Goal: Information Seeking & Learning: Check status

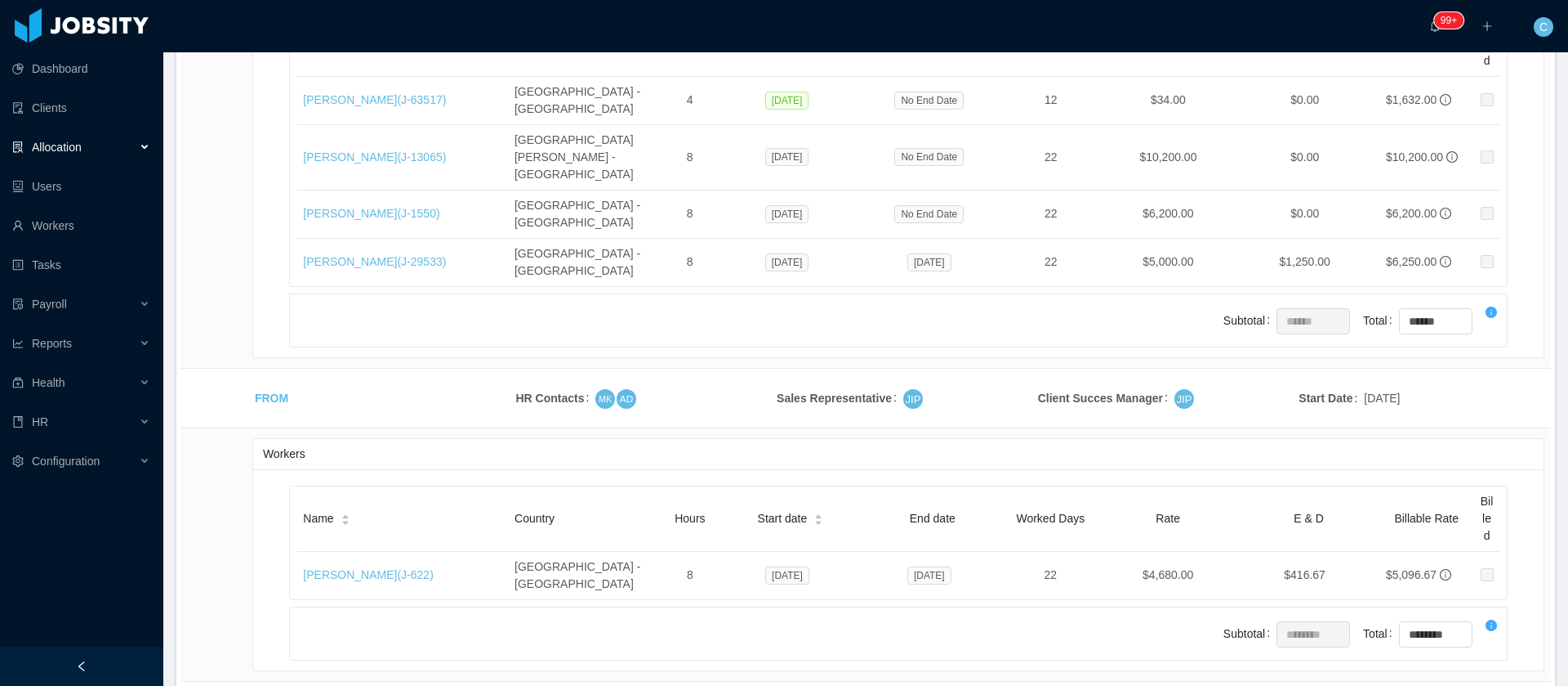
scroll to position [5125, 0]
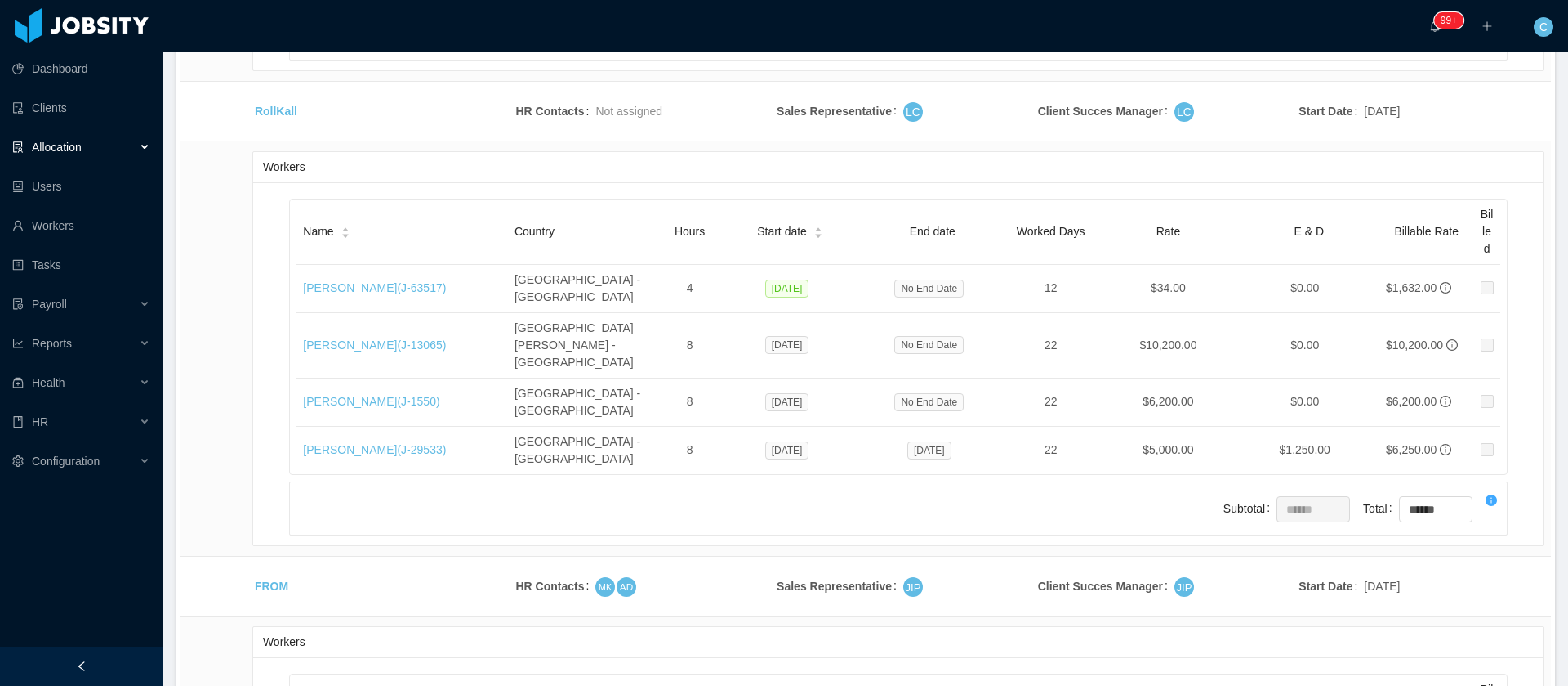
drag, startPoint x: 514, startPoint y: 203, endPoint x: 307, endPoint y: 376, distance: 269.8
copy table "Country Hours Start date End date Worked Days Rate E & D Billable Rate Billed M…"
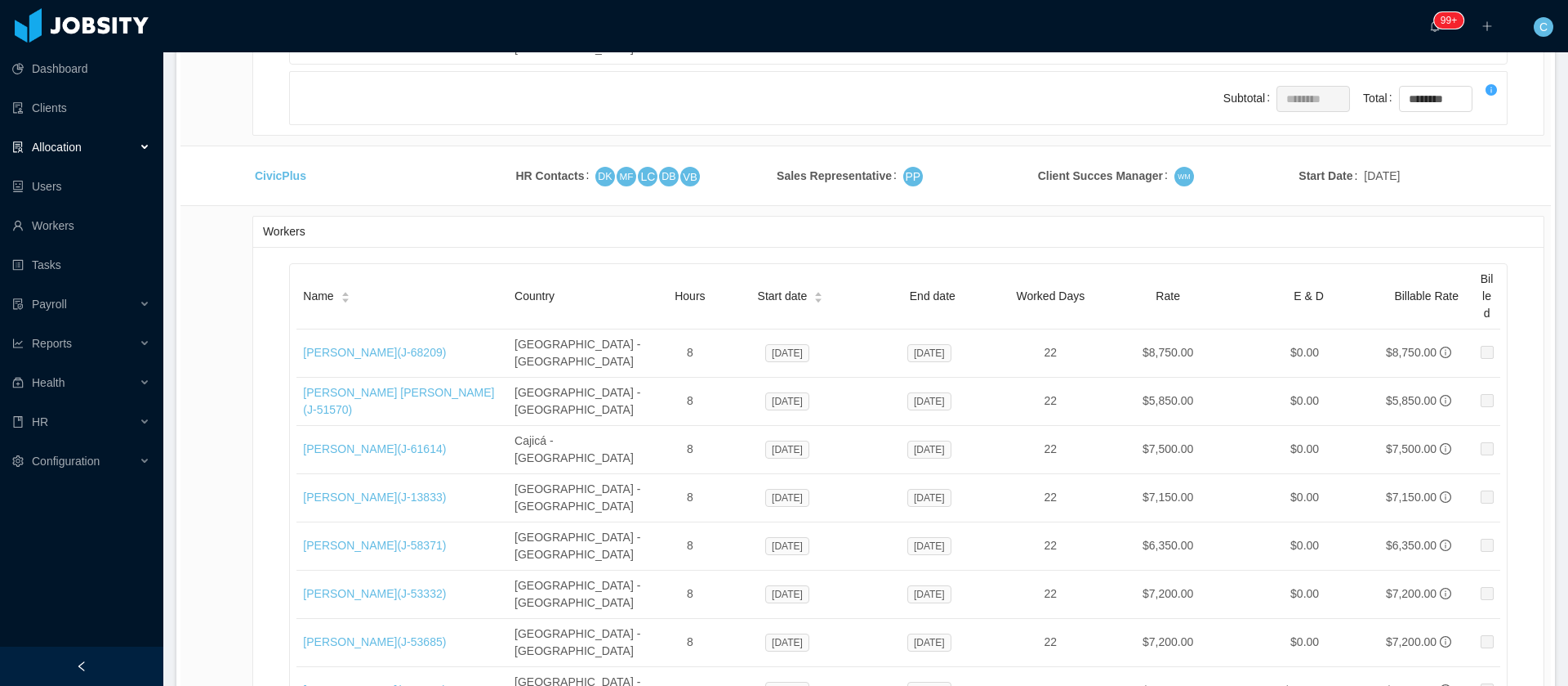
scroll to position [5861, 0]
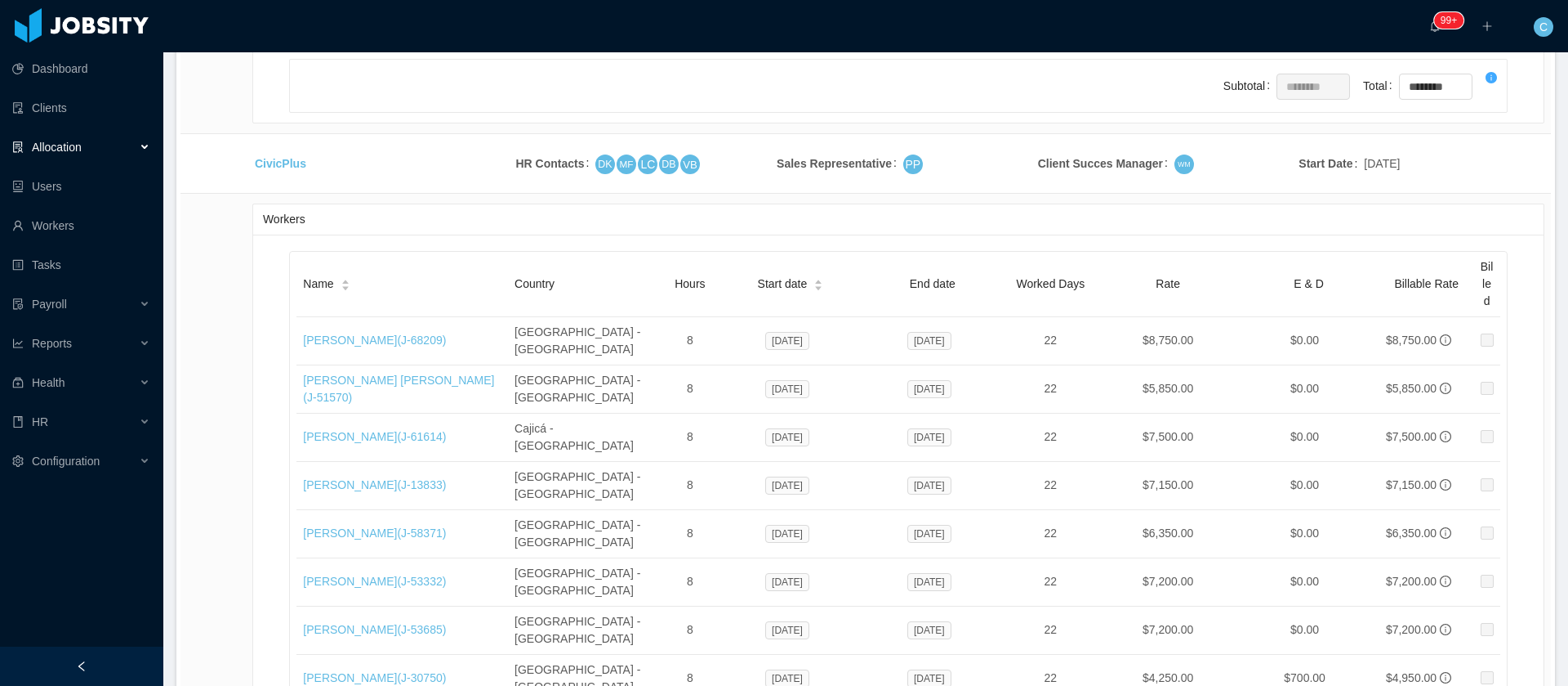
drag, startPoint x: 341, startPoint y: 446, endPoint x: 338, endPoint y: 527, distance: 81.1
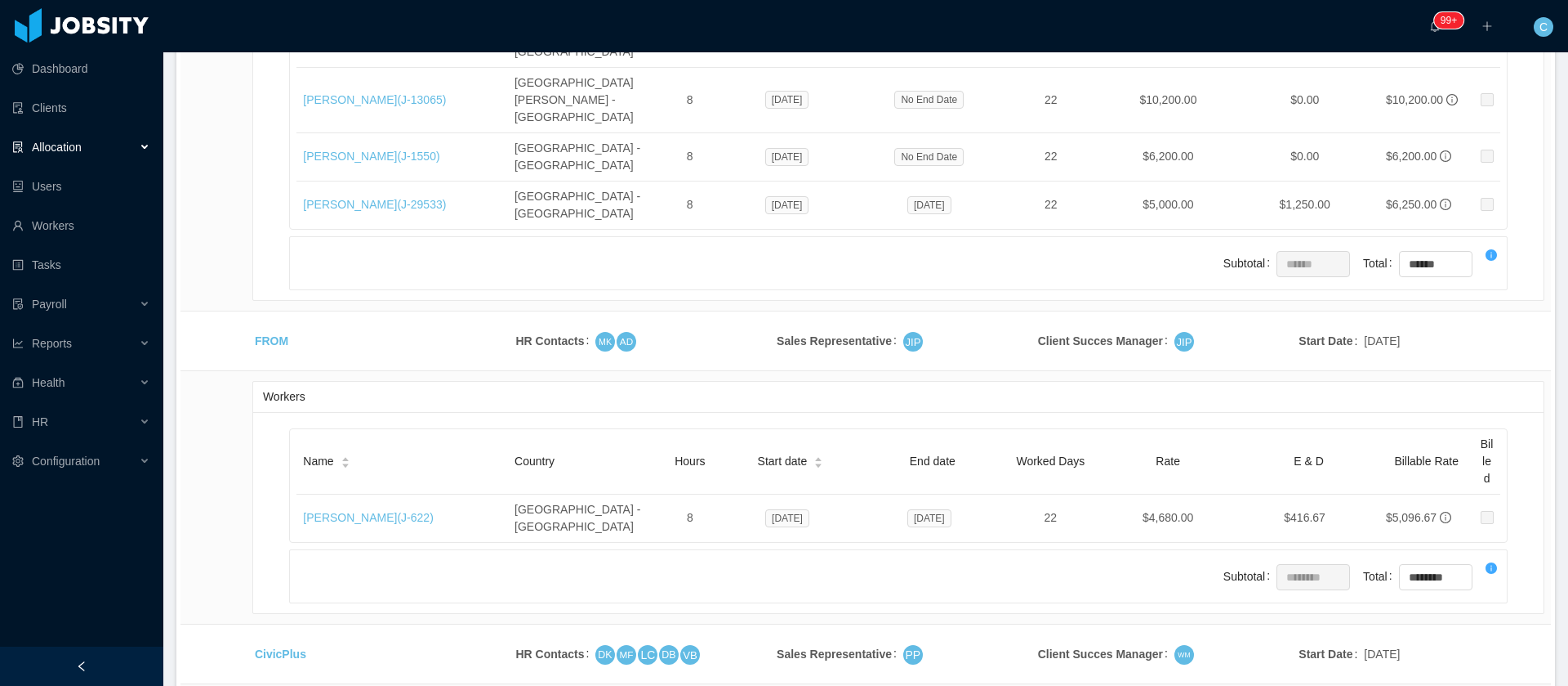
scroll to position [5494, 0]
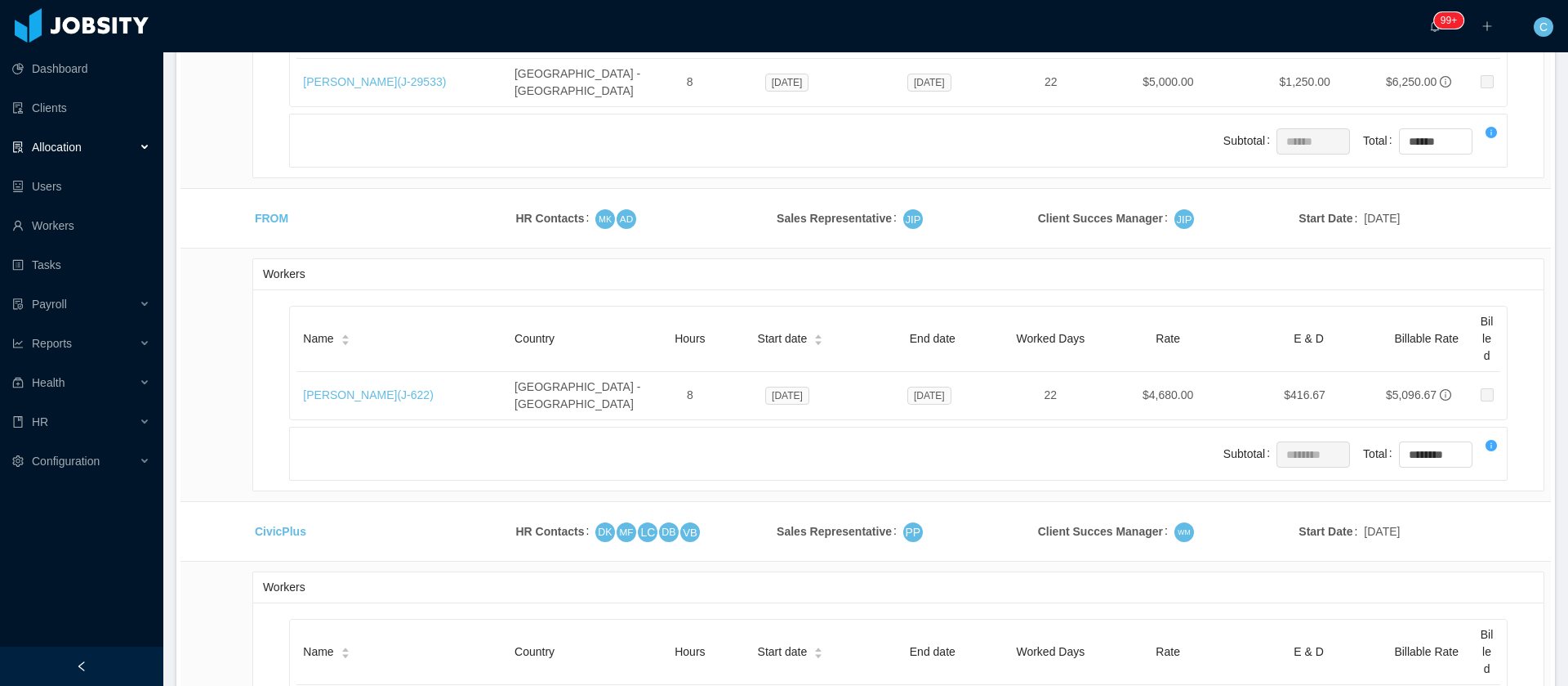
drag, startPoint x: 477, startPoint y: 278, endPoint x: 294, endPoint y: 278, distance: 183.0
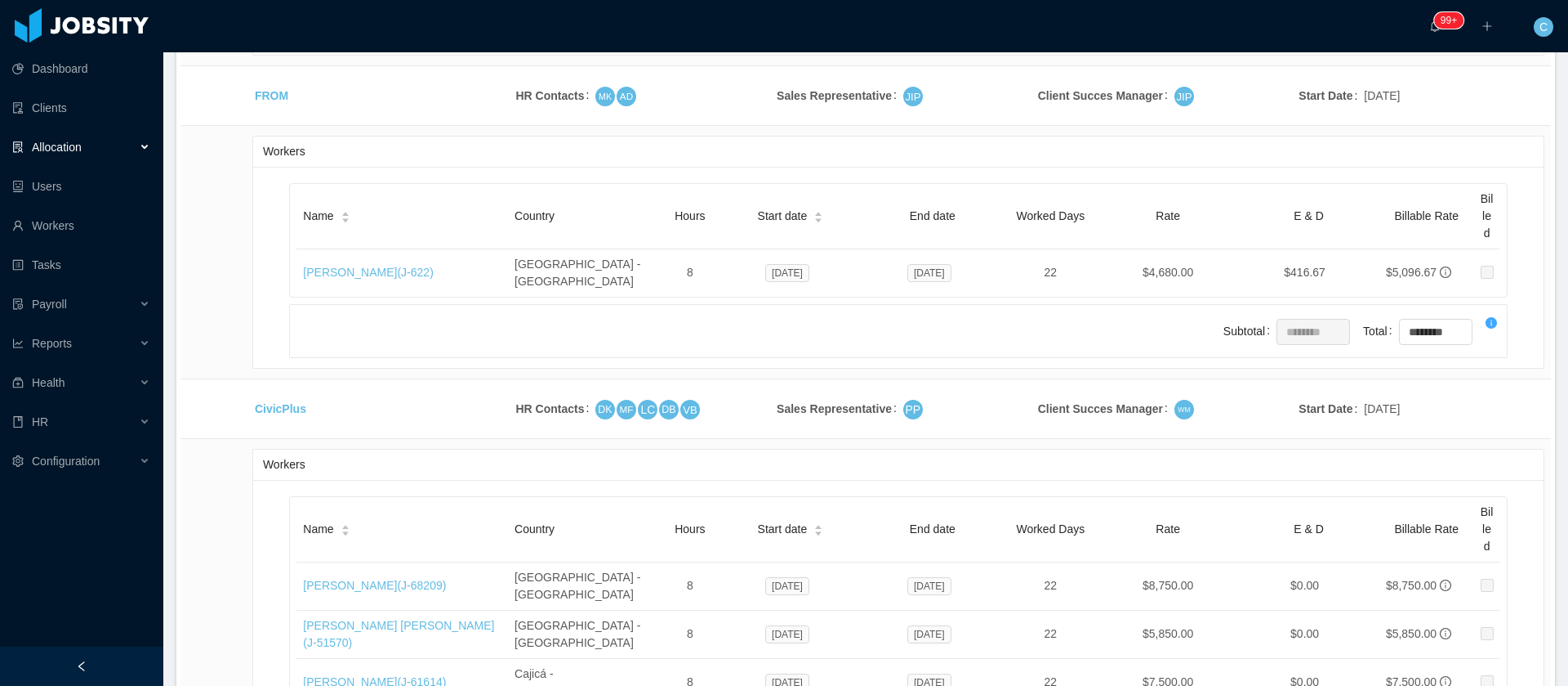
scroll to position [5739, 0]
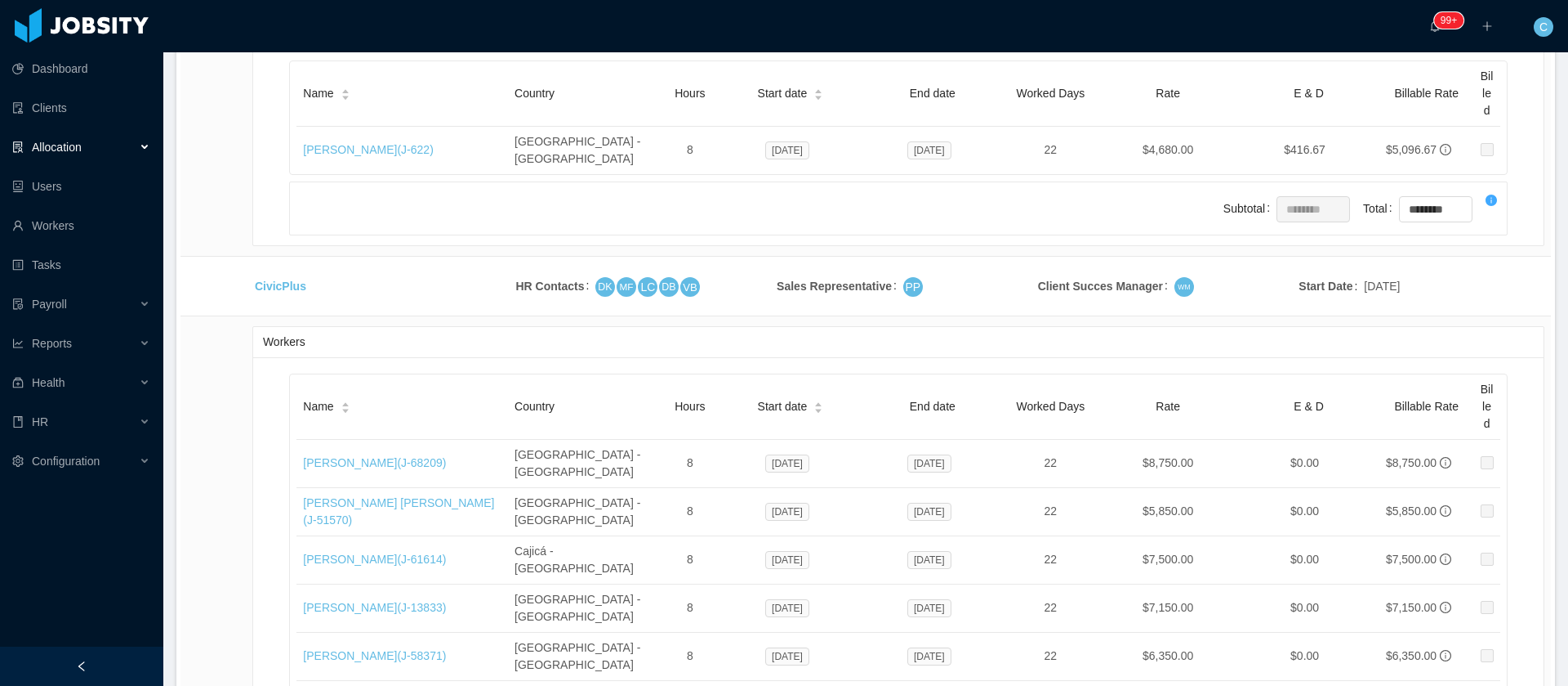
drag, startPoint x: 1321, startPoint y: 238, endPoint x: 1114, endPoint y: 227, distance: 207.3
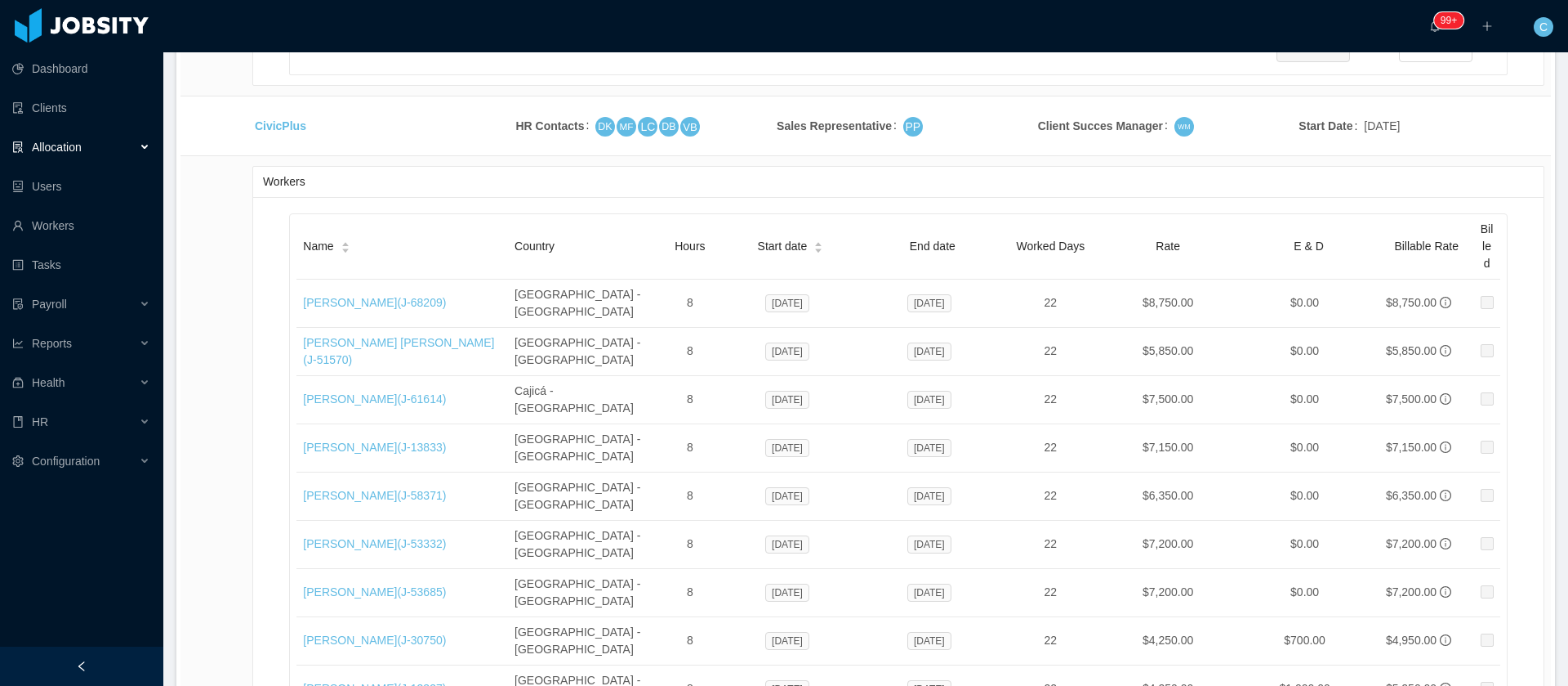
scroll to position [5935, 0]
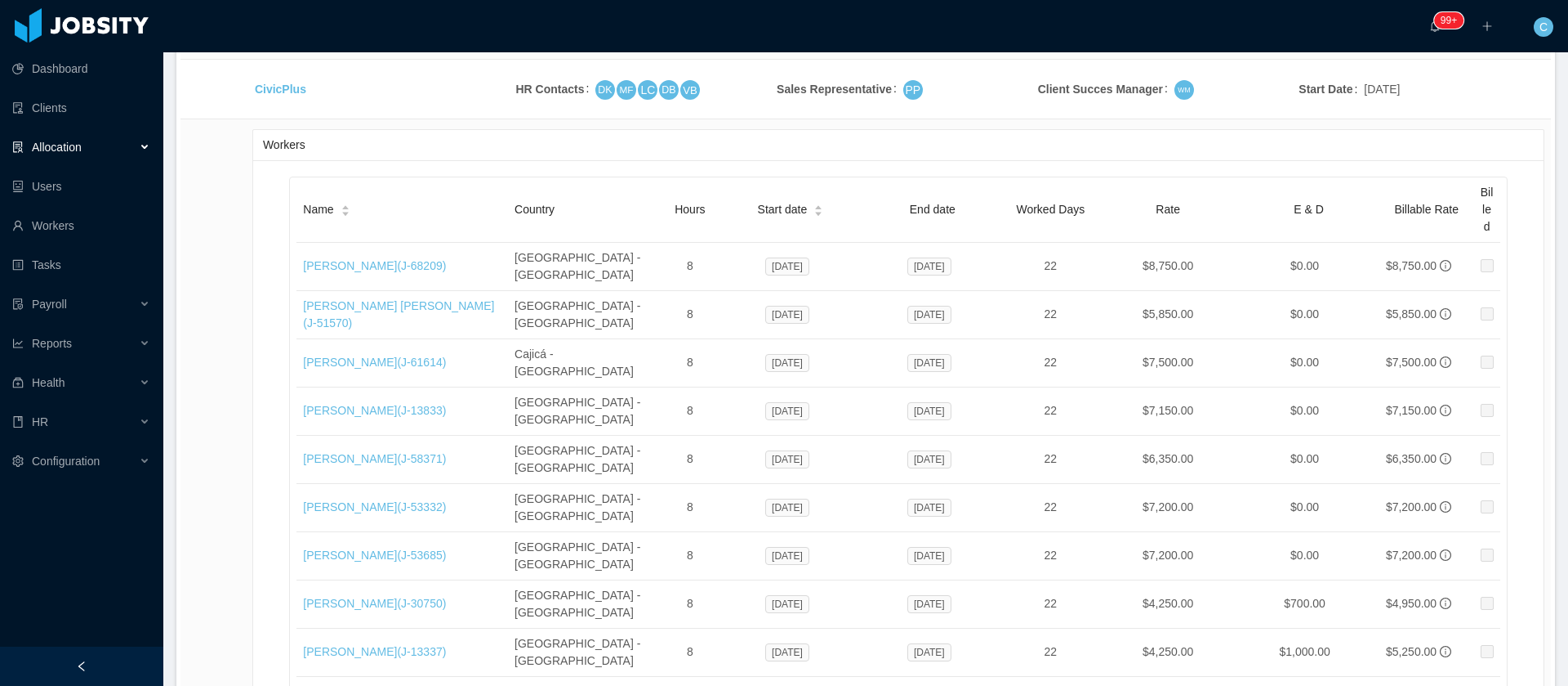
drag, startPoint x: 344, startPoint y: 281, endPoint x: 307, endPoint y: 312, distance: 48.3
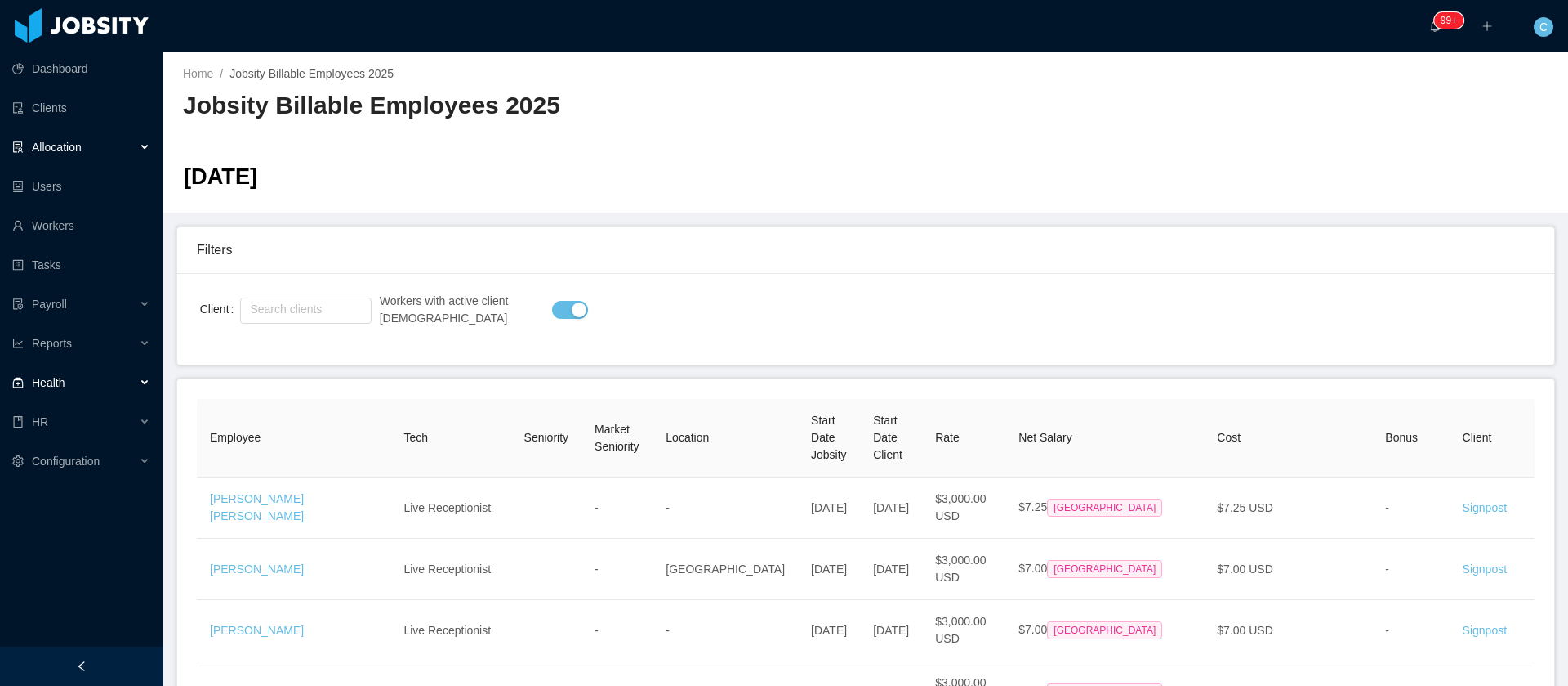
click at [66, 143] on span "Allocation" at bounding box center [56, 147] width 49 height 13
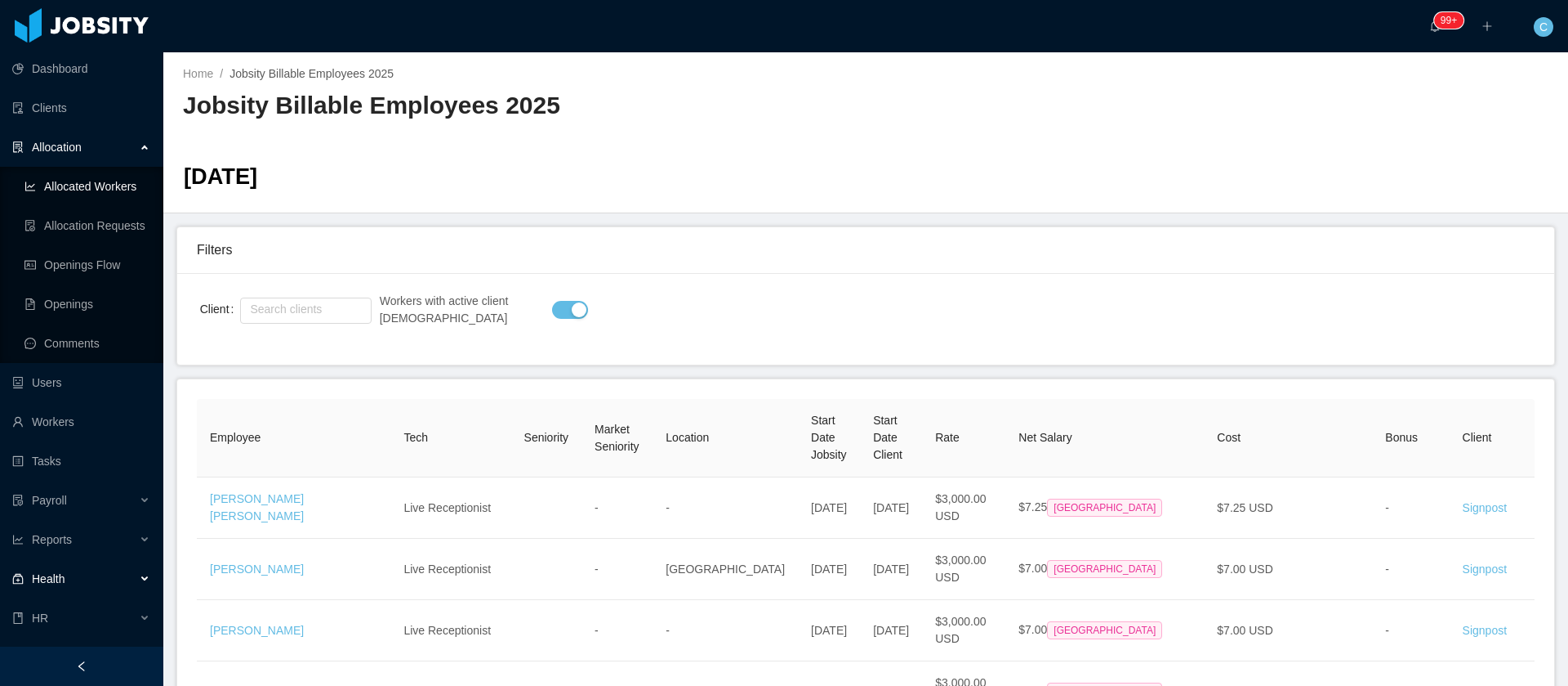
click at [117, 193] on link "Allocated Workers" at bounding box center [87, 185] width 126 height 33
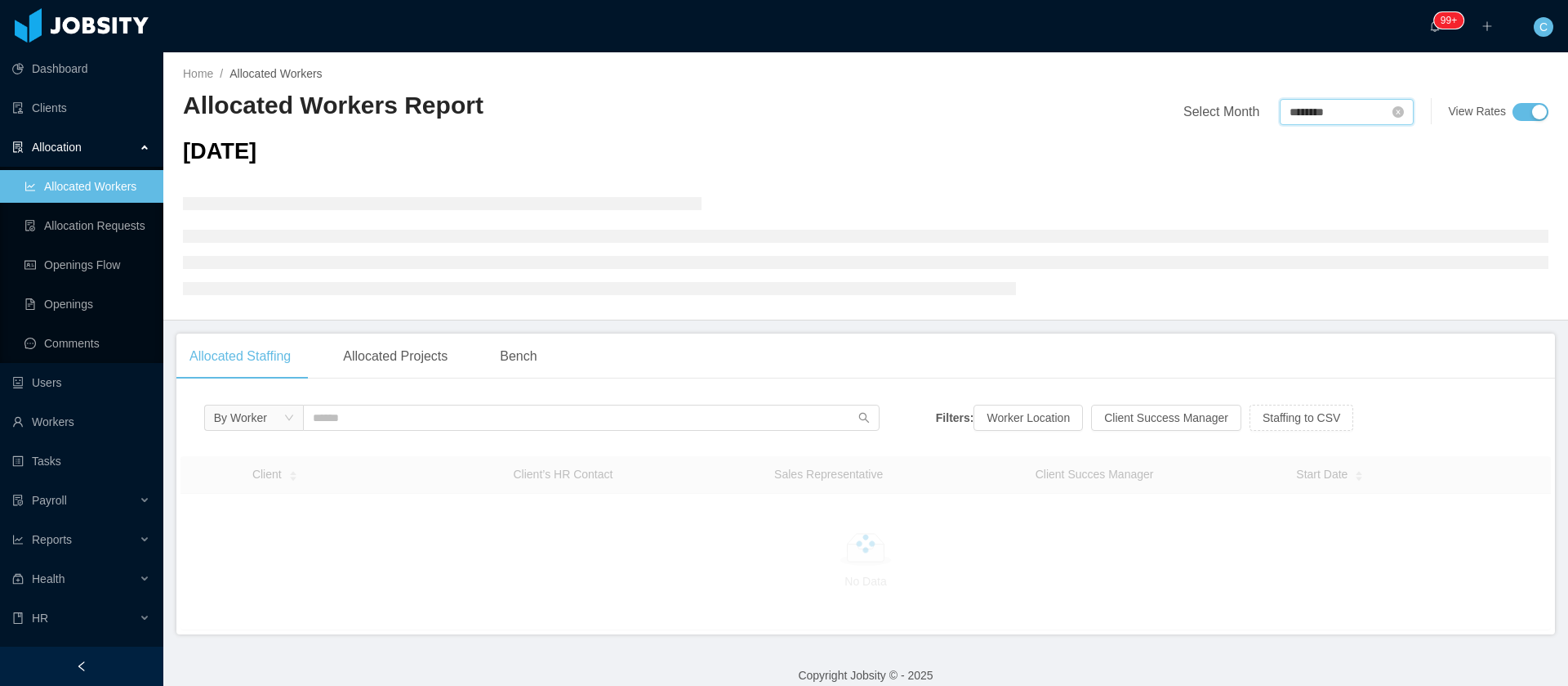
click at [1300, 113] on input "********" at bounding box center [1347, 112] width 134 height 26
click at [1283, 156] on link "Jan" at bounding box center [1288, 155] width 32 height 20
type input "********"
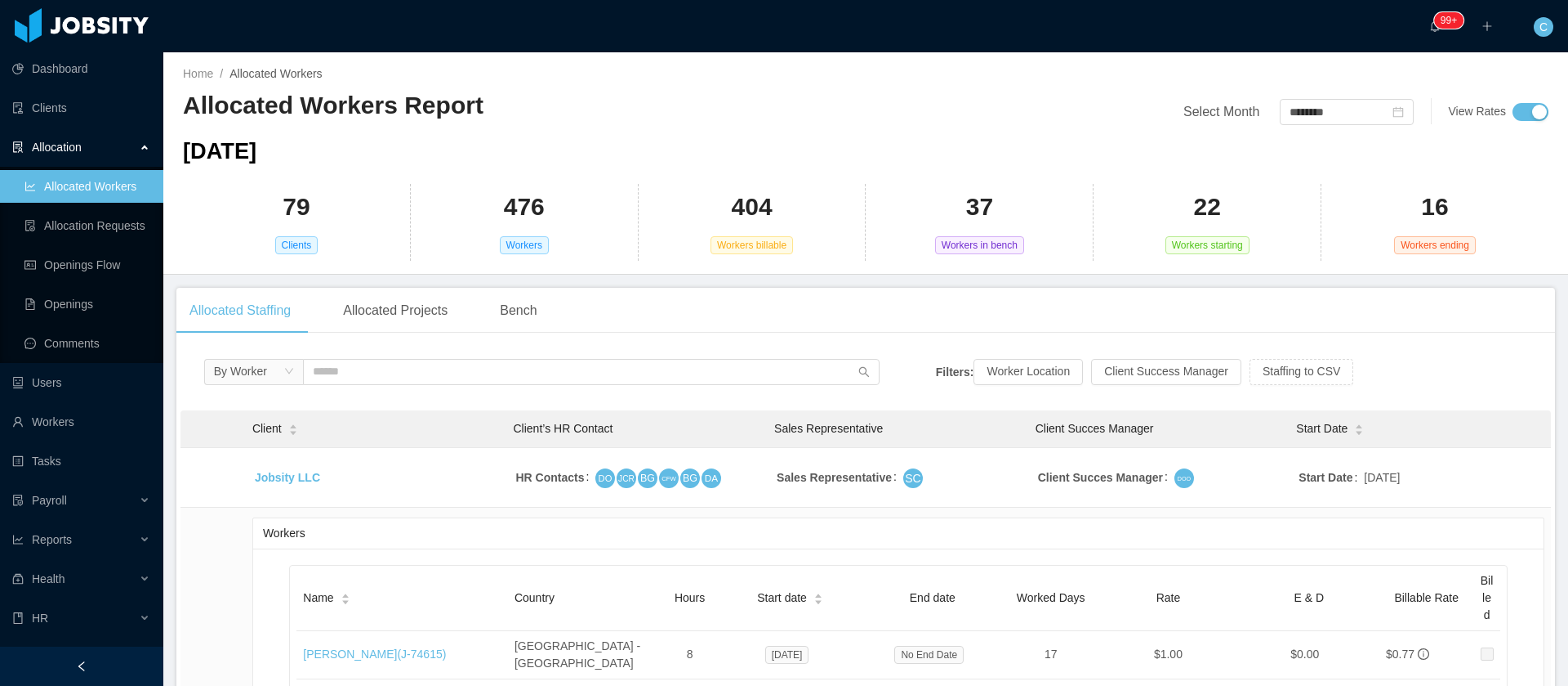
type input "*********"
type input "**********"
type input "******"
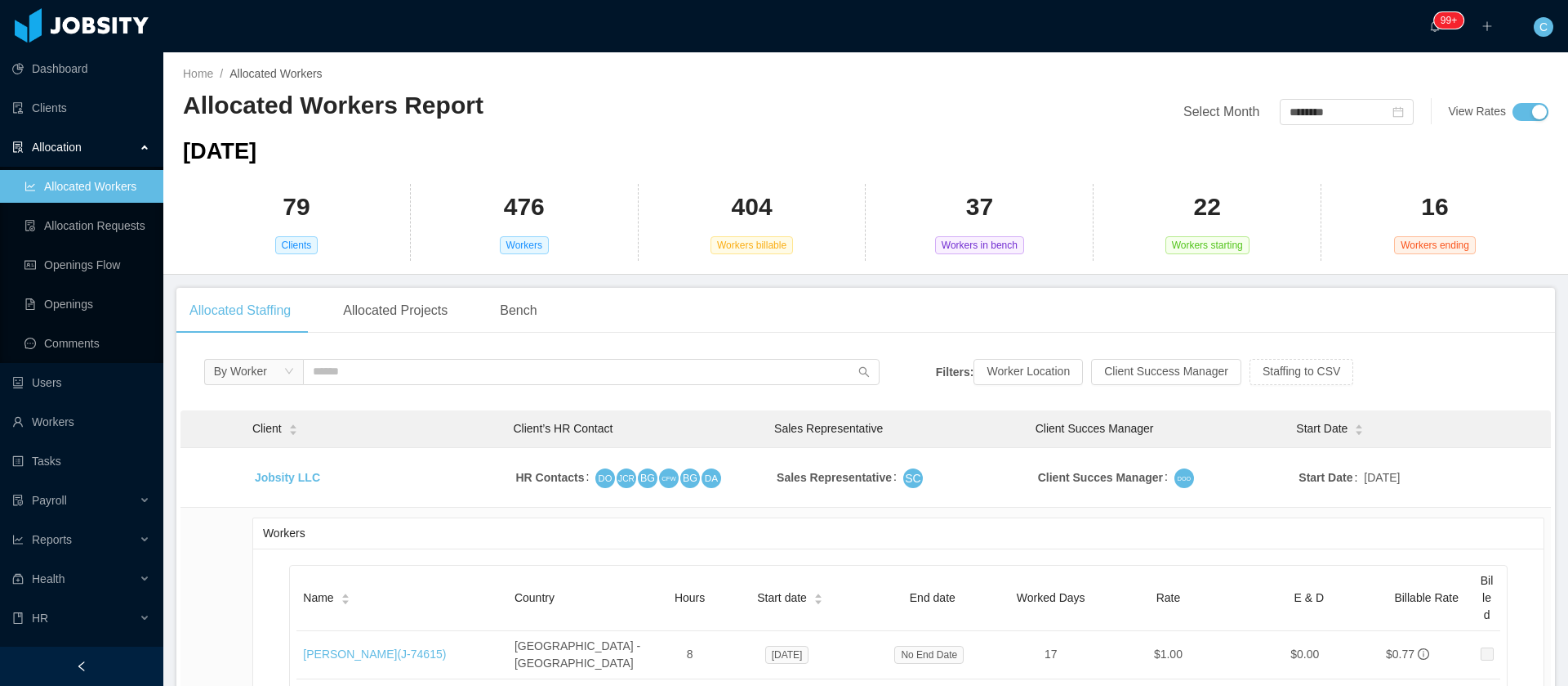
type input "******"
type input "********"
type input "*********"
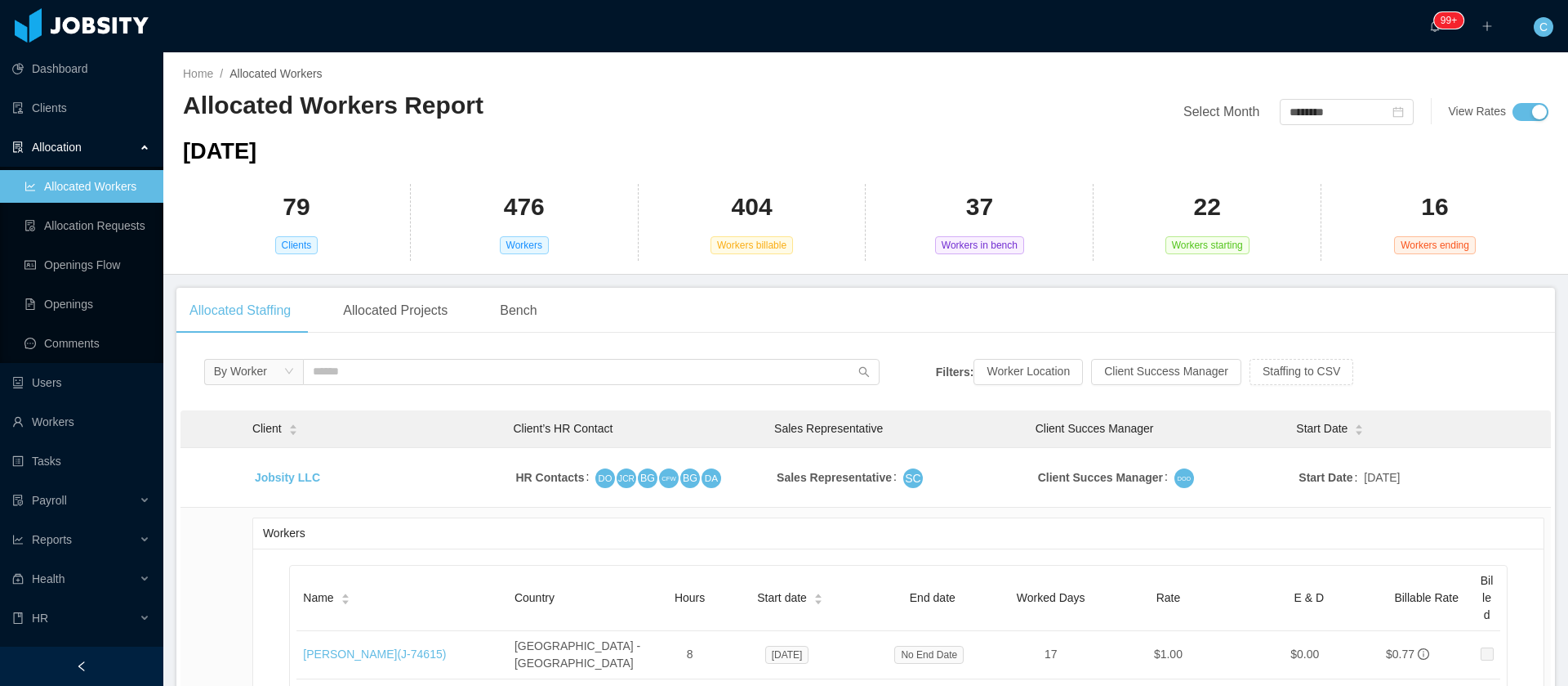
type input "**********"
type input "*********"
type input "******"
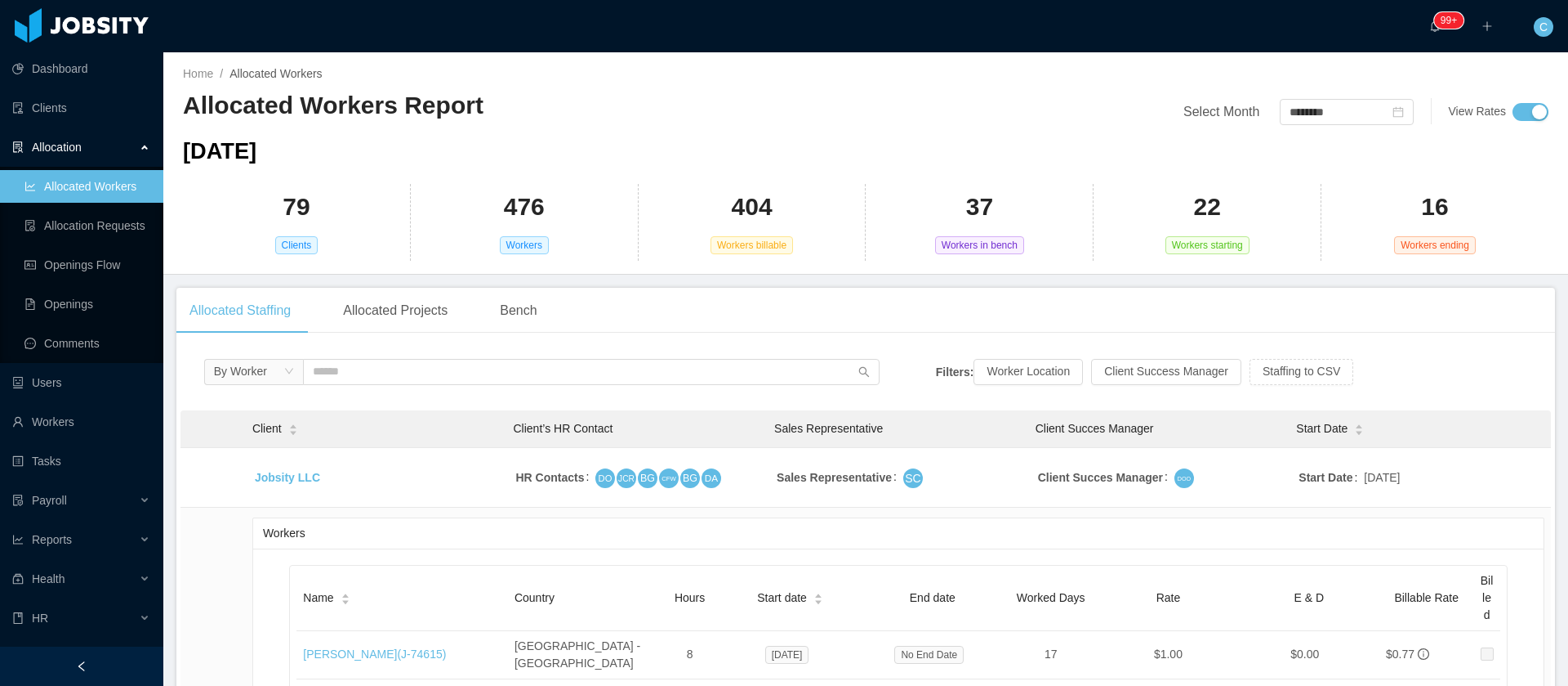
type input "******"
type input "*********"
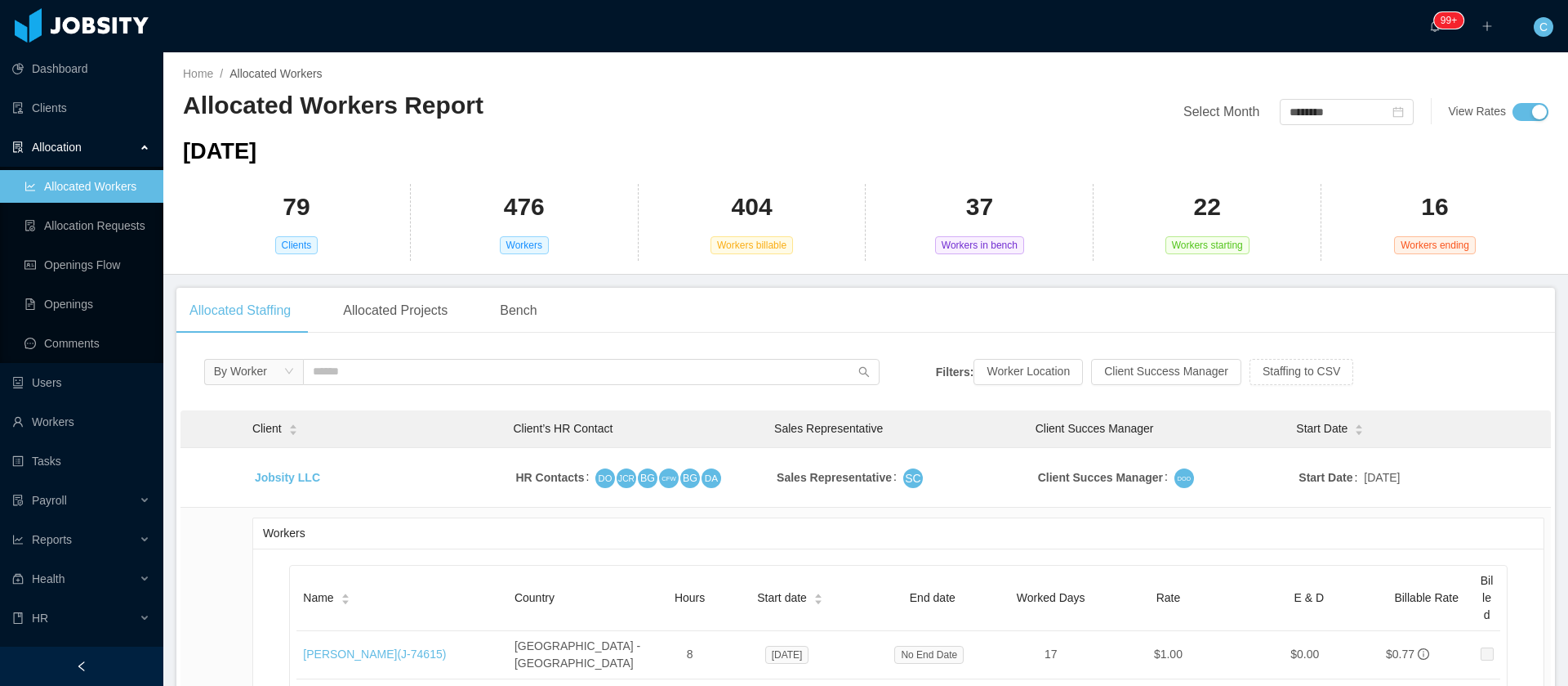
type input "******"
type input "*****"
type input "******"
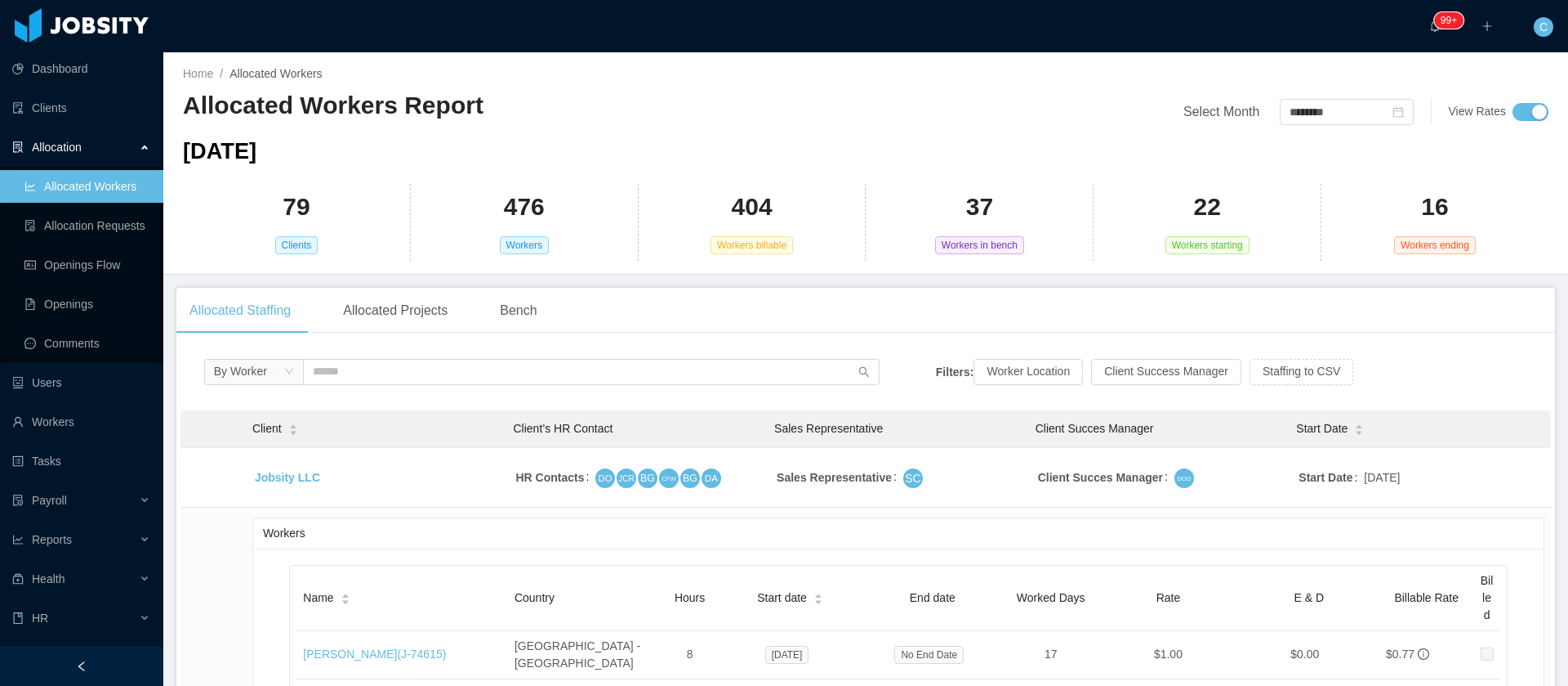
type input "******"
type input "**********"
type input "******"
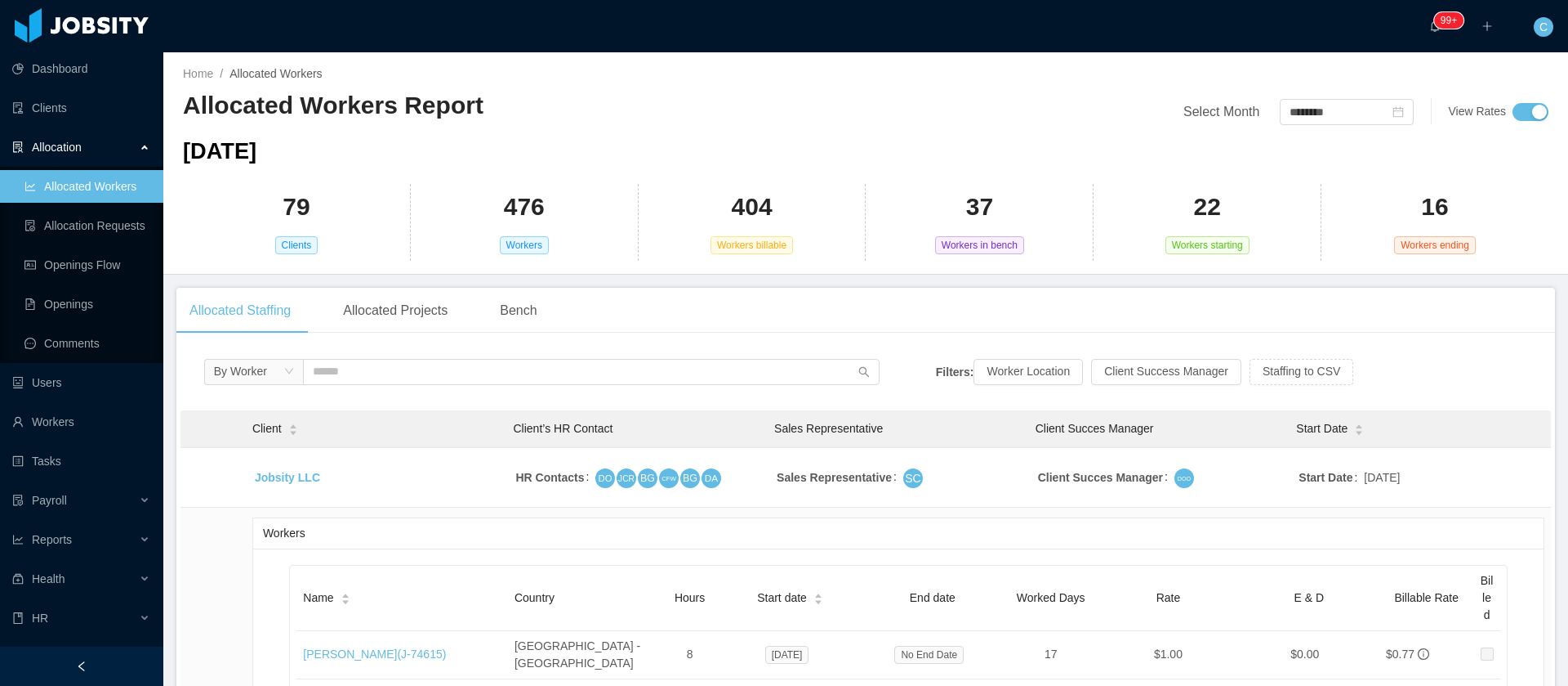
type input "*****"
type input "******"
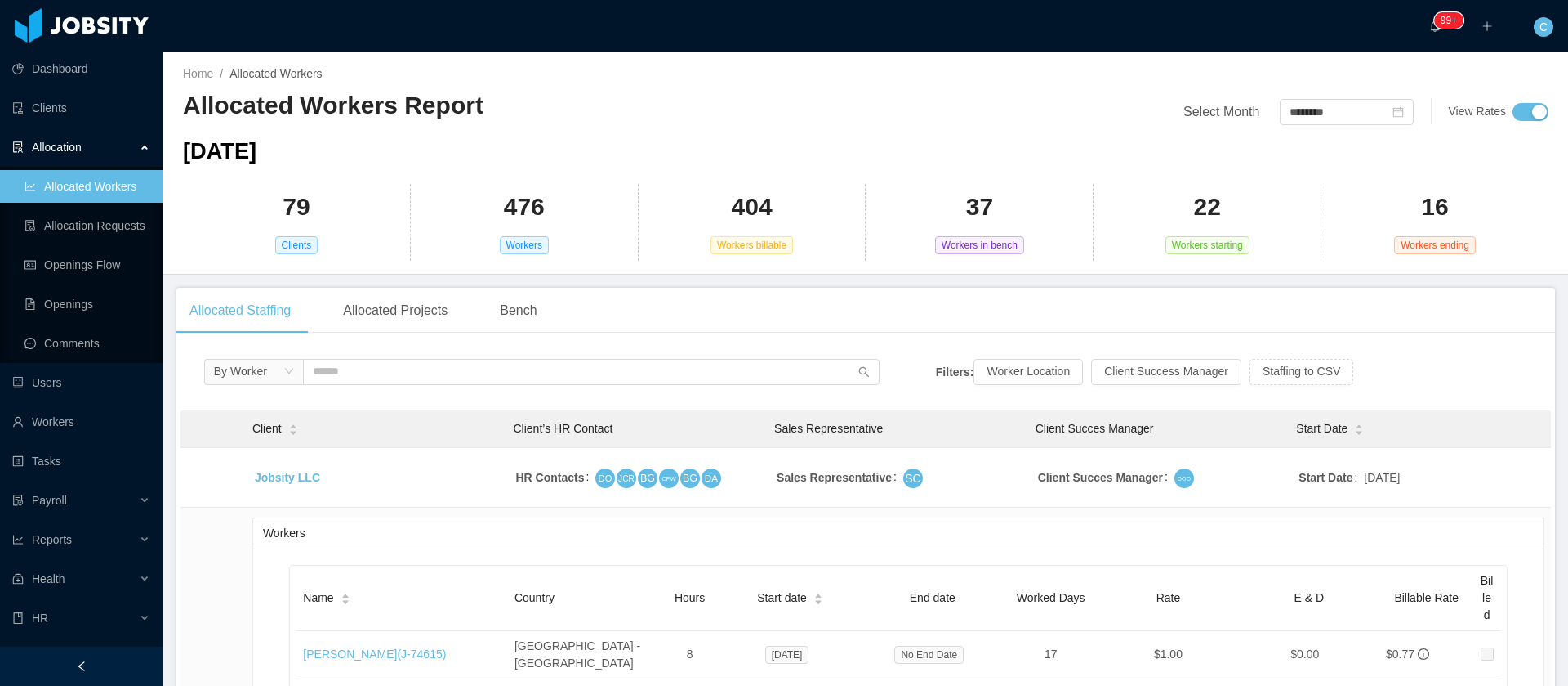
type input "******"
type input "*********"
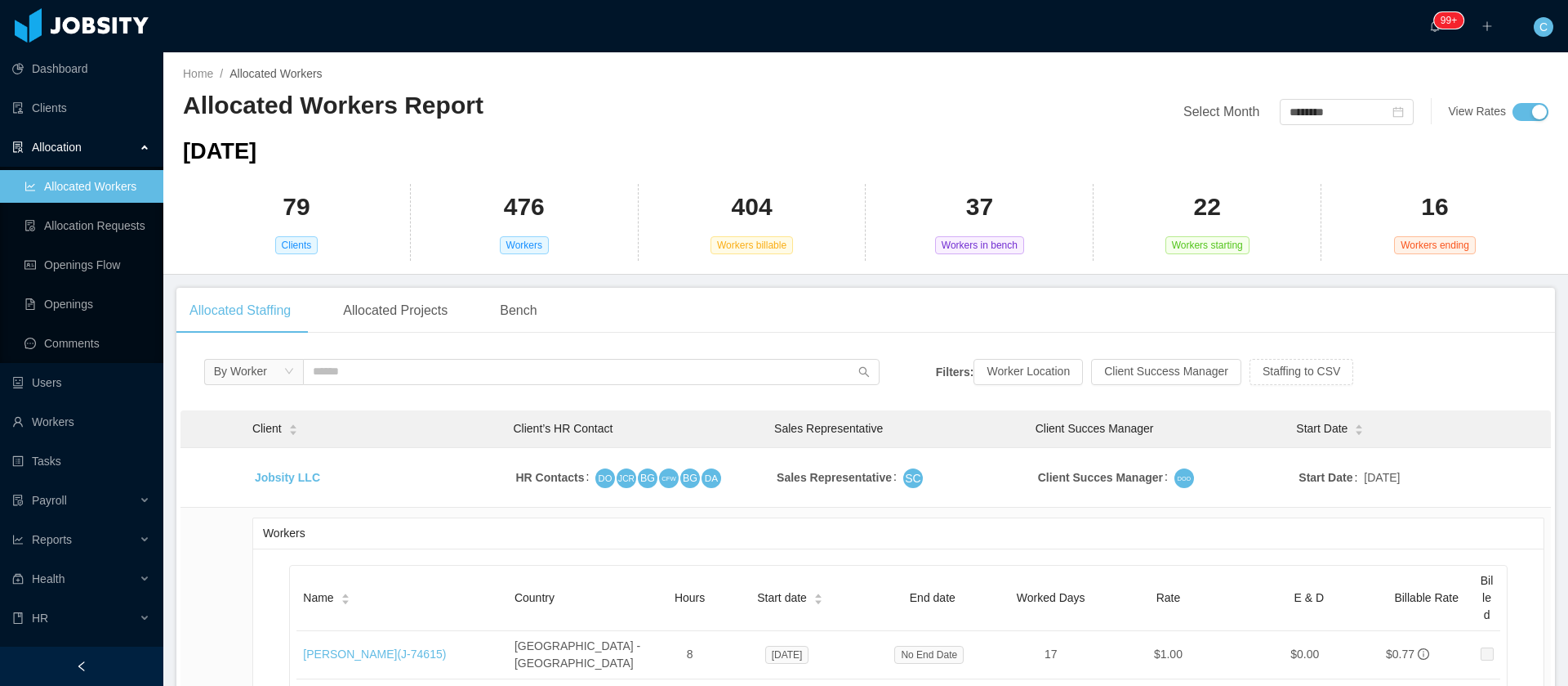
type input "**********"
type input "*********"
type input "******"
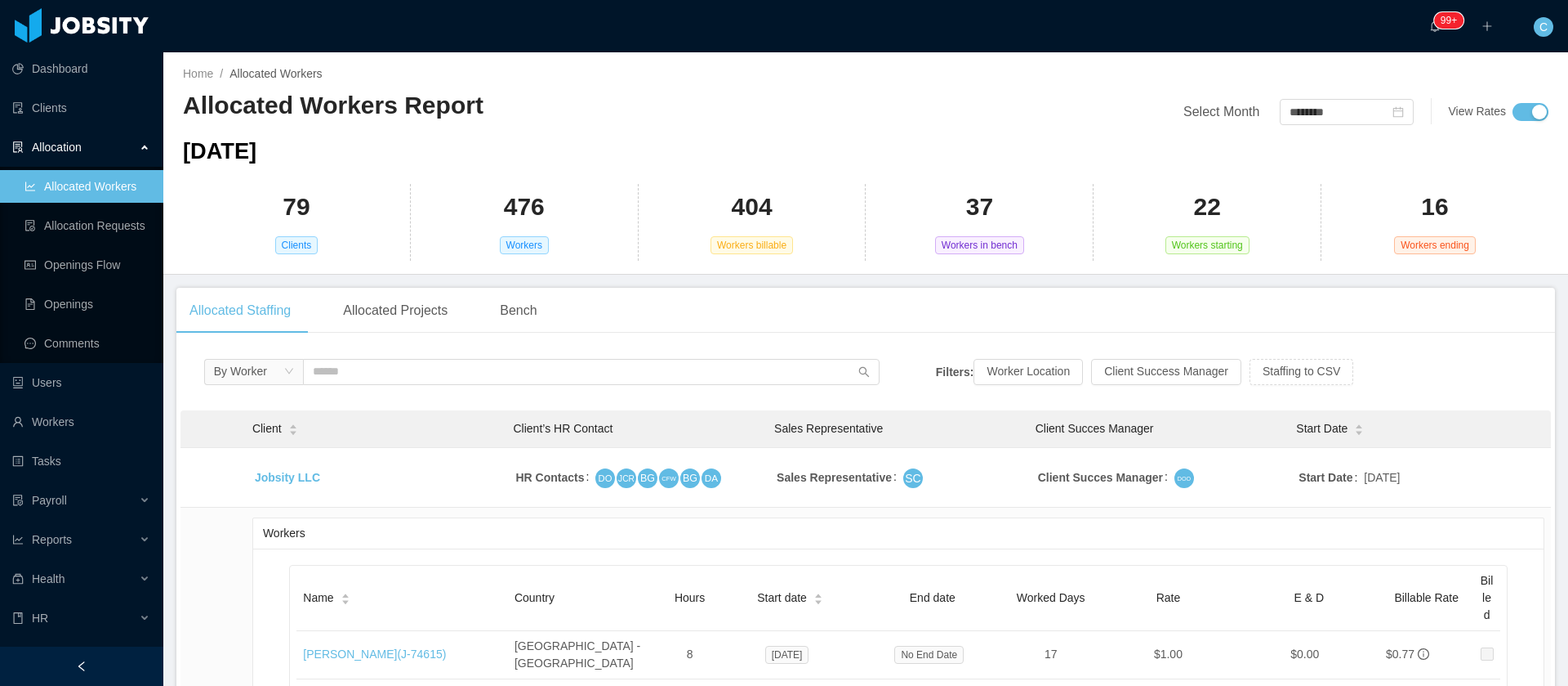
type input "******"
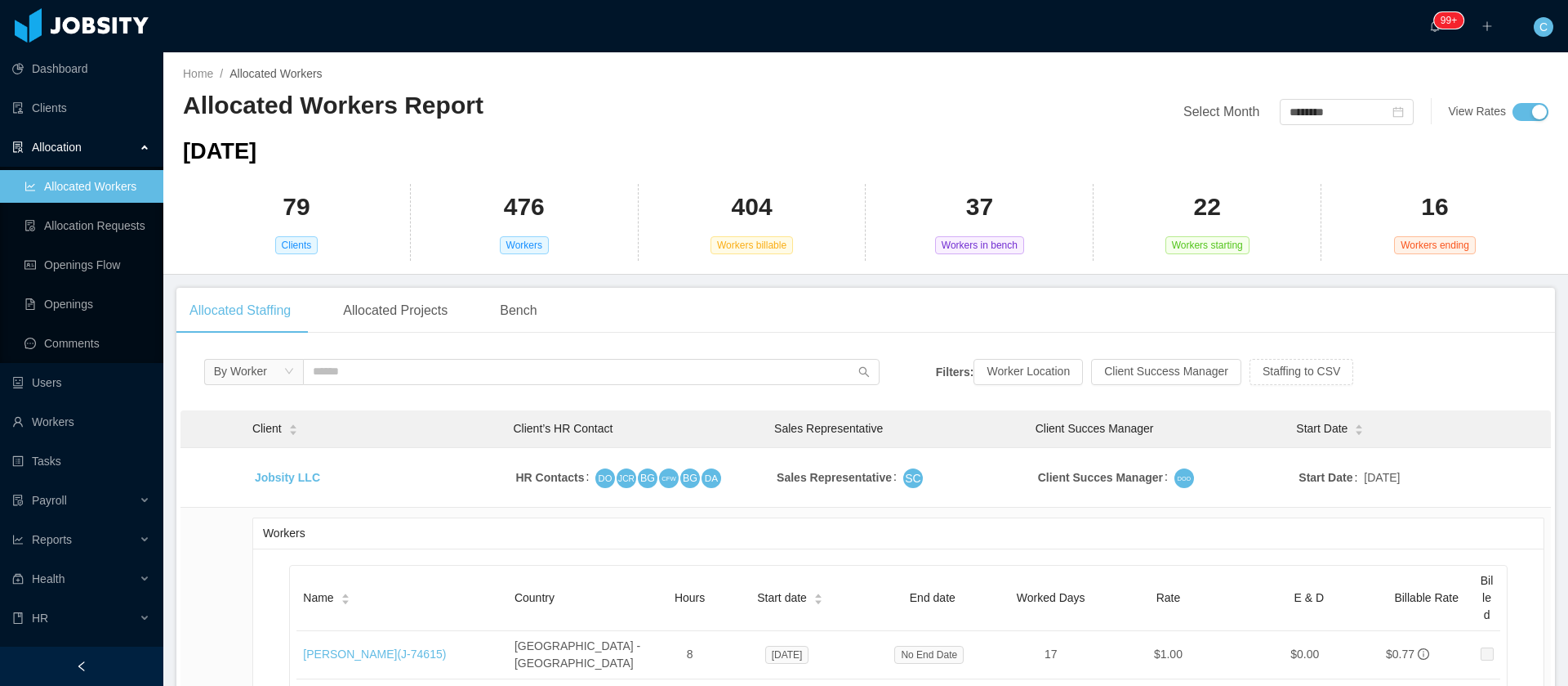
type input "******"
type input "*********"
type input "*******"
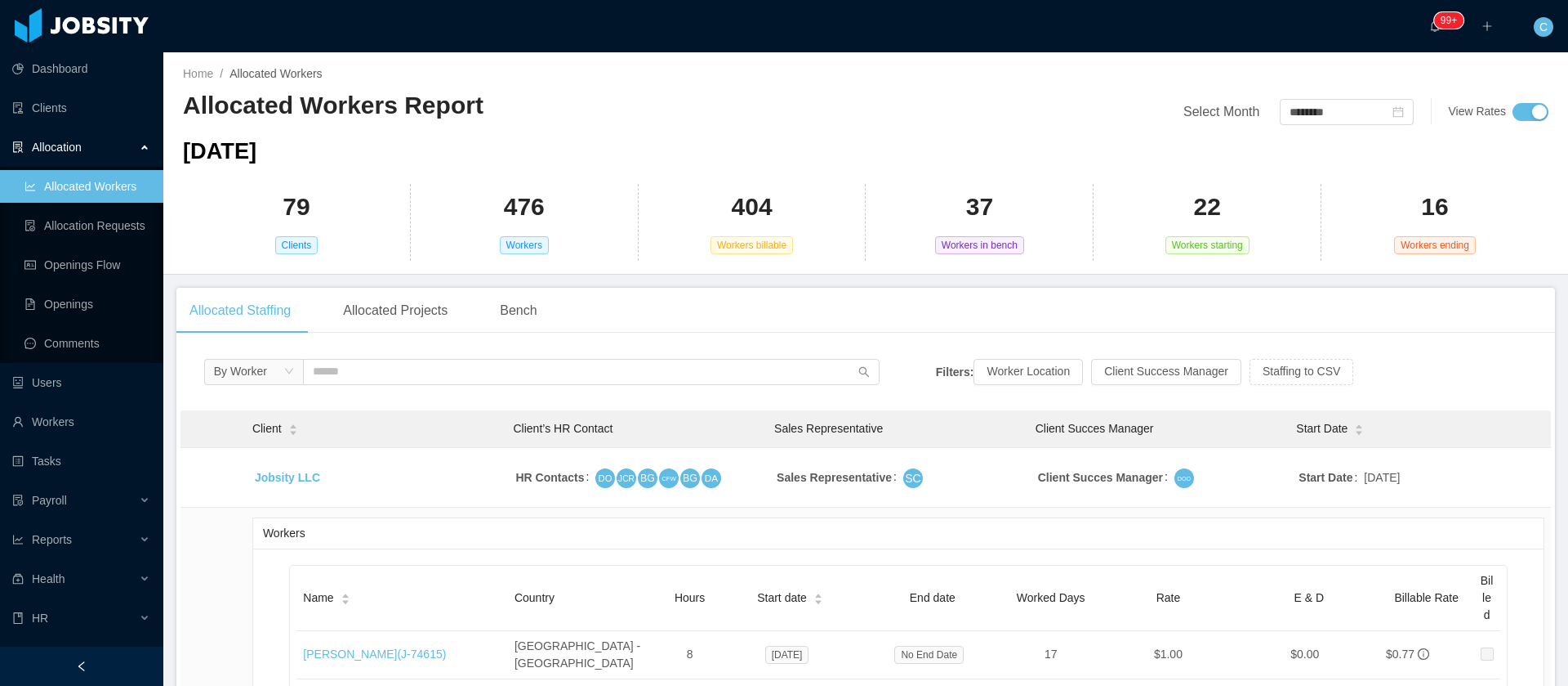
type input "*******"
type input "******"
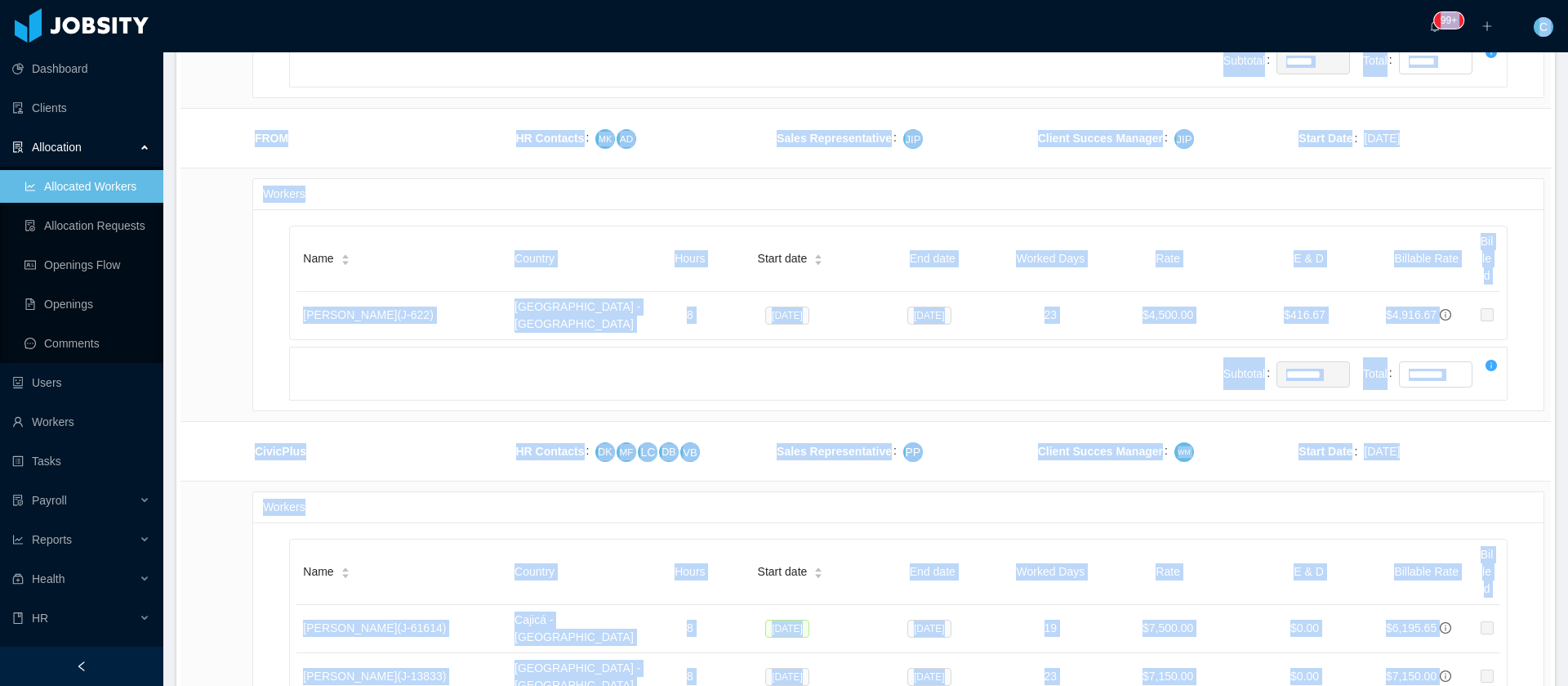
scroll to position [5594, 0]
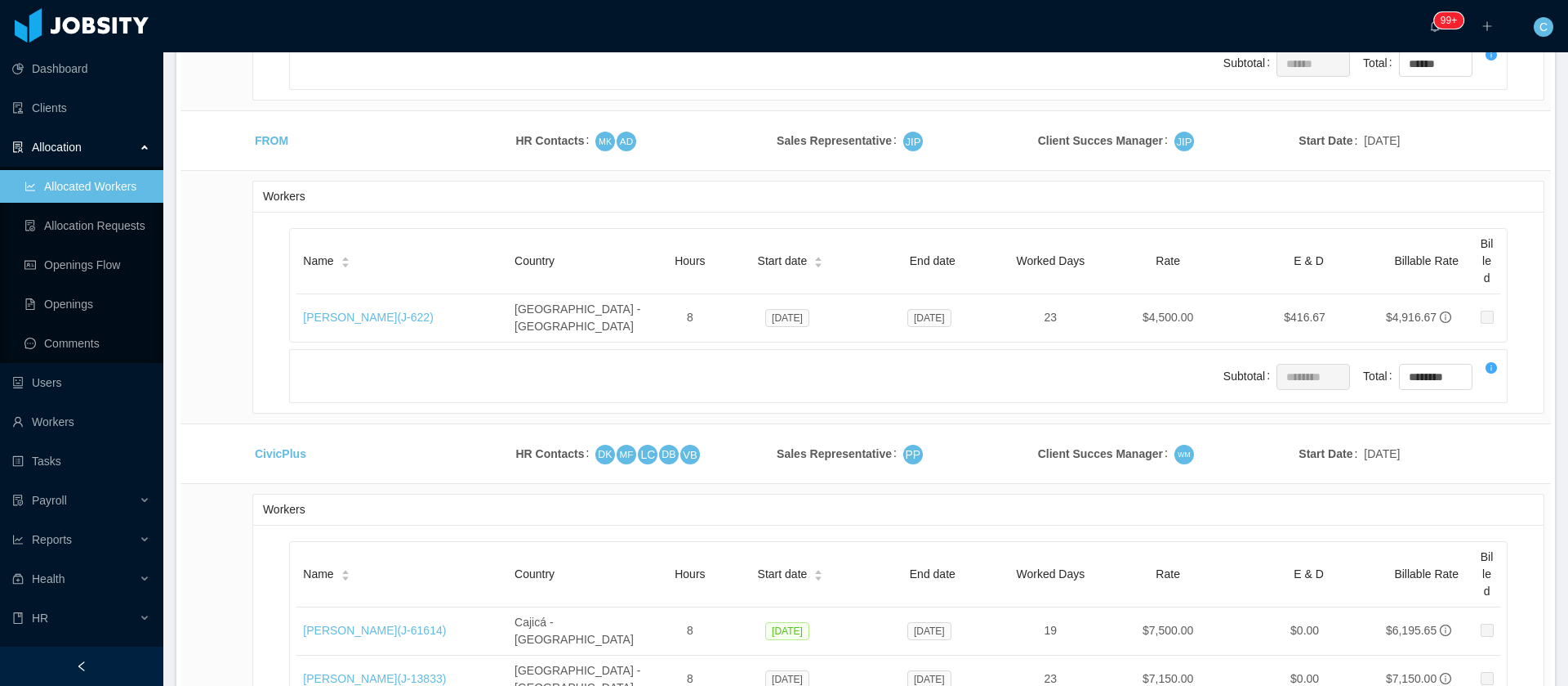
drag, startPoint x: 1435, startPoint y: 539, endPoint x: 511, endPoint y: 179, distance: 991.7
copy table "Country Hours Start date End date Worked Days Rate E & D Billable Rate Billed H…"
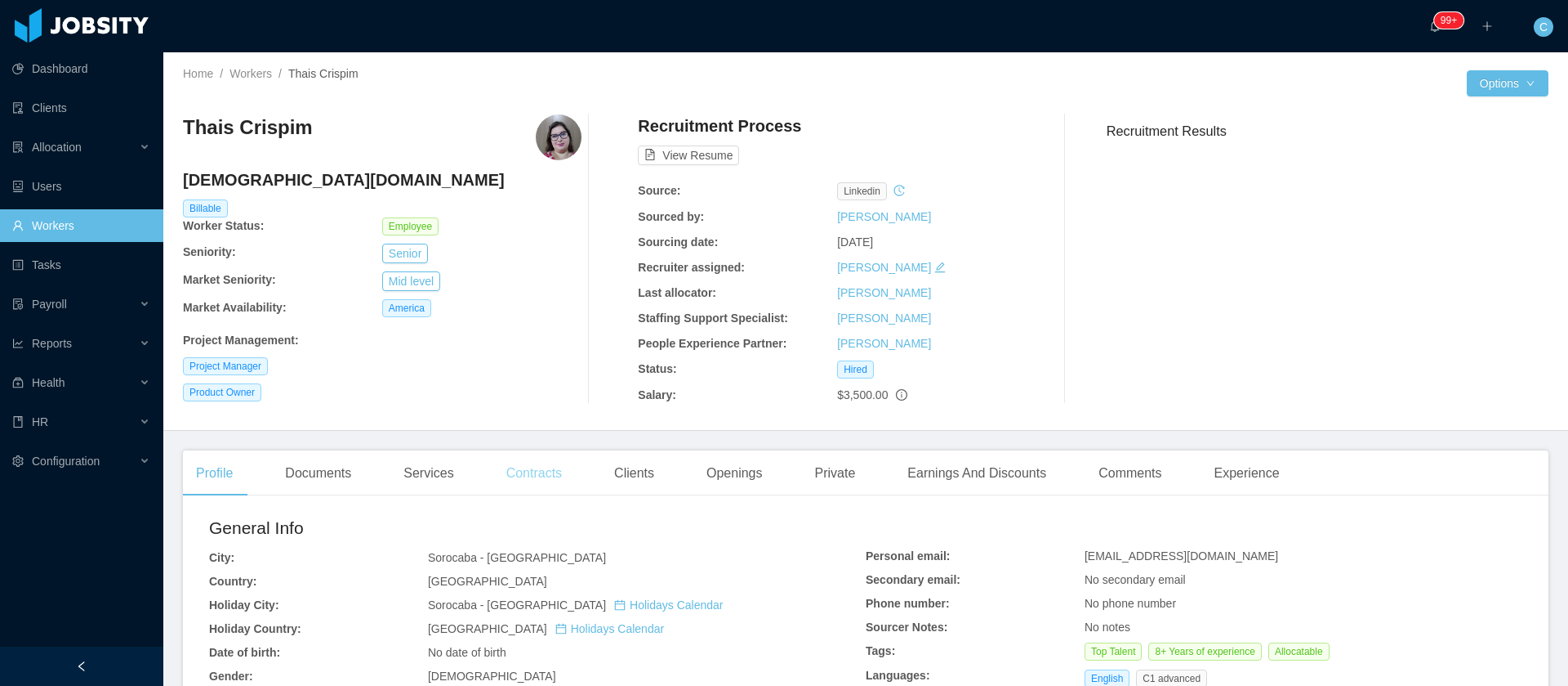
click at [541, 463] on div "Contracts" at bounding box center [535, 473] width 82 height 46
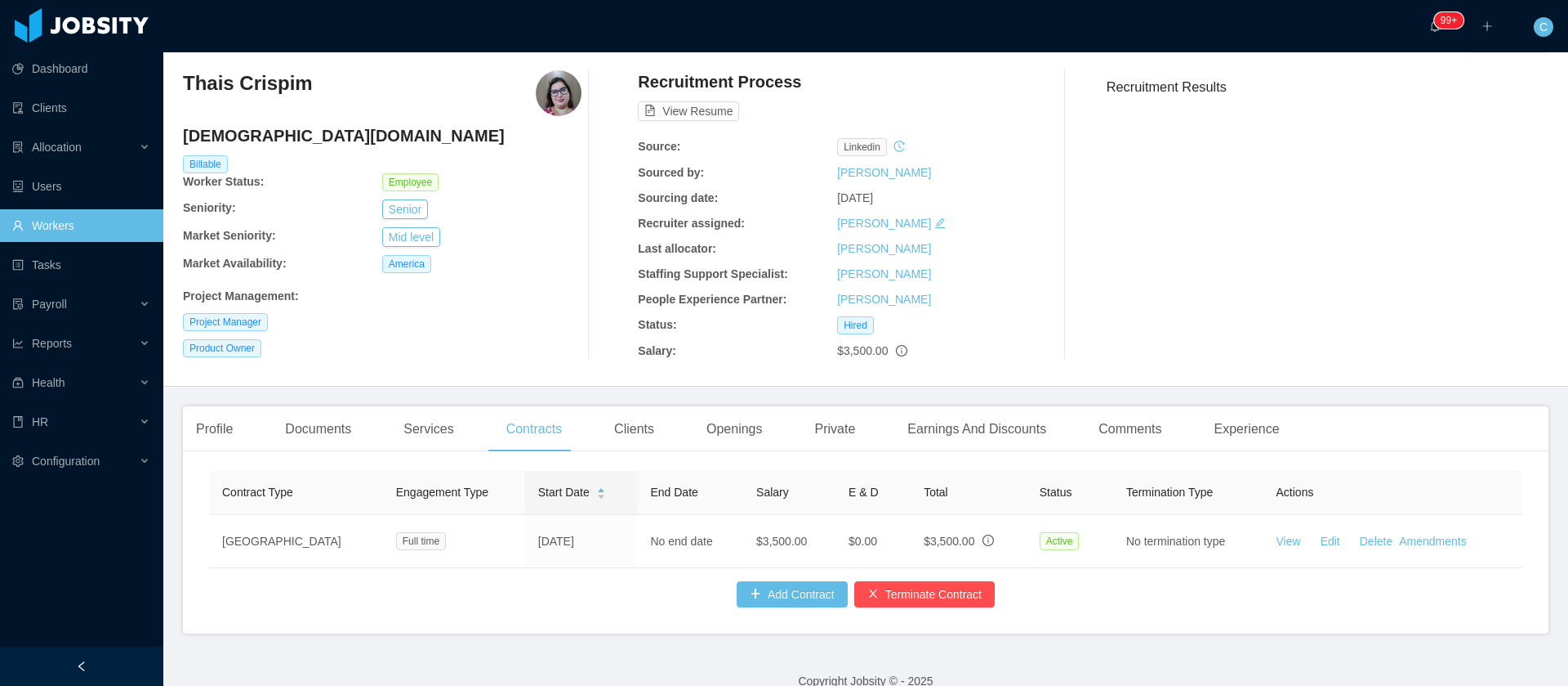
scroll to position [87, 0]
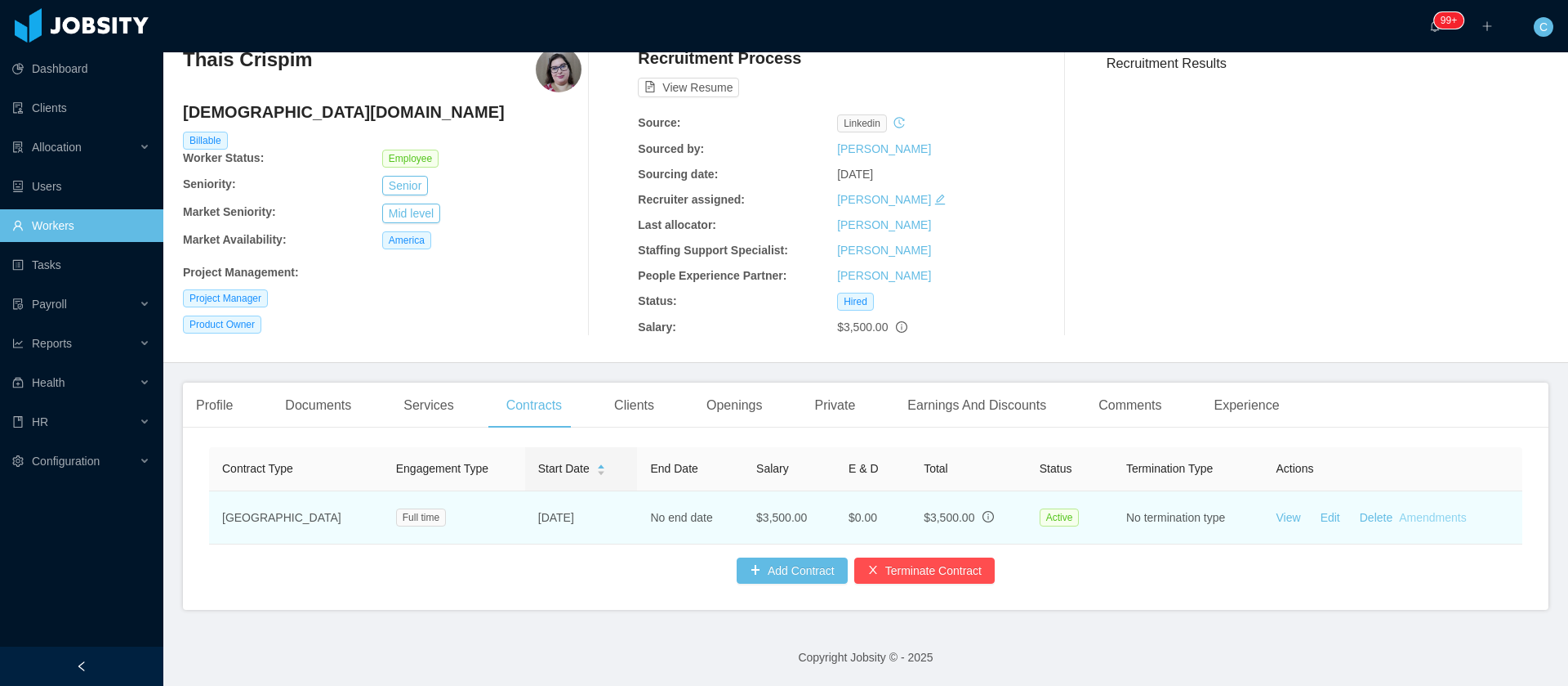
click at [1422, 511] on link "Amendments" at bounding box center [1433, 517] width 67 height 13
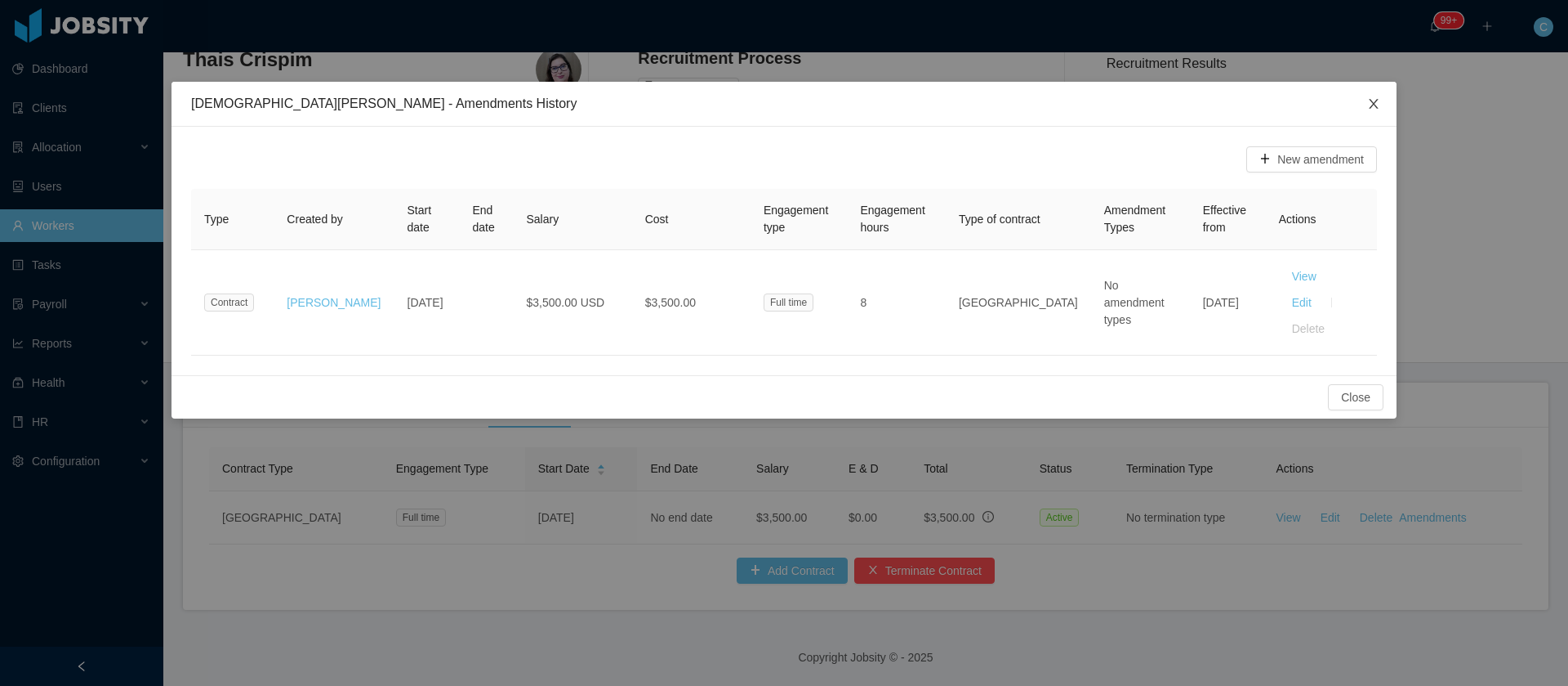
click at [1370, 110] on icon "icon: close" at bounding box center [1374, 103] width 13 height 13
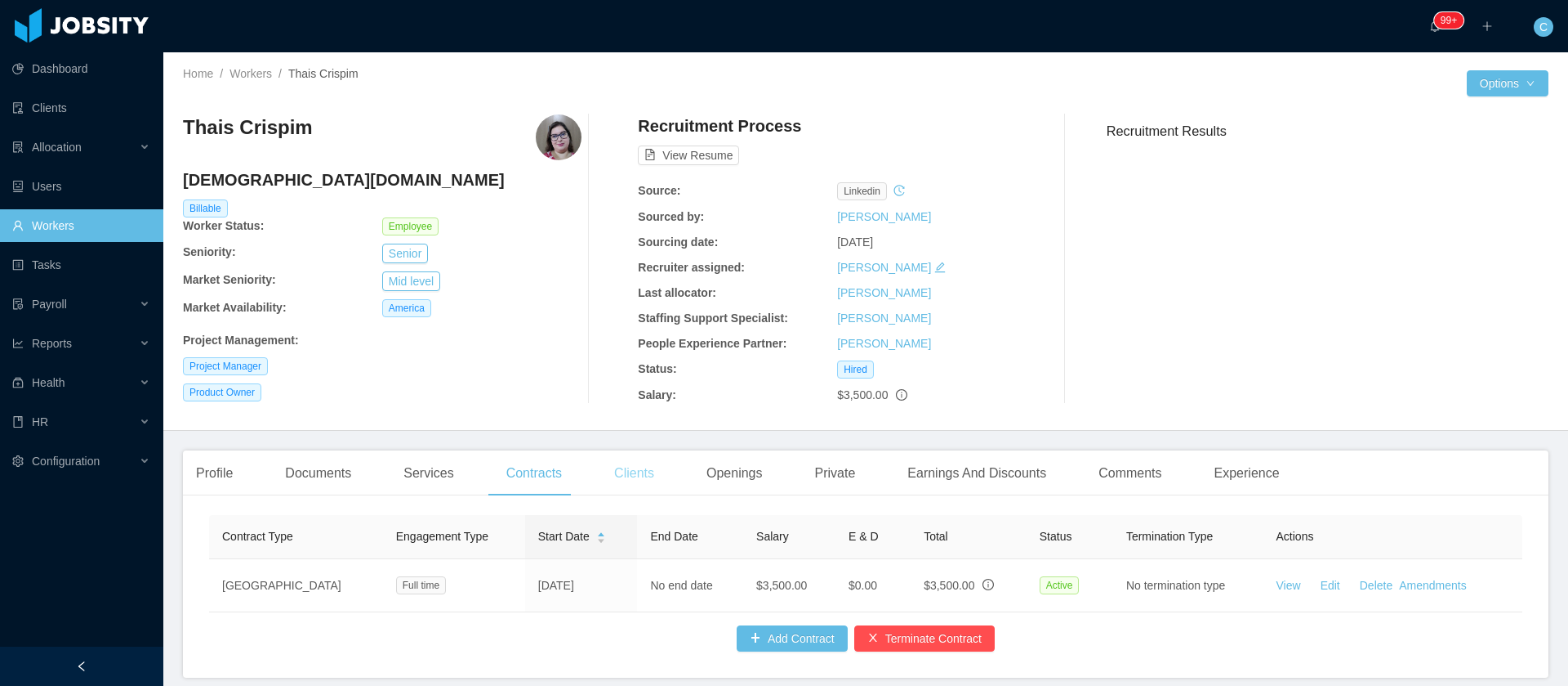
click at [650, 464] on div "Clients" at bounding box center [634, 473] width 66 height 46
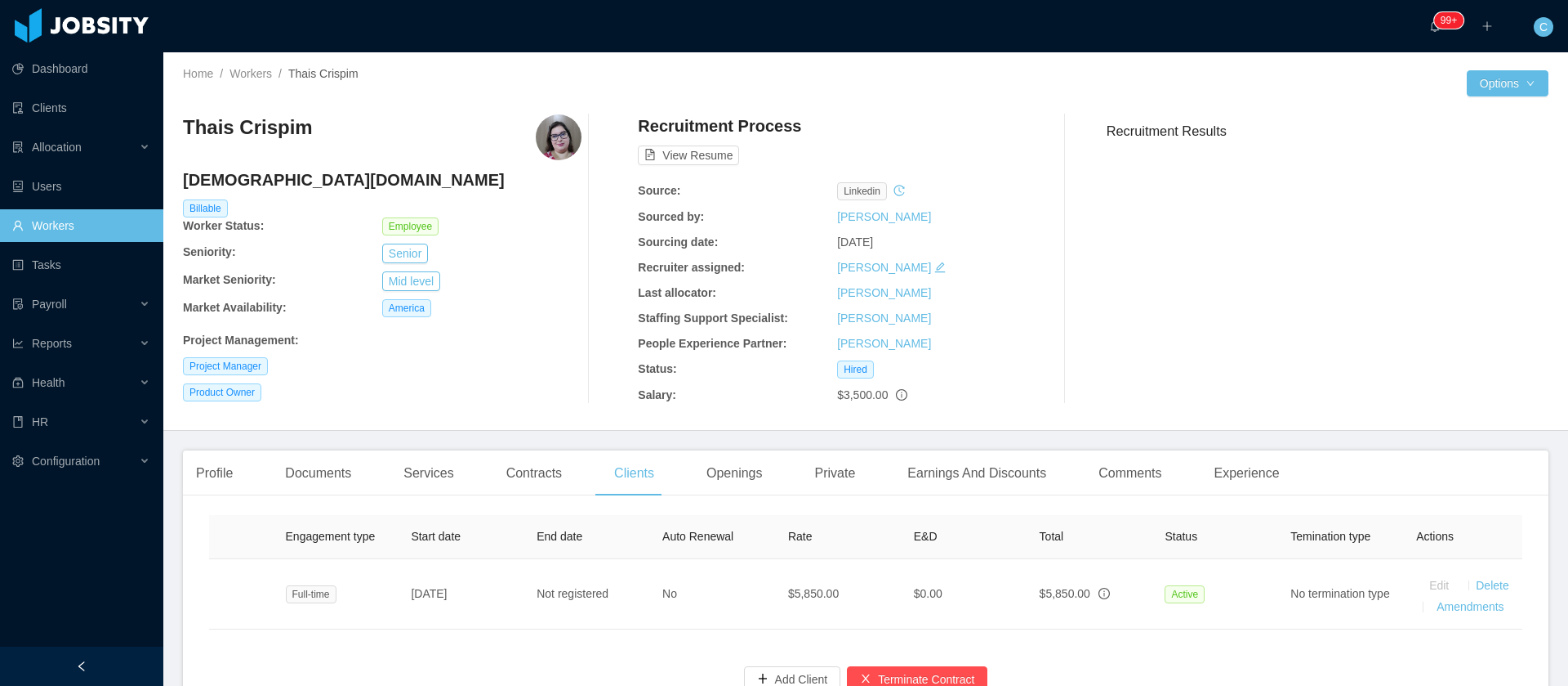
scroll to position [0, 339]
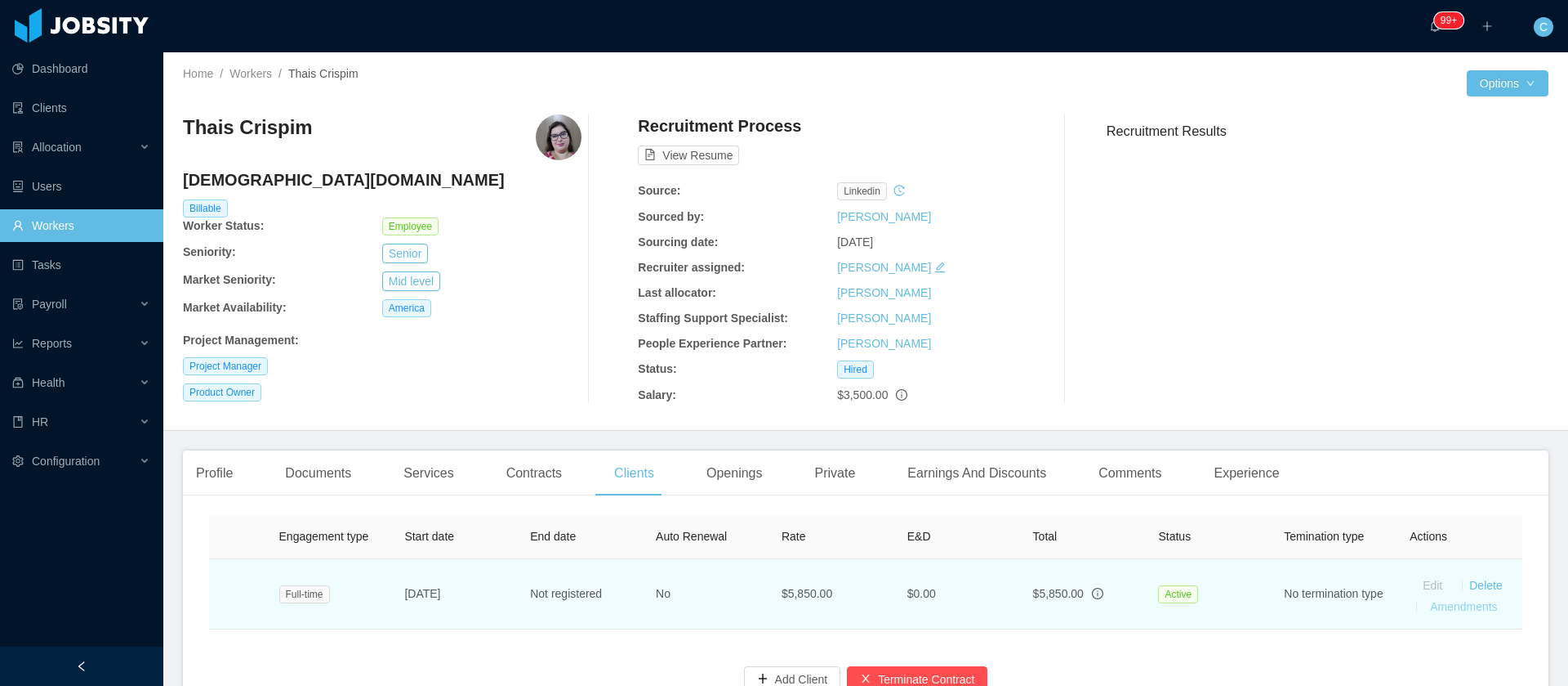
click at [1436, 607] on link "Amendments" at bounding box center [1464, 607] width 67 height 13
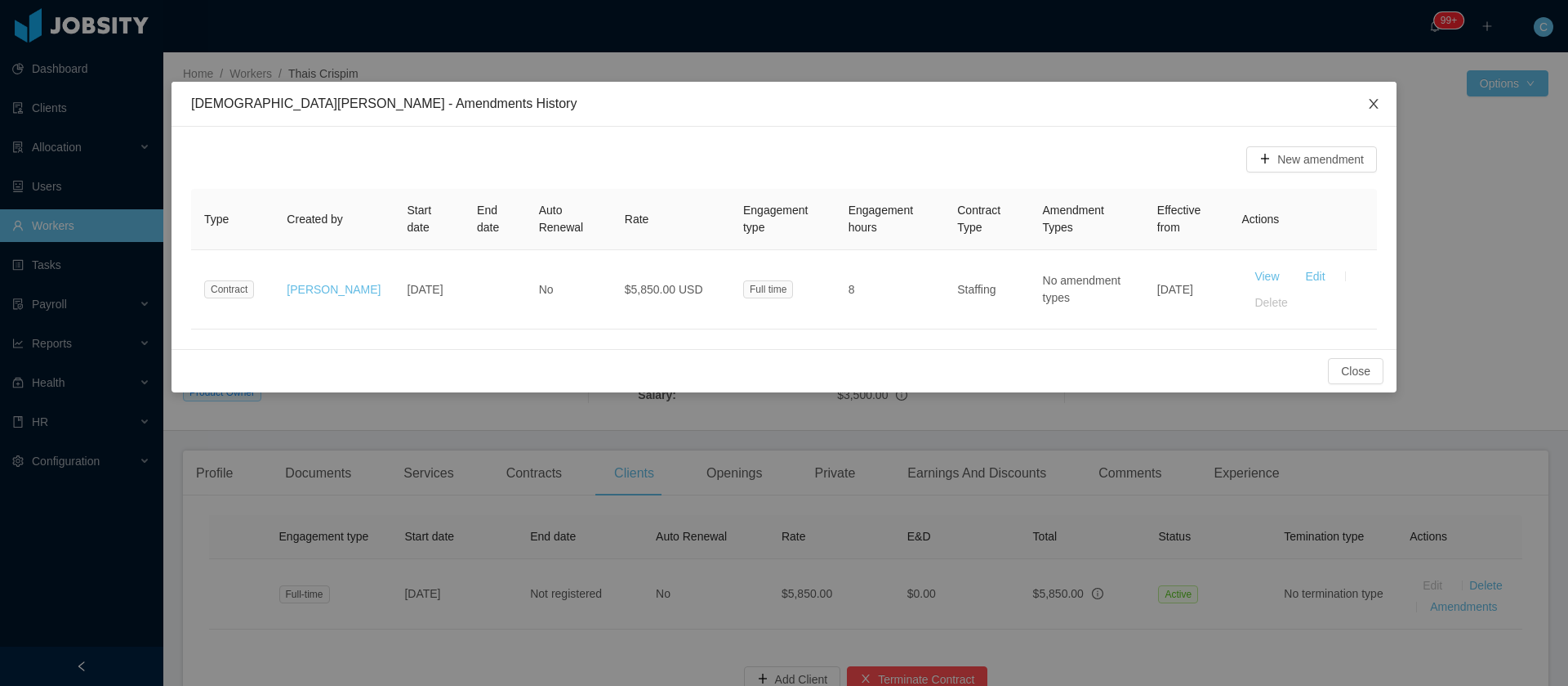
click at [1371, 112] on span "Close" at bounding box center [1373, 104] width 46 height 46
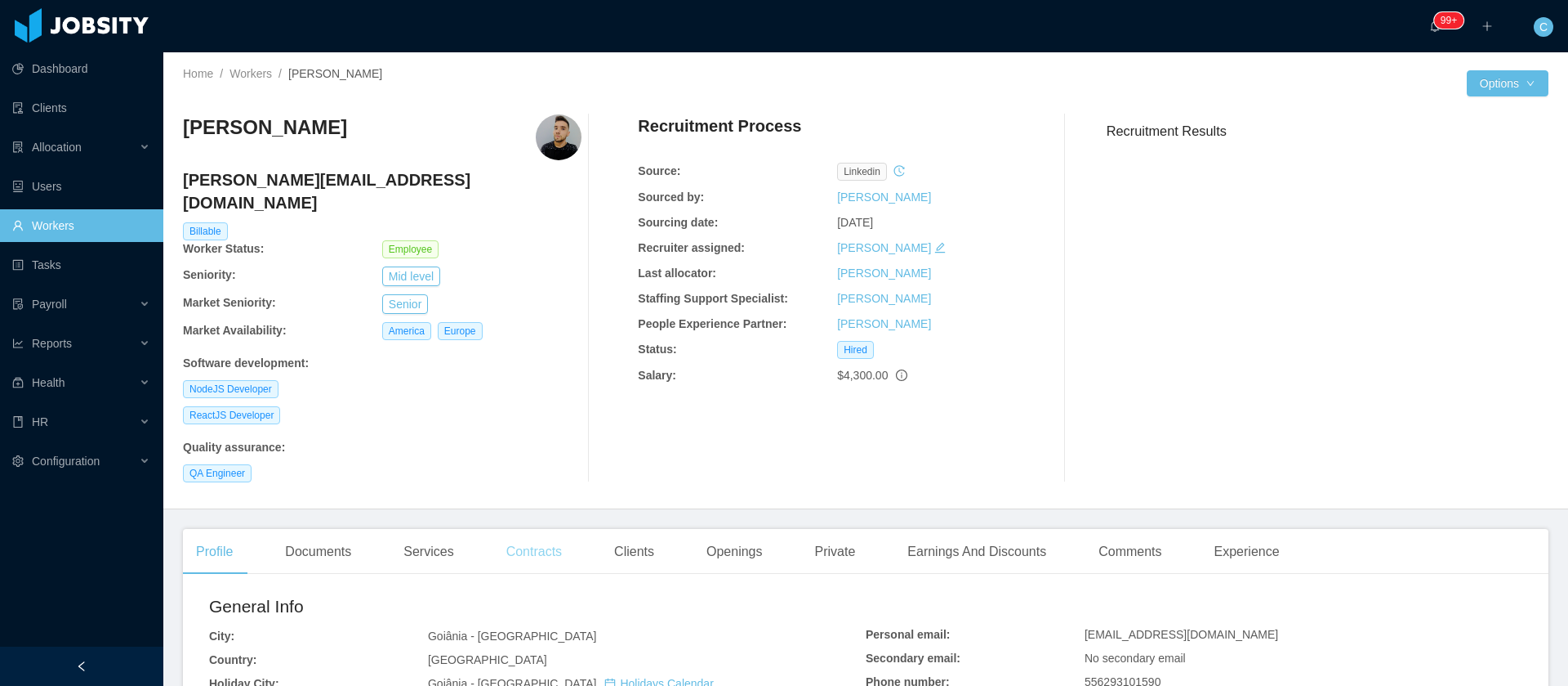
click at [545, 534] on div "Contracts" at bounding box center [535, 551] width 82 height 46
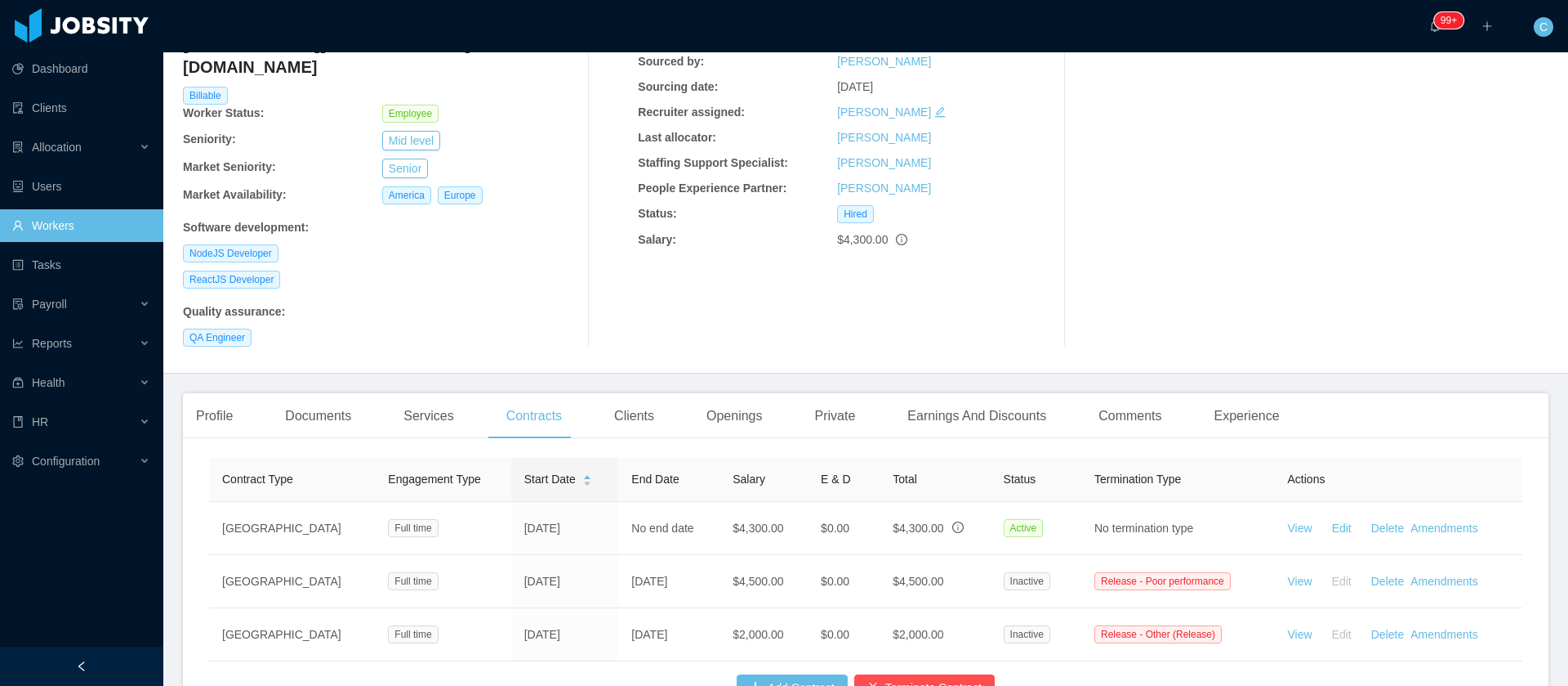
scroll to position [249, 0]
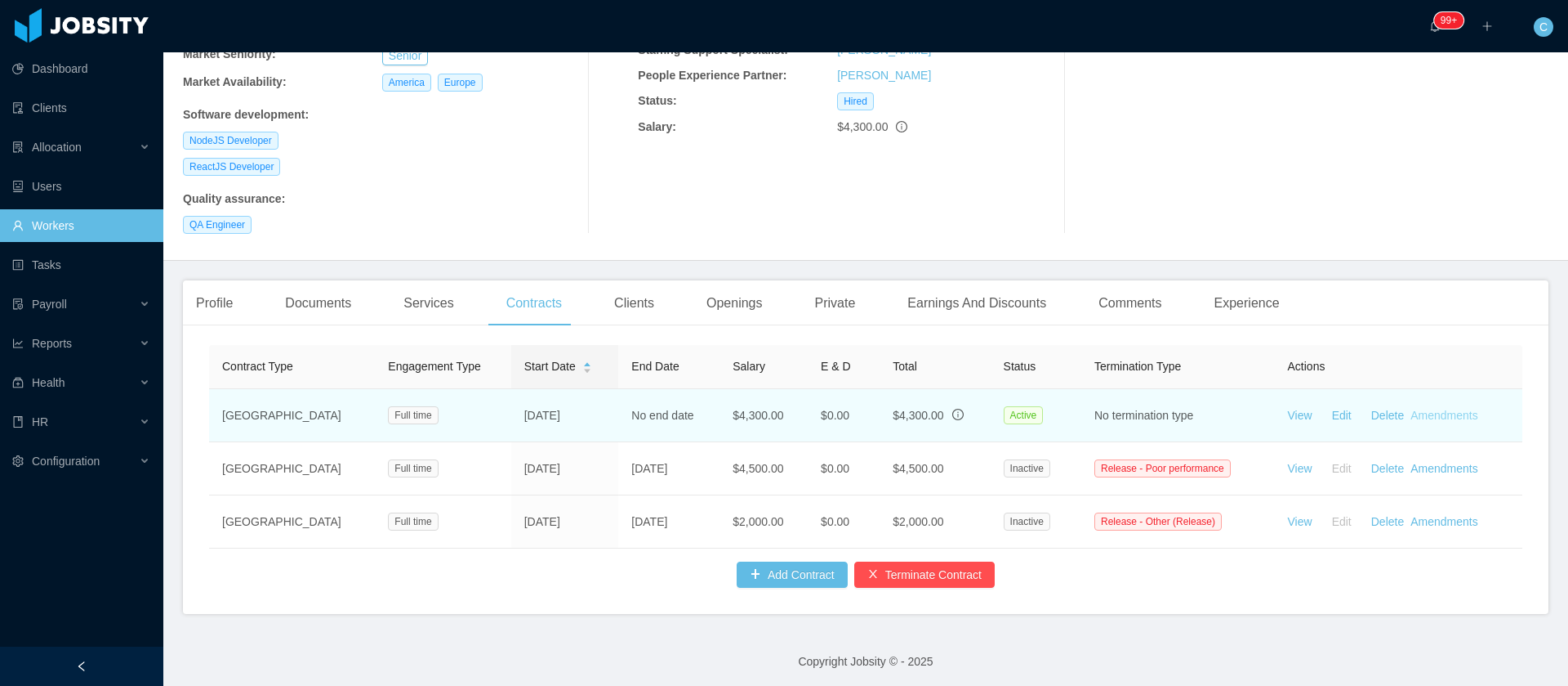
click at [1414, 408] on link "Amendments" at bounding box center [1444, 415] width 67 height 13
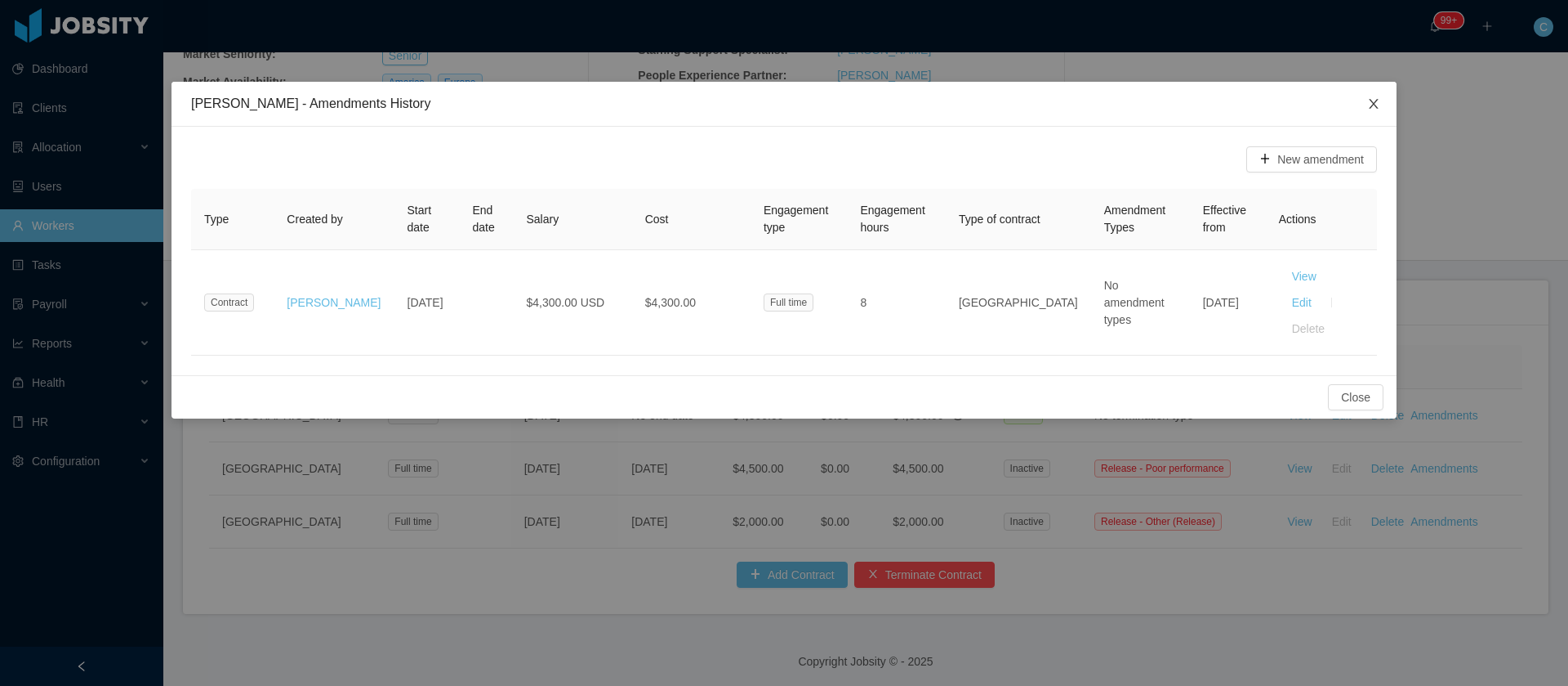
click at [1374, 103] on icon "icon: close" at bounding box center [1374, 103] width 13 height 13
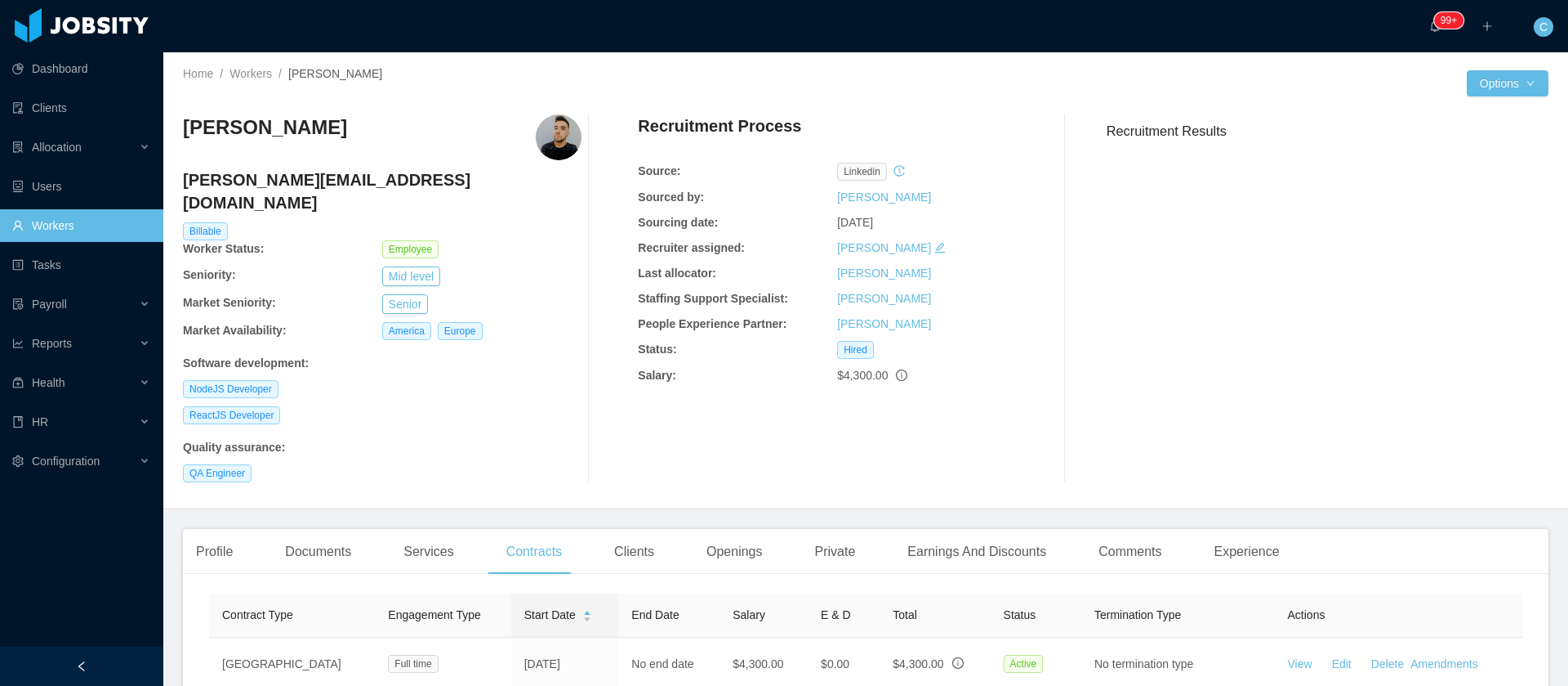
click at [640, 531] on div "Clients" at bounding box center [634, 551] width 66 height 46
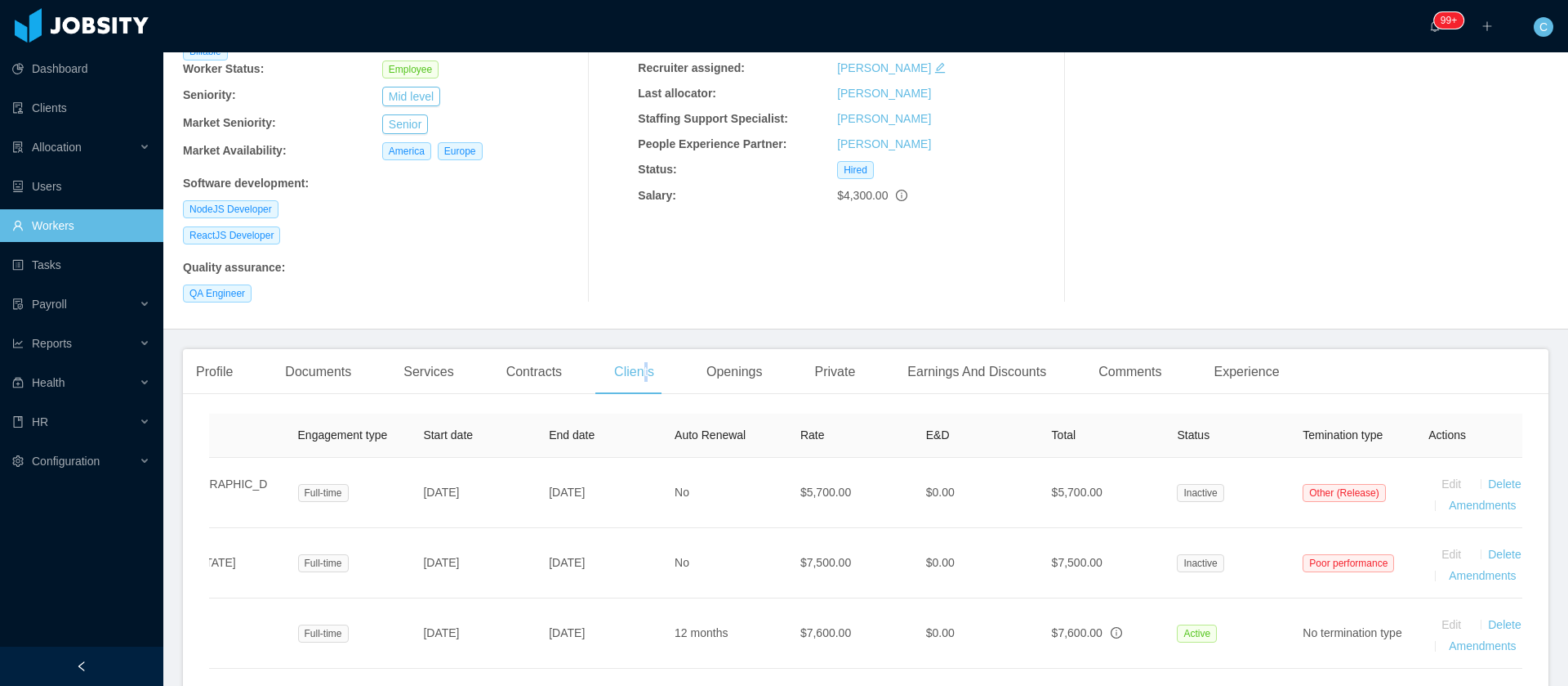
scroll to position [0, 325]
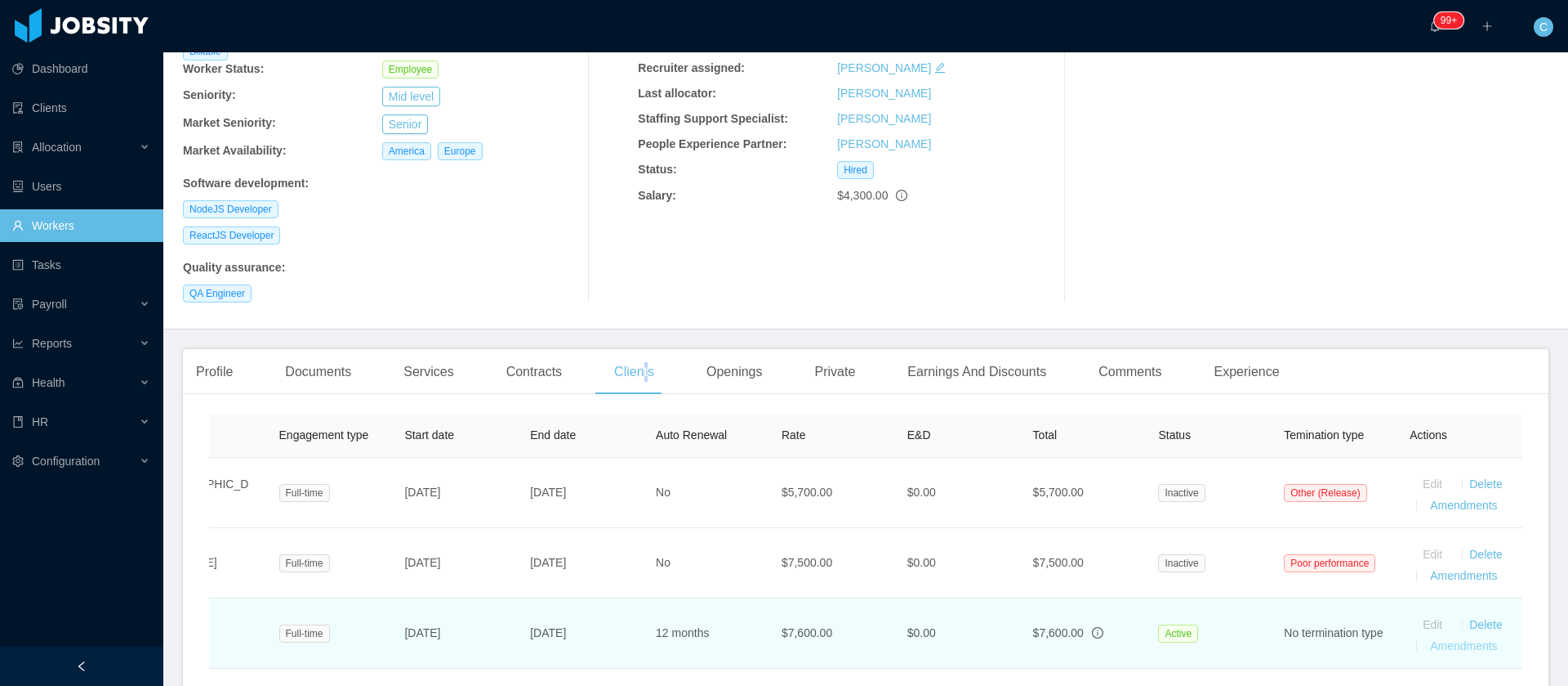
click at [1452, 639] on link "Amendments" at bounding box center [1464, 646] width 67 height 13
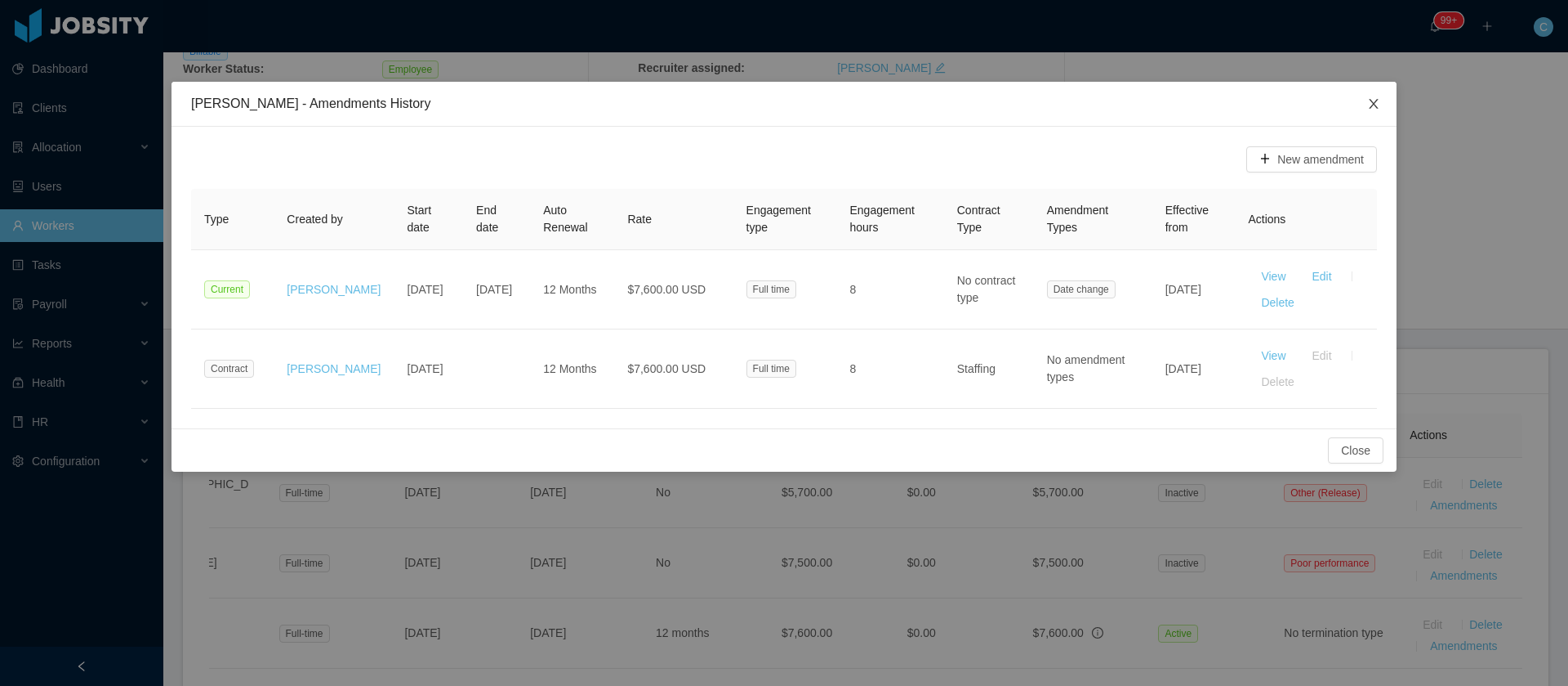
click at [1364, 112] on span "Close" at bounding box center [1373, 104] width 46 height 46
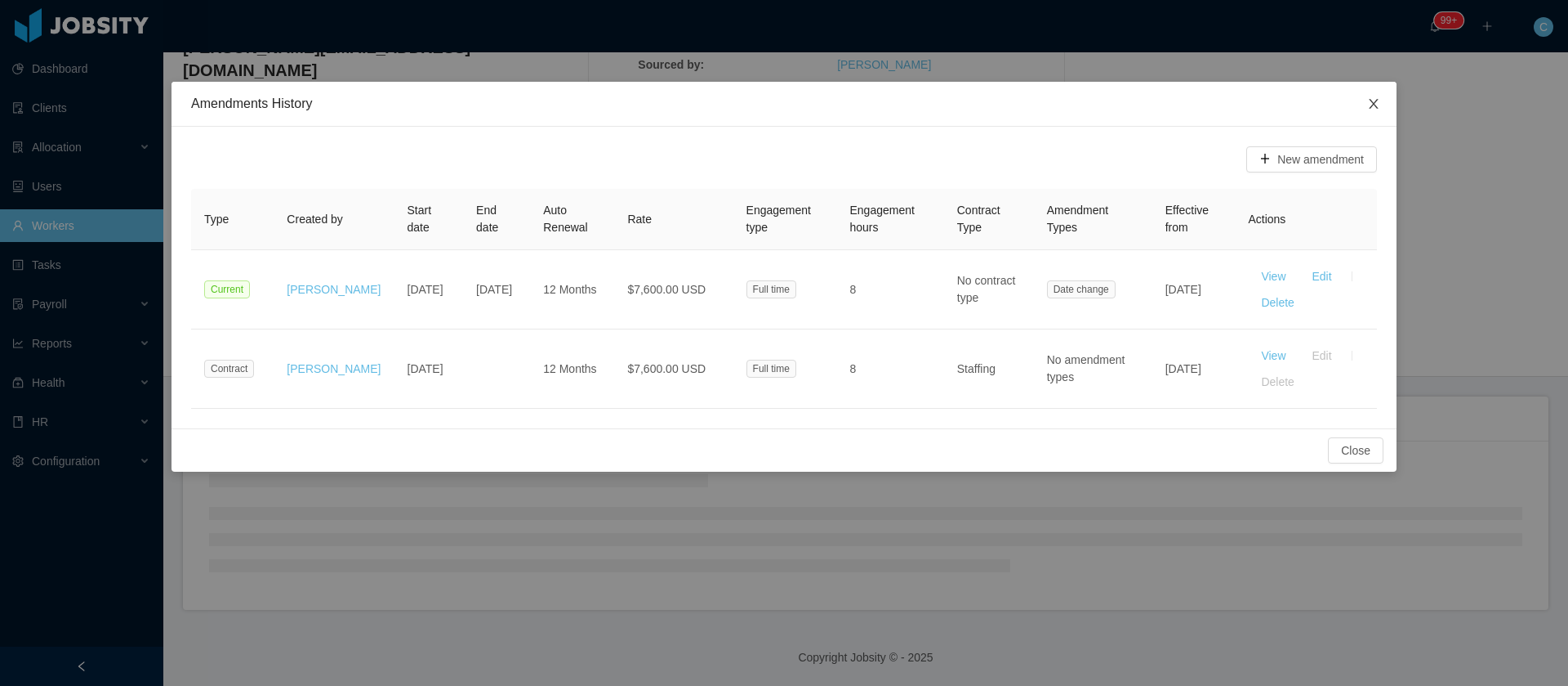
scroll to position [109, 0]
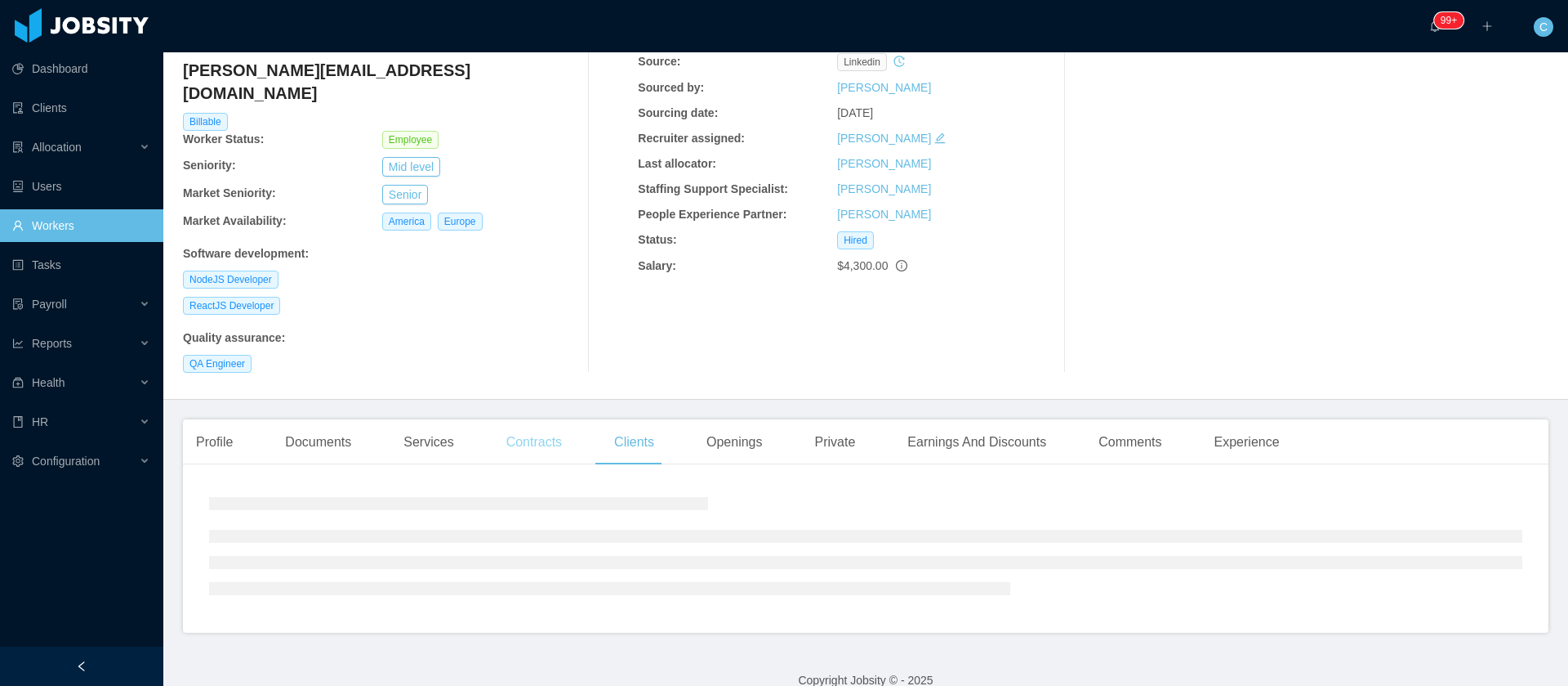
click at [527, 421] on div "Contracts" at bounding box center [535, 442] width 82 height 46
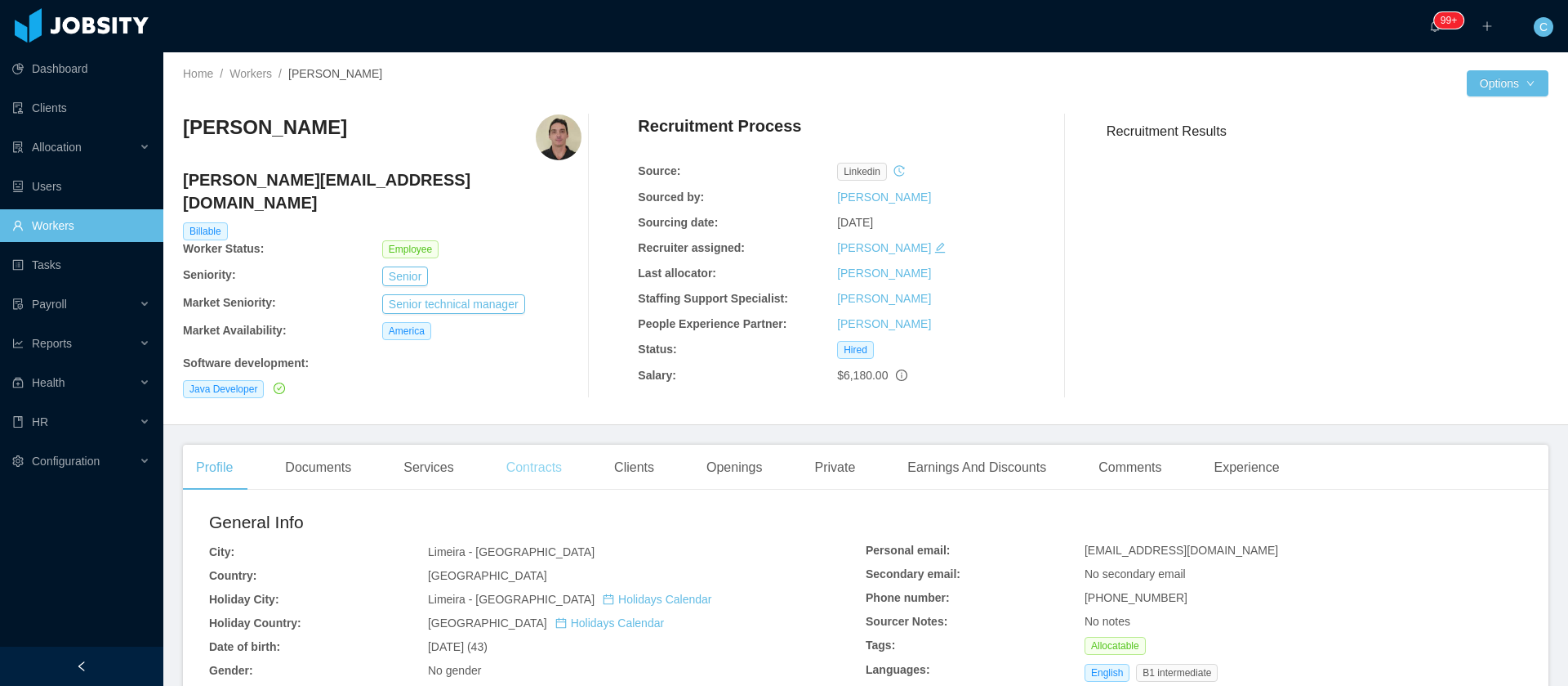
click at [553, 454] on div "Contracts" at bounding box center [535, 467] width 82 height 46
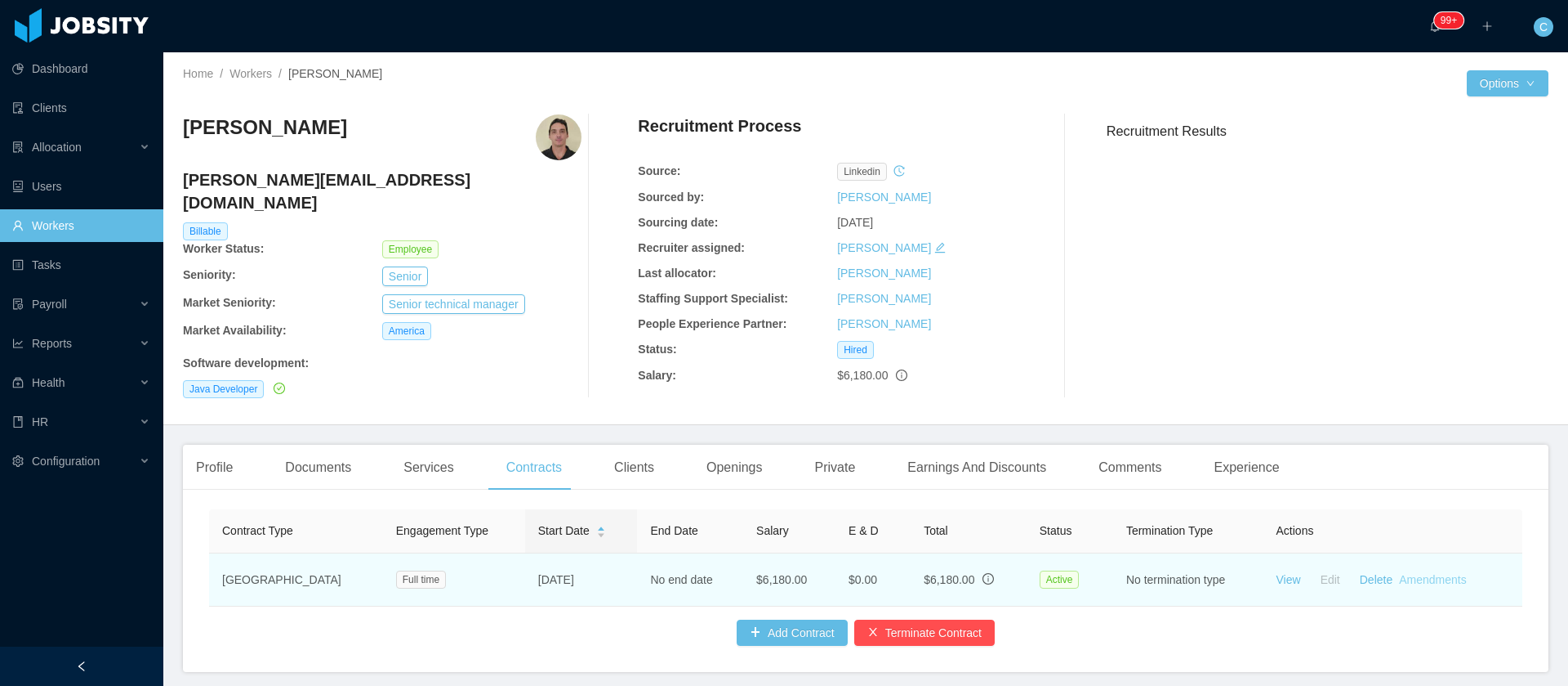
click at [1438, 573] on link "Amendments" at bounding box center [1433, 580] width 67 height 13
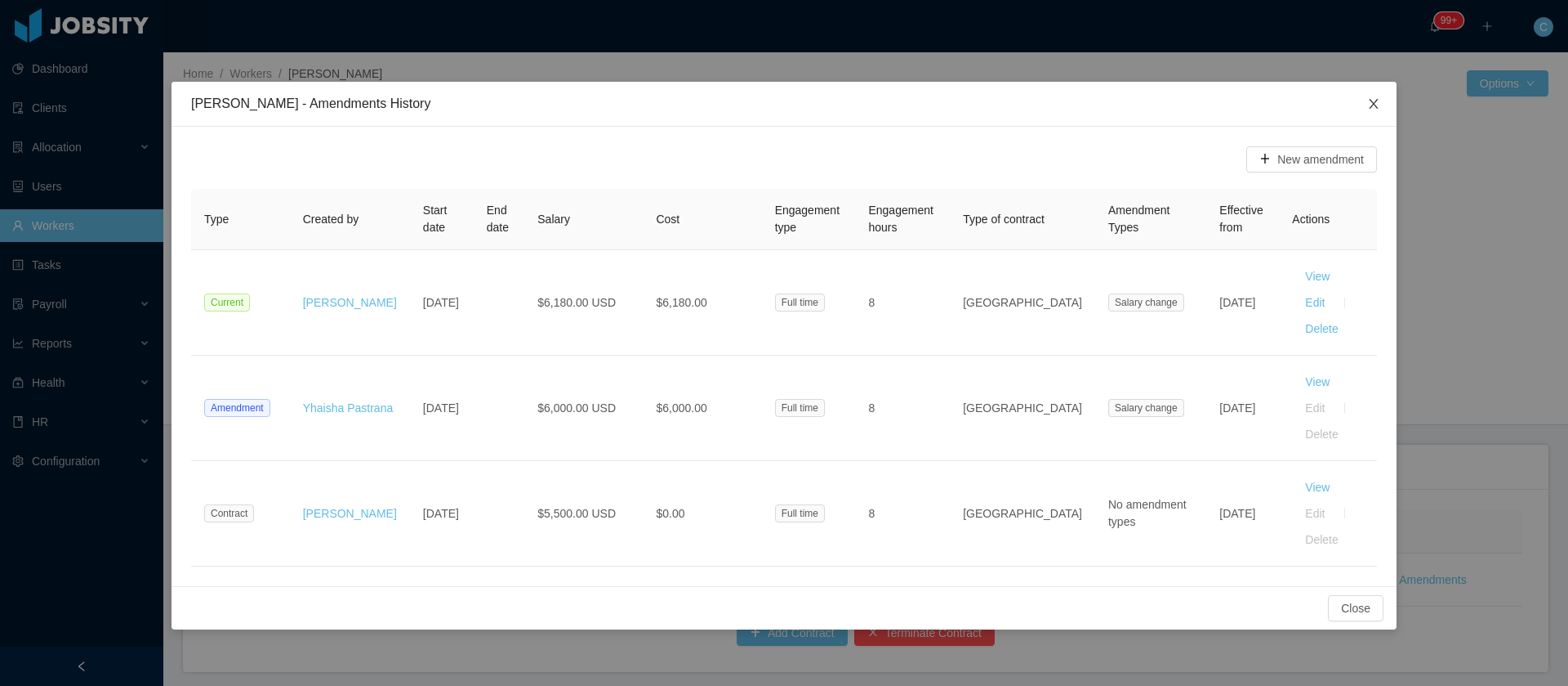
click at [1373, 107] on icon "icon: close" at bounding box center [1374, 103] width 13 height 13
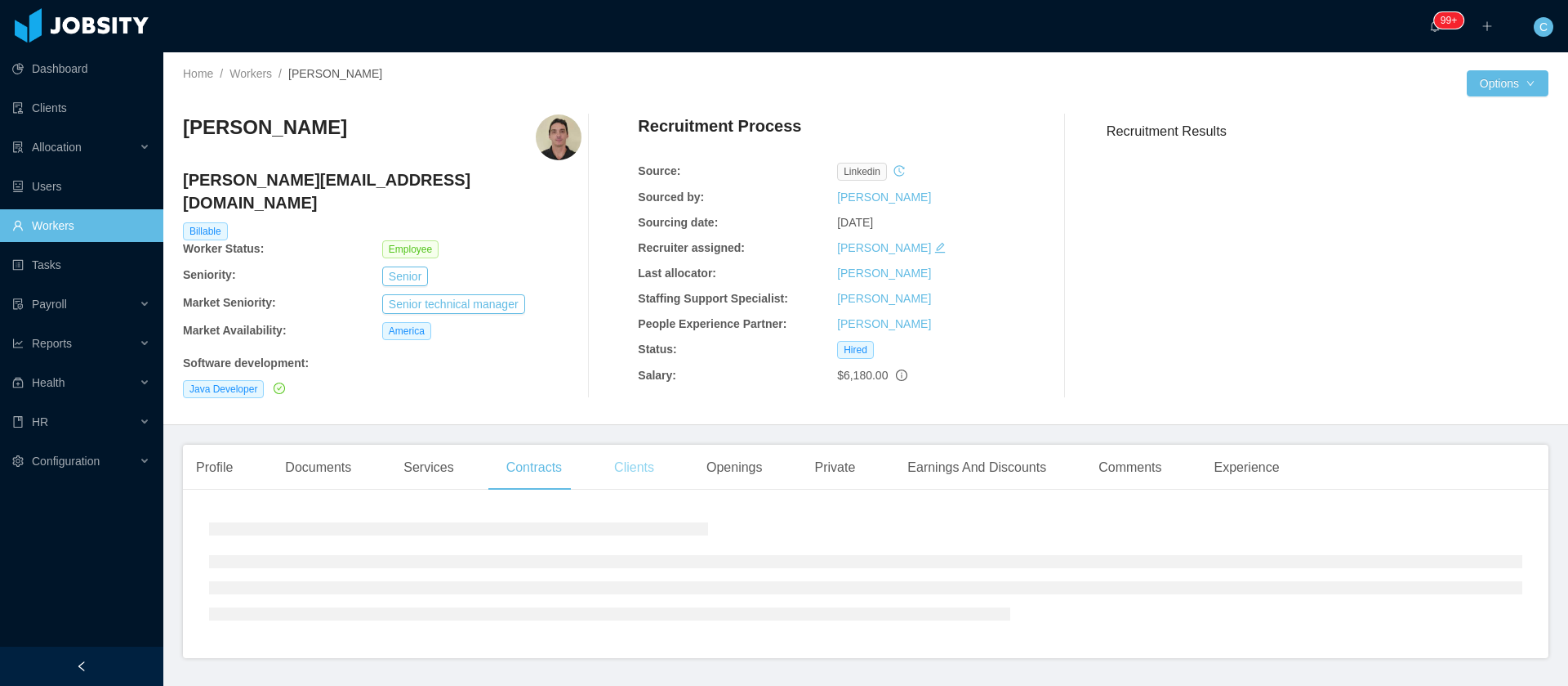
click at [626, 445] on div "Clients" at bounding box center [634, 467] width 66 height 46
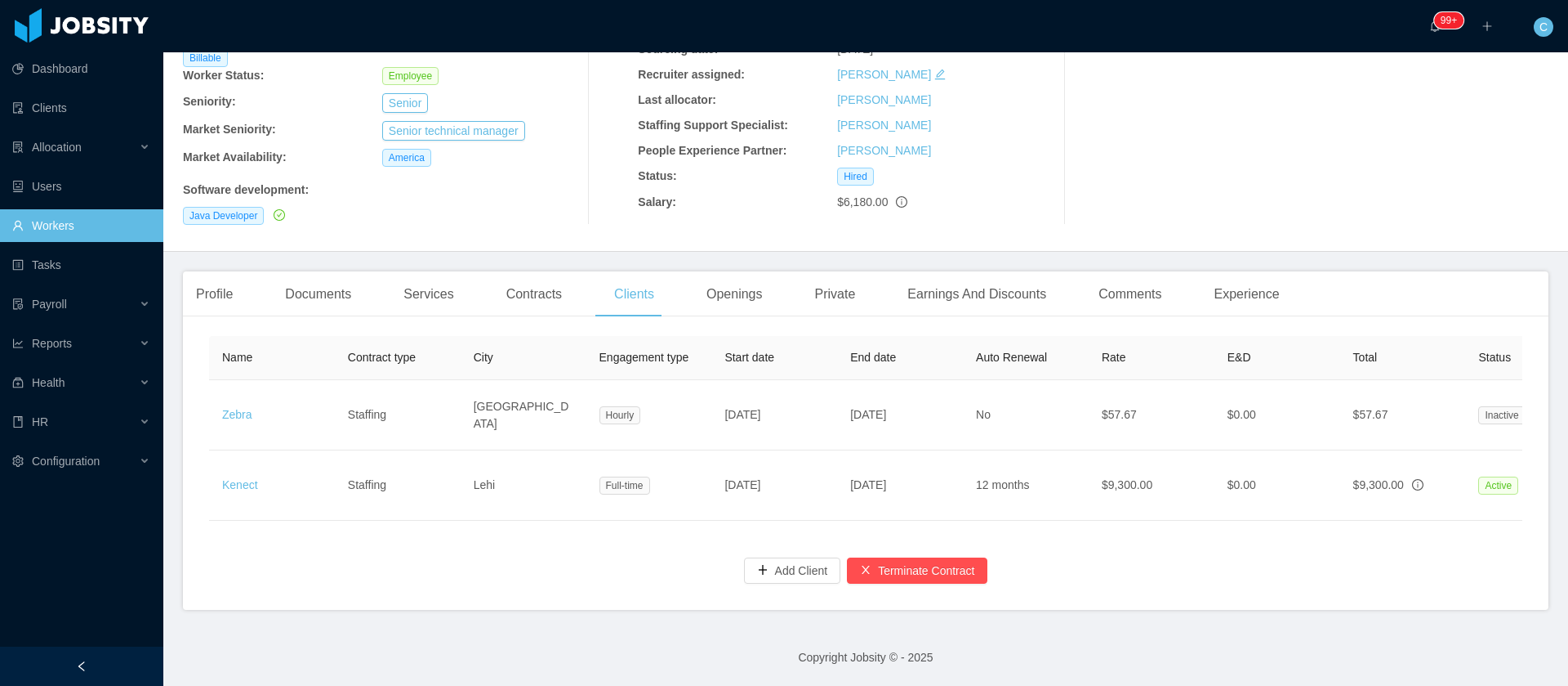
scroll to position [0, 339]
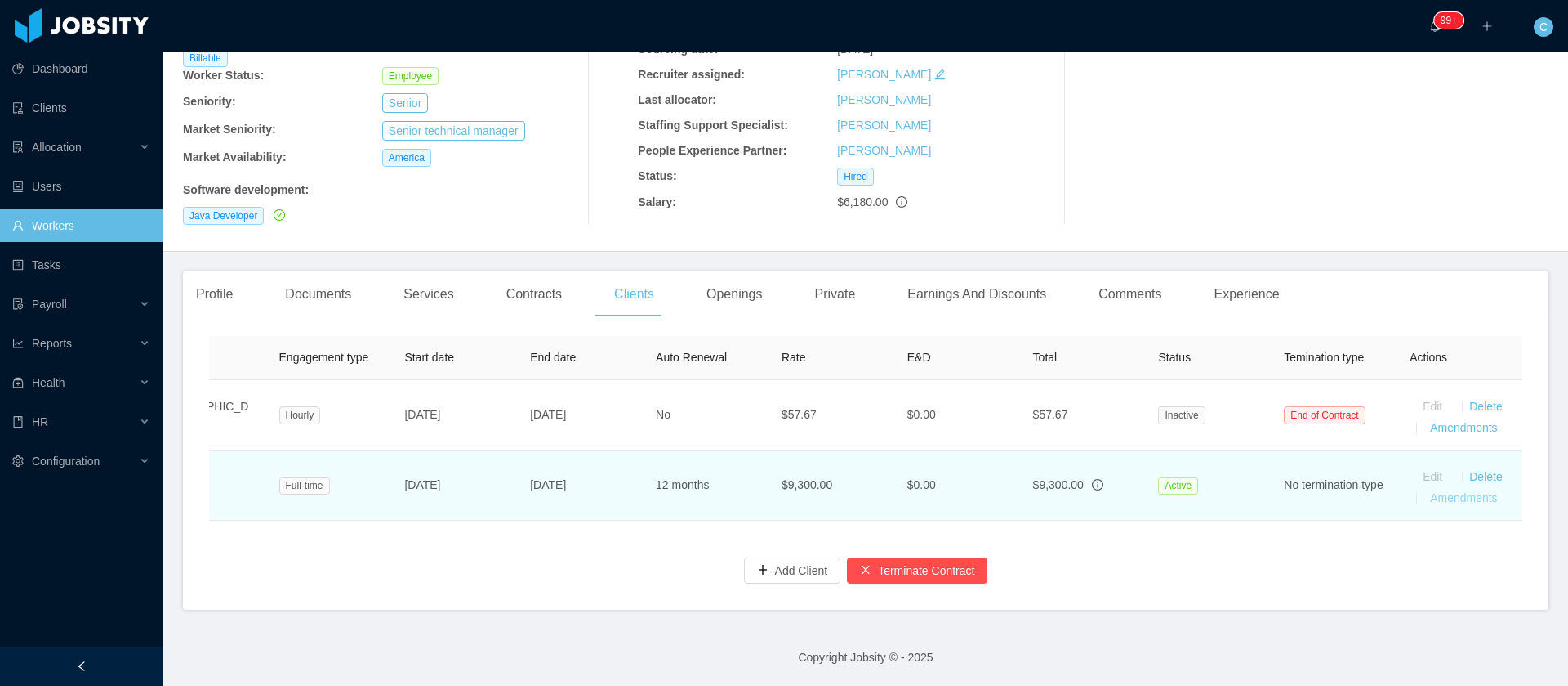
click at [1440, 491] on link "Amendments" at bounding box center [1464, 498] width 67 height 13
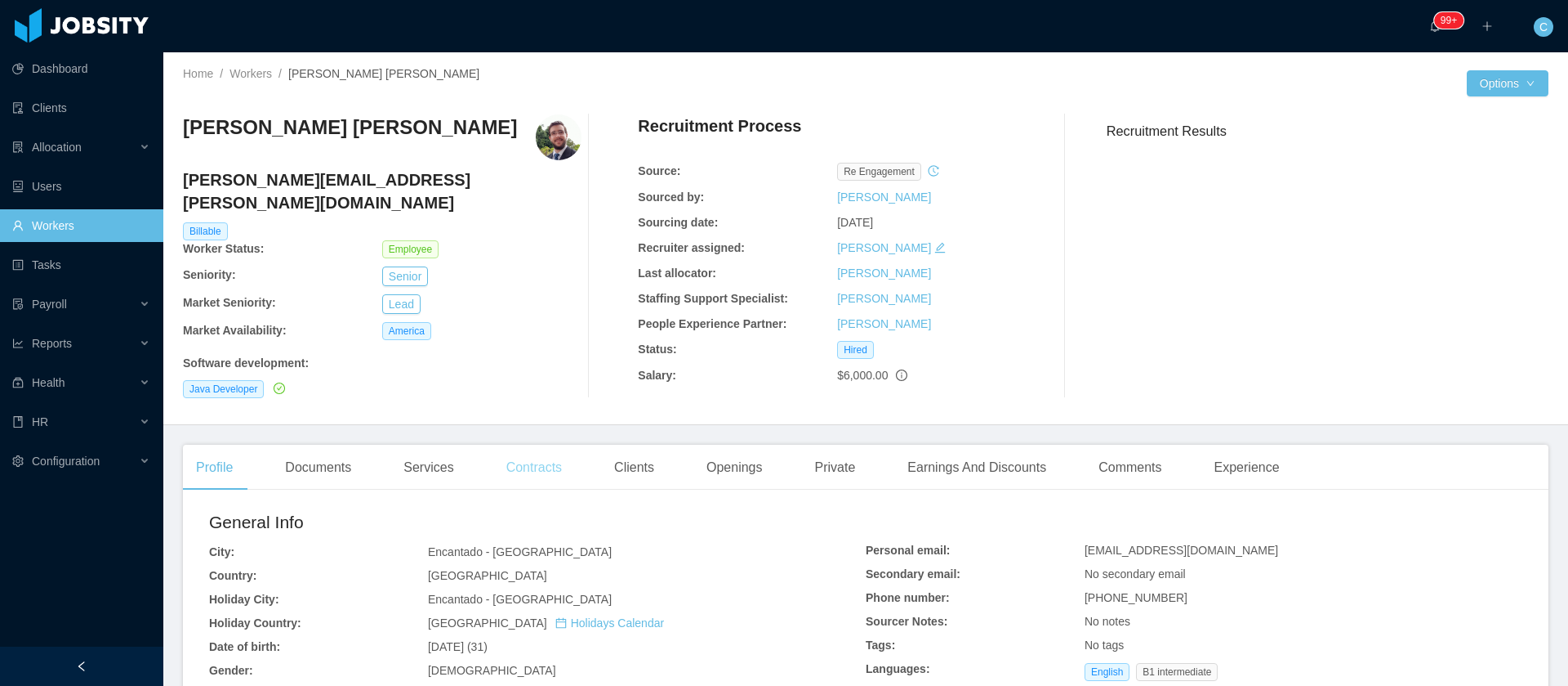
click at [541, 447] on div "Contracts" at bounding box center [535, 467] width 82 height 46
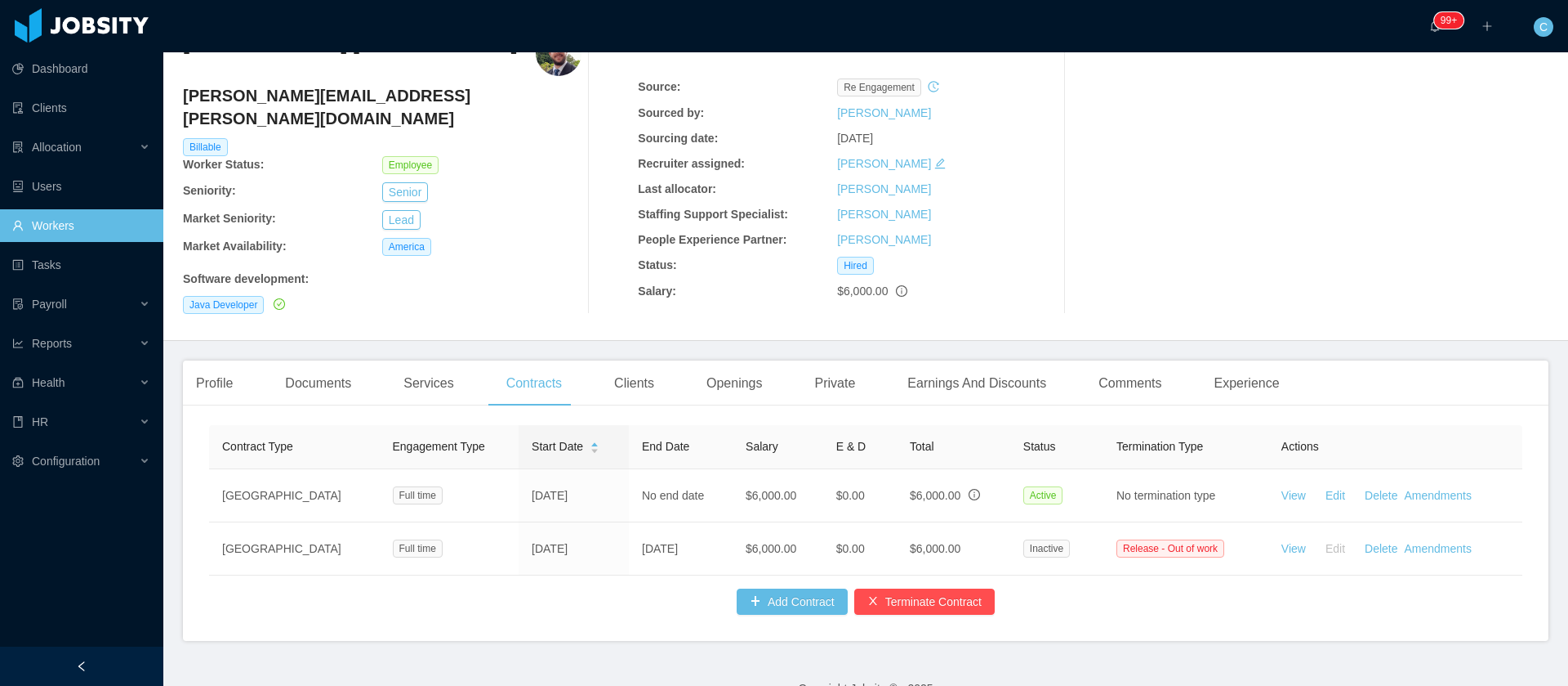
scroll to position [120, 0]
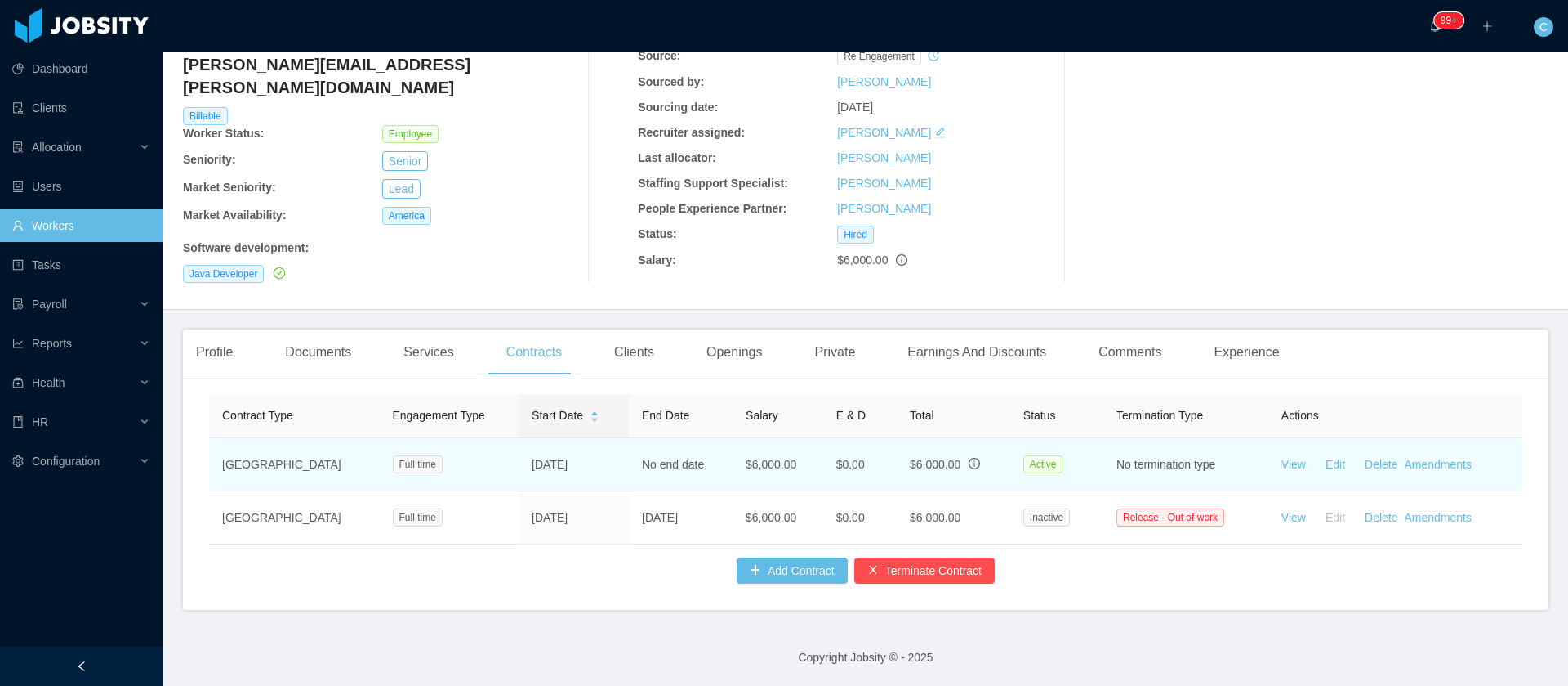
click at [1422, 454] on td "View Edit Delete Amendments" at bounding box center [1396, 464] width 254 height 53
click at [1421, 458] on link "Amendments" at bounding box center [1438, 464] width 67 height 13
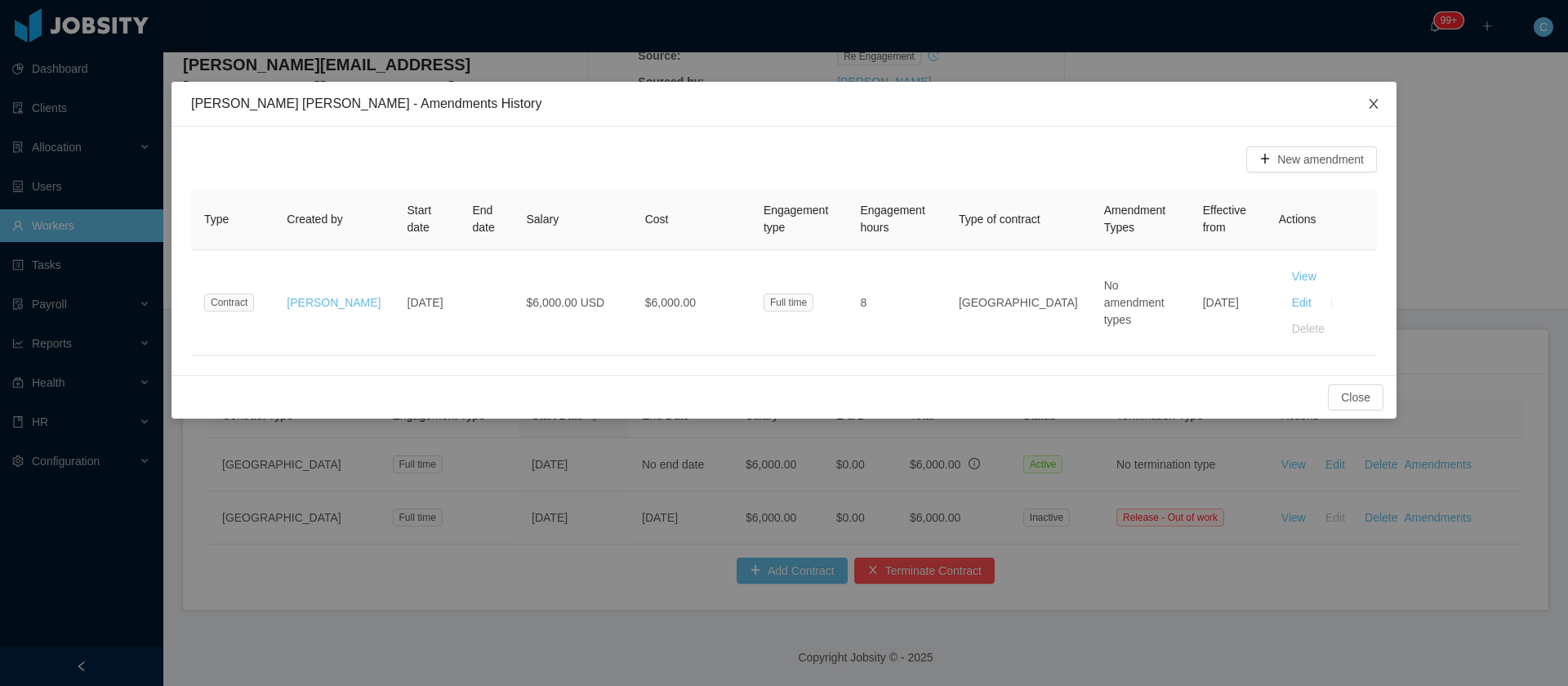
click at [1374, 104] on icon "icon: close" at bounding box center [1373, 103] width 9 height 10
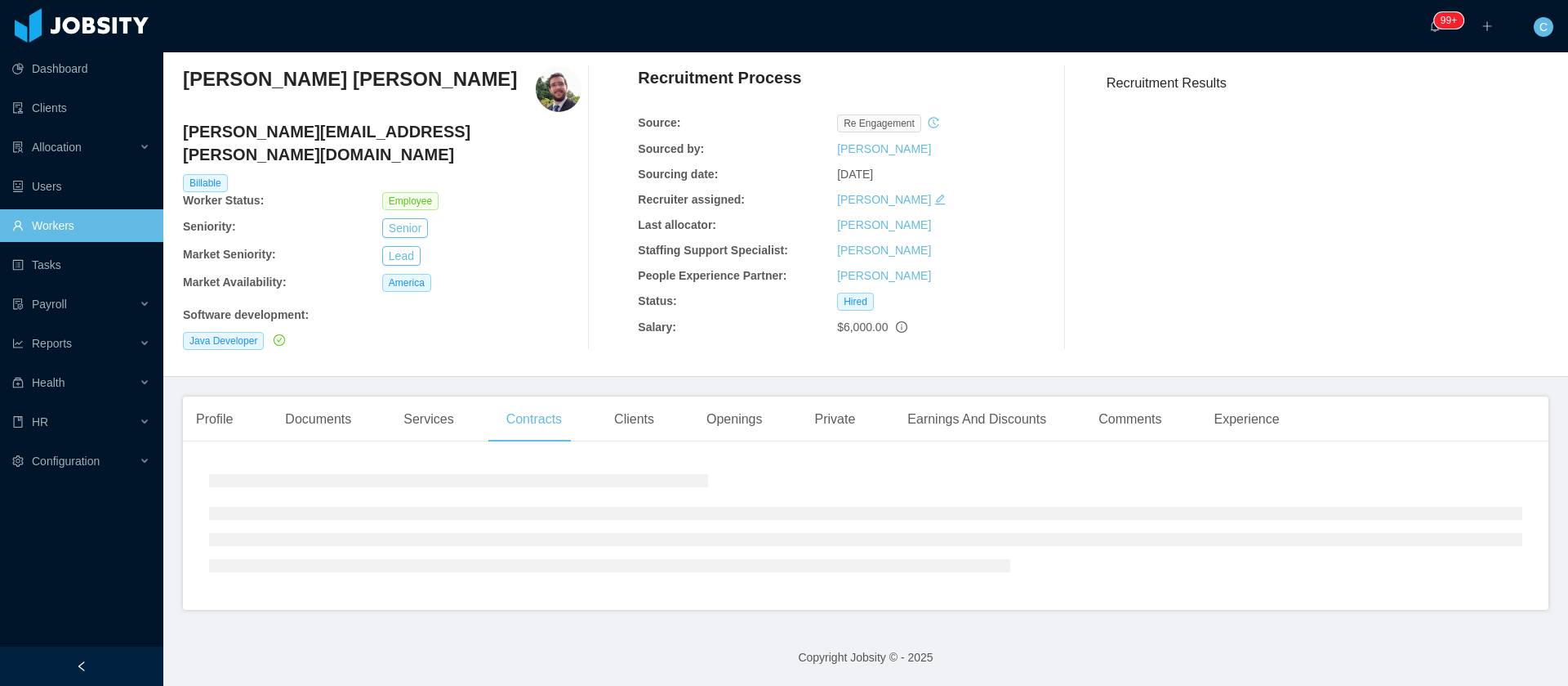
scroll to position [0, 0]
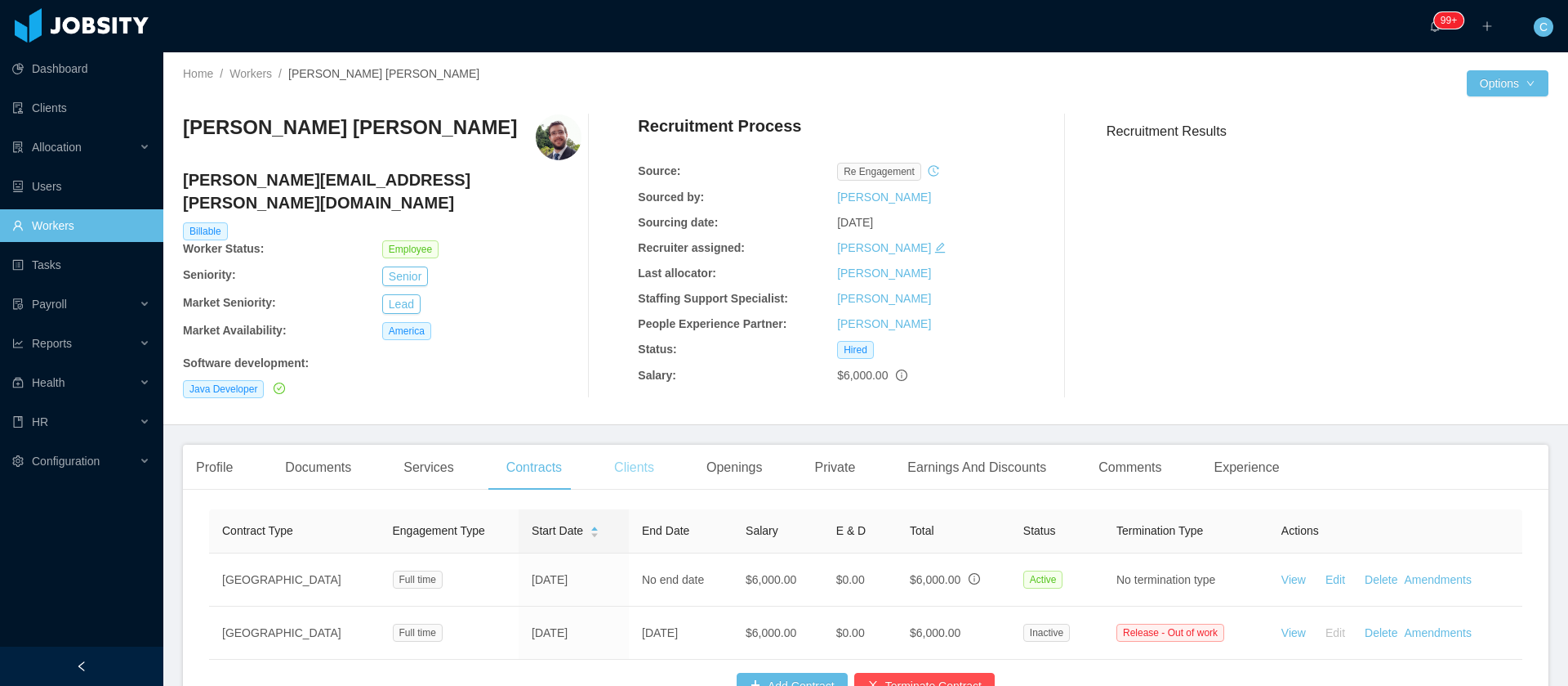
click at [642, 447] on div "Clients" at bounding box center [634, 467] width 66 height 46
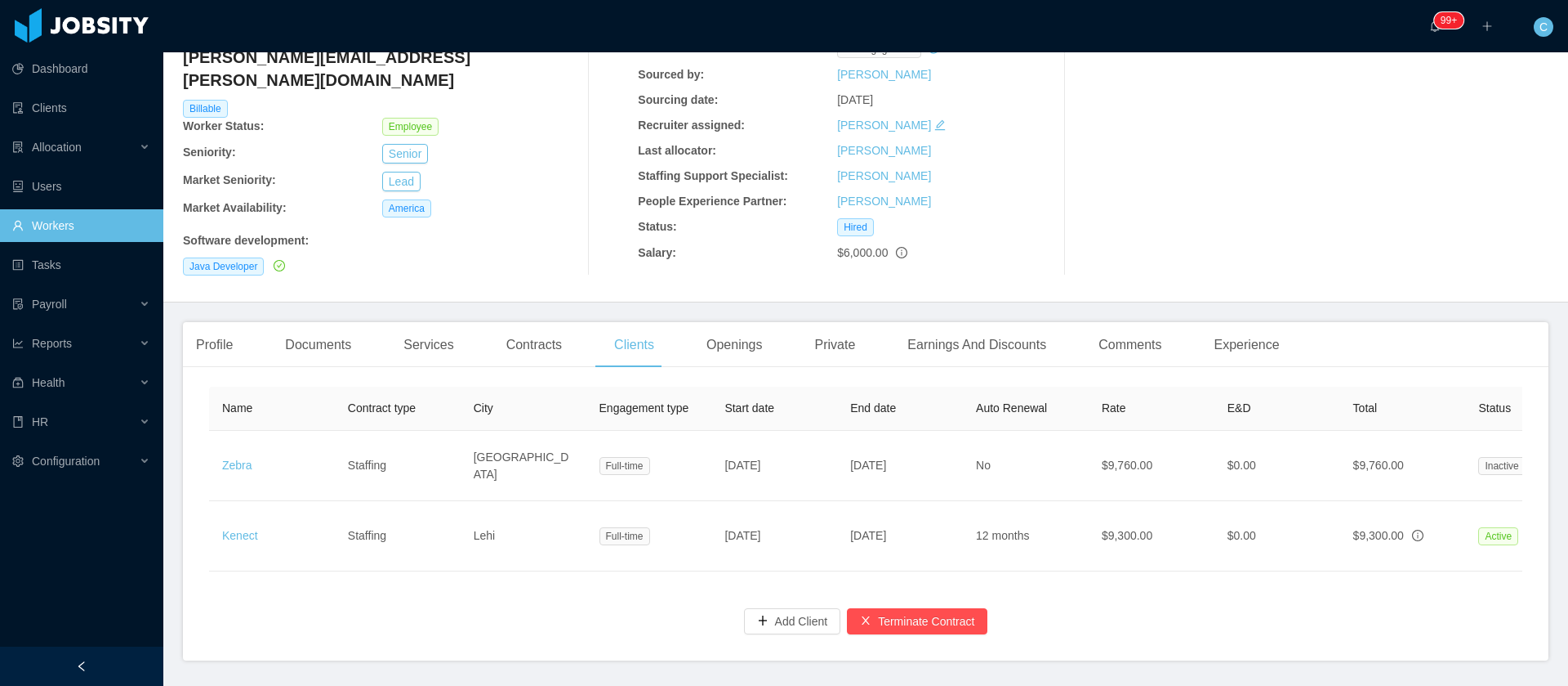
scroll to position [0, 339]
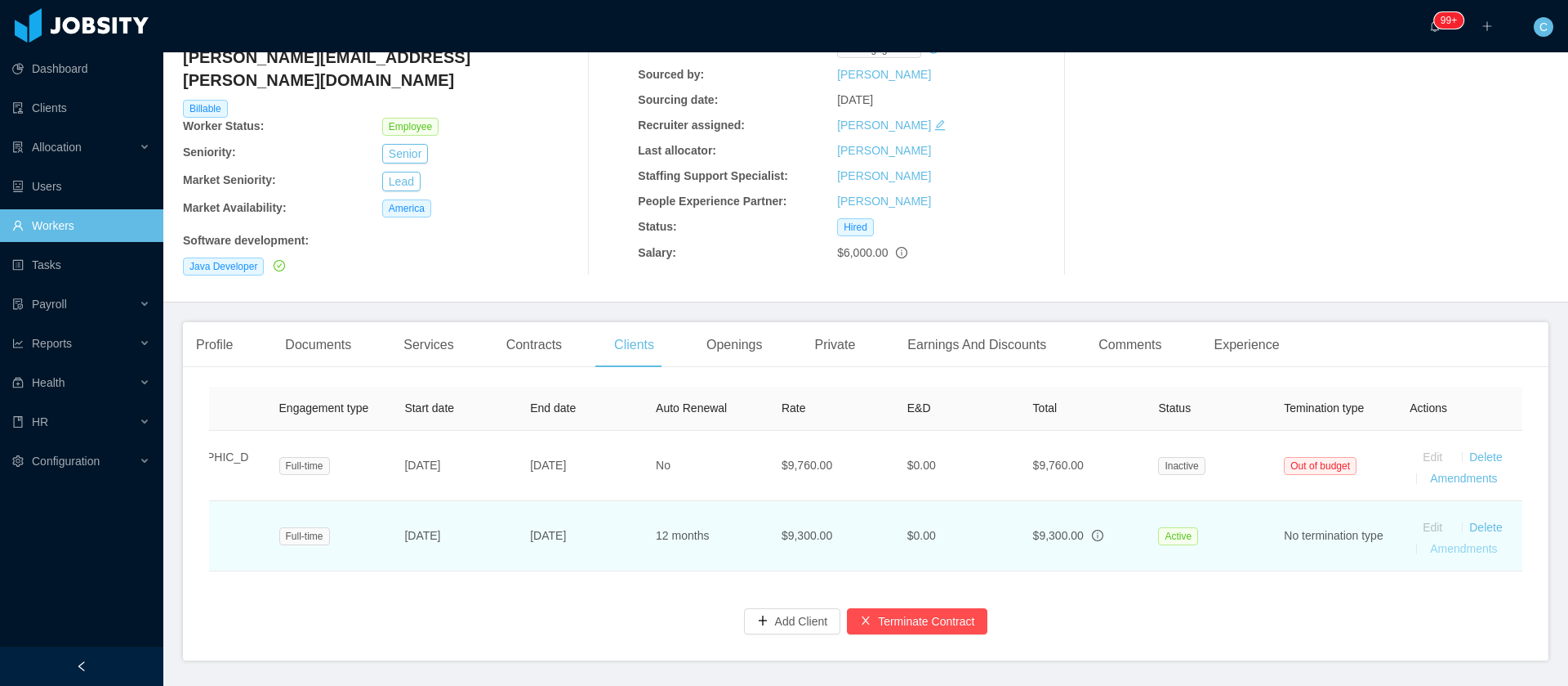
click at [1430, 542] on link "Amendments" at bounding box center [1464, 548] width 67 height 13
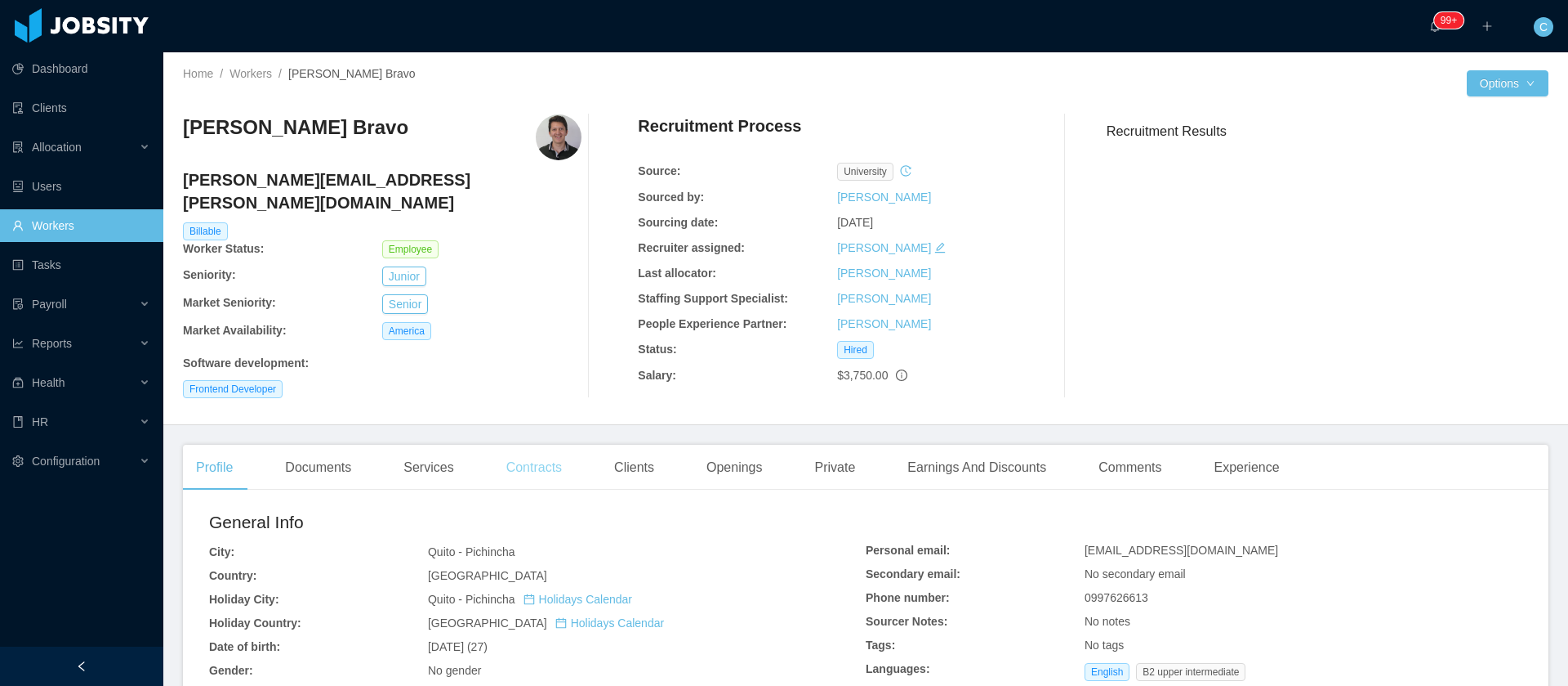
click at [521, 464] on div "Contracts" at bounding box center [535, 467] width 82 height 46
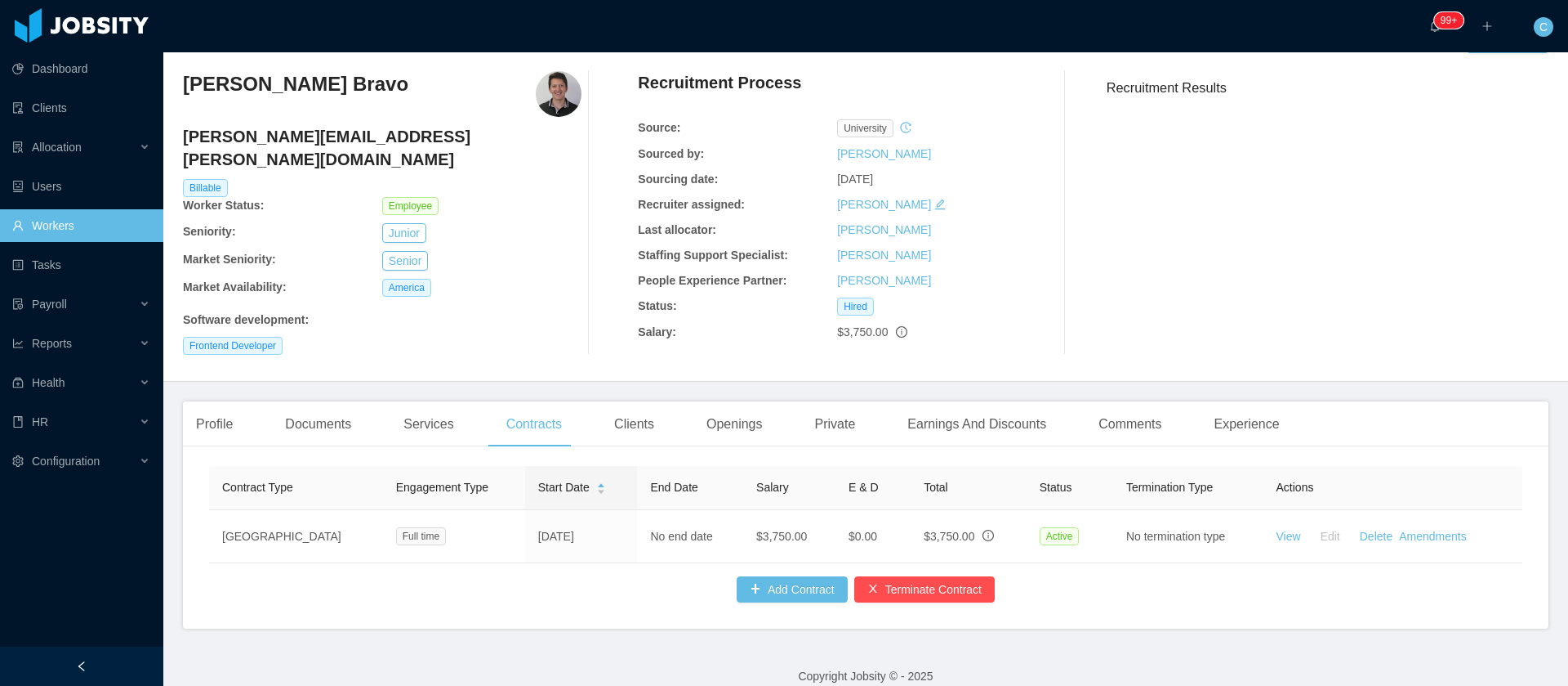
scroll to position [67, 0]
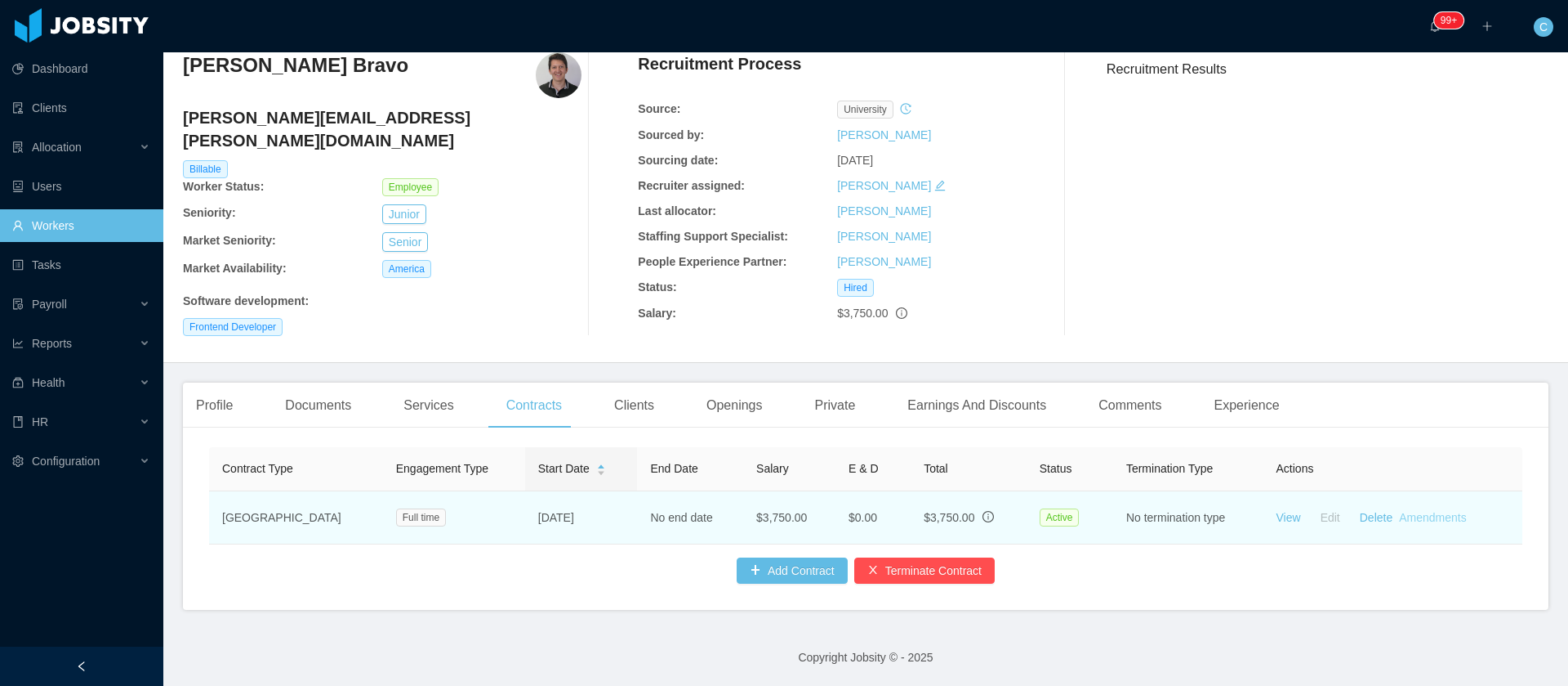
click at [1411, 511] on link "Amendments" at bounding box center [1433, 517] width 67 height 13
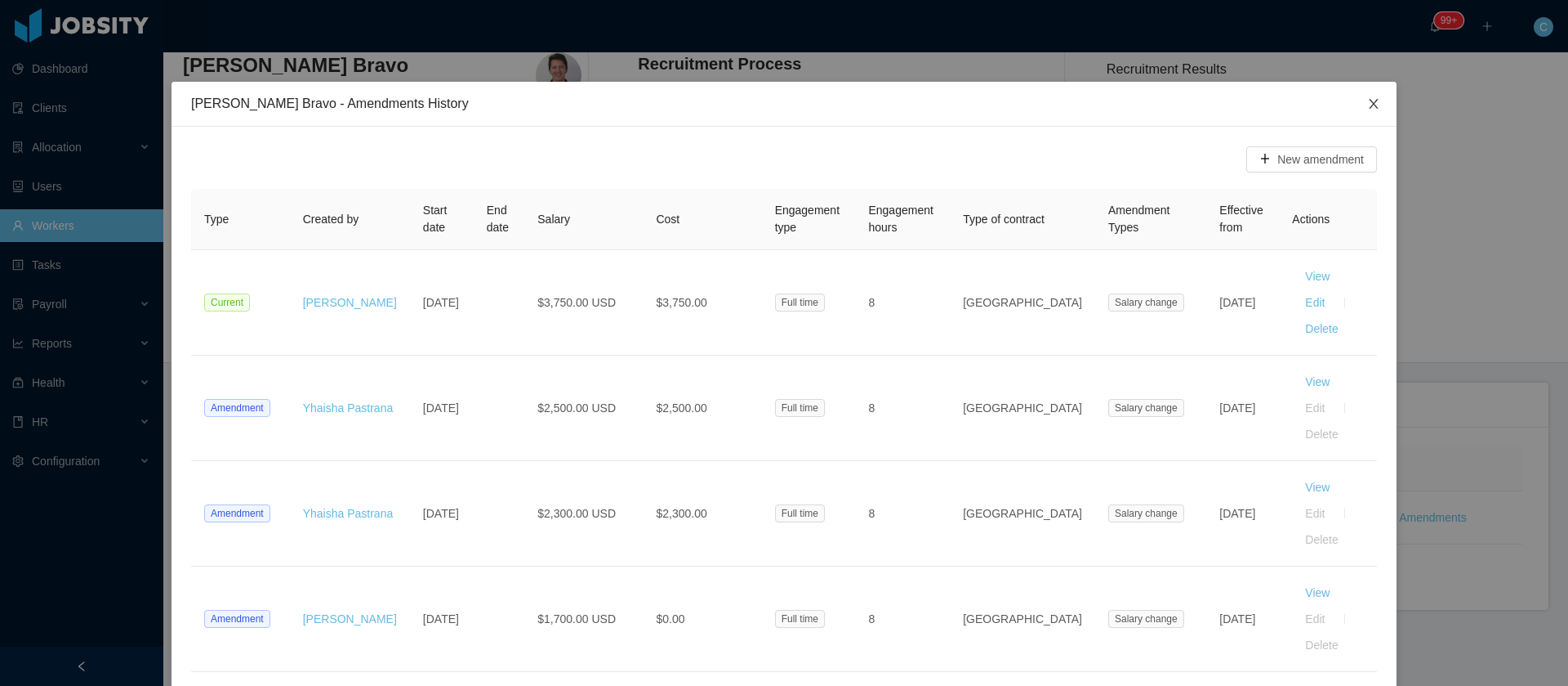
click at [1362, 93] on span "Close" at bounding box center [1373, 104] width 46 height 46
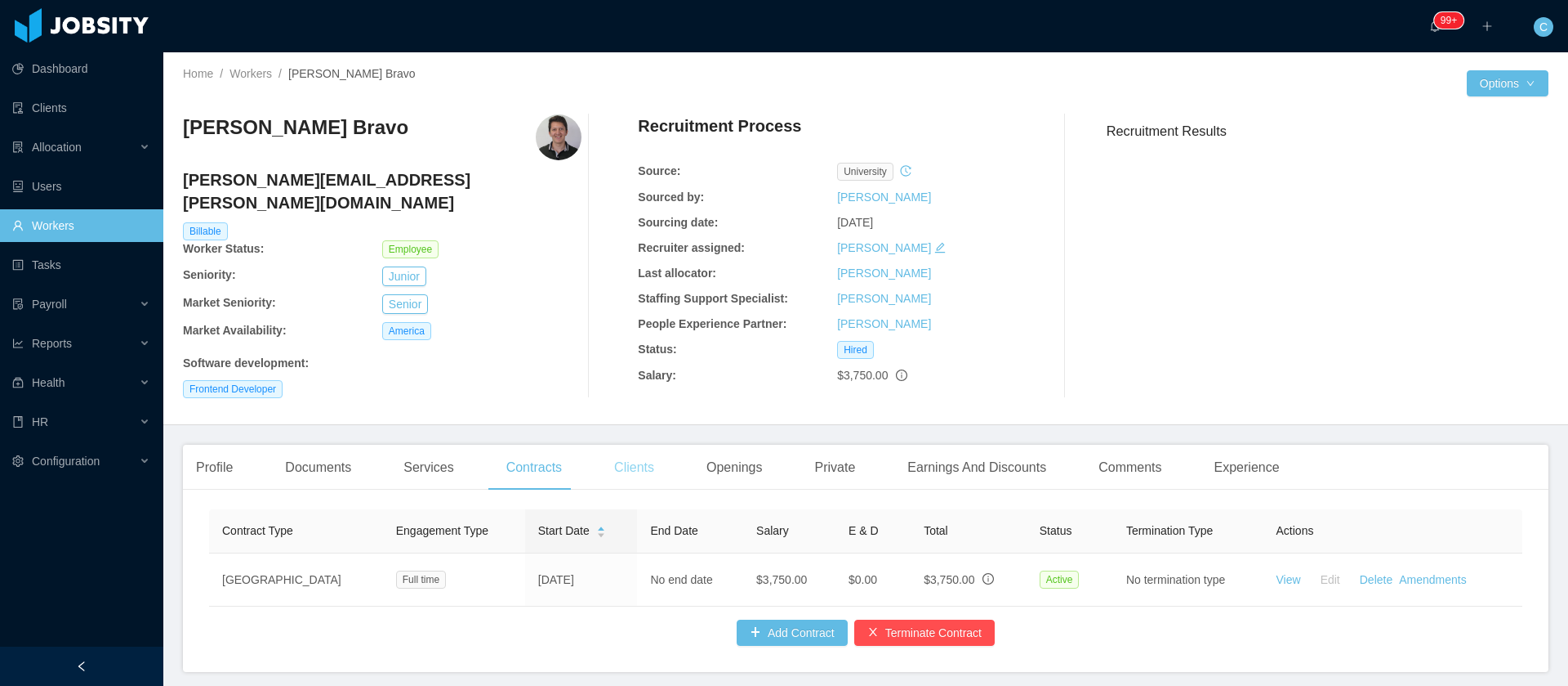
click at [625, 460] on div "Clients" at bounding box center [634, 467] width 66 height 46
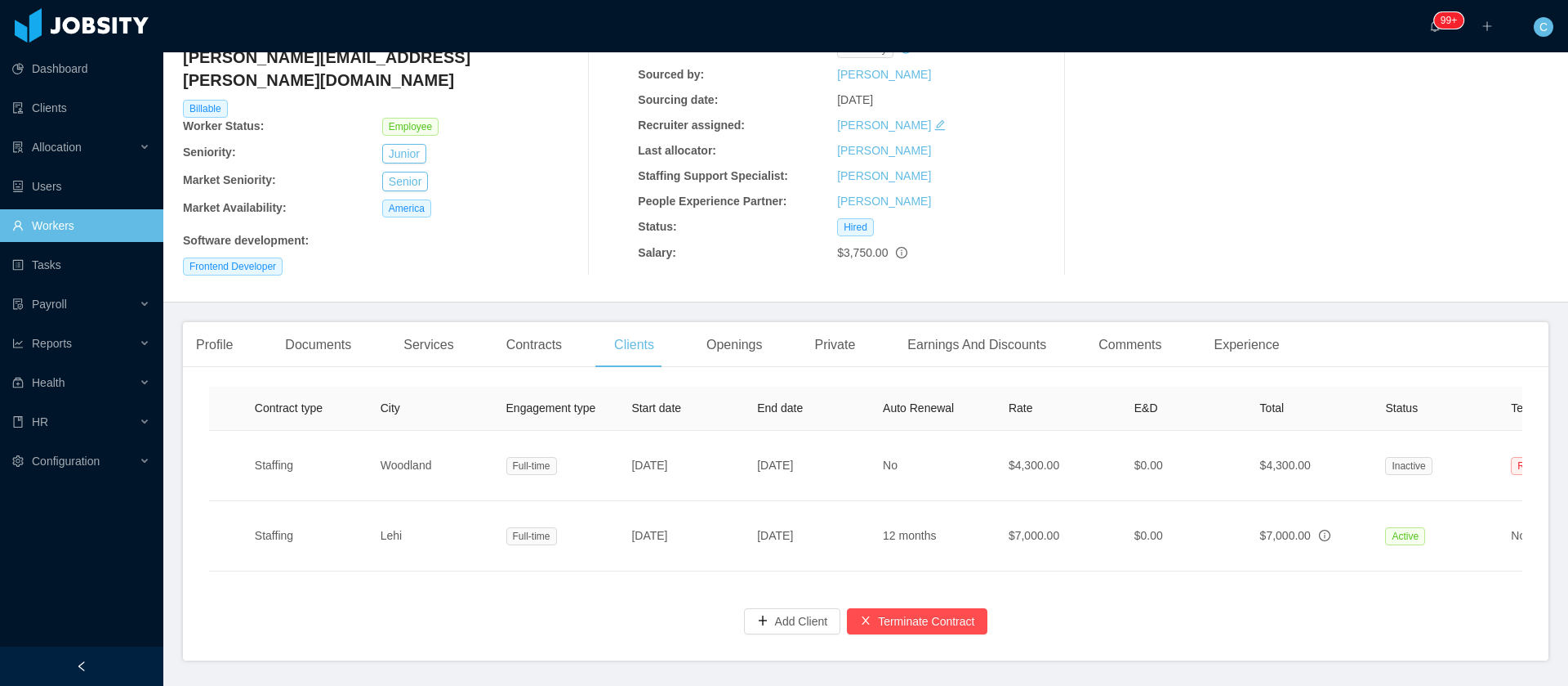
scroll to position [0, 339]
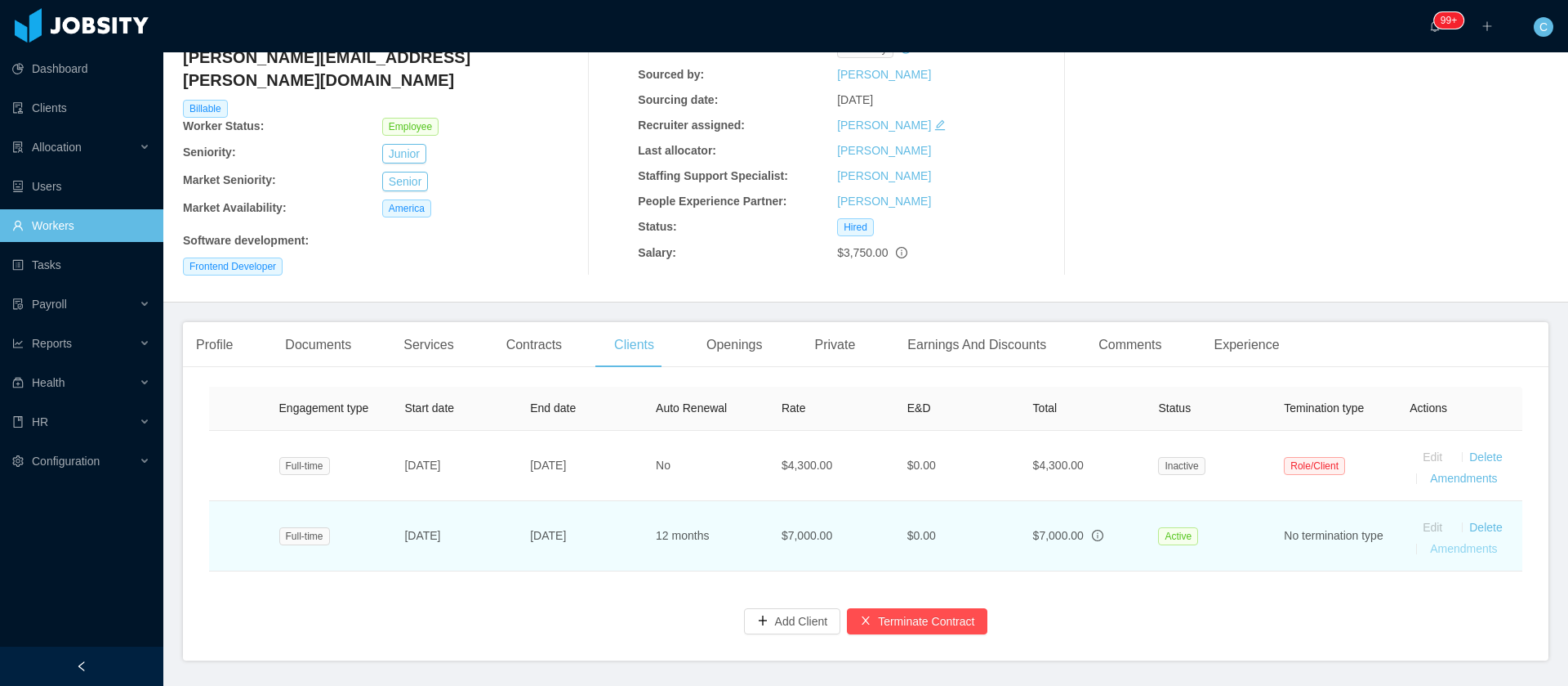
click at [1439, 542] on link "Amendments" at bounding box center [1464, 548] width 67 height 13
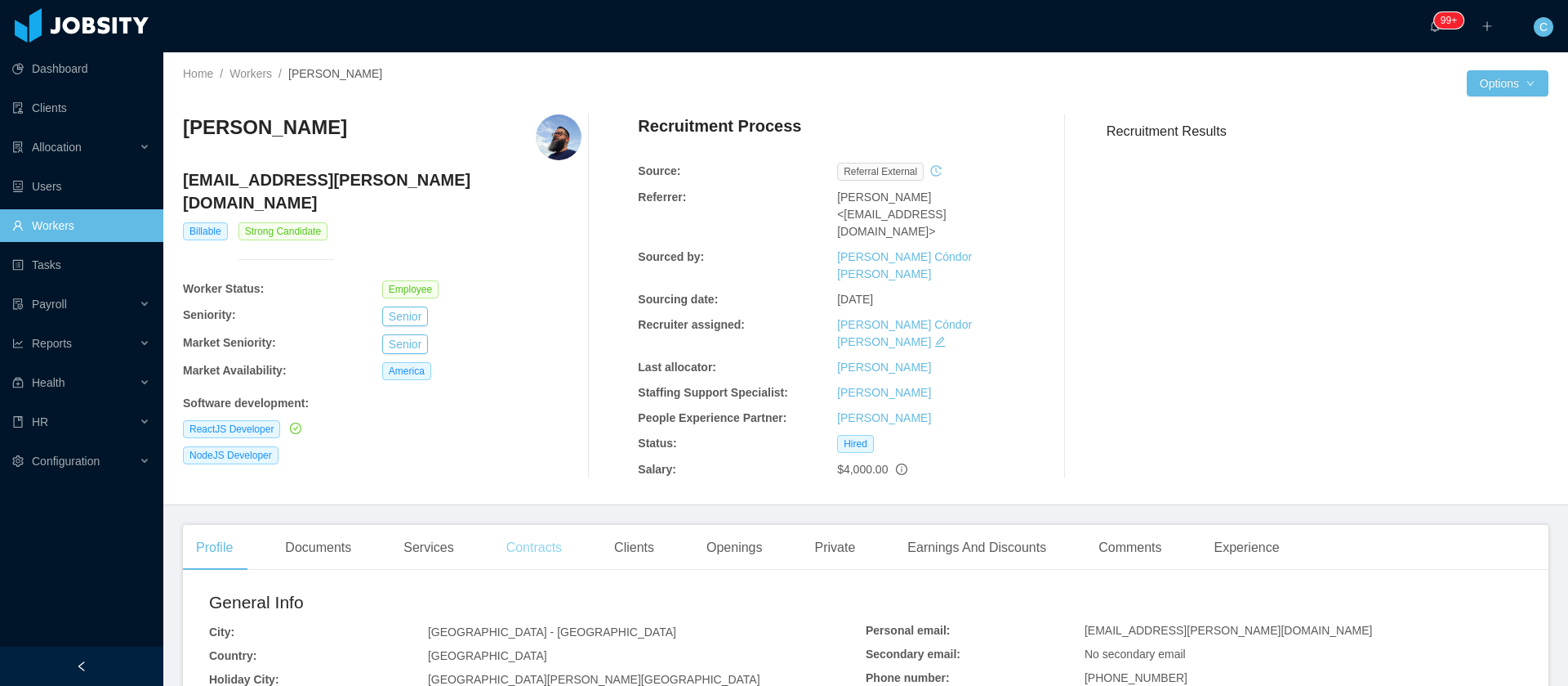
click at [516, 525] on div "Contracts" at bounding box center [535, 547] width 82 height 46
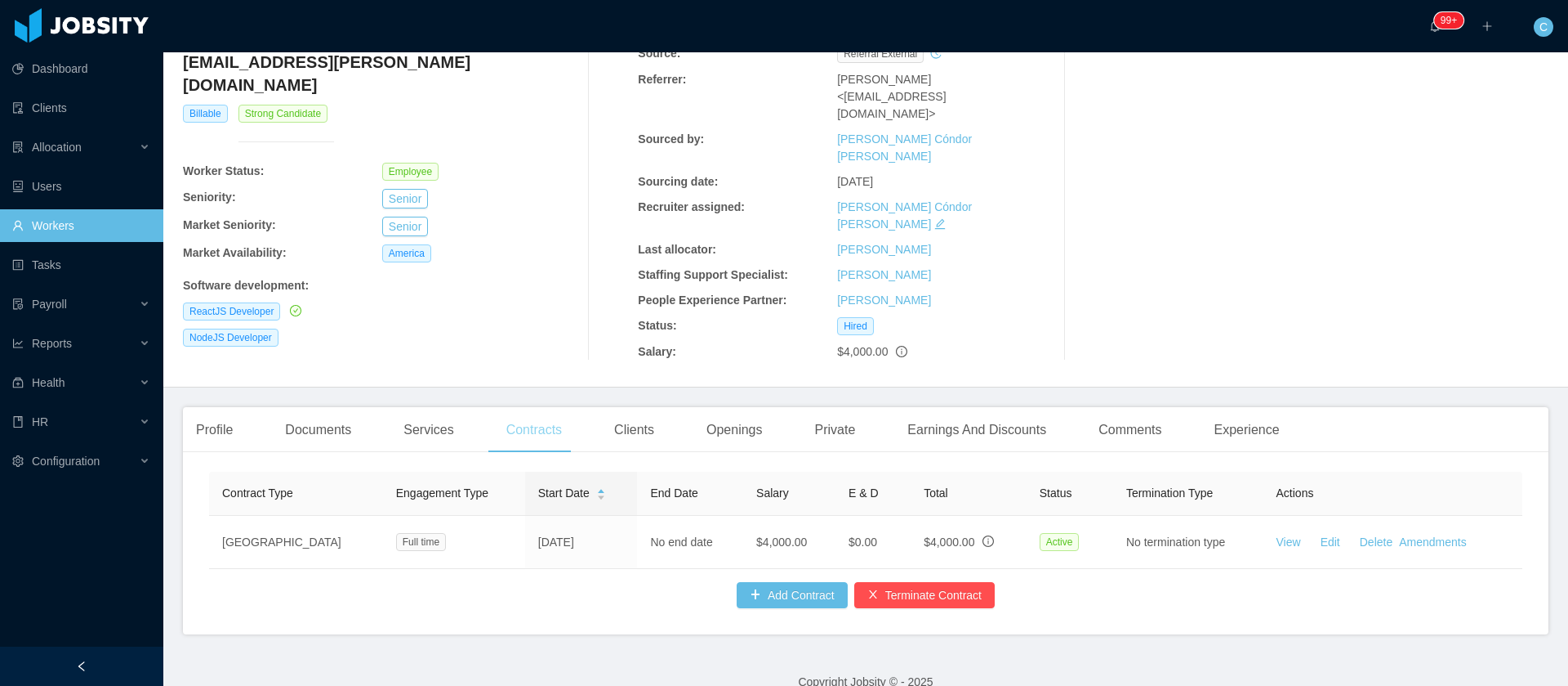
scroll to position [124, 0]
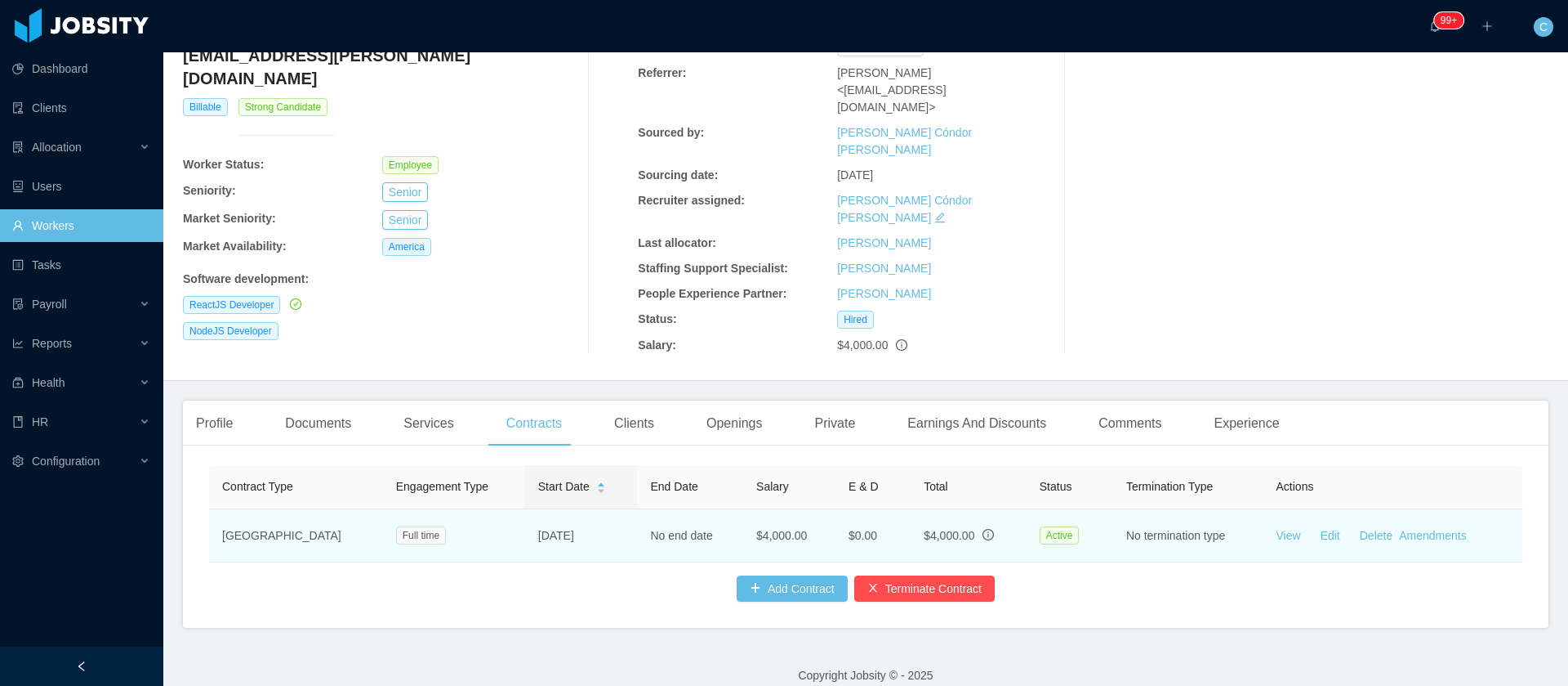
click at [1417, 518] on td "View Edit Delete Amendments" at bounding box center [1393, 535] width 259 height 53
click at [1412, 528] on link "Amendments" at bounding box center [1433, 535] width 67 height 13
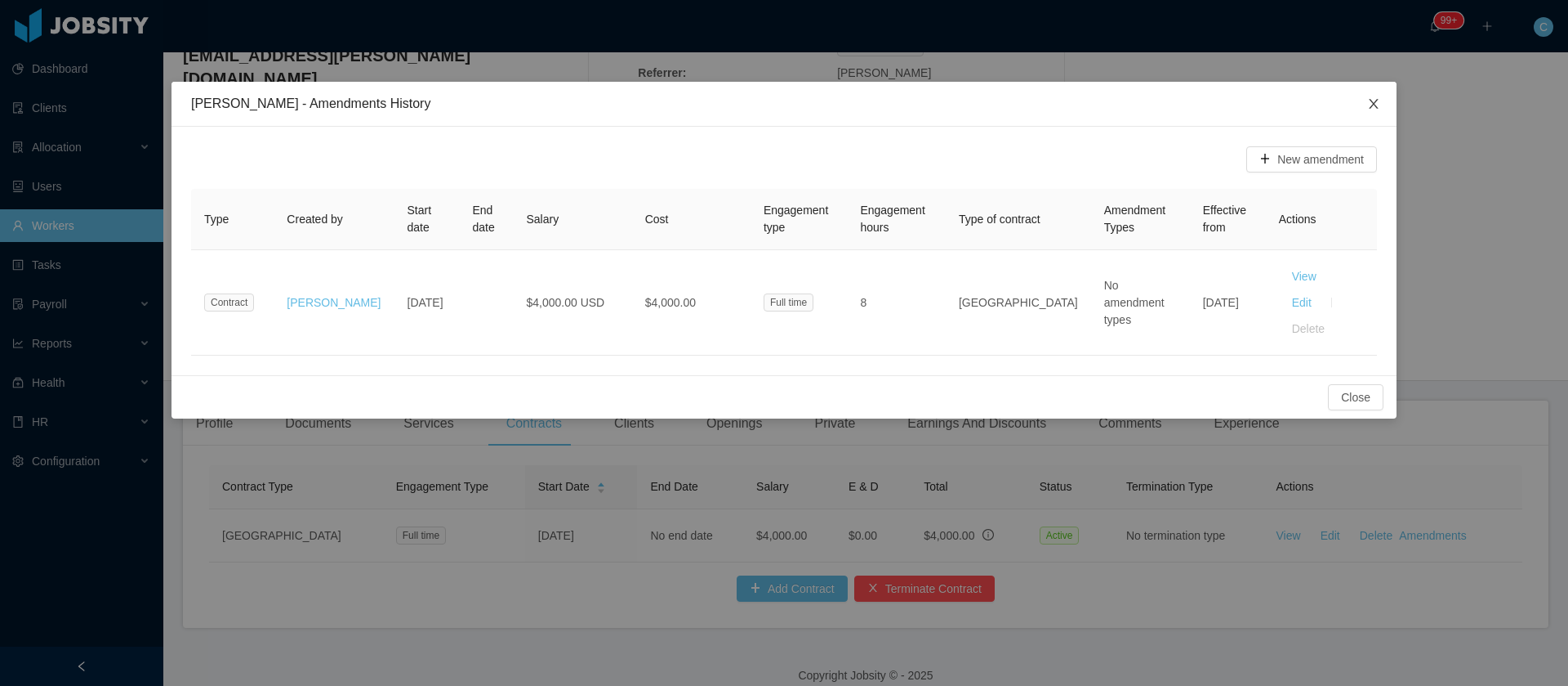
click at [1378, 103] on icon "icon: close" at bounding box center [1374, 103] width 13 height 13
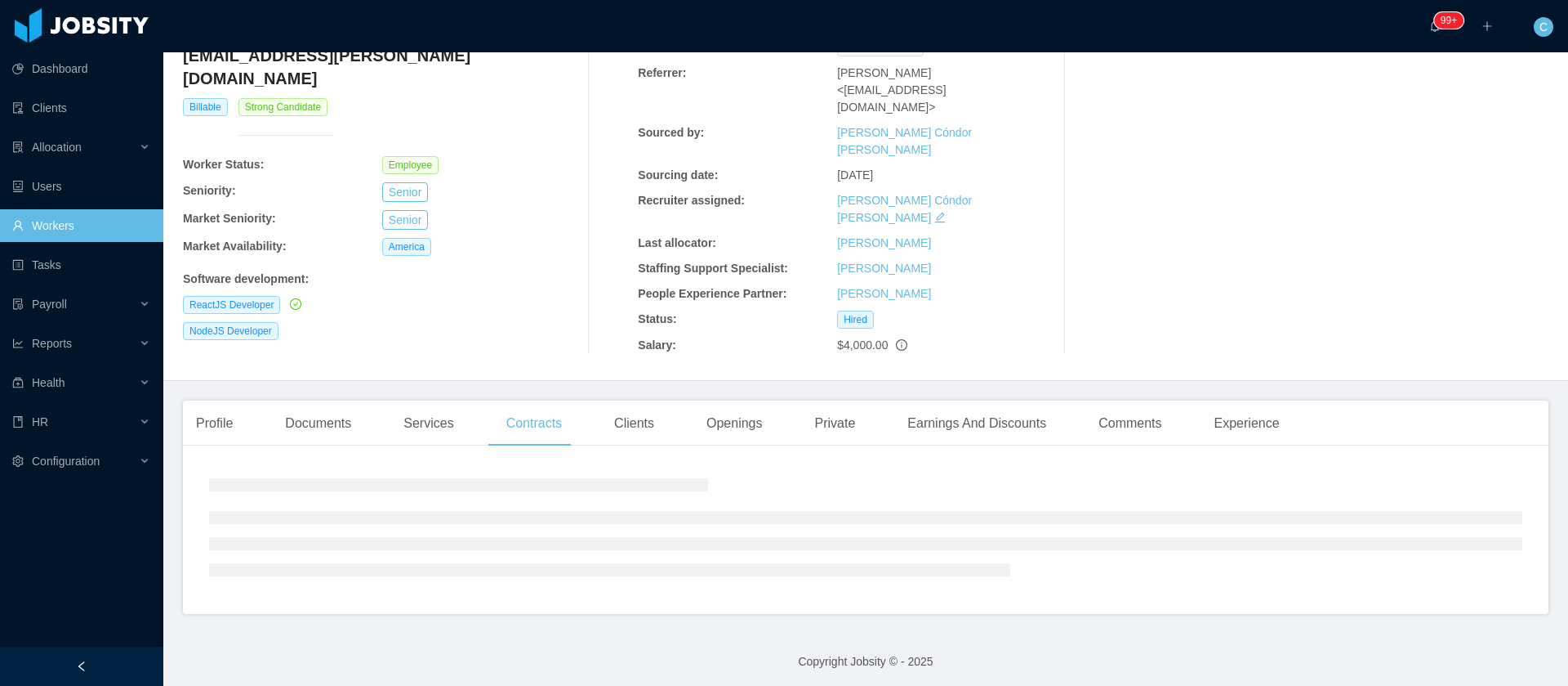
scroll to position [0, 0]
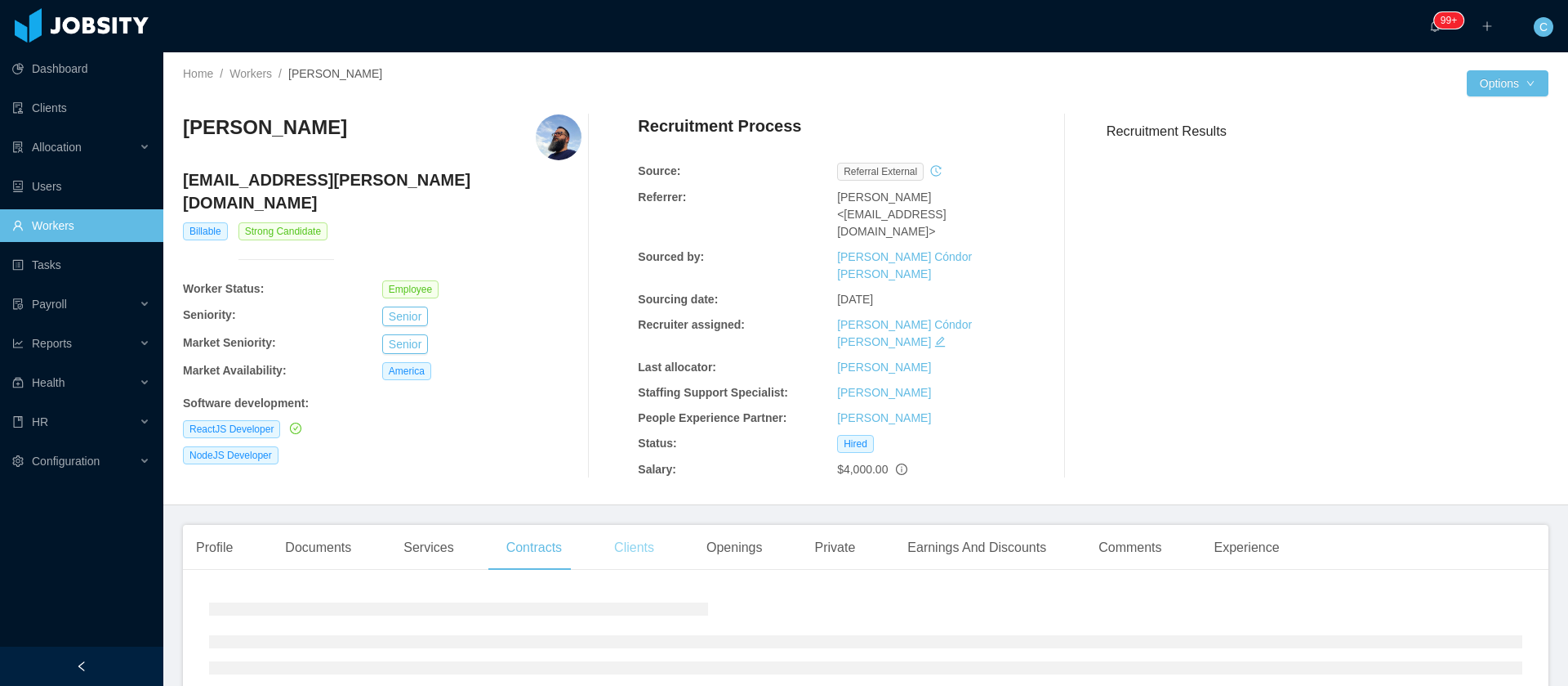
click at [634, 525] on div "Clients" at bounding box center [634, 547] width 66 height 46
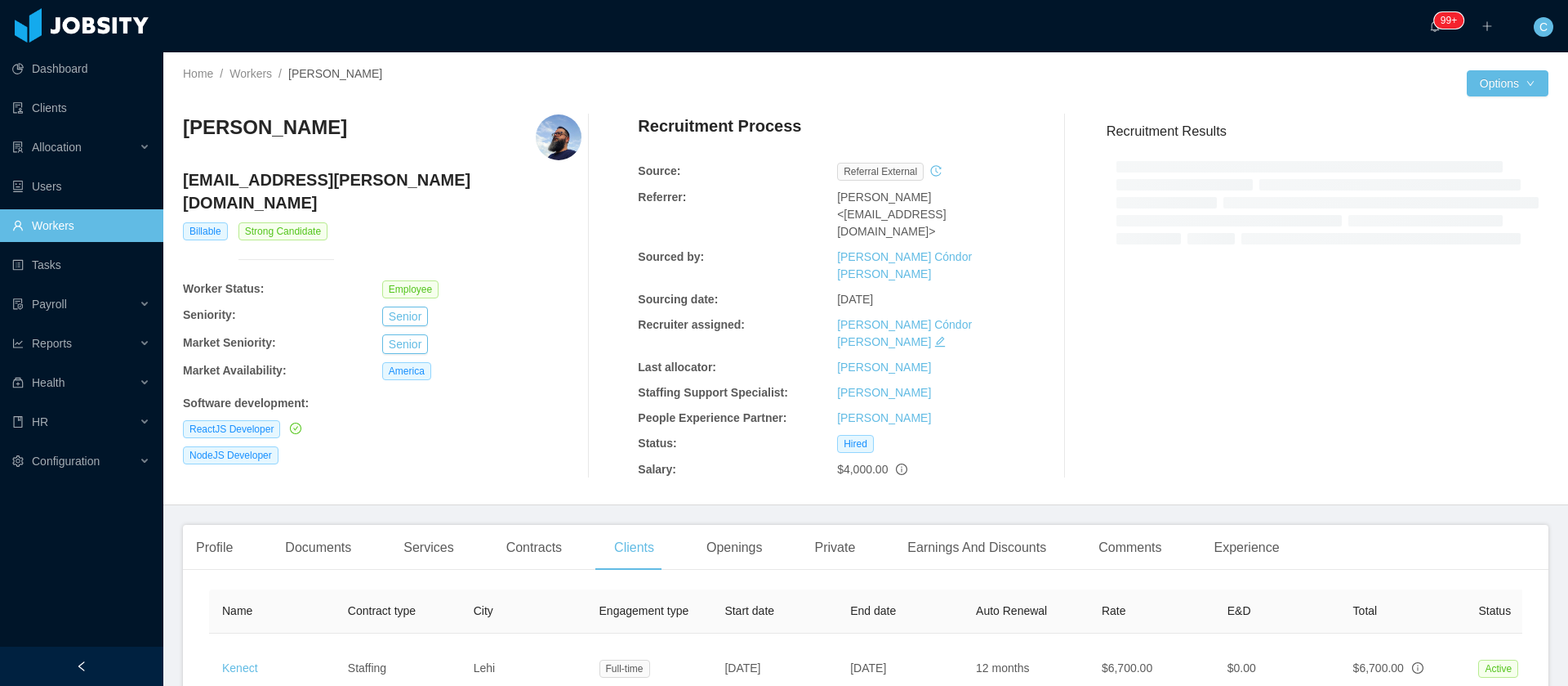
drag, startPoint x: 1182, startPoint y: 559, endPoint x: 1234, endPoint y: 563, distance: 52.2
click at [1234, 589] on tr "Name Contract type City Engagement type Start date End date Auto Renewal Rate E…" at bounding box center [1026, 611] width 1634 height 44
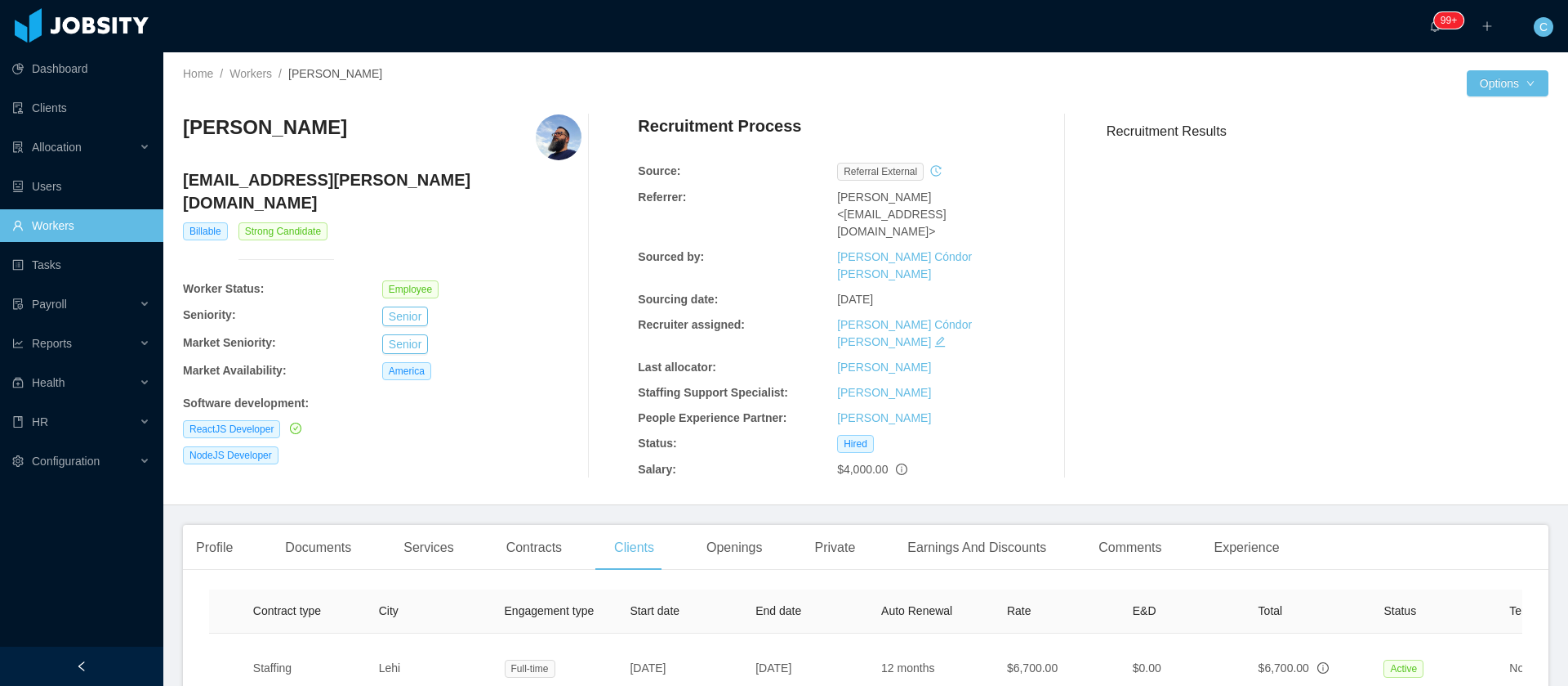
scroll to position [0, 277]
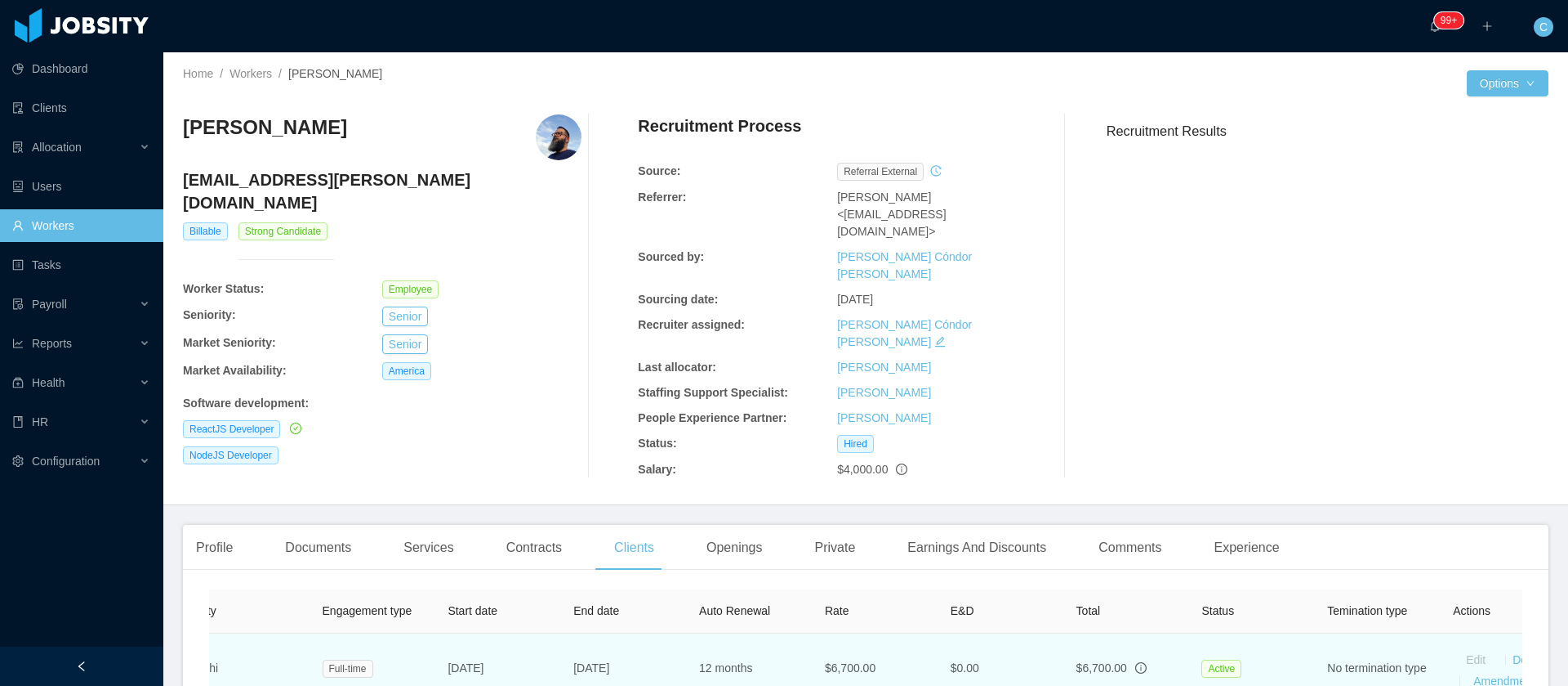
click at [1473, 644] on td "Edit Delete Amendments" at bounding box center [1503, 667] width 126 height 70
click at [1489, 674] on link "Amendments" at bounding box center [1507, 680] width 67 height 13
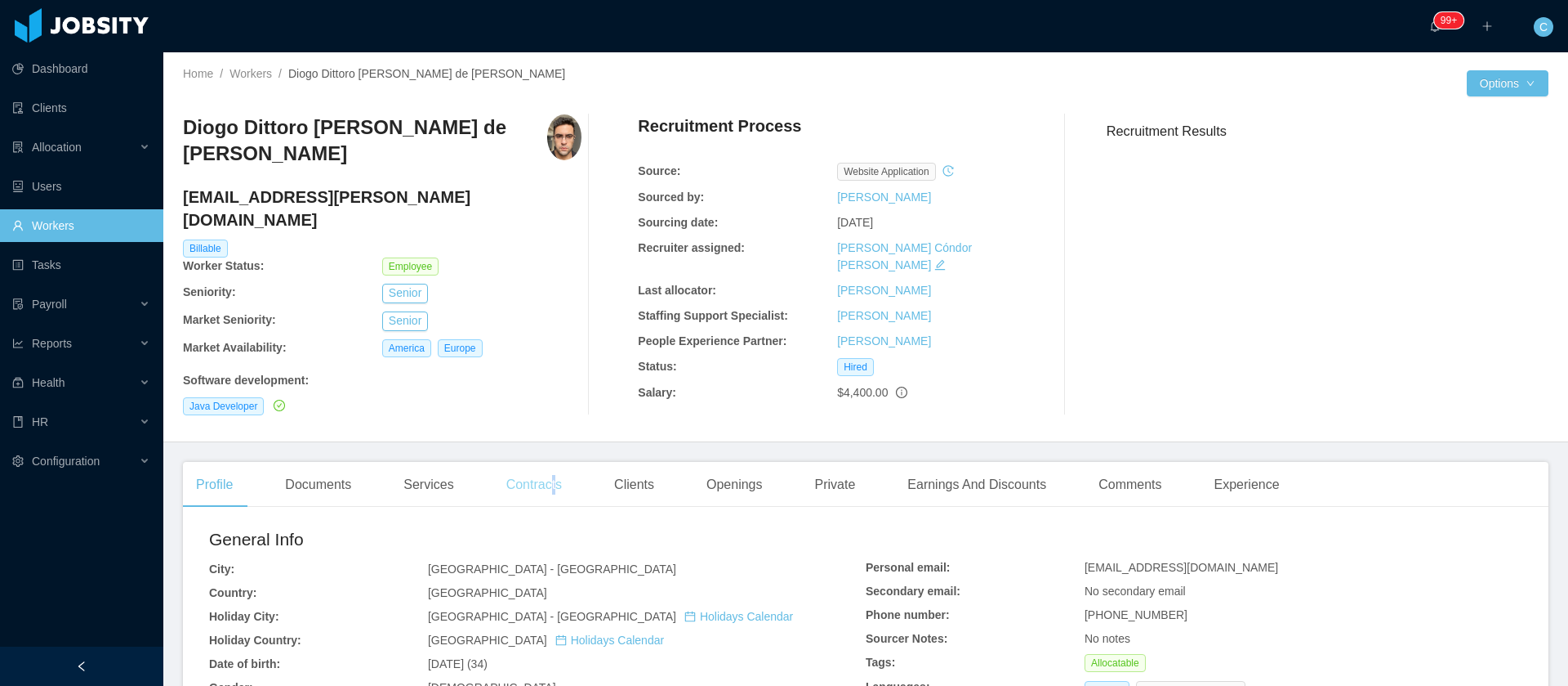
click at [550, 468] on div "Contracts" at bounding box center [535, 484] width 82 height 46
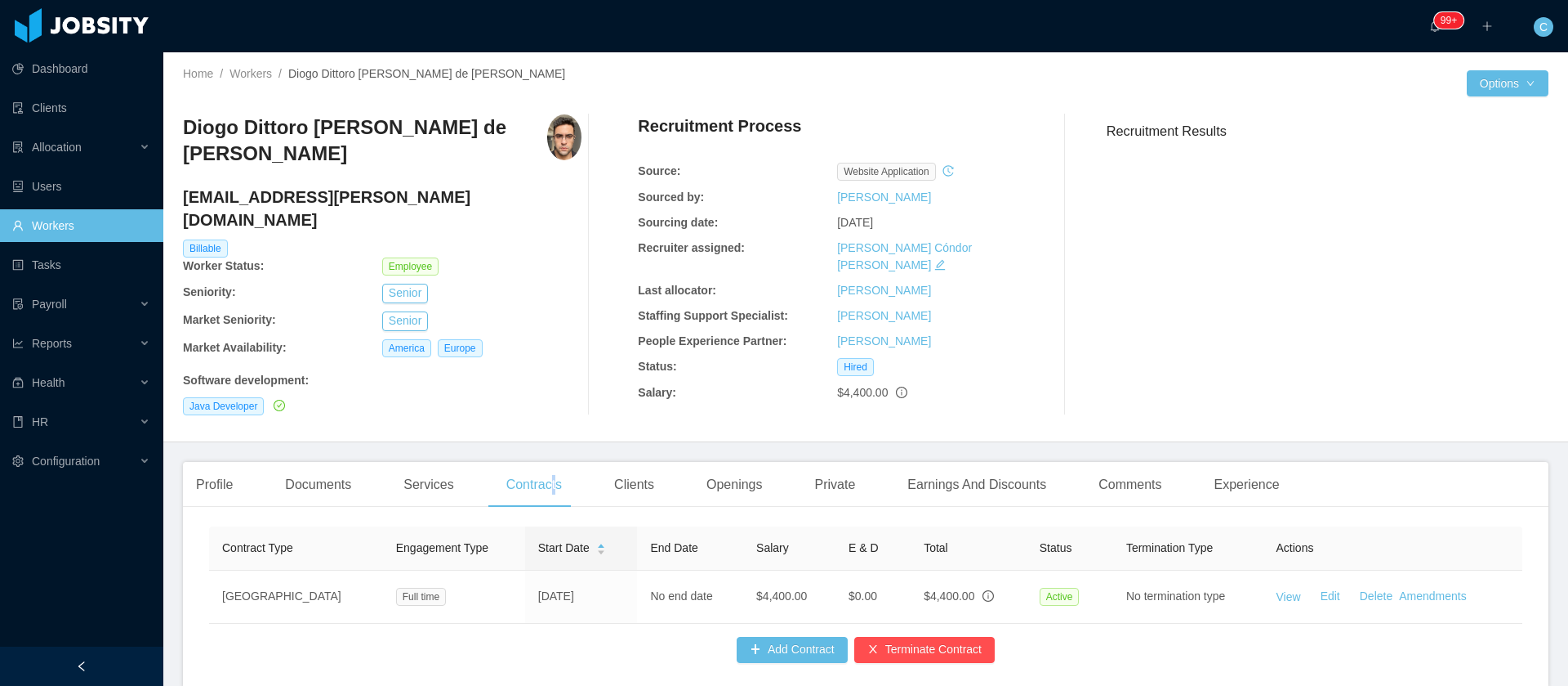
scroll to position [75, 0]
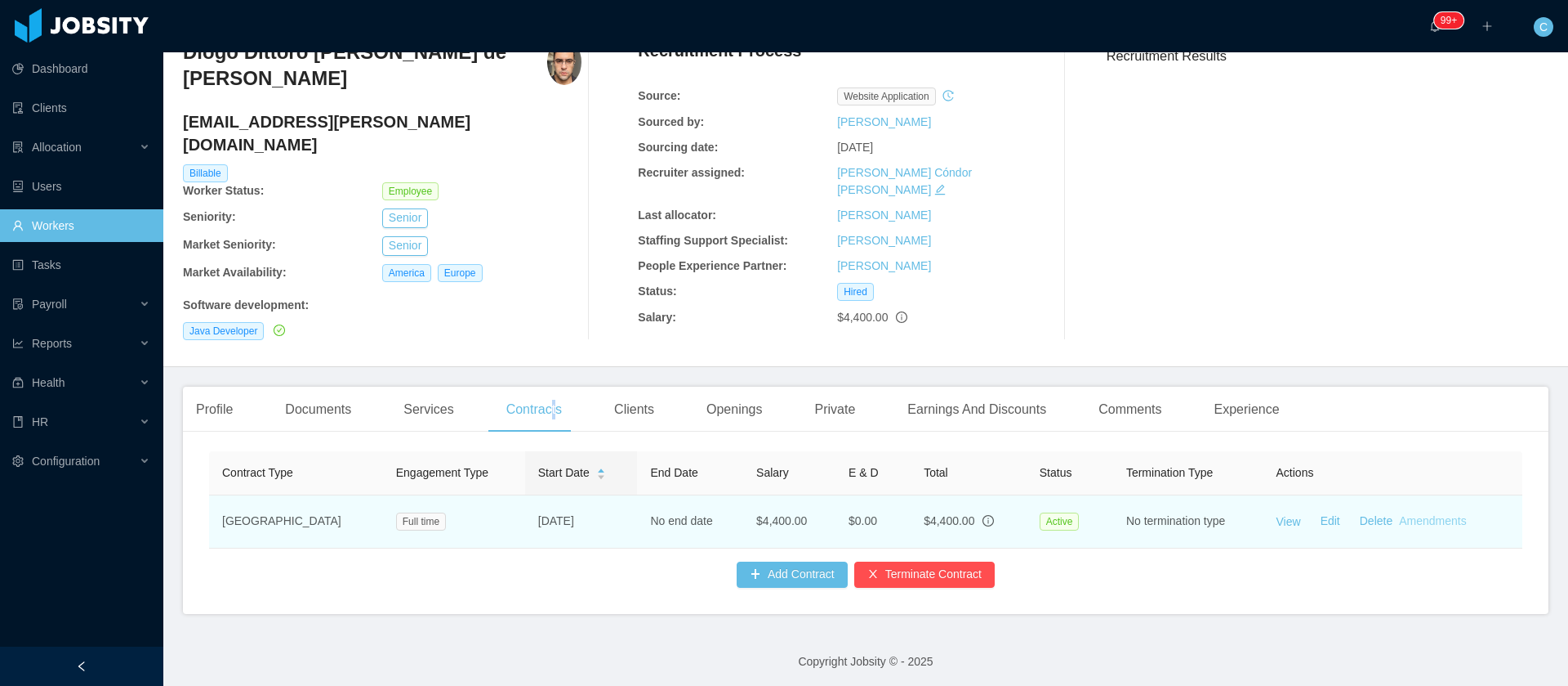
click at [1411, 514] on link "Amendments" at bounding box center [1433, 520] width 67 height 13
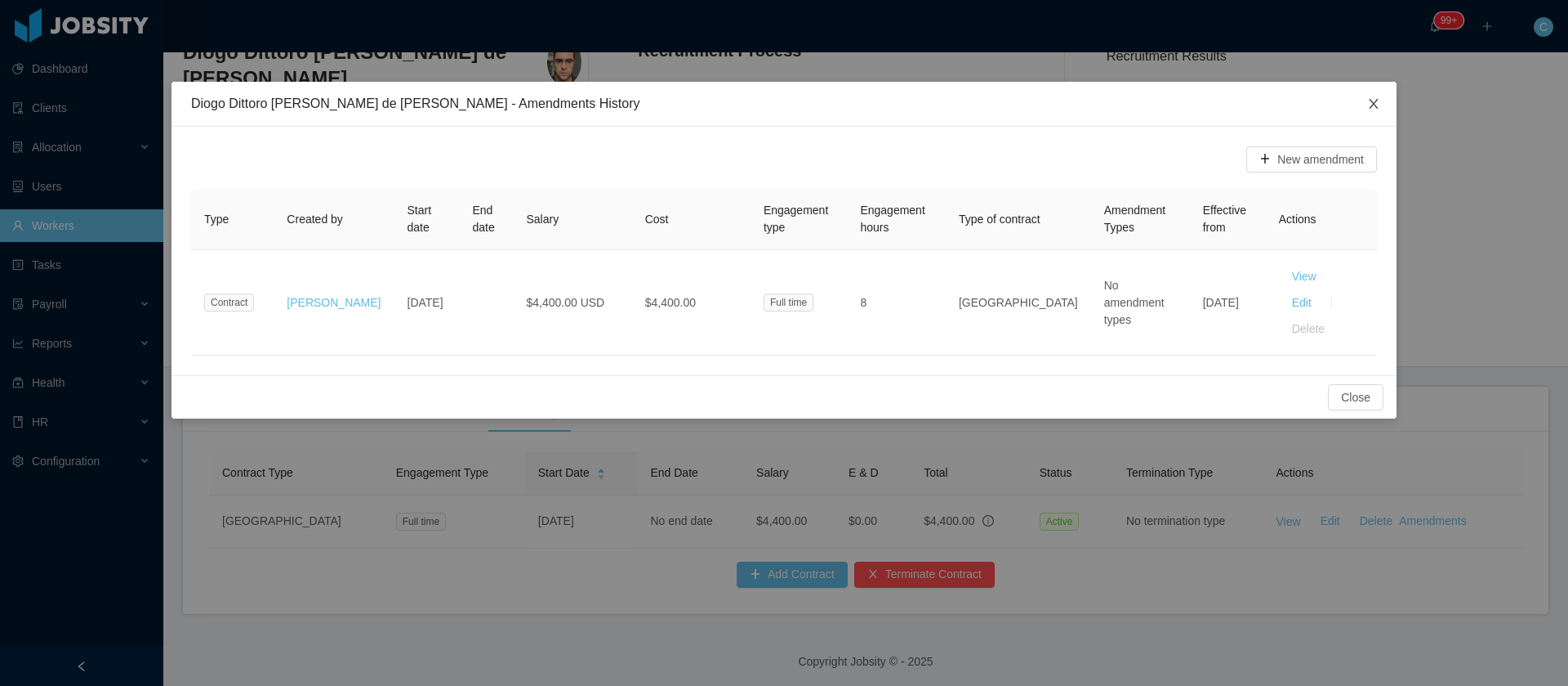
click at [1384, 103] on span "Close" at bounding box center [1373, 104] width 46 height 46
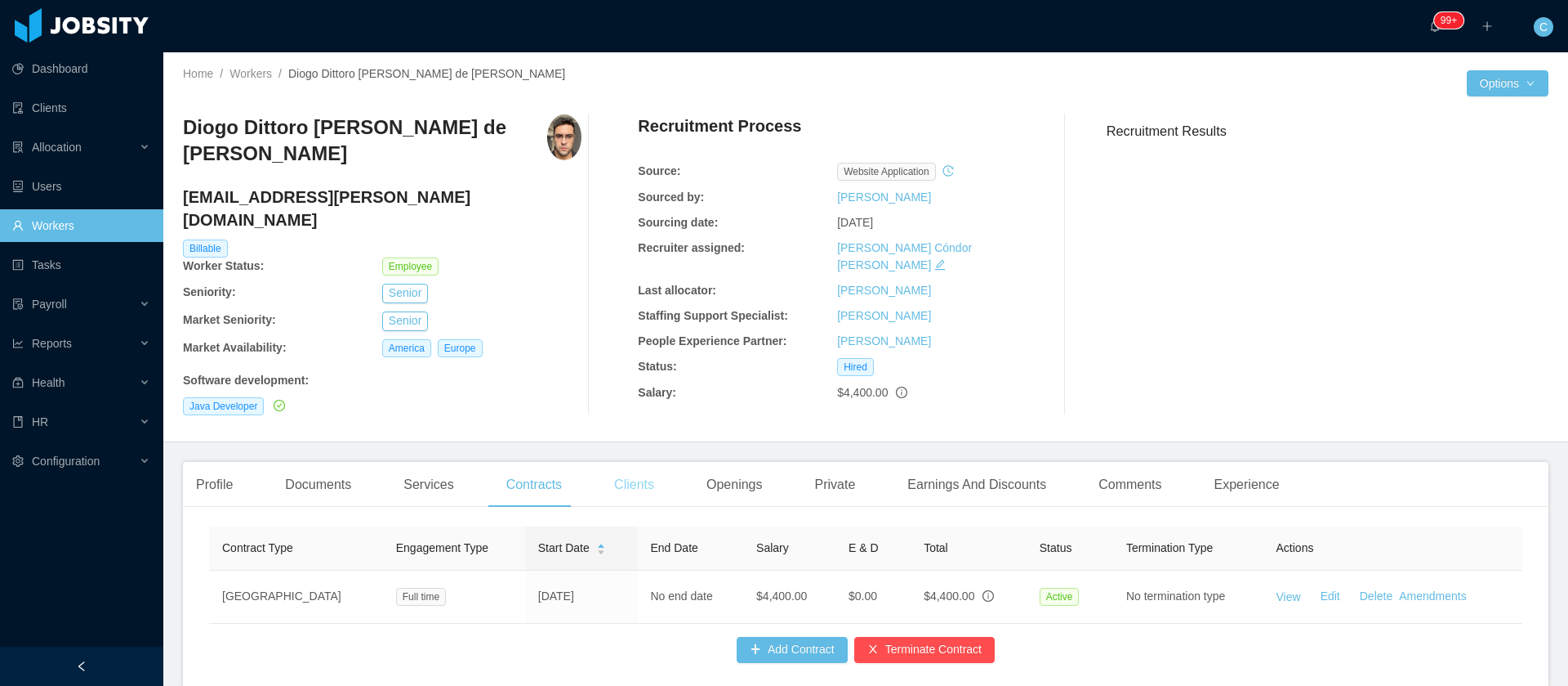
click at [639, 468] on div "Clients" at bounding box center [634, 484] width 66 height 46
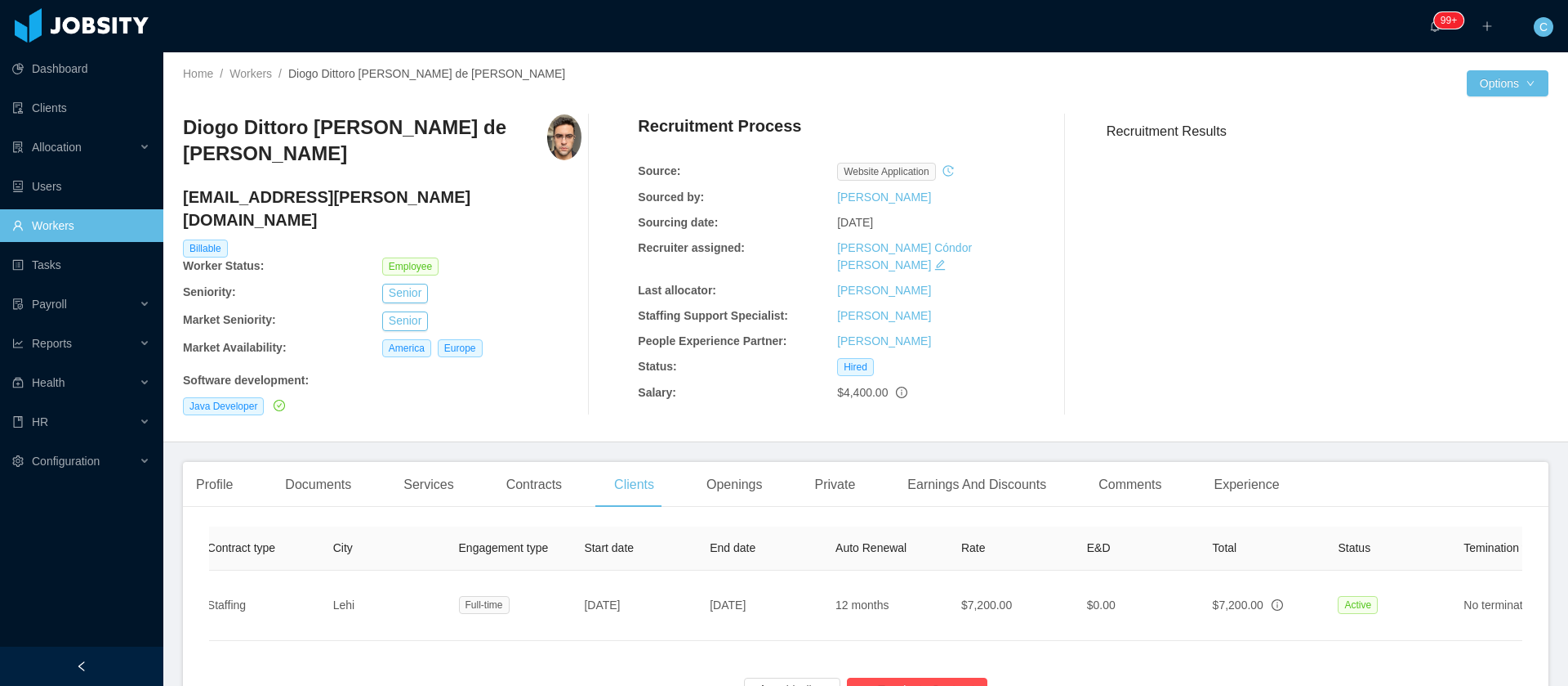
scroll to position [0, 339]
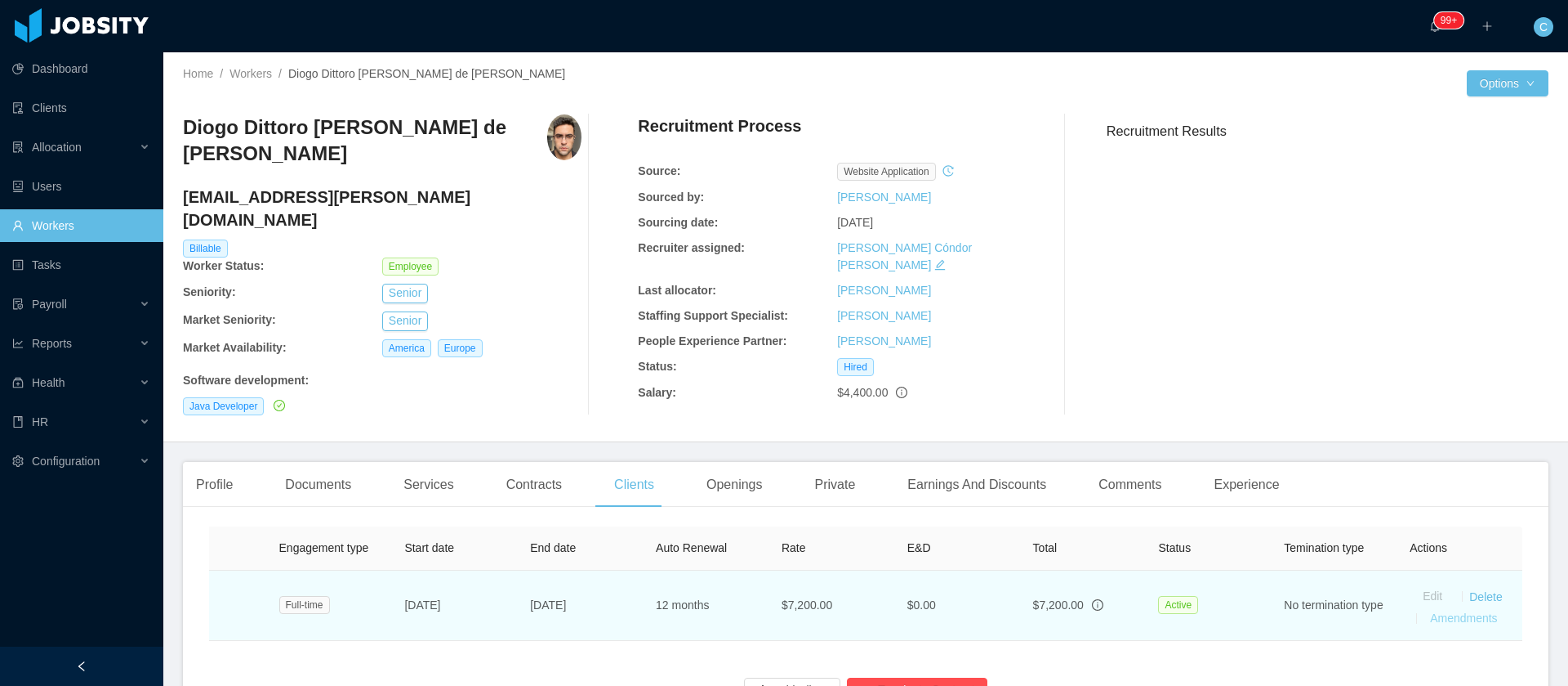
click at [1430, 611] on link "Amendments" at bounding box center [1464, 618] width 67 height 13
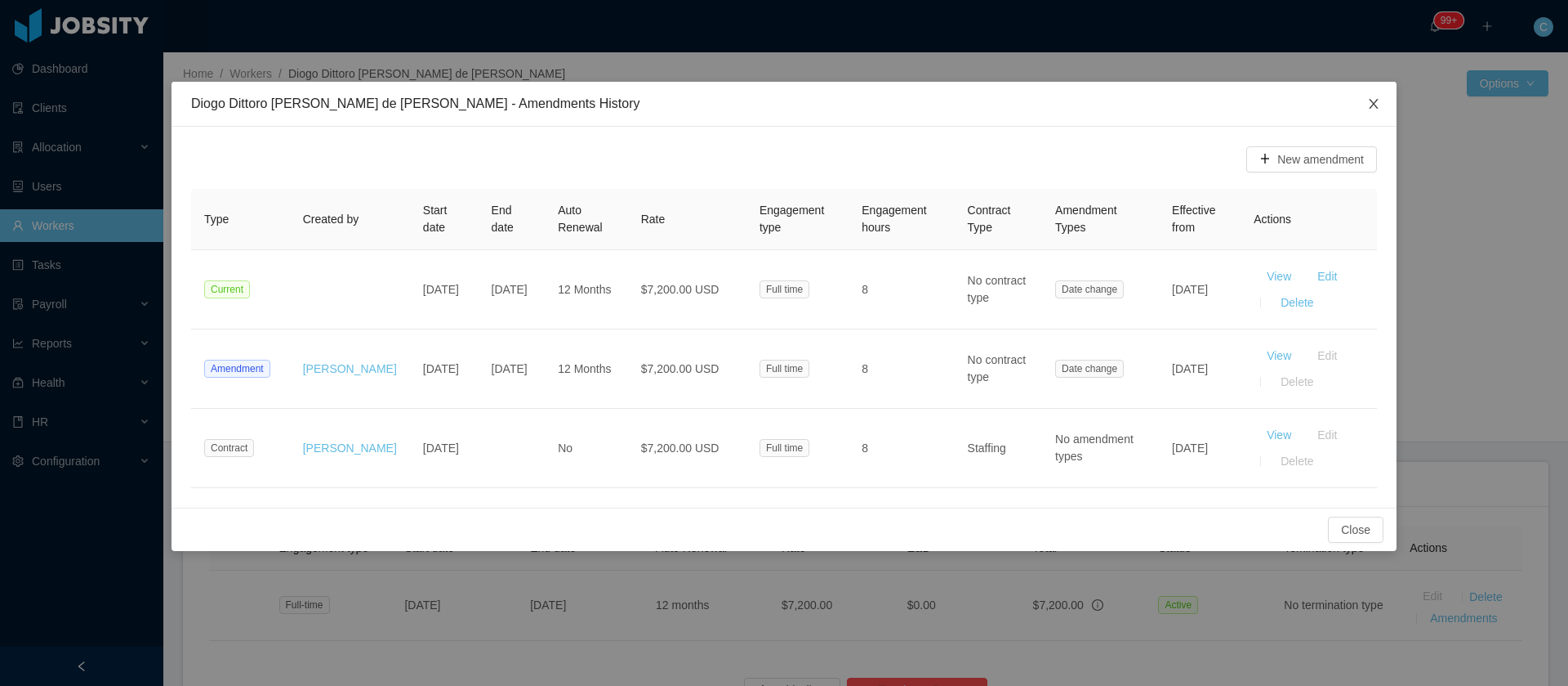
drag, startPoint x: 1369, startPoint y: 105, endPoint x: 1253, endPoint y: 0, distance: 156.5
click at [1369, 105] on icon "icon: close" at bounding box center [1374, 103] width 13 height 13
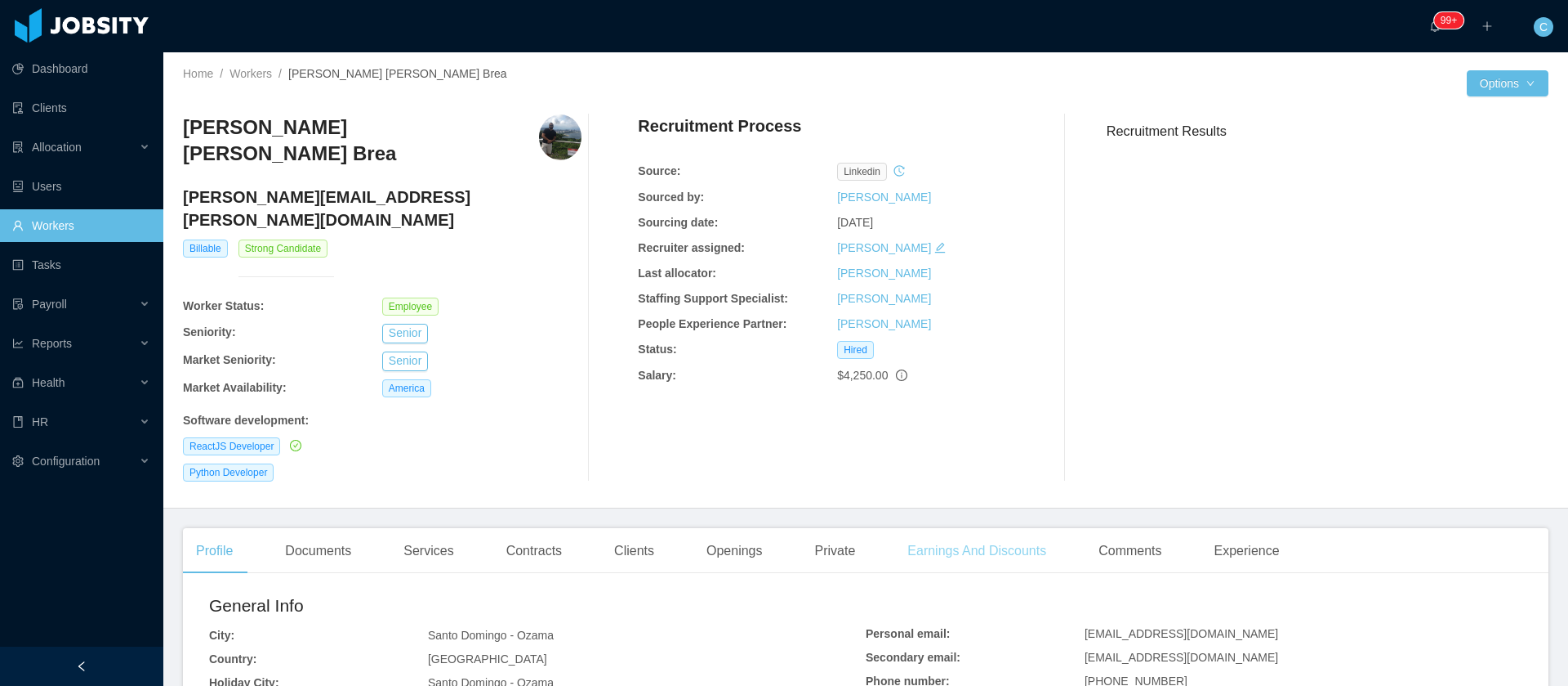
click at [934, 529] on div "Earnings And Discounts" at bounding box center [976, 550] width 165 height 46
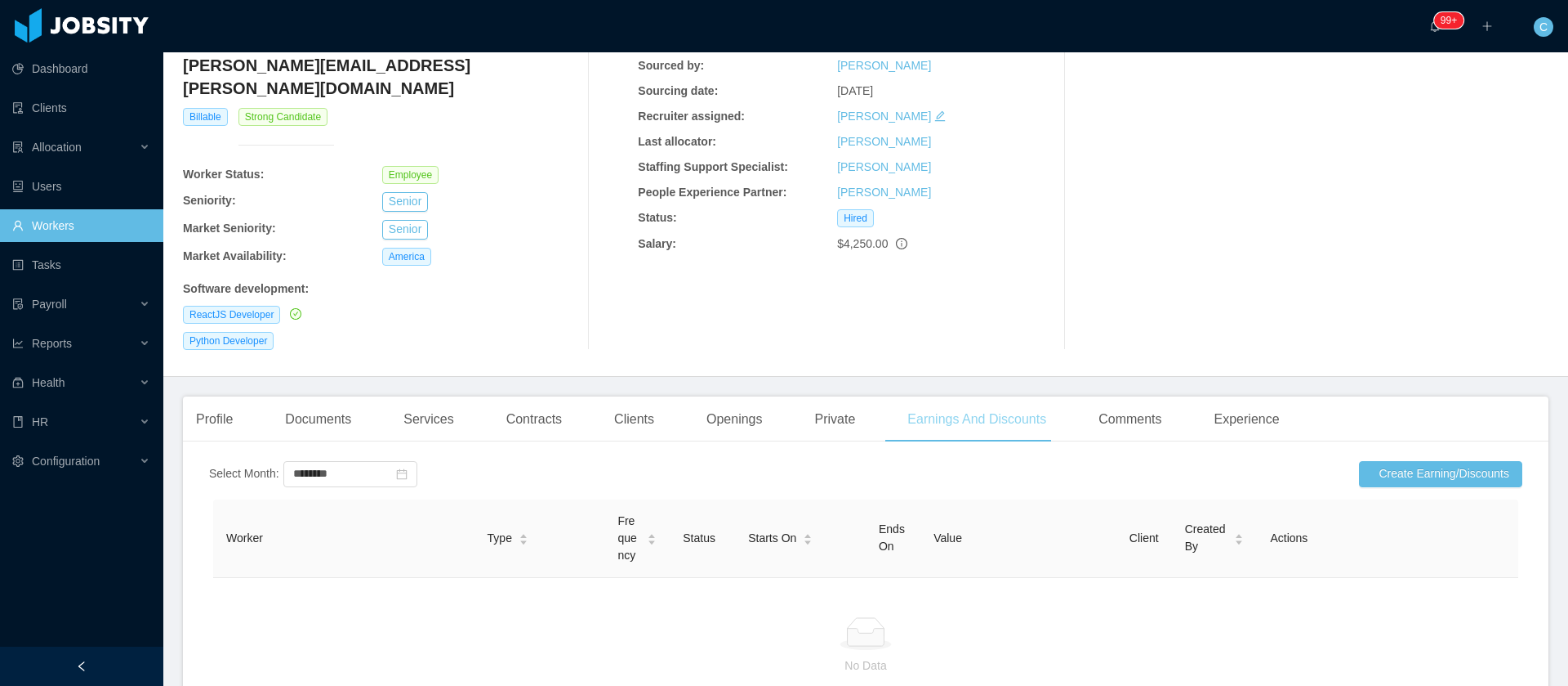
scroll to position [245, 0]
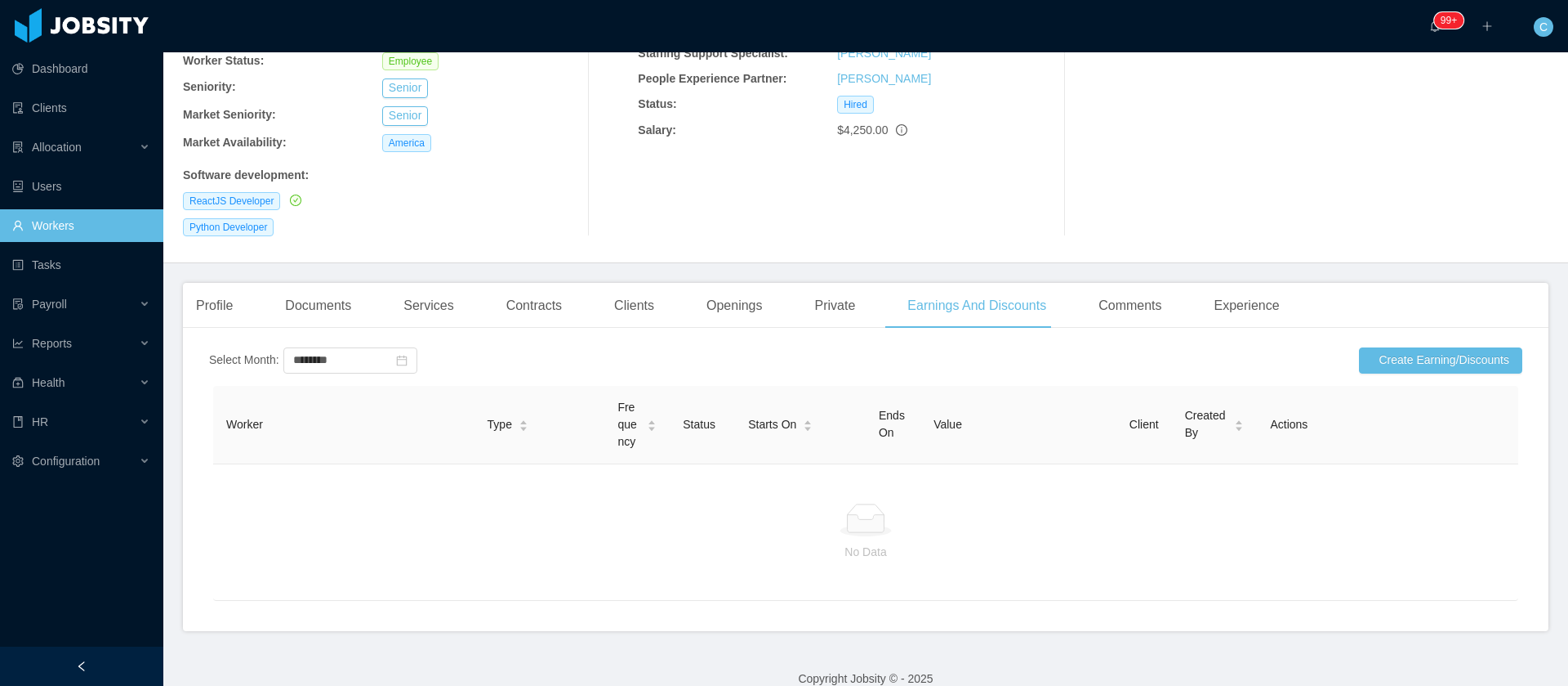
click at [538, 282] on div "Contracts" at bounding box center [535, 305] width 82 height 46
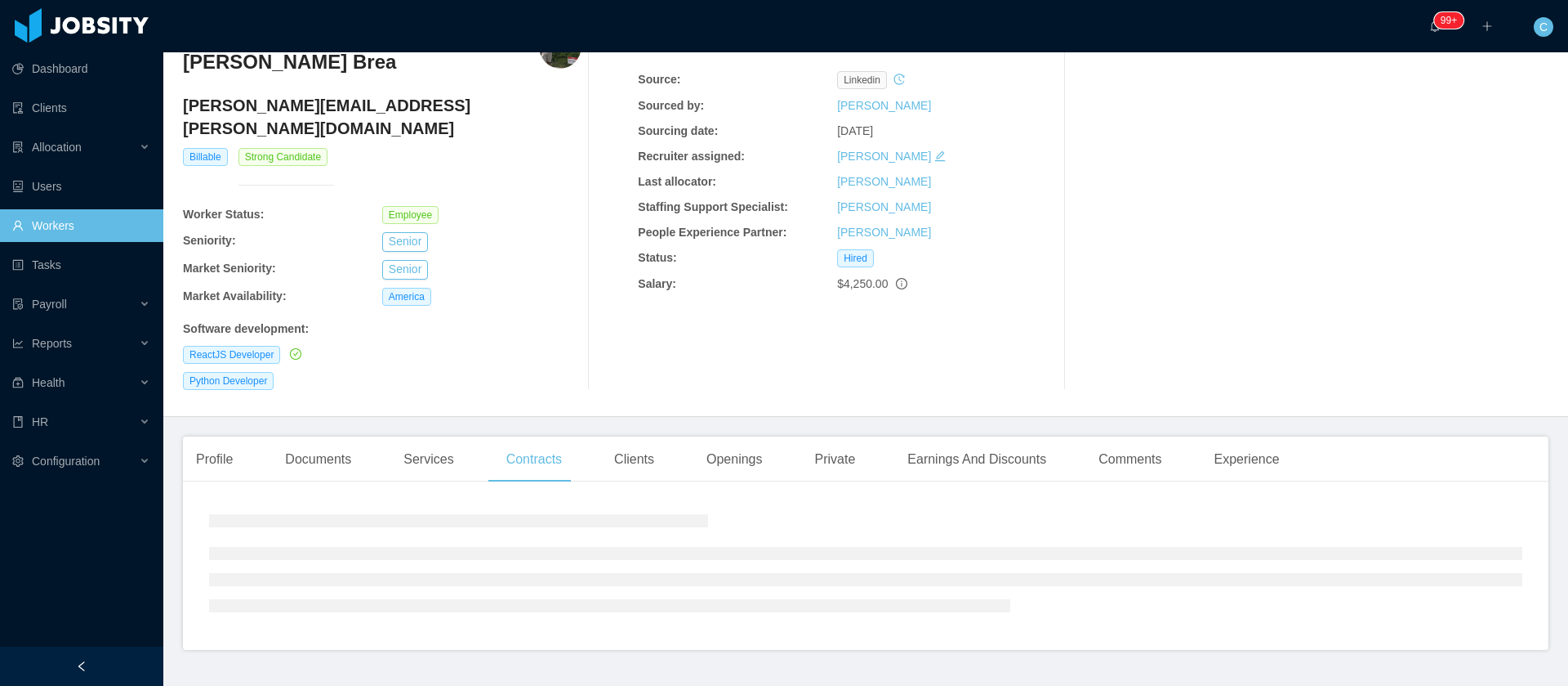
scroll to position [124, 0]
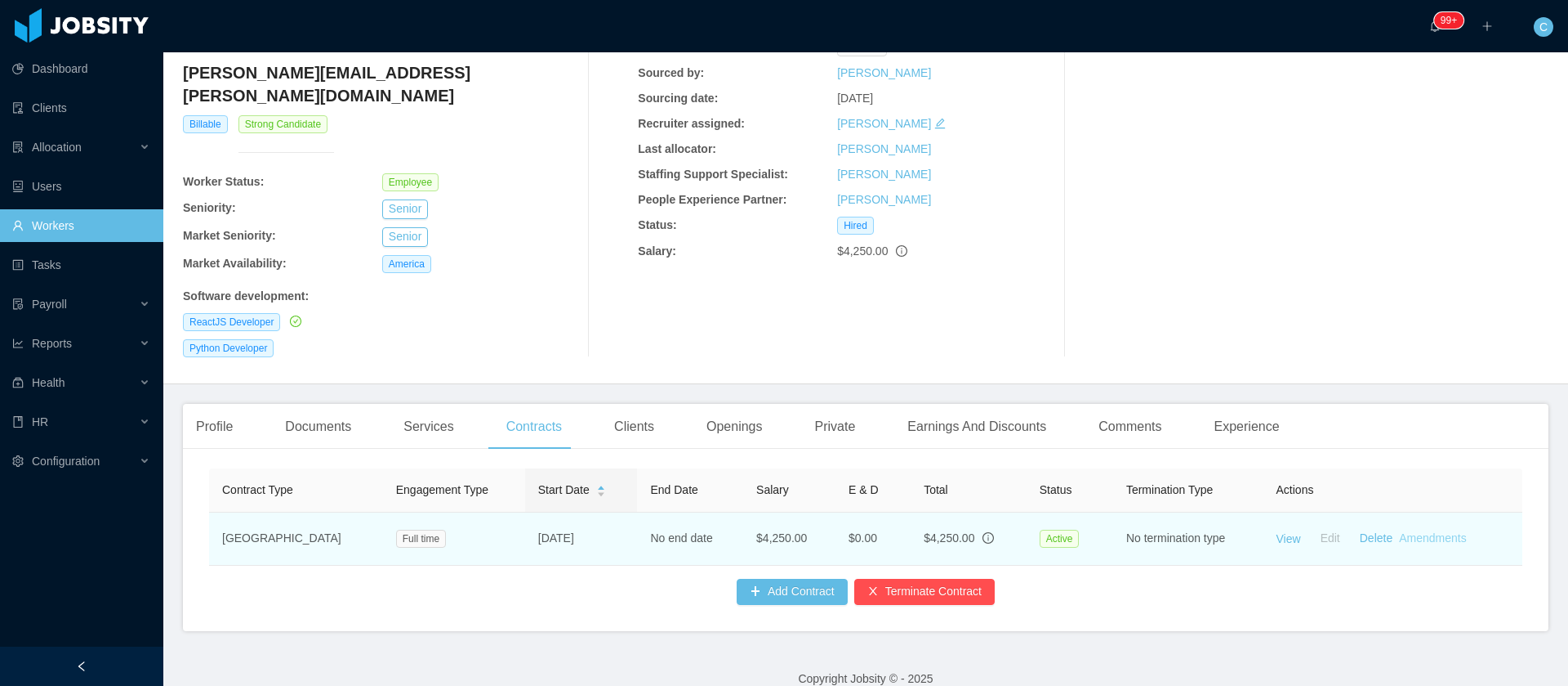
click at [1425, 531] on link "Amendments" at bounding box center [1433, 538] width 67 height 13
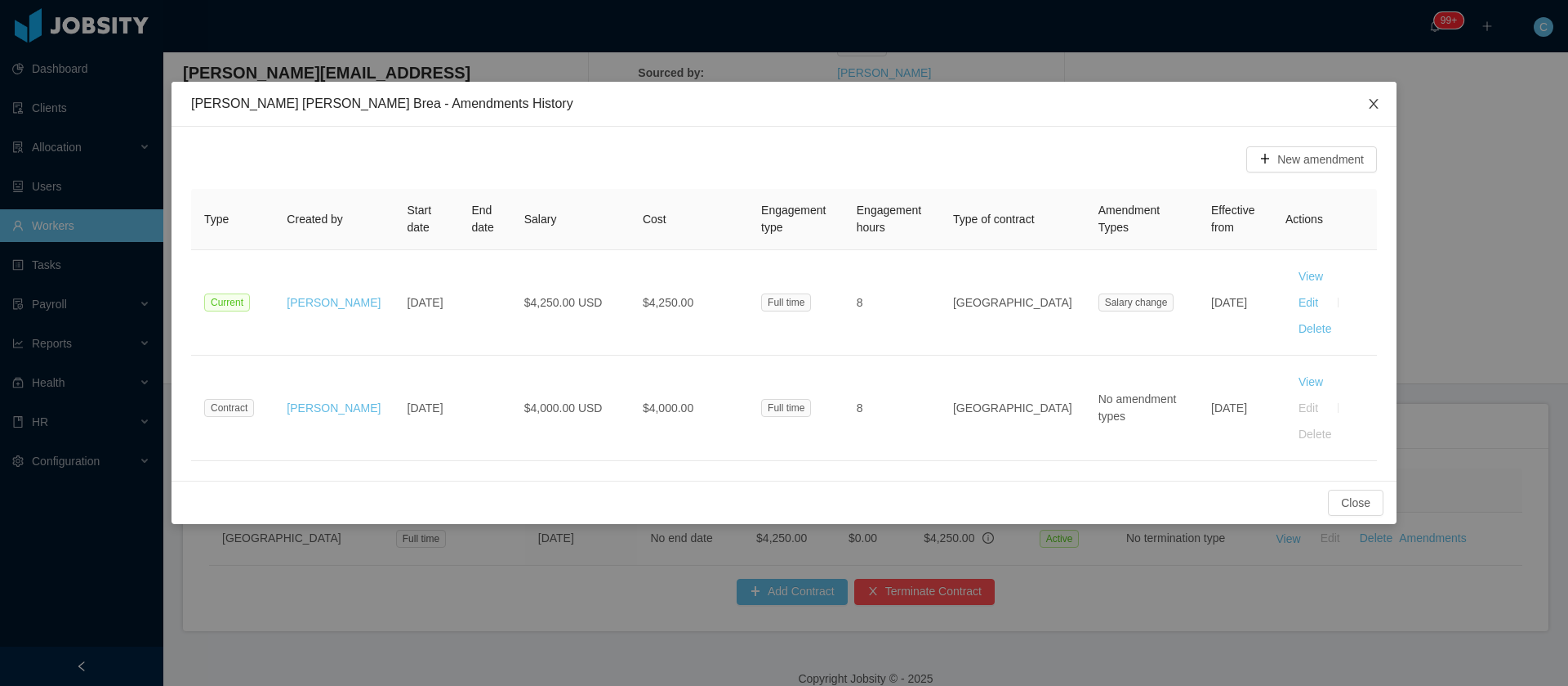
click at [1372, 103] on icon "icon: close" at bounding box center [1373, 103] width 9 height 10
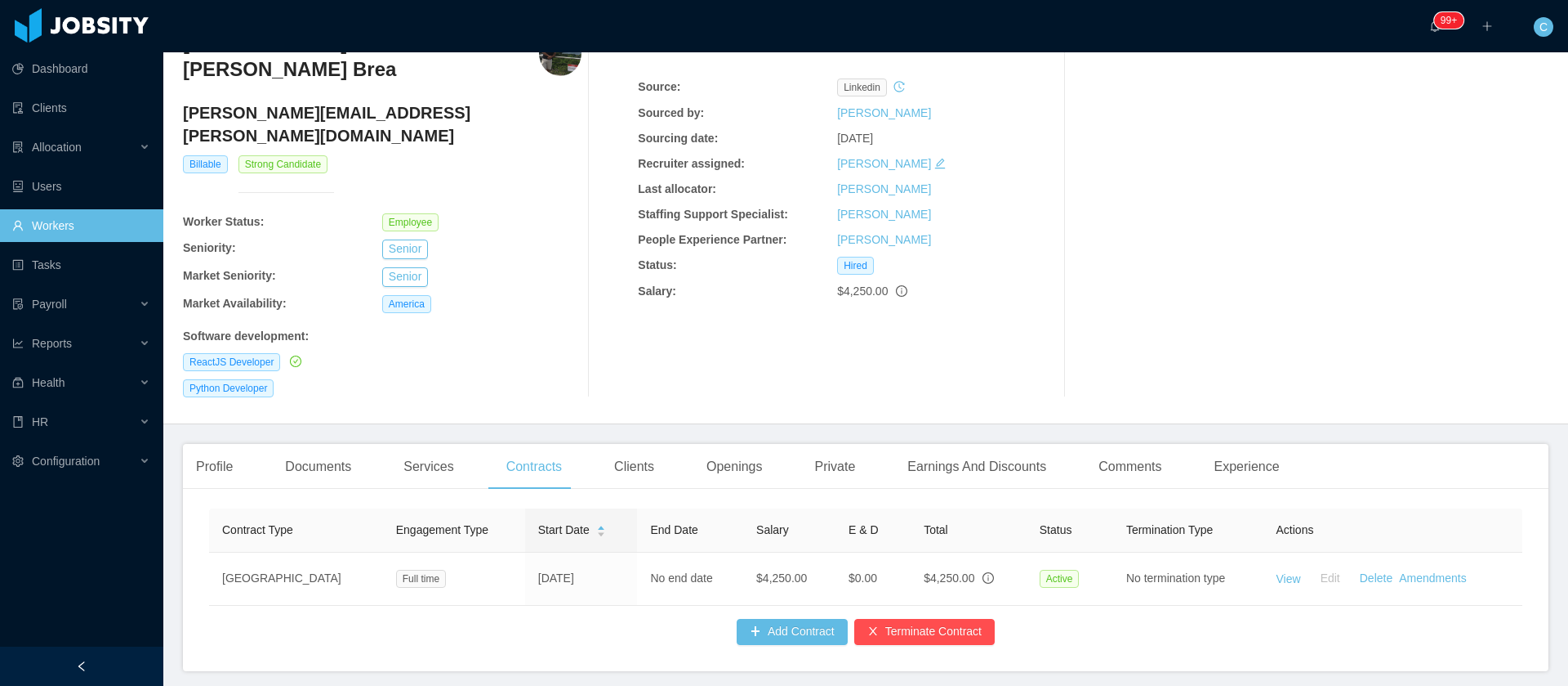
scroll to position [123, 0]
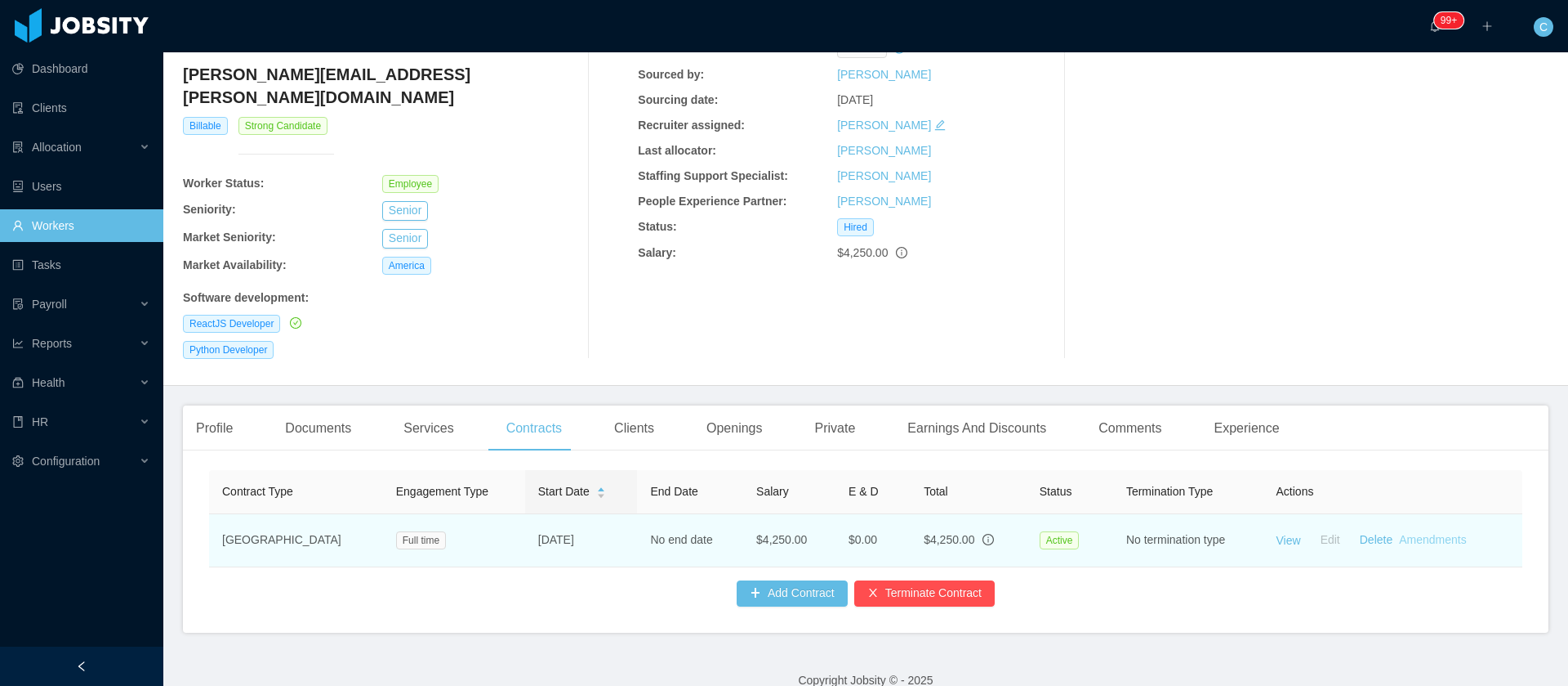
click at [1420, 533] on link "Amendments" at bounding box center [1433, 540] width 67 height 13
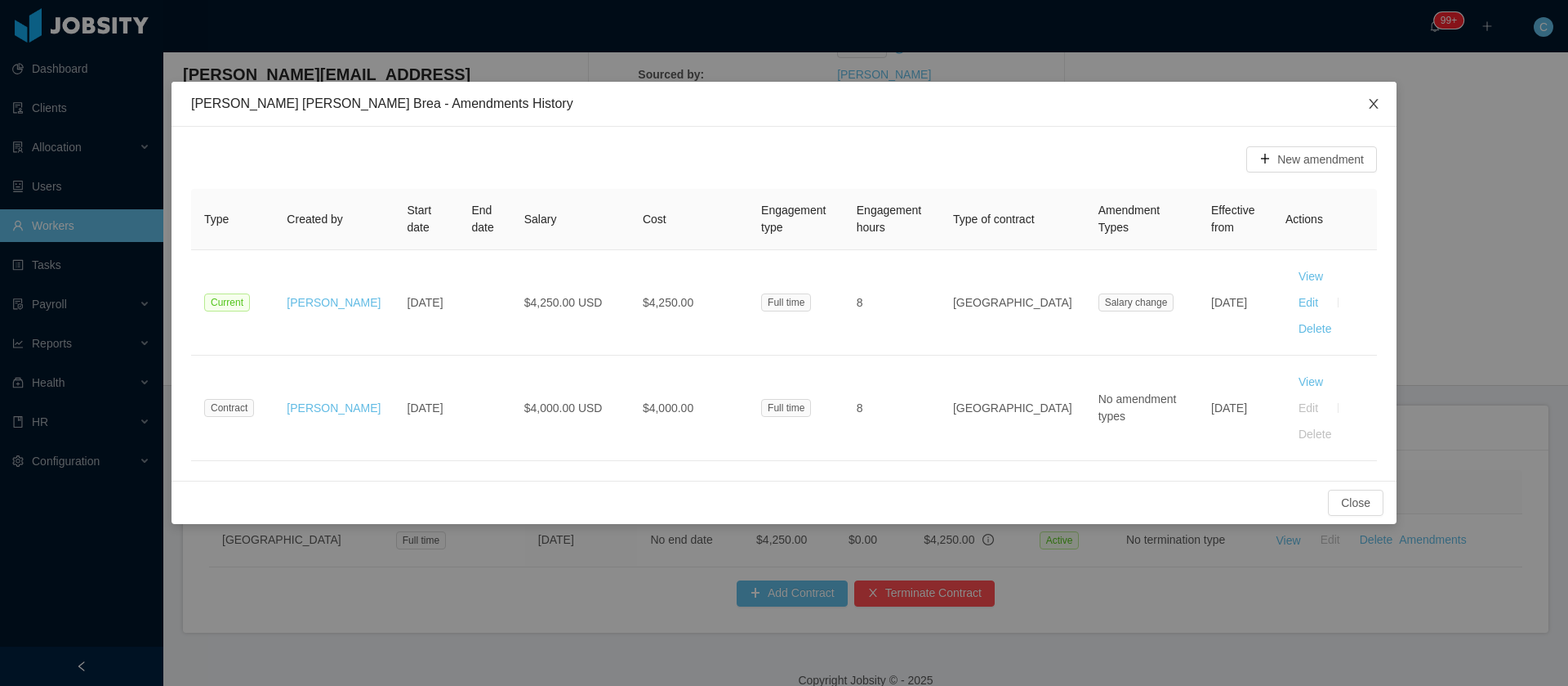
click at [1378, 109] on icon "icon: close" at bounding box center [1374, 103] width 13 height 13
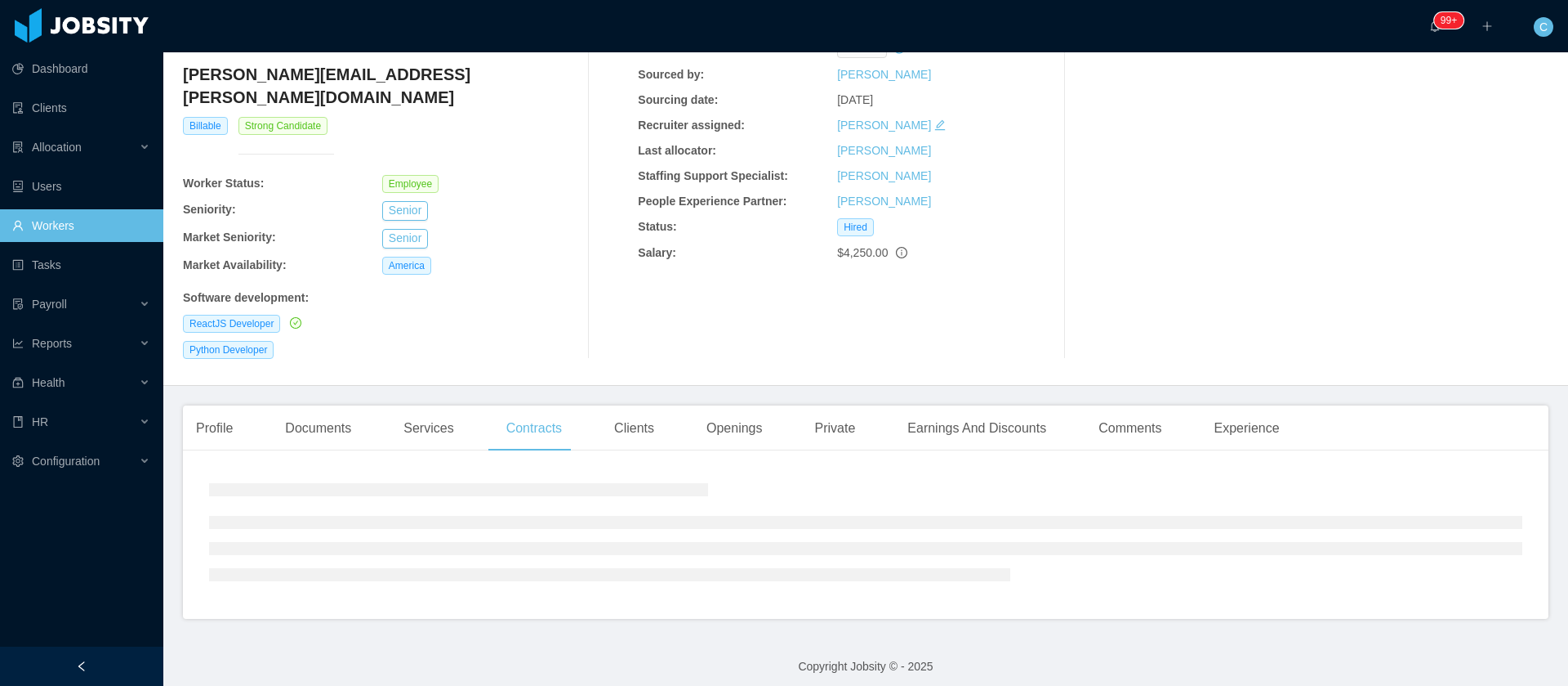
scroll to position [0, 0]
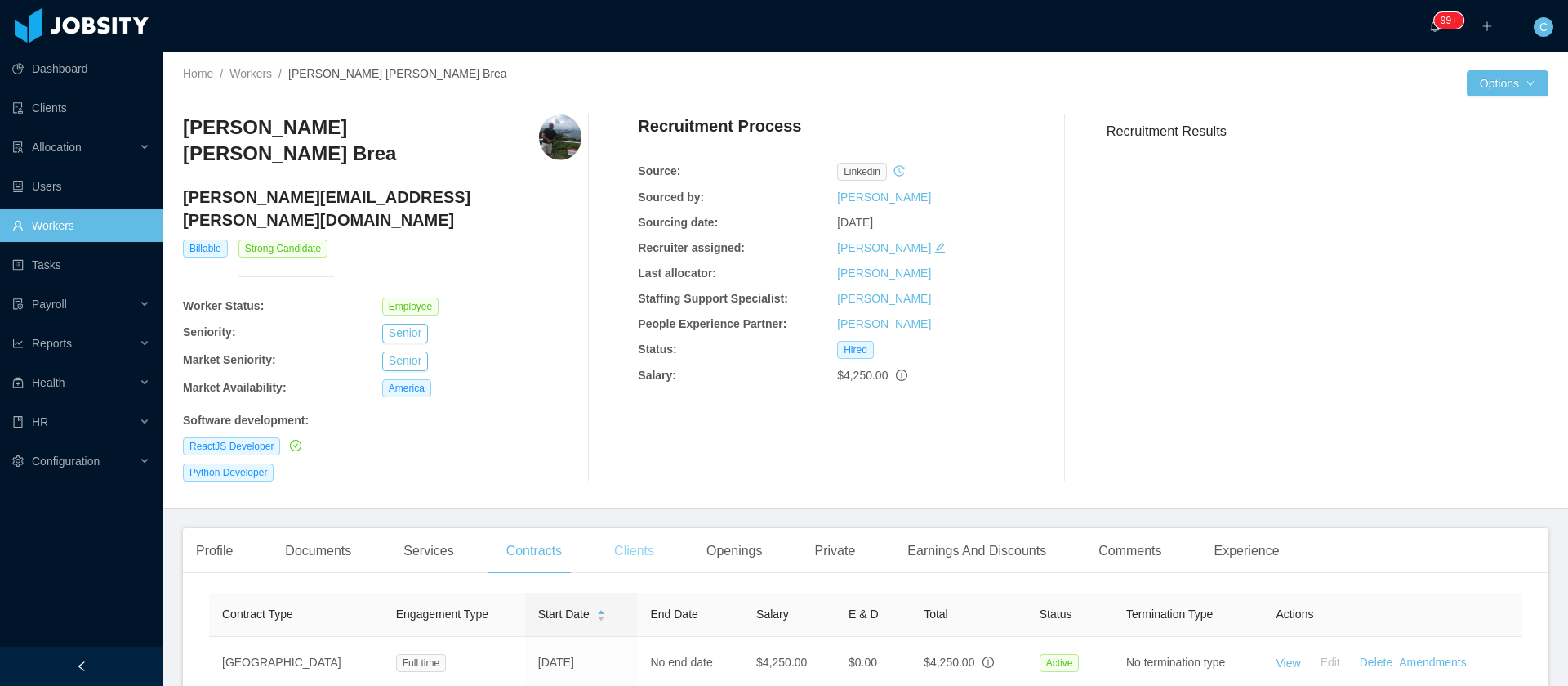
click at [620, 528] on div "Clients" at bounding box center [634, 550] width 66 height 46
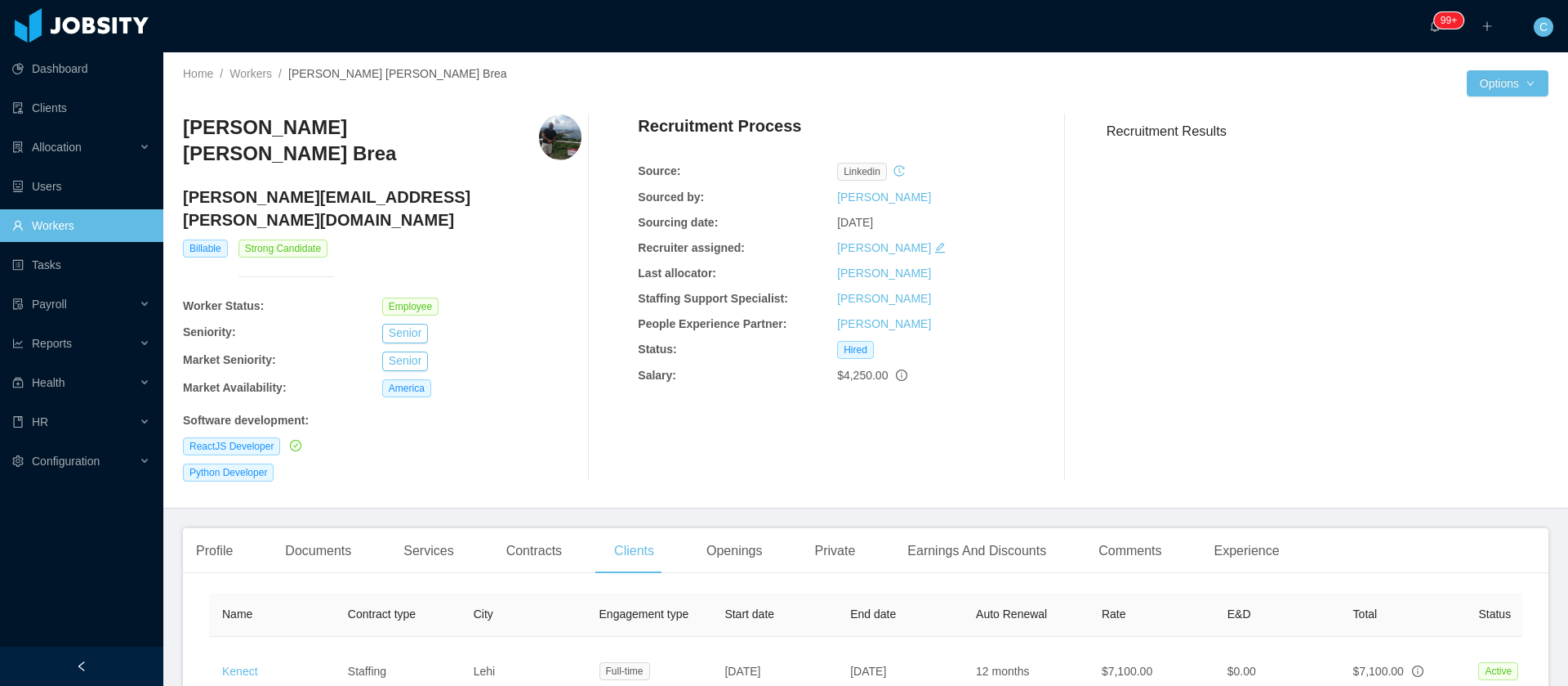
scroll to position [0, 339]
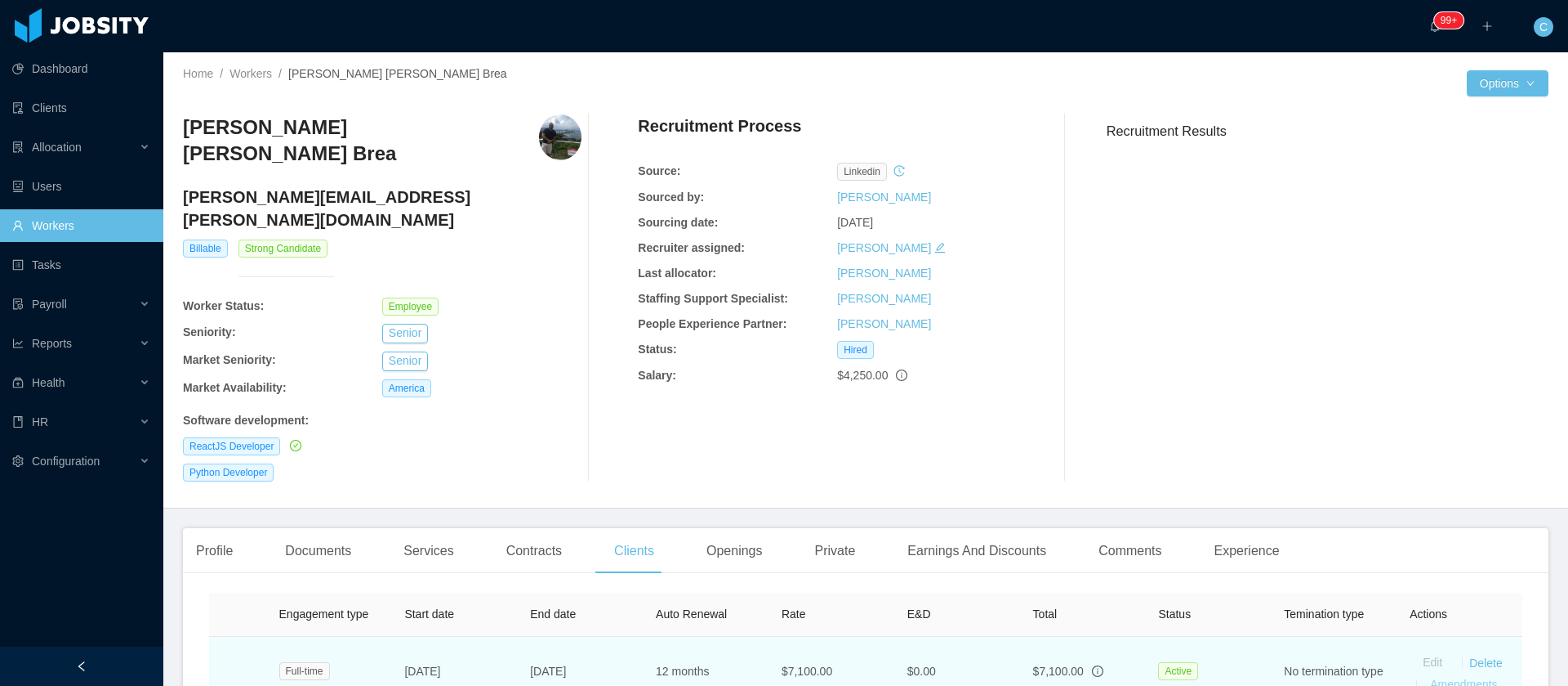
click at [1430, 678] on link "Amendments" at bounding box center [1464, 684] width 67 height 13
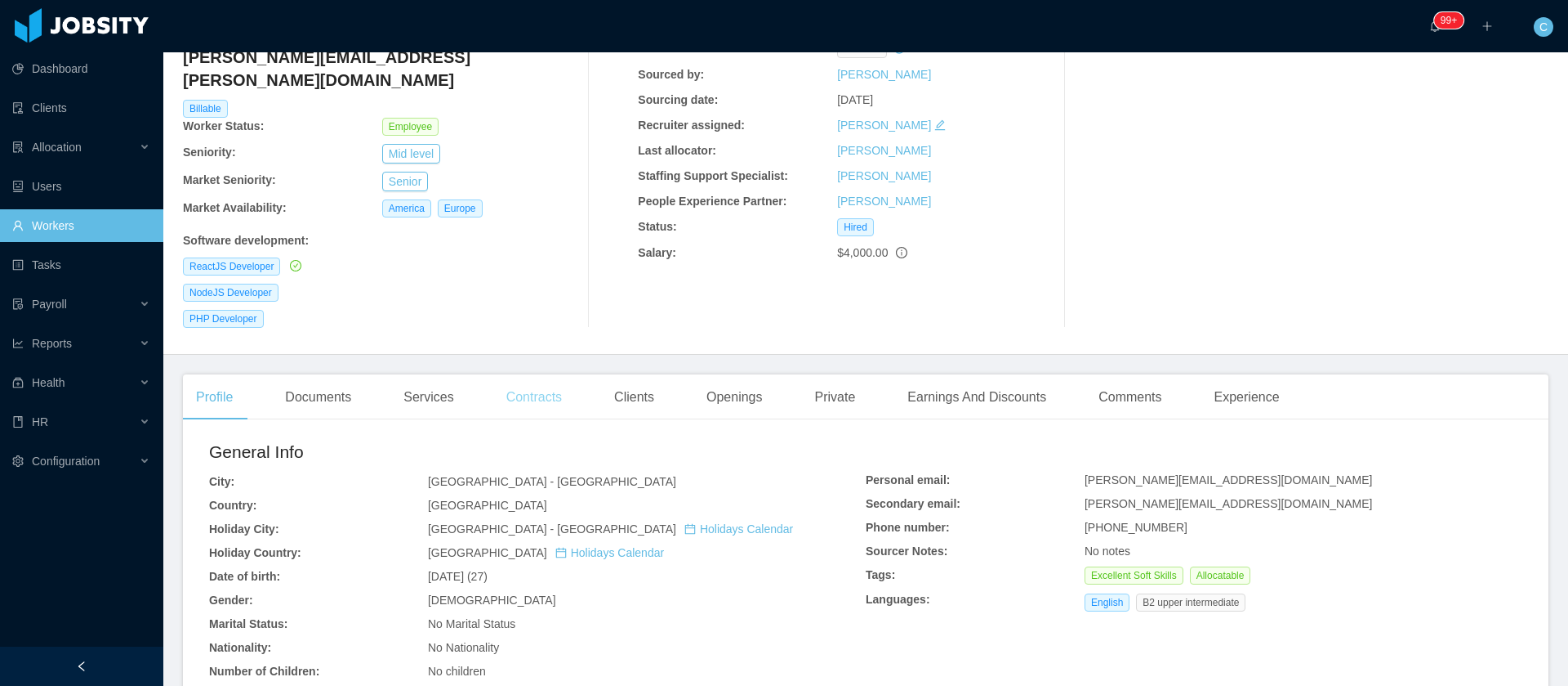
click at [527, 375] on div "Contracts" at bounding box center [535, 397] width 82 height 46
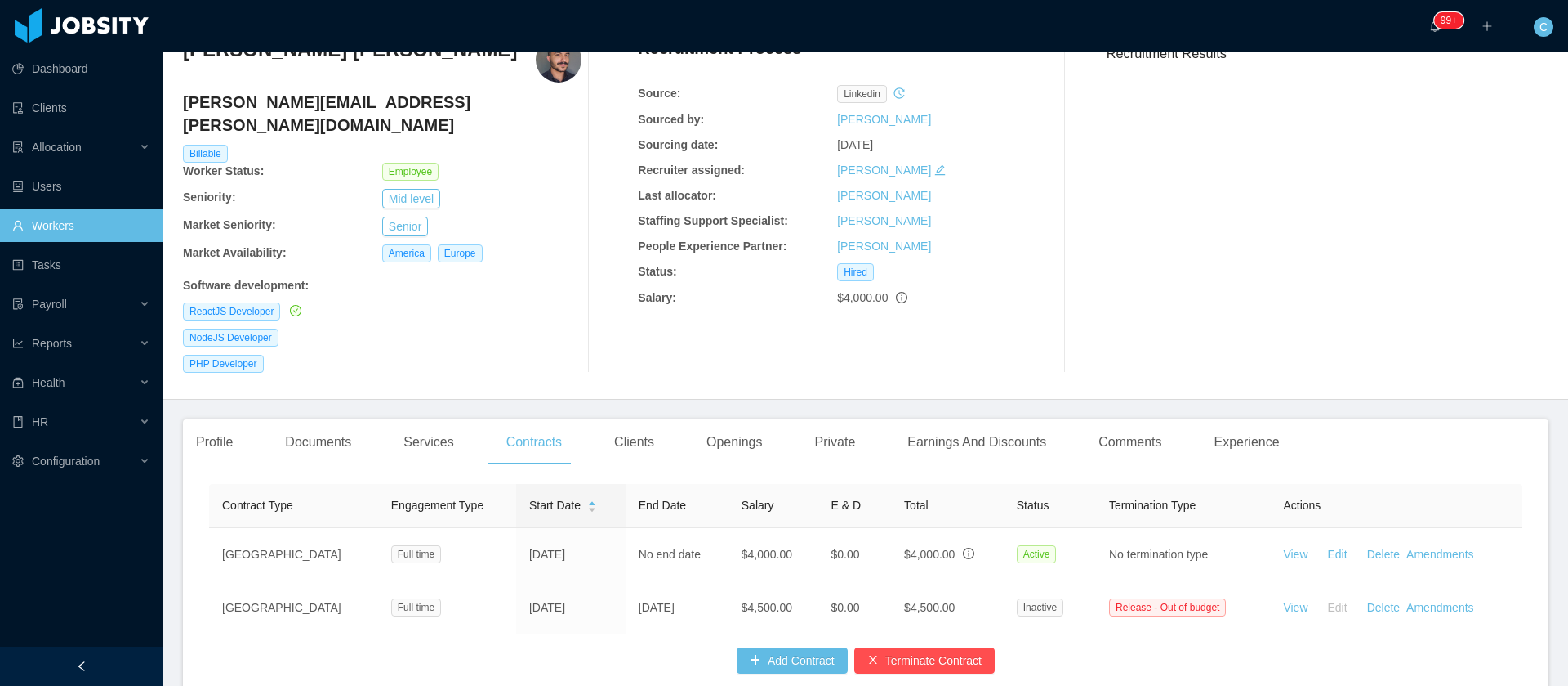
scroll to position [123, 0]
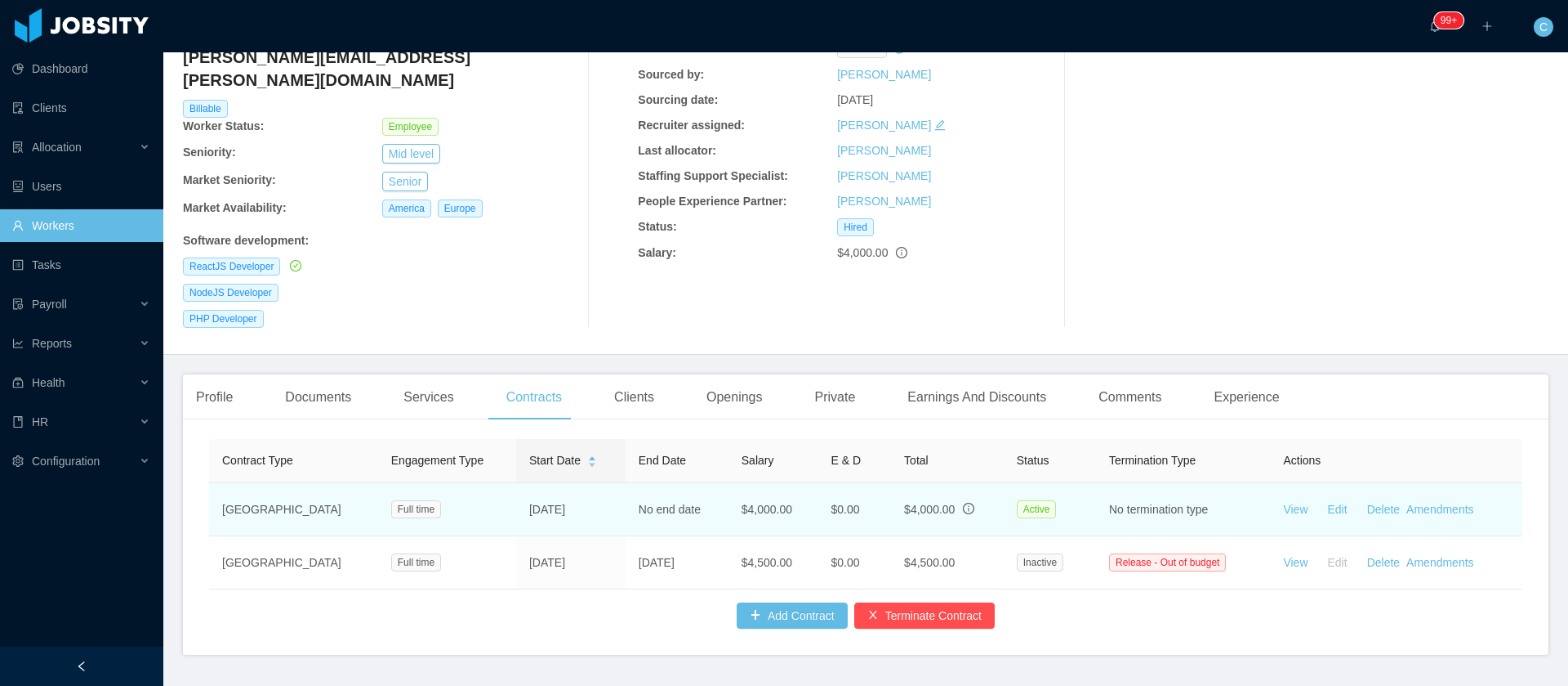
click at [1432, 502] on link "Amendments" at bounding box center [1440, 509] width 67 height 13
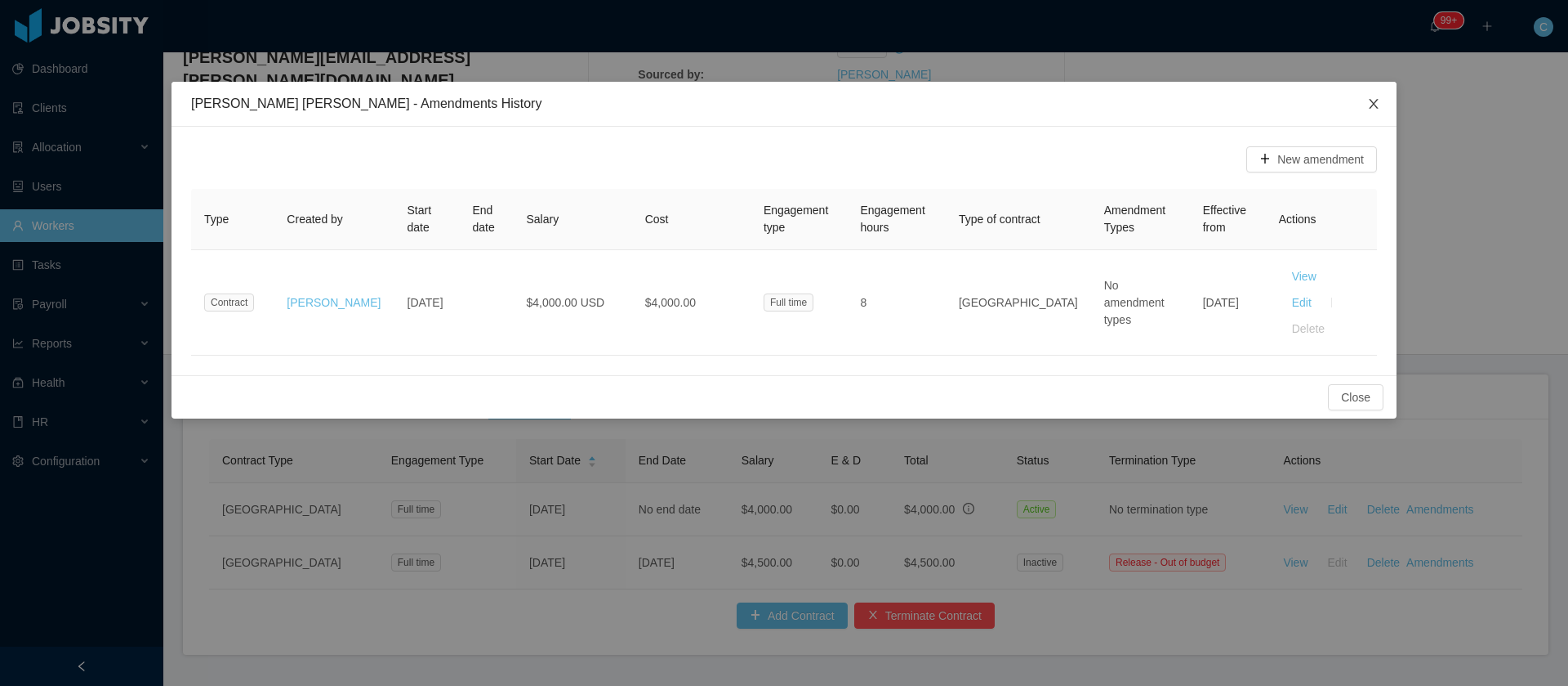
click at [1370, 94] on span "Close" at bounding box center [1373, 104] width 46 height 46
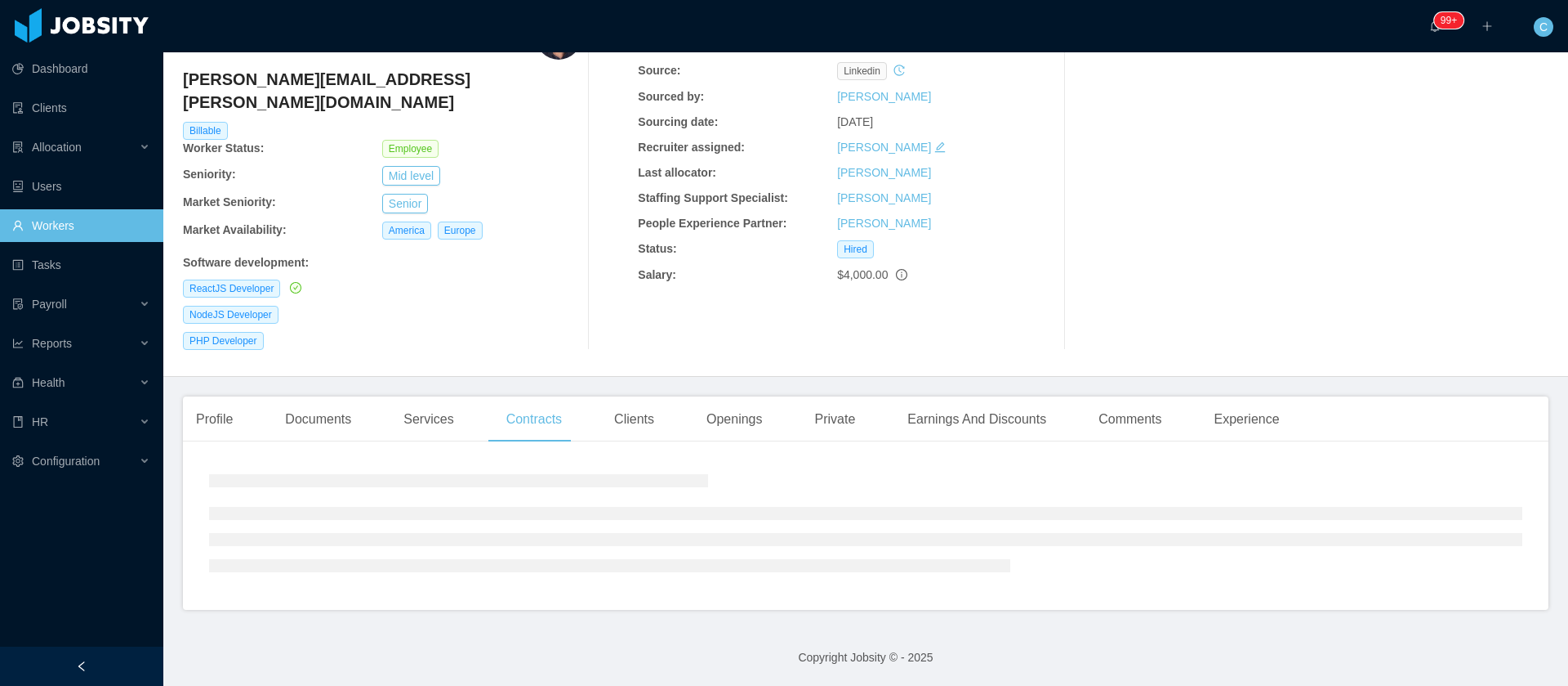
scroll to position [0, 0]
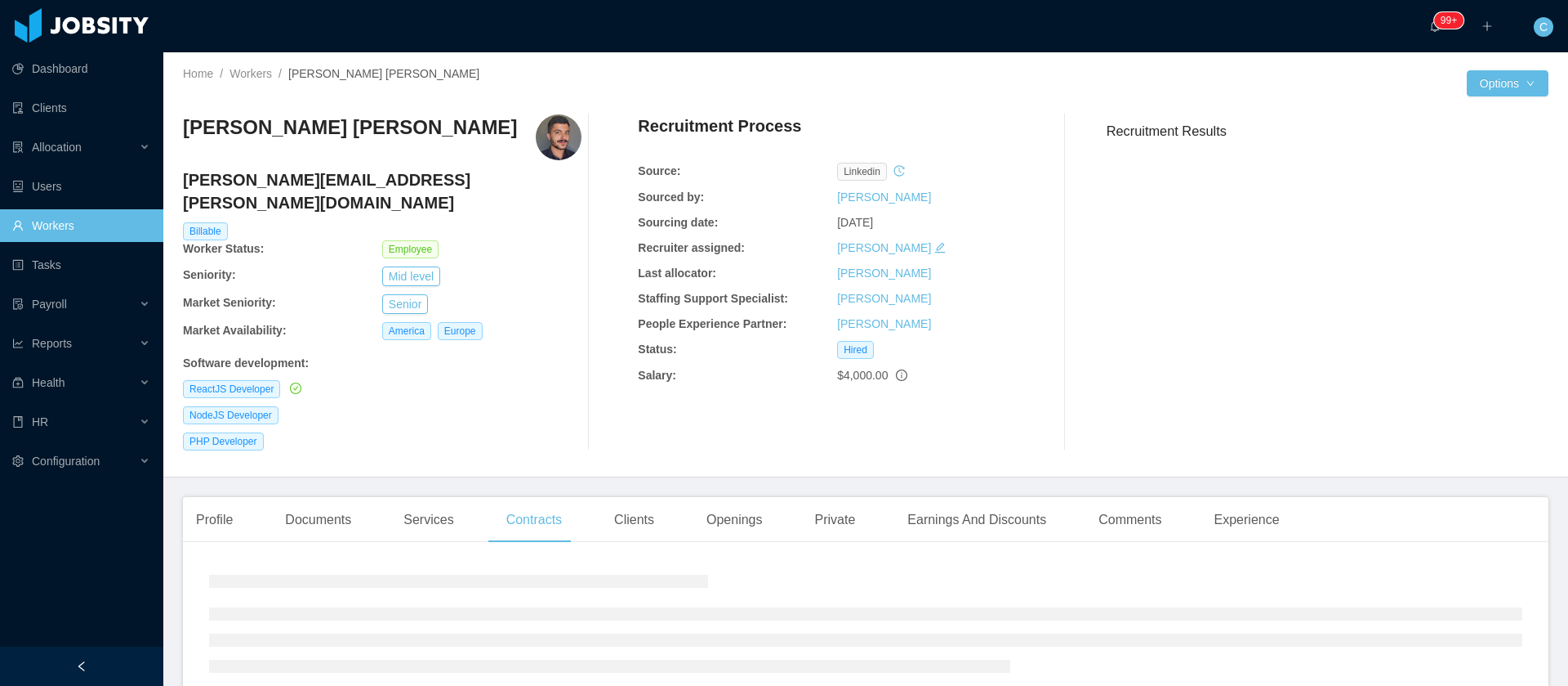
click at [630, 512] on div "Clients" at bounding box center [634, 519] width 66 height 46
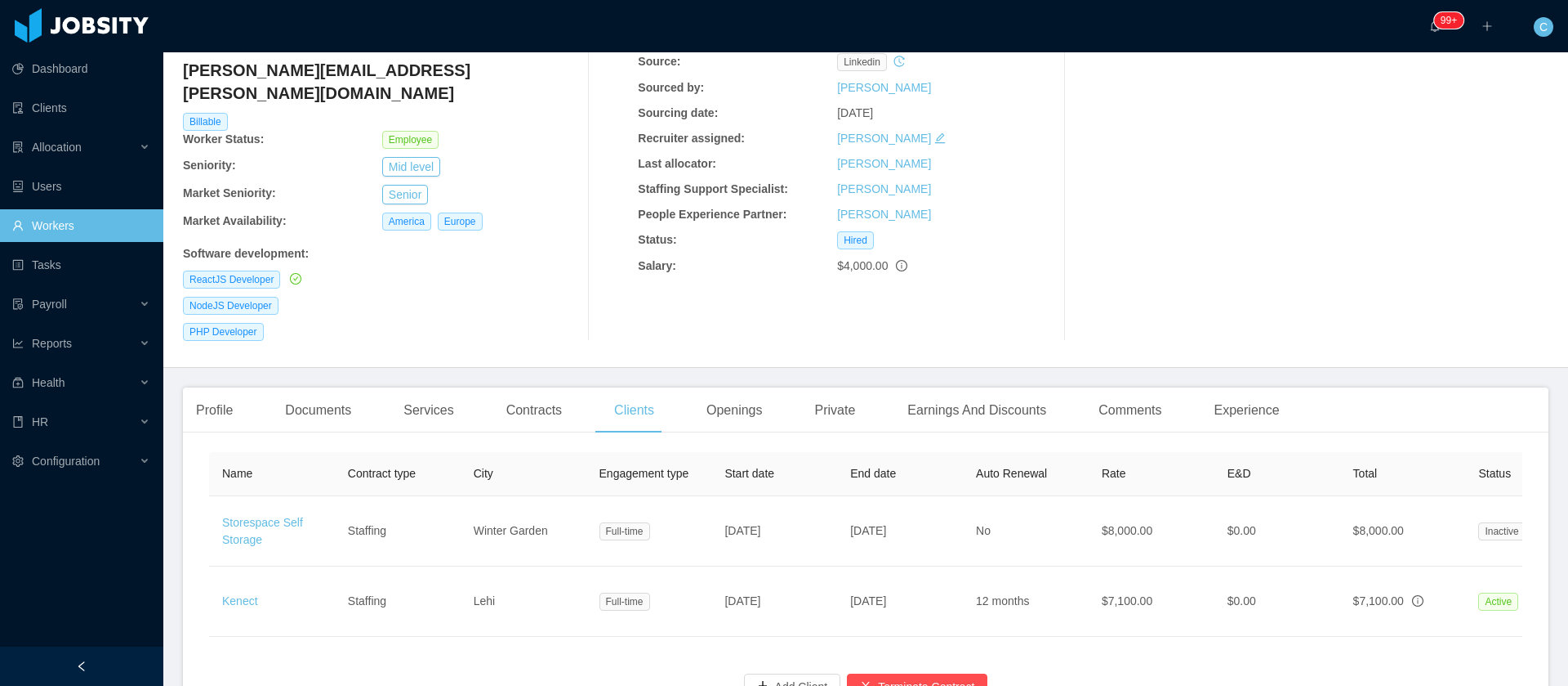
scroll to position [0, 339]
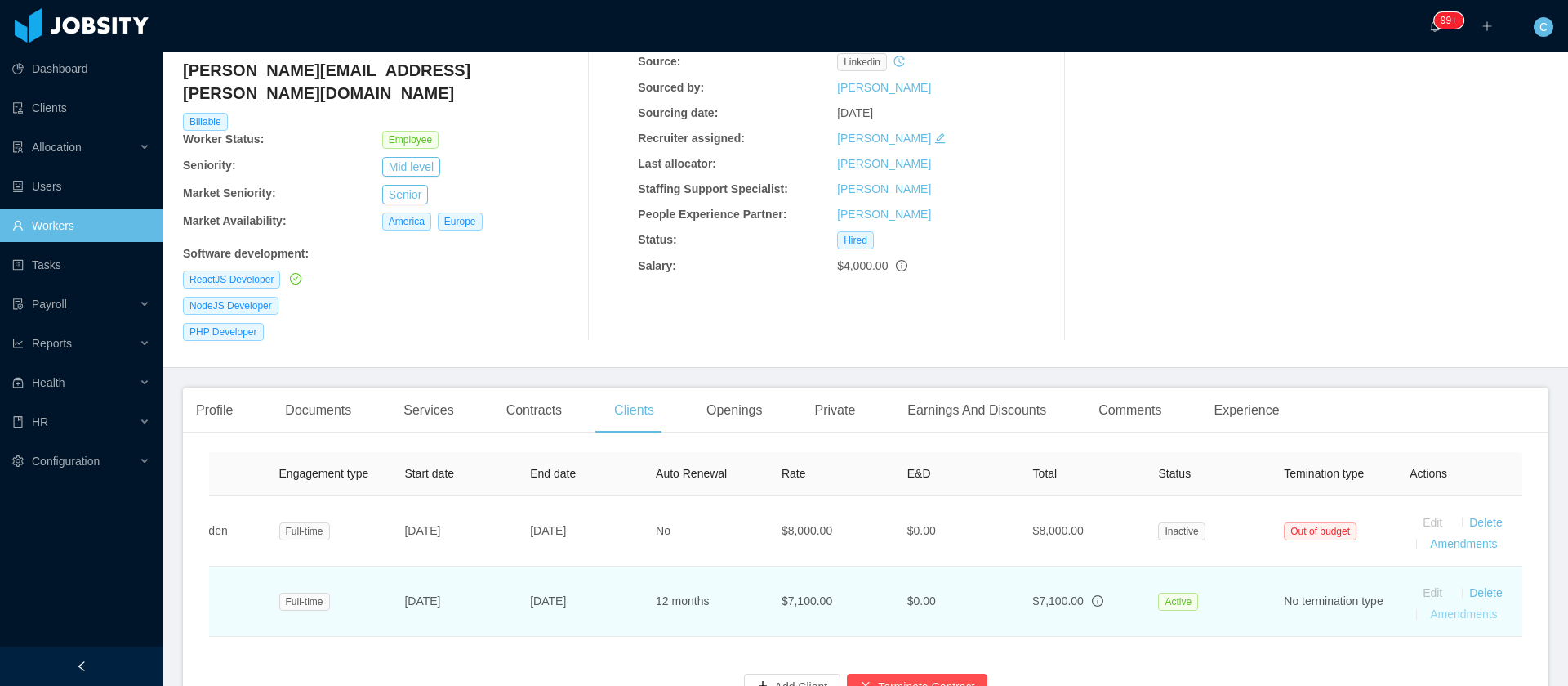
click at [1430, 607] on link "Amendments" at bounding box center [1464, 613] width 67 height 13
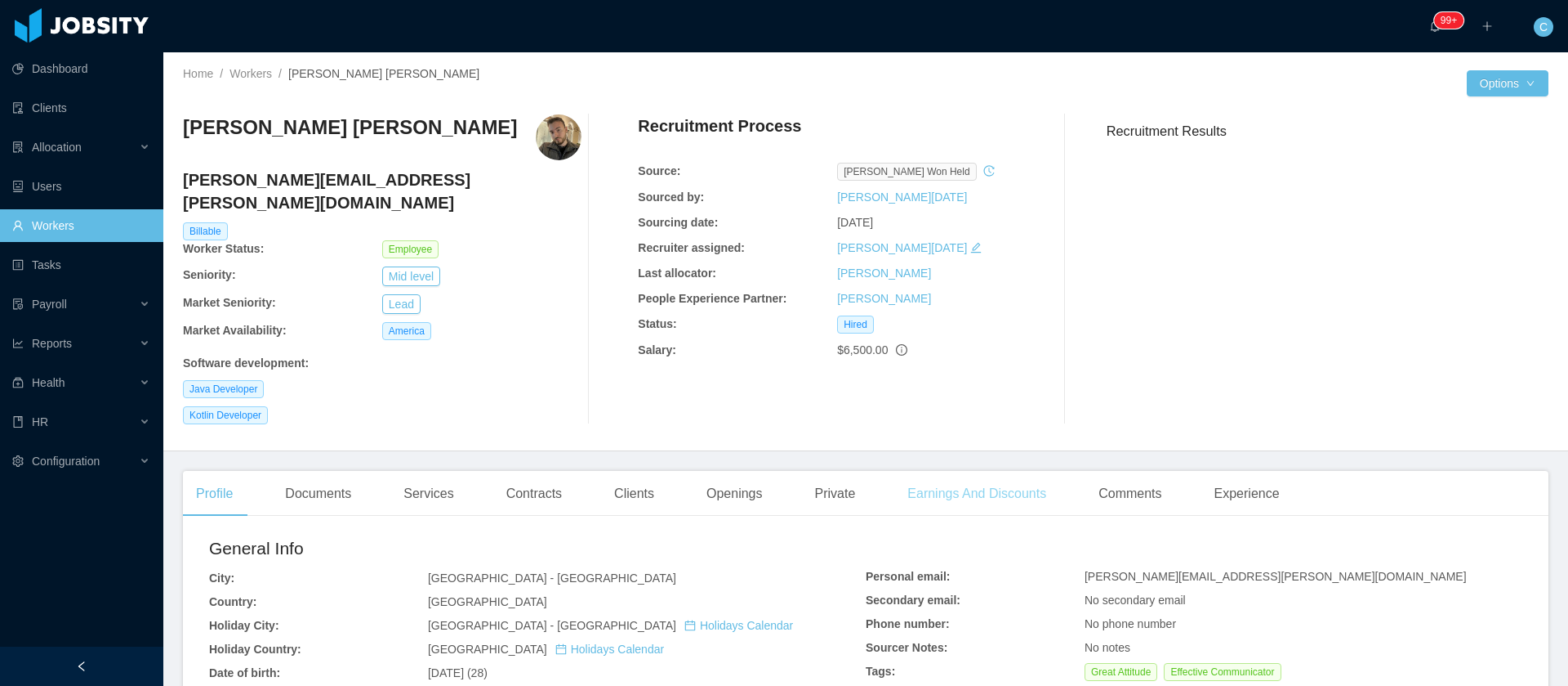
click at [970, 481] on div "Earnings And Discounts" at bounding box center [976, 493] width 165 height 46
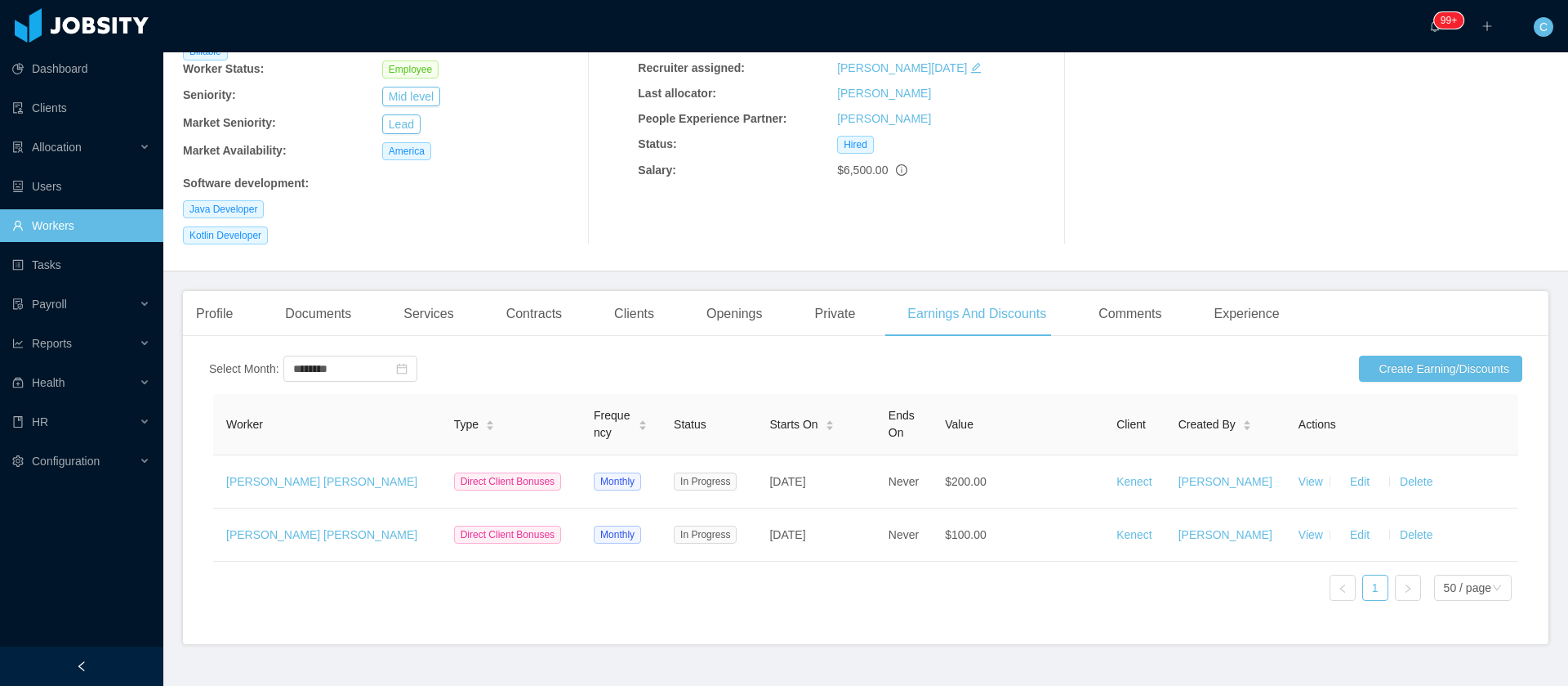
scroll to position [226, 0]
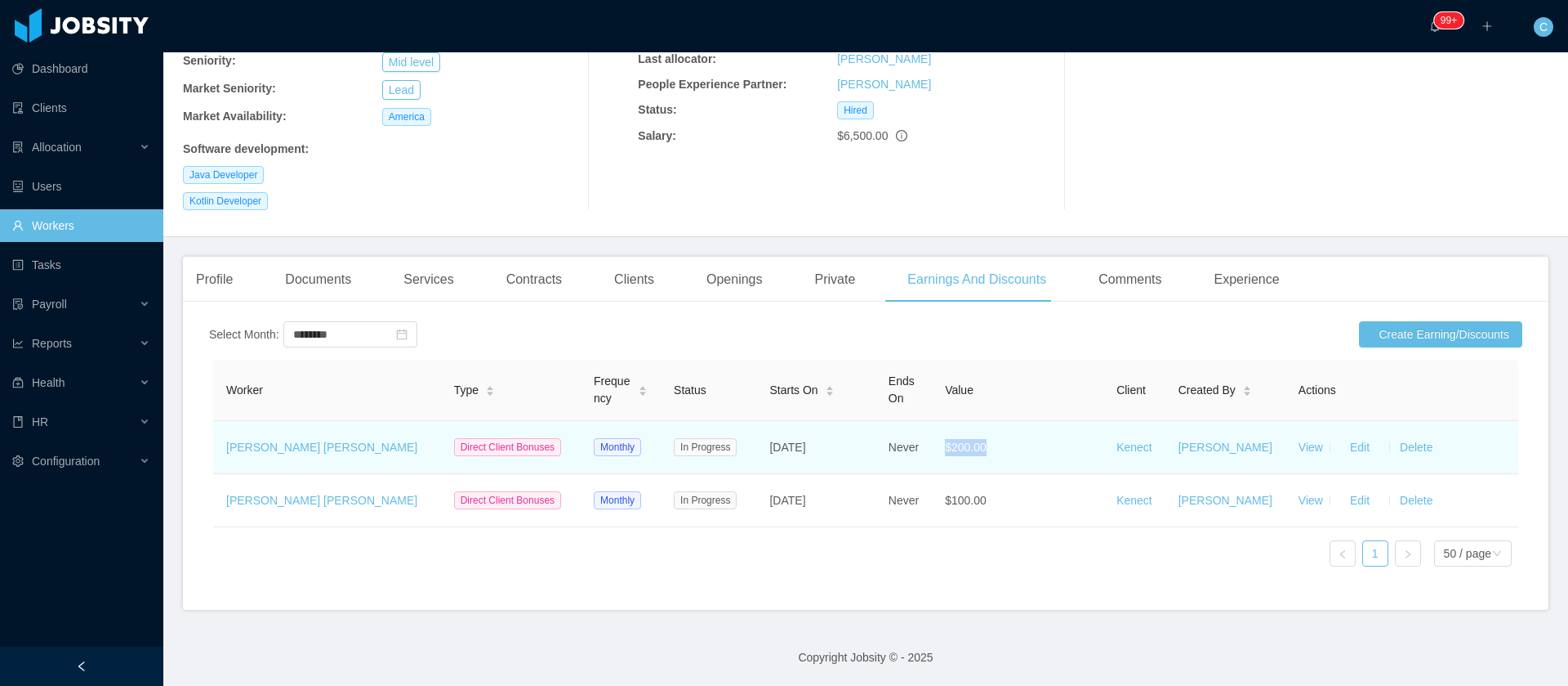
drag, startPoint x: 951, startPoint y: 417, endPoint x: 1011, endPoint y: 418, distance: 60.0
click at [1011, 421] on td "$200.00" at bounding box center [1017, 447] width 171 height 53
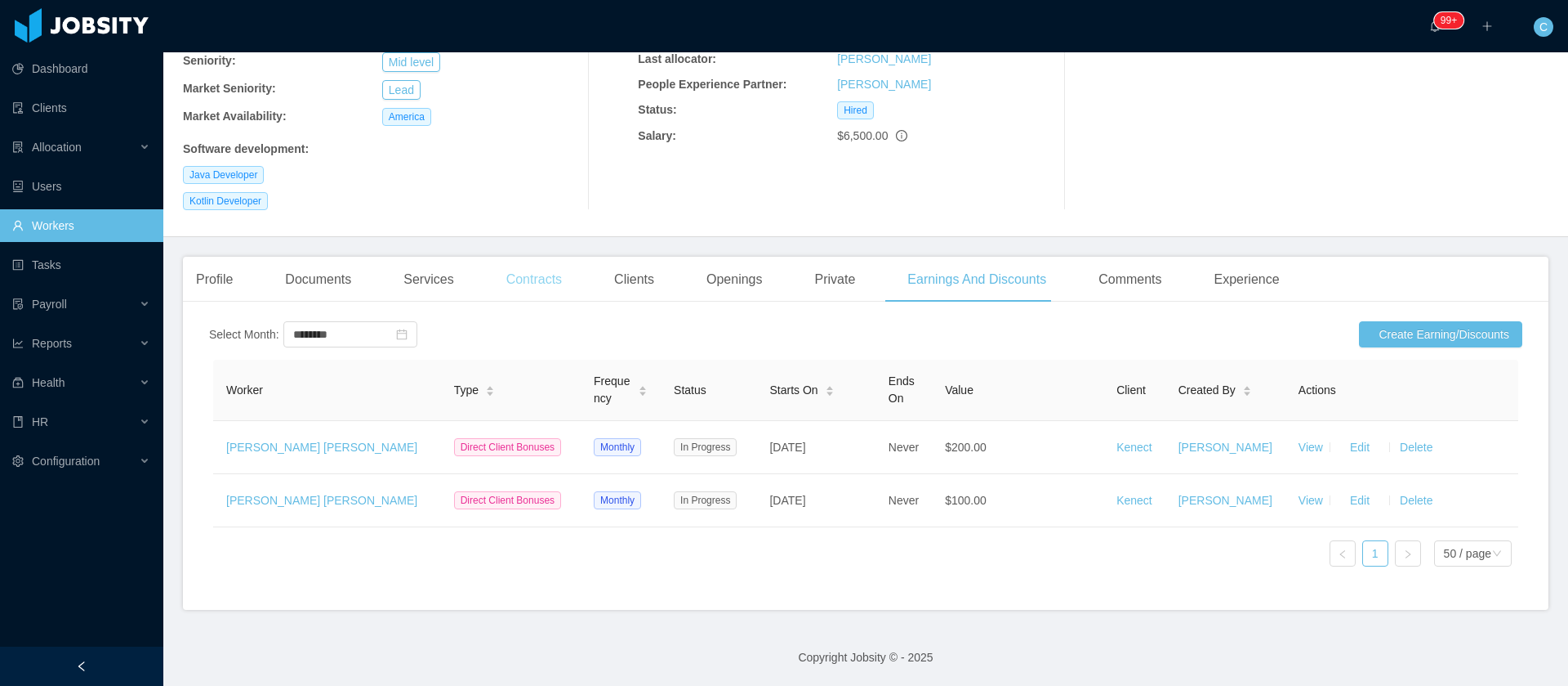
click at [525, 256] on div "Contracts" at bounding box center [535, 279] width 82 height 46
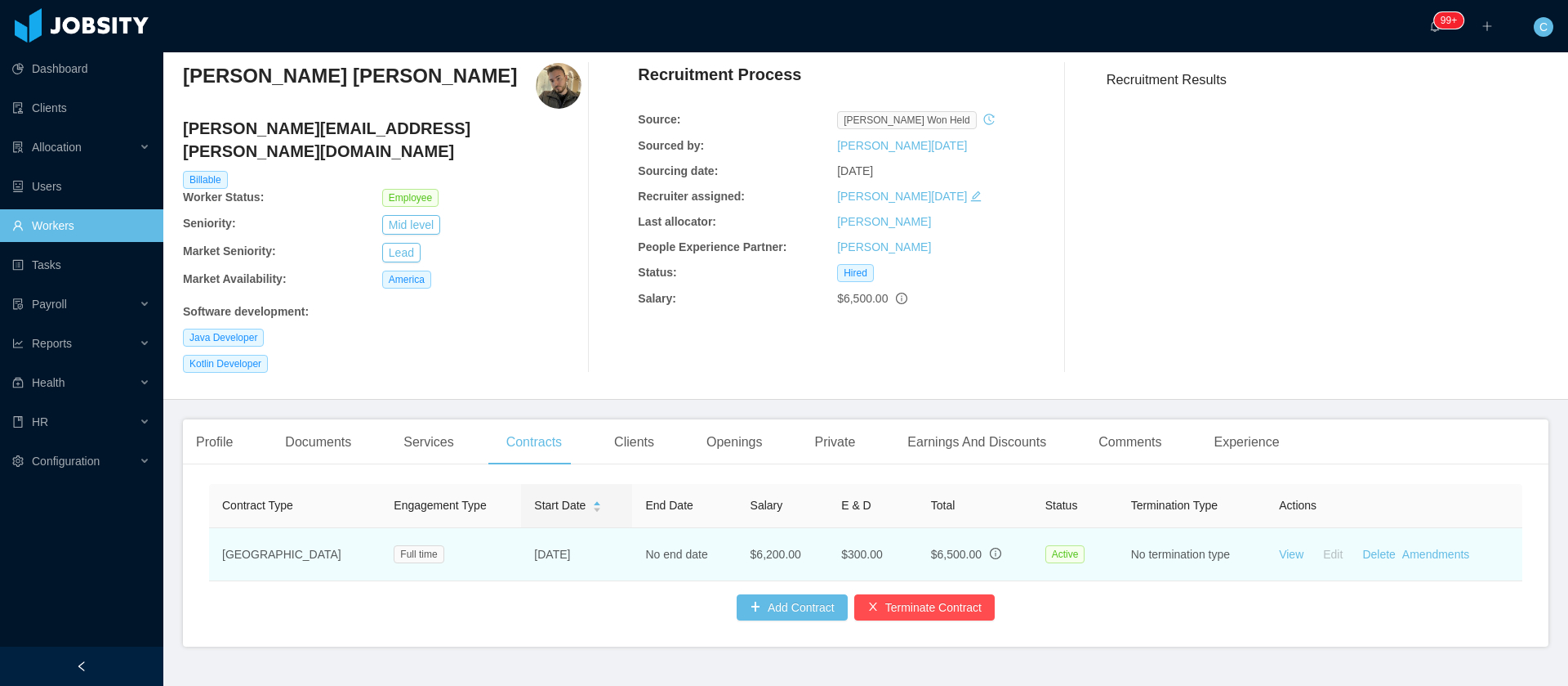
scroll to position [84, 0]
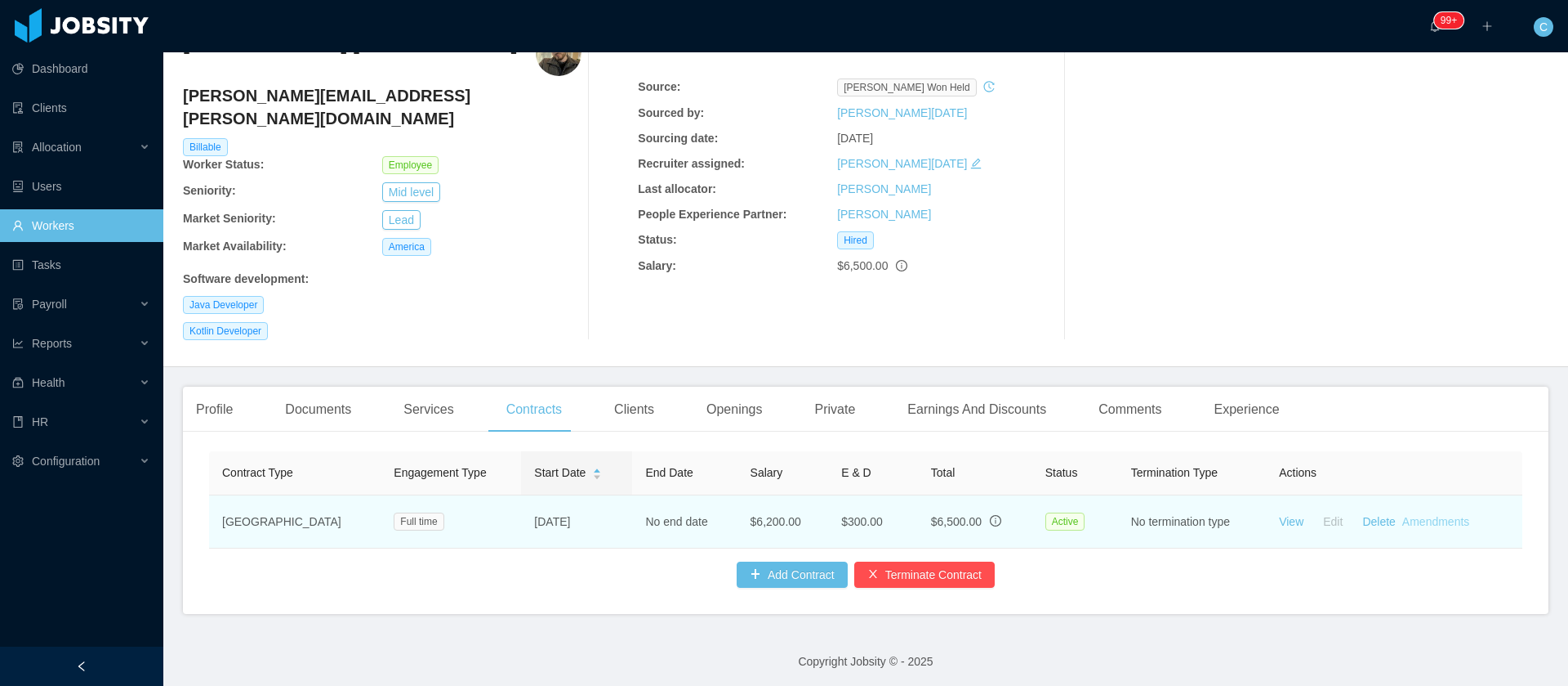
click at [1405, 514] on link "Amendments" at bounding box center [1436, 521] width 67 height 13
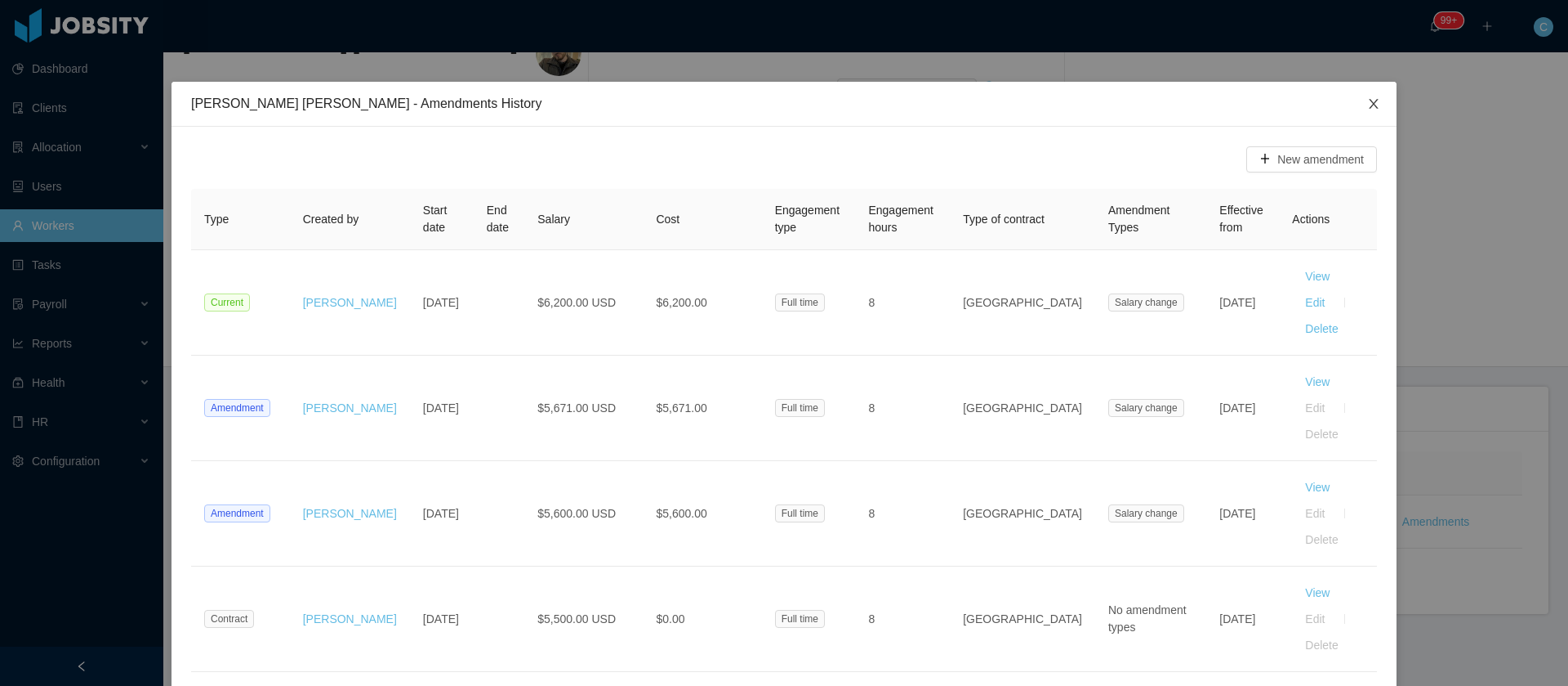
click at [1366, 103] on span "Close" at bounding box center [1373, 104] width 46 height 46
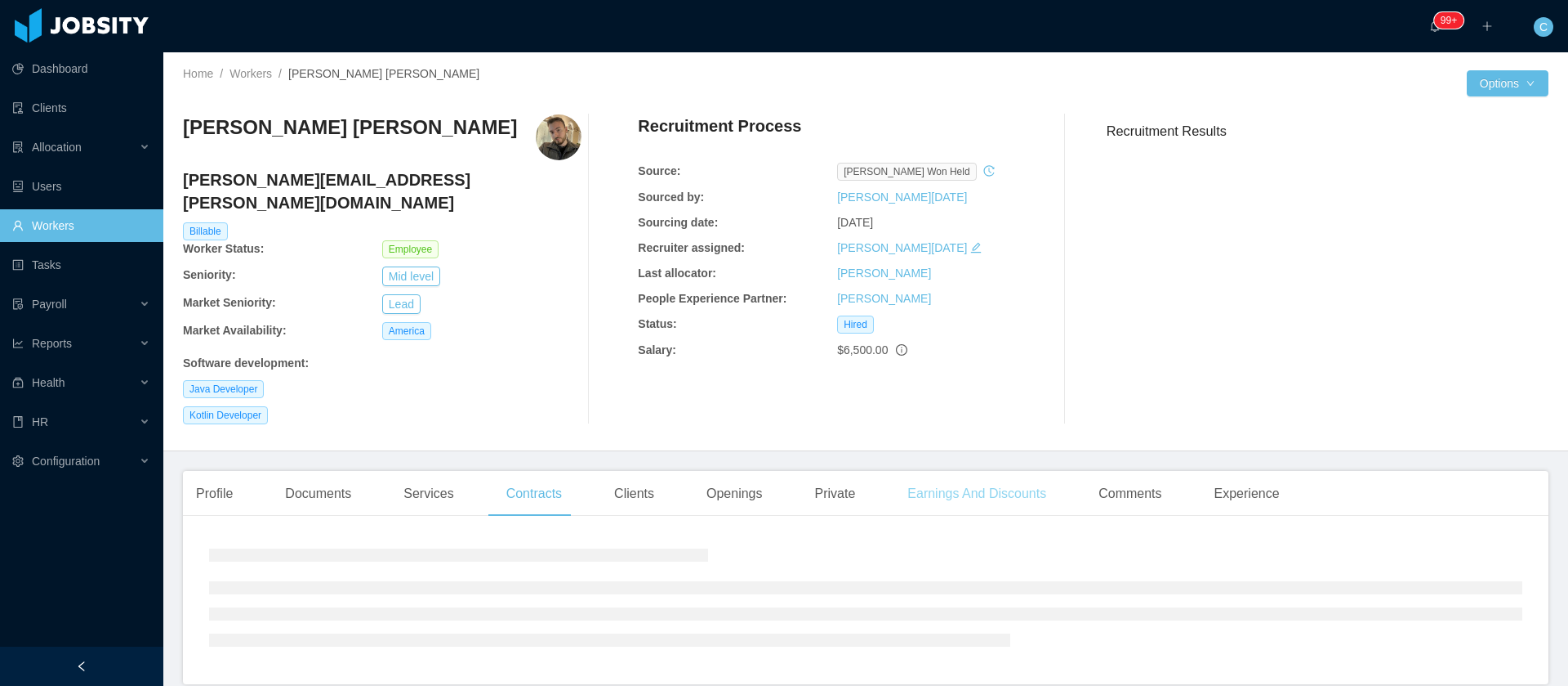
click at [953, 471] on div "Earnings And Discounts" at bounding box center [976, 493] width 165 height 46
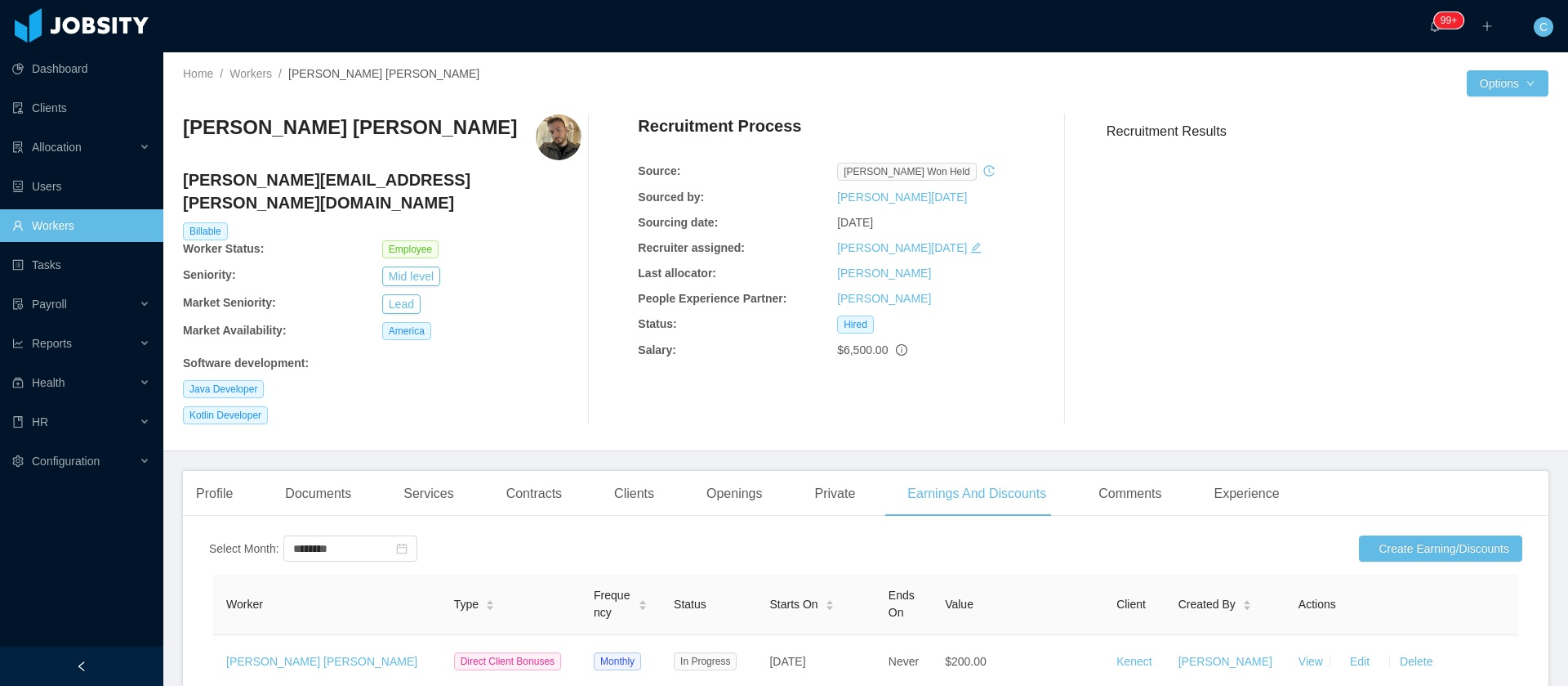
scroll to position [123, 0]
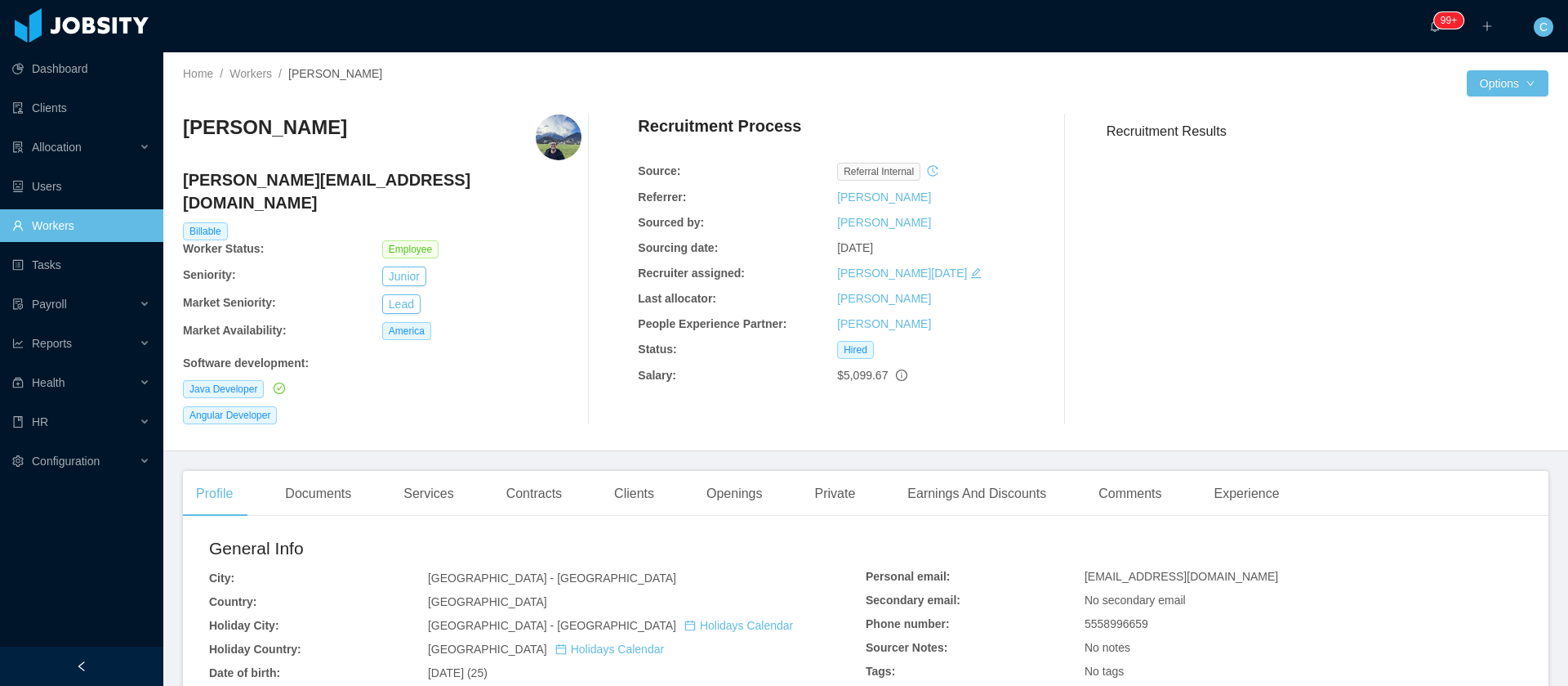
click at [531, 471] on div "Contracts" at bounding box center [535, 493] width 82 height 46
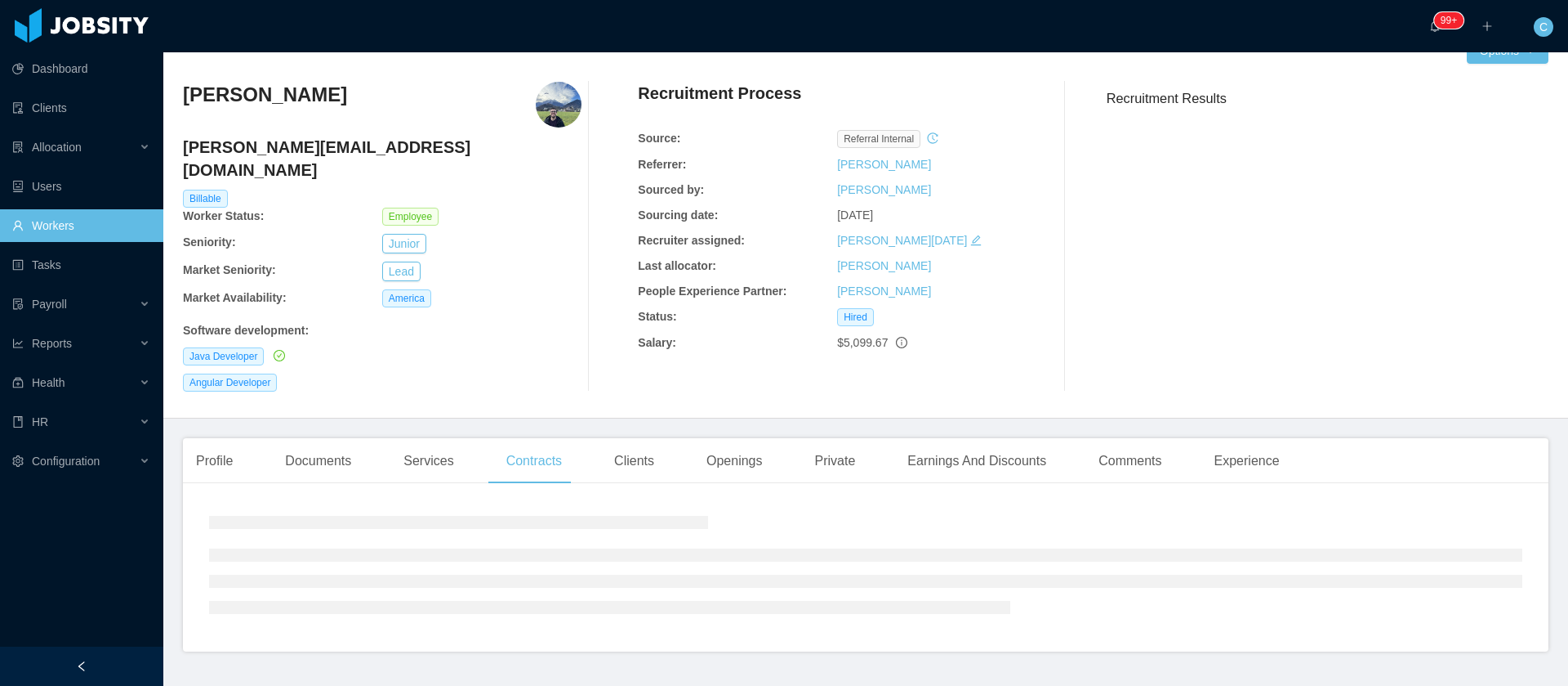
scroll to position [51, 0]
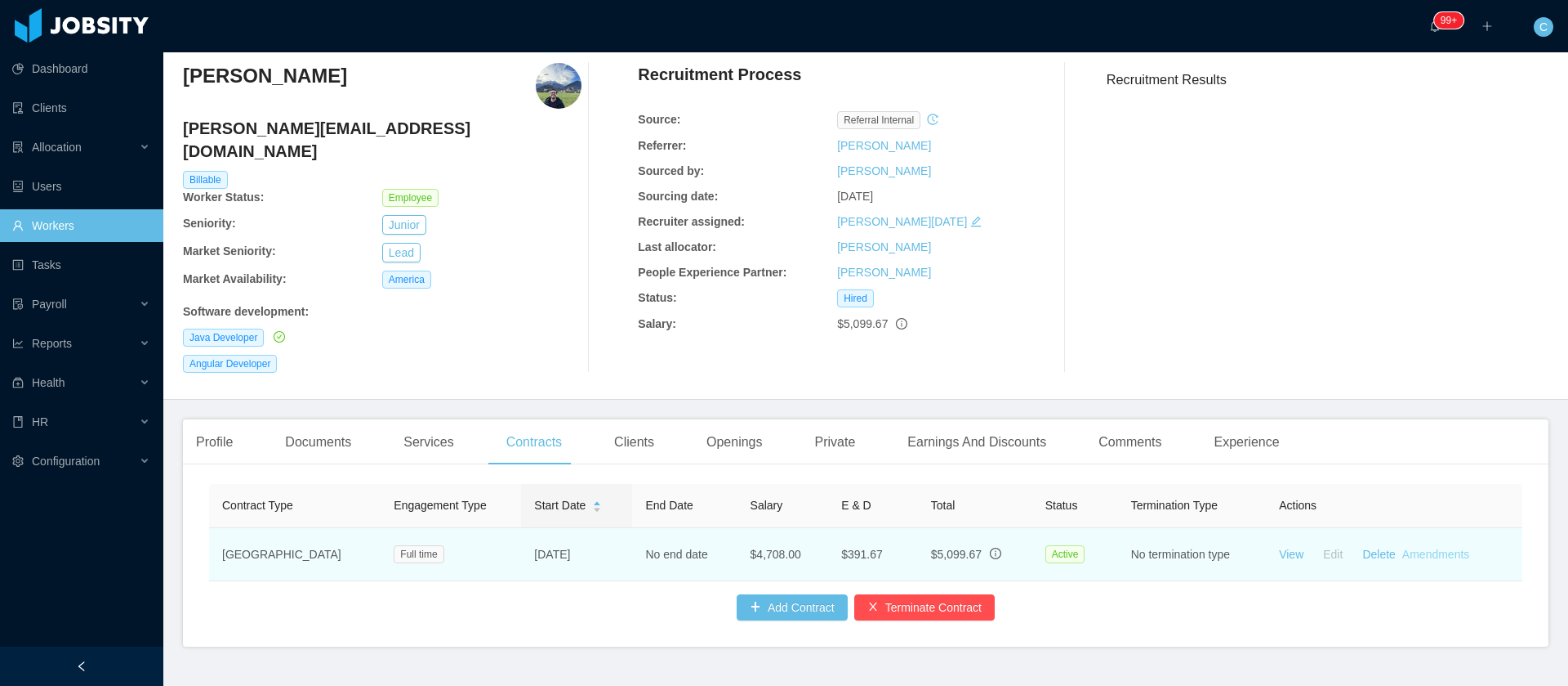
click at [1426, 547] on link "Amendments" at bounding box center [1436, 554] width 67 height 13
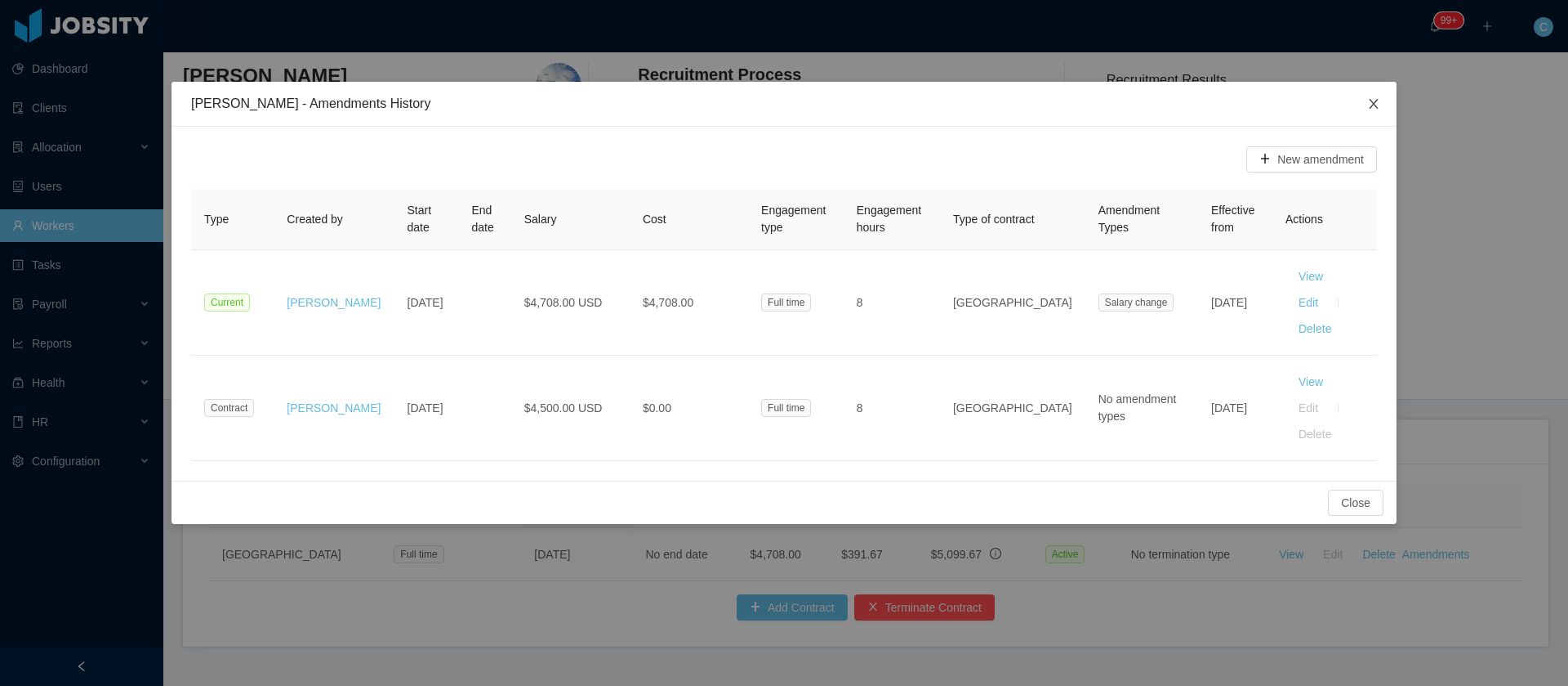
drag, startPoint x: 1375, startPoint y: 112, endPoint x: 1173, endPoint y: 21, distance: 221.6
click at [1377, 111] on span "Close" at bounding box center [1373, 104] width 46 height 46
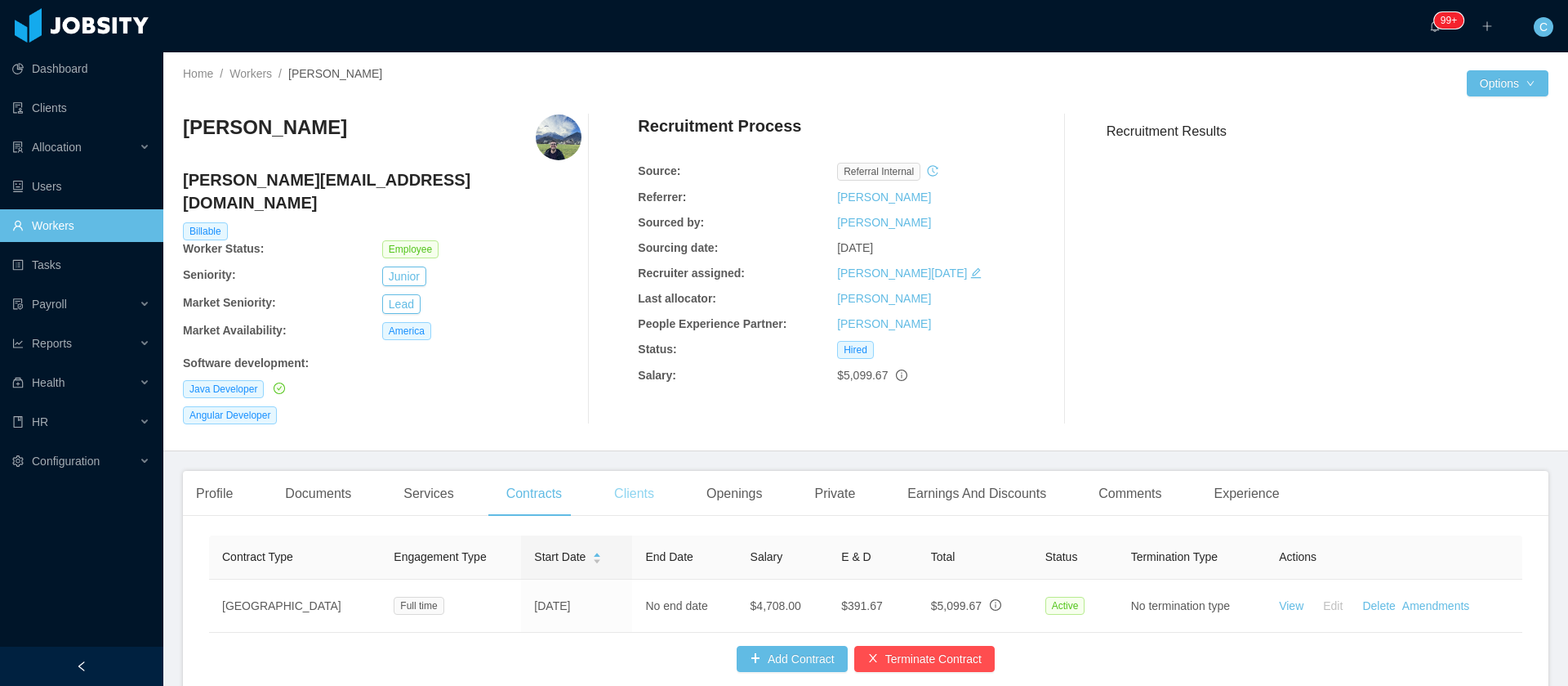
click at [618, 473] on div "Clients" at bounding box center [634, 493] width 66 height 46
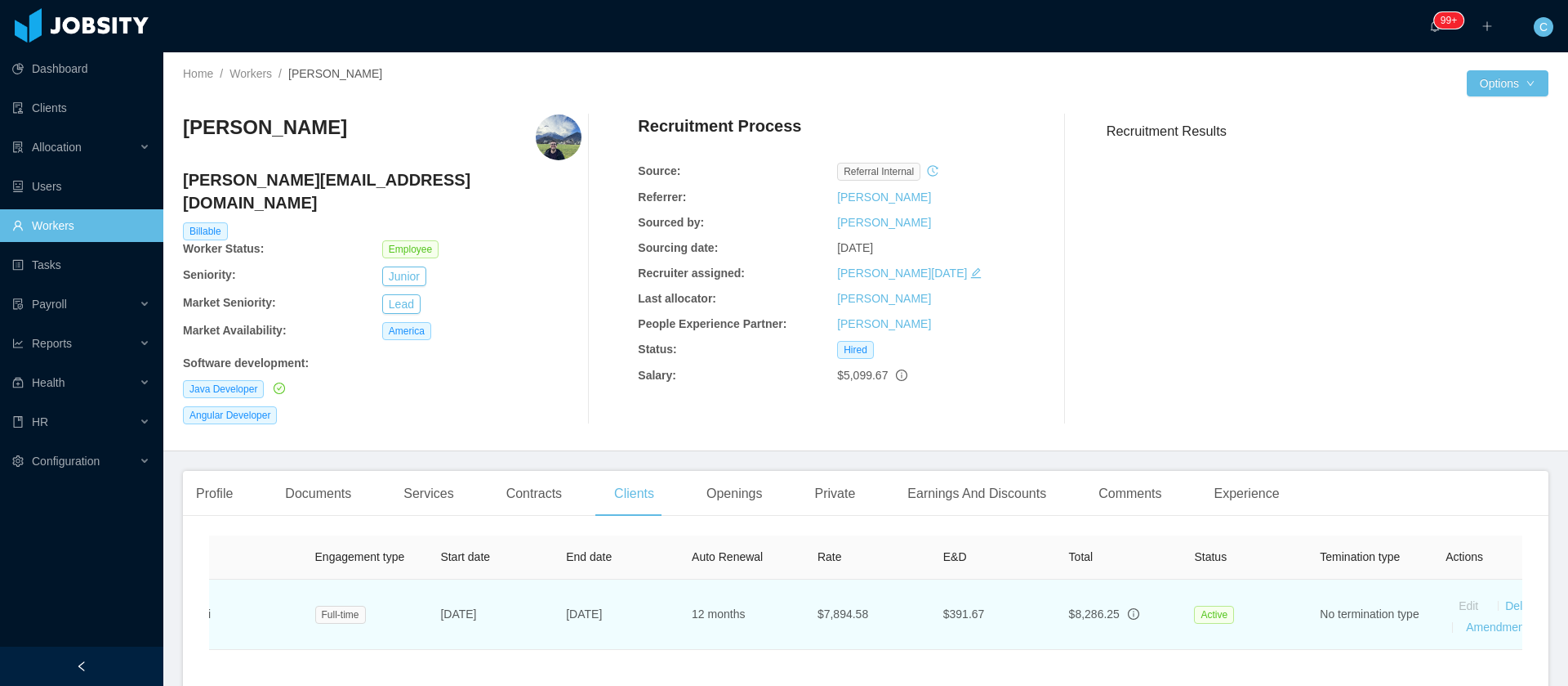
scroll to position [0, 287]
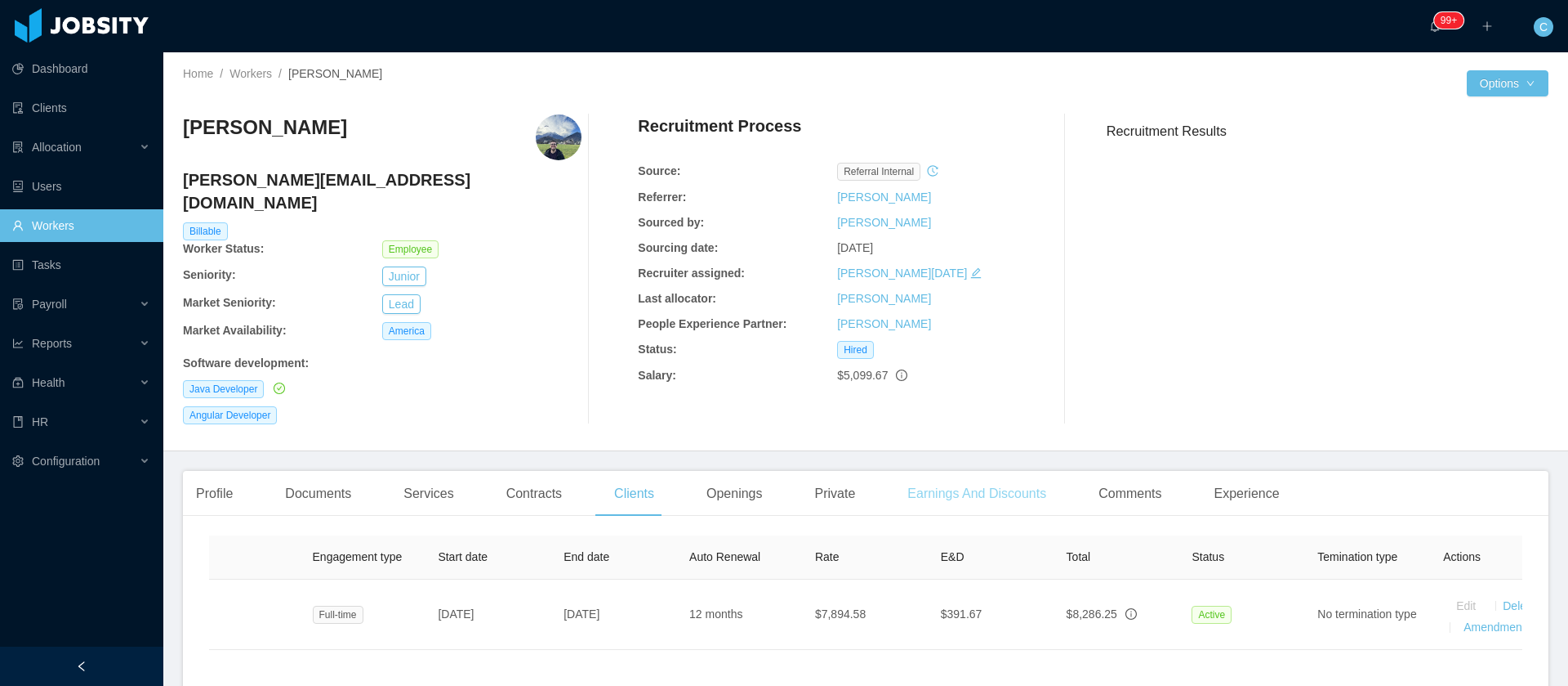
drag, startPoint x: 964, startPoint y: 471, endPoint x: 961, endPoint y: 462, distance: 9.5
click at [964, 471] on div "Earnings And Discounts" at bounding box center [976, 493] width 165 height 46
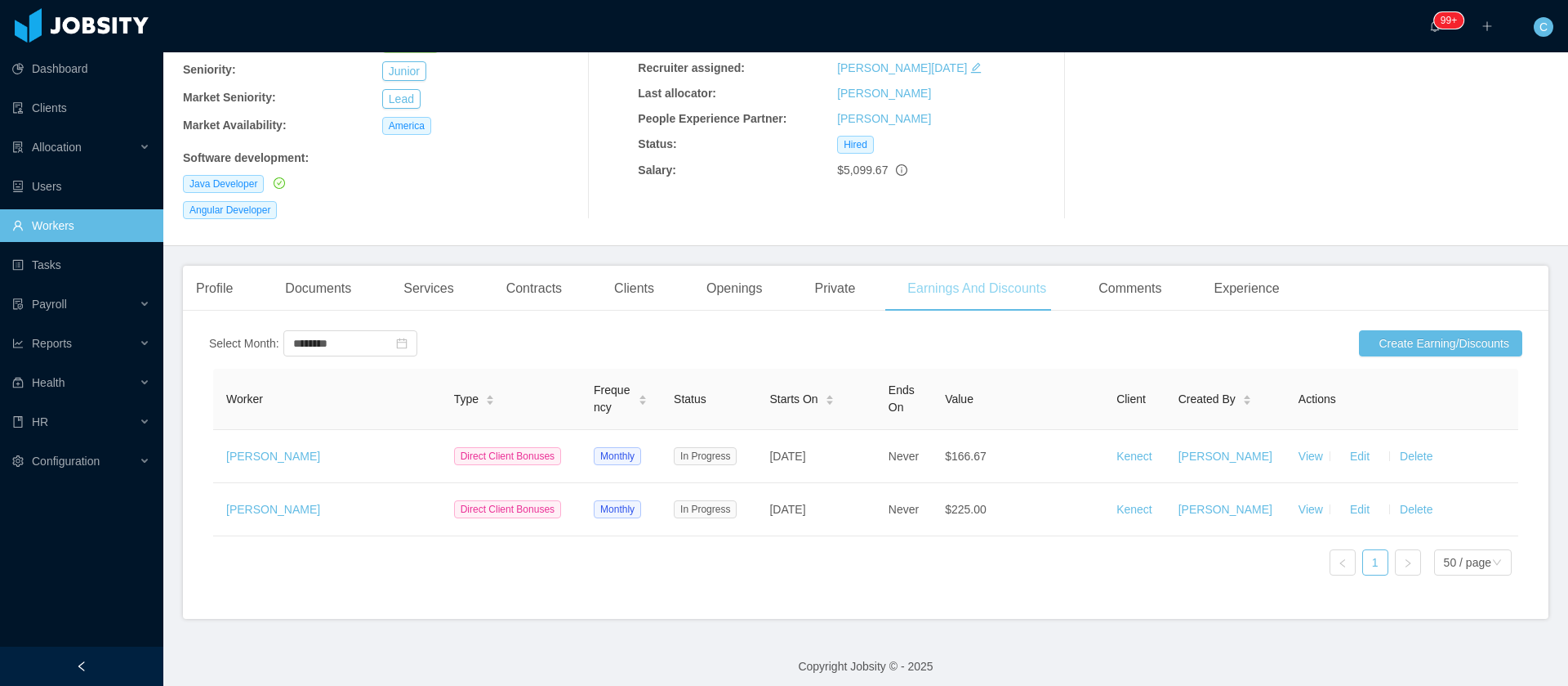
scroll to position [243, 0]
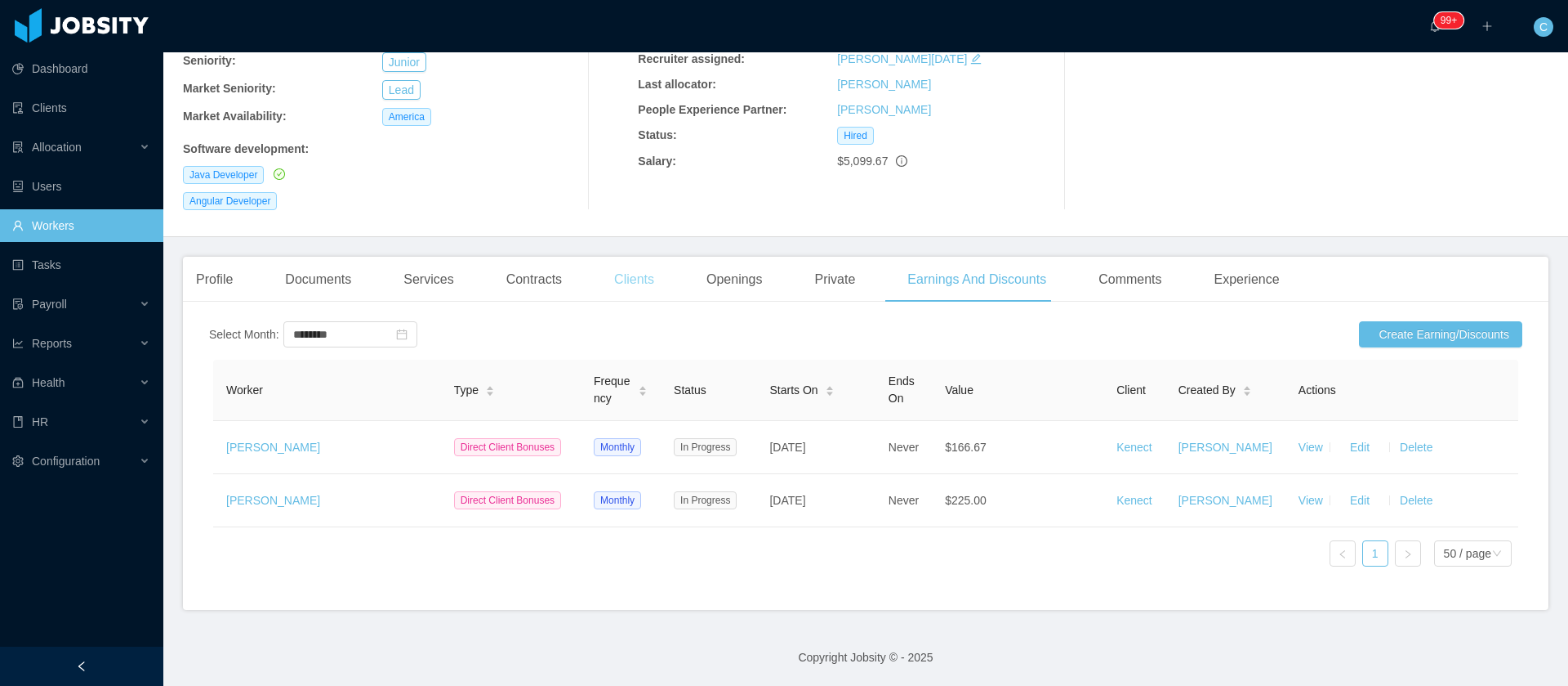
click at [605, 256] on div "Clients" at bounding box center [634, 279] width 66 height 46
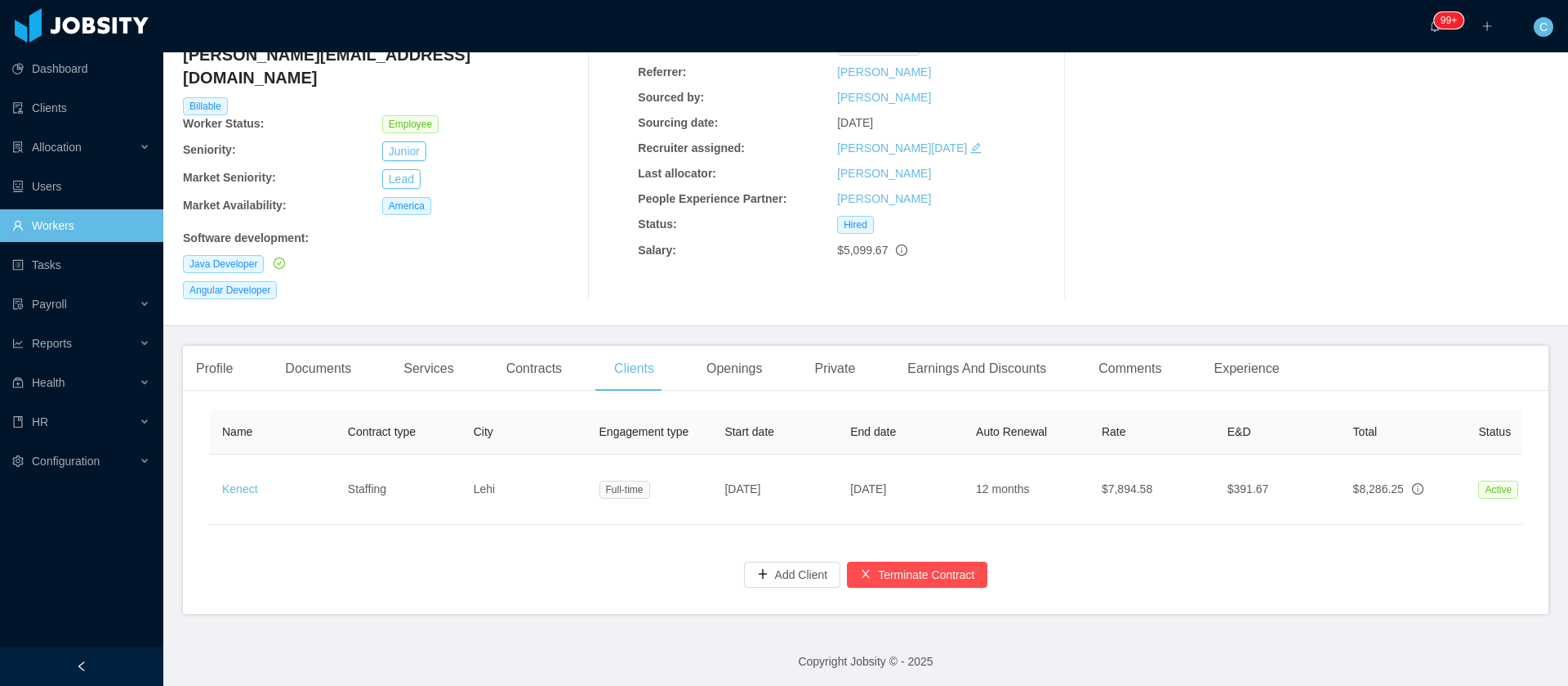
scroll to position [0, 339]
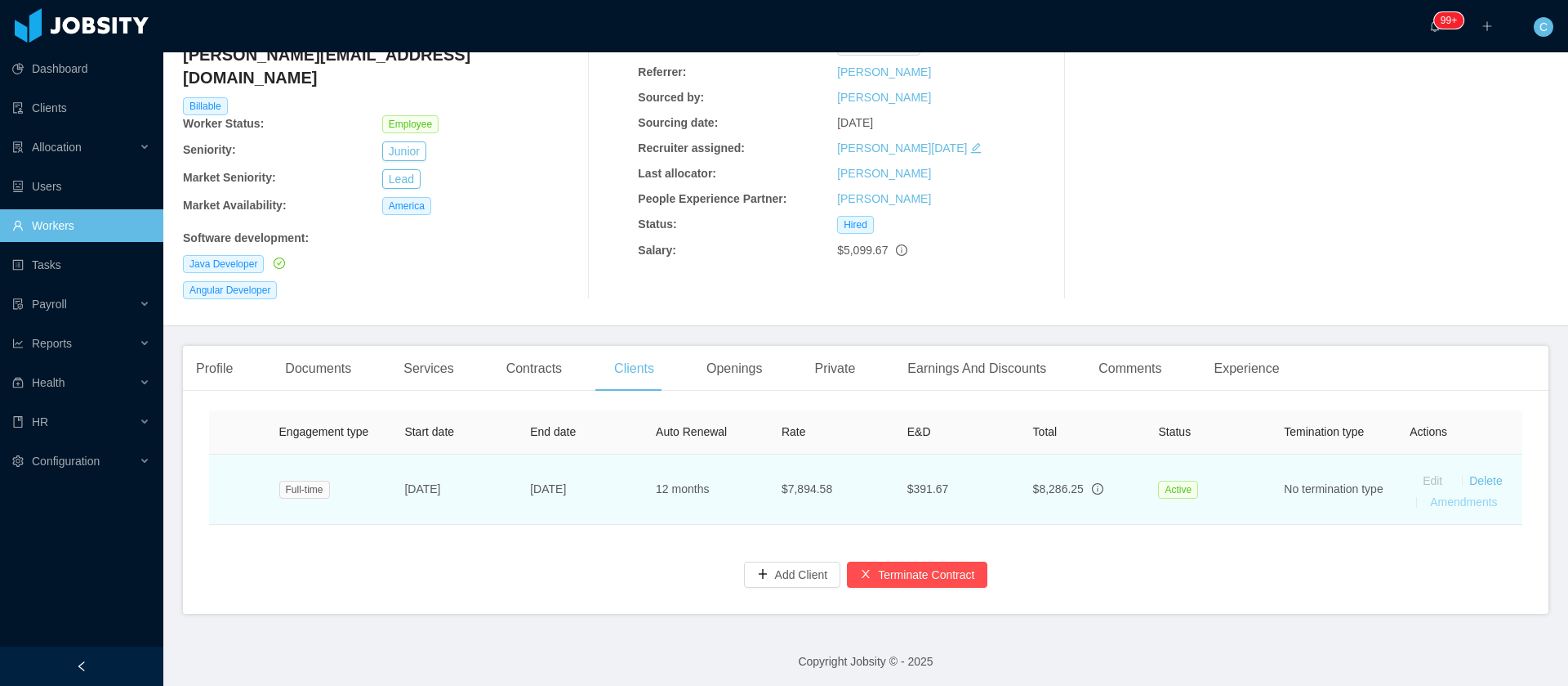
click at [1448, 495] on link "Amendments" at bounding box center [1464, 501] width 67 height 13
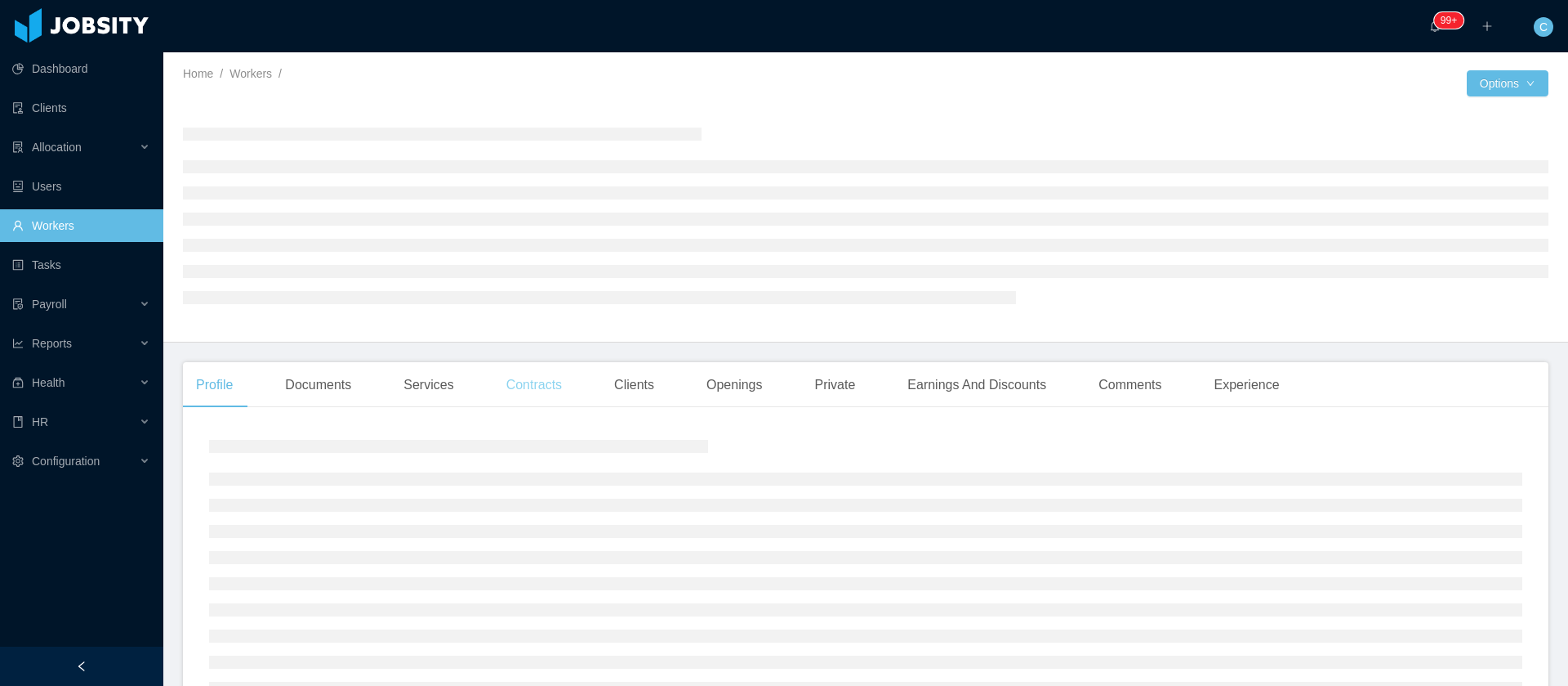
click at [525, 377] on div "Contracts" at bounding box center [535, 384] width 82 height 46
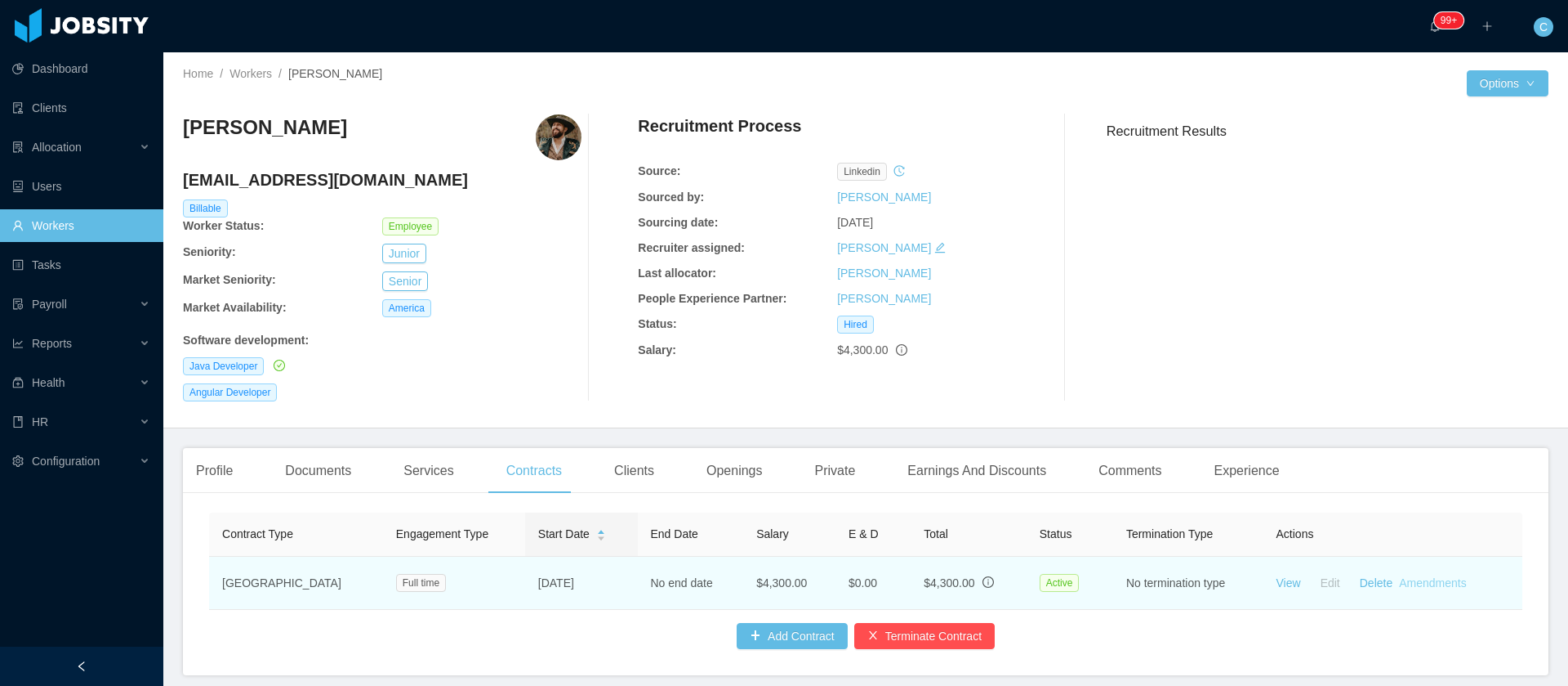
click at [1430, 581] on link "Amendments" at bounding box center [1433, 583] width 67 height 13
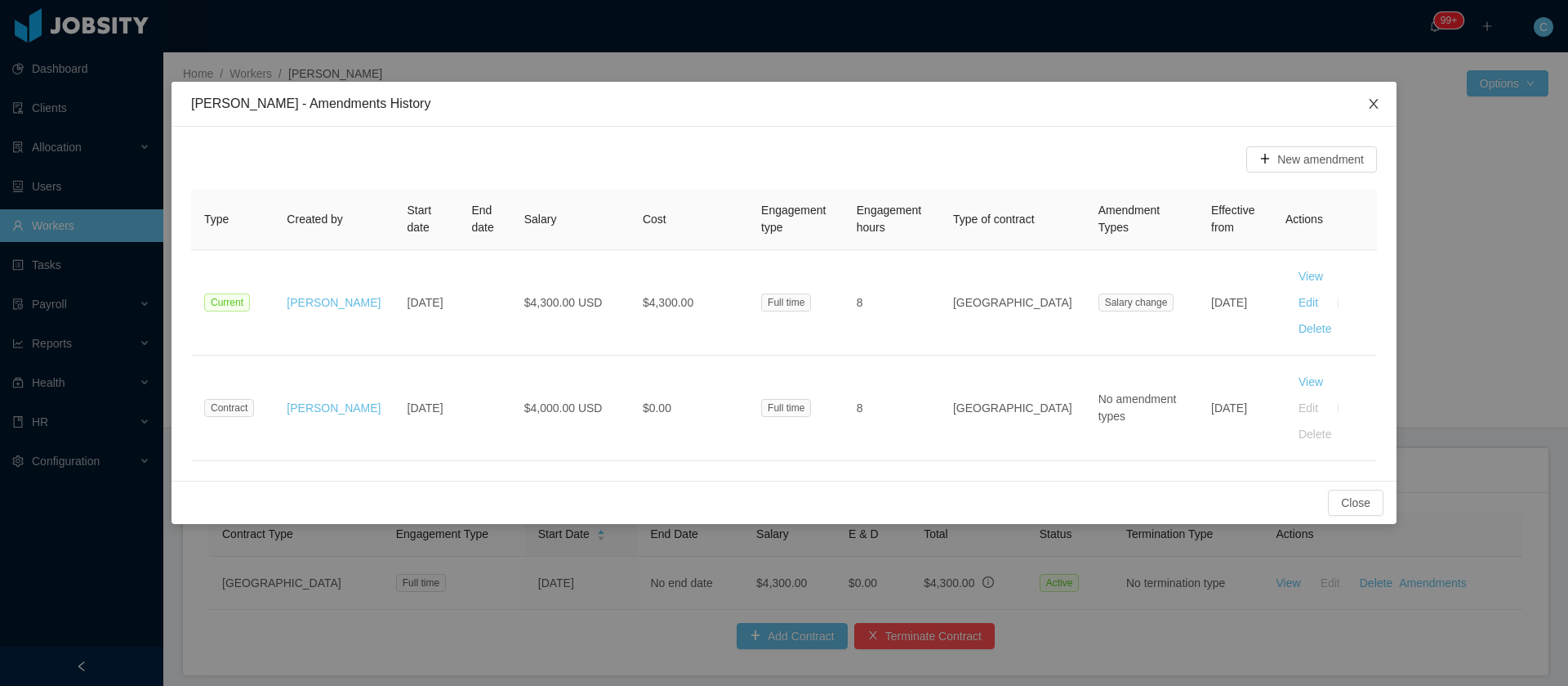
click at [1375, 103] on icon "icon: close" at bounding box center [1373, 103] width 9 height 10
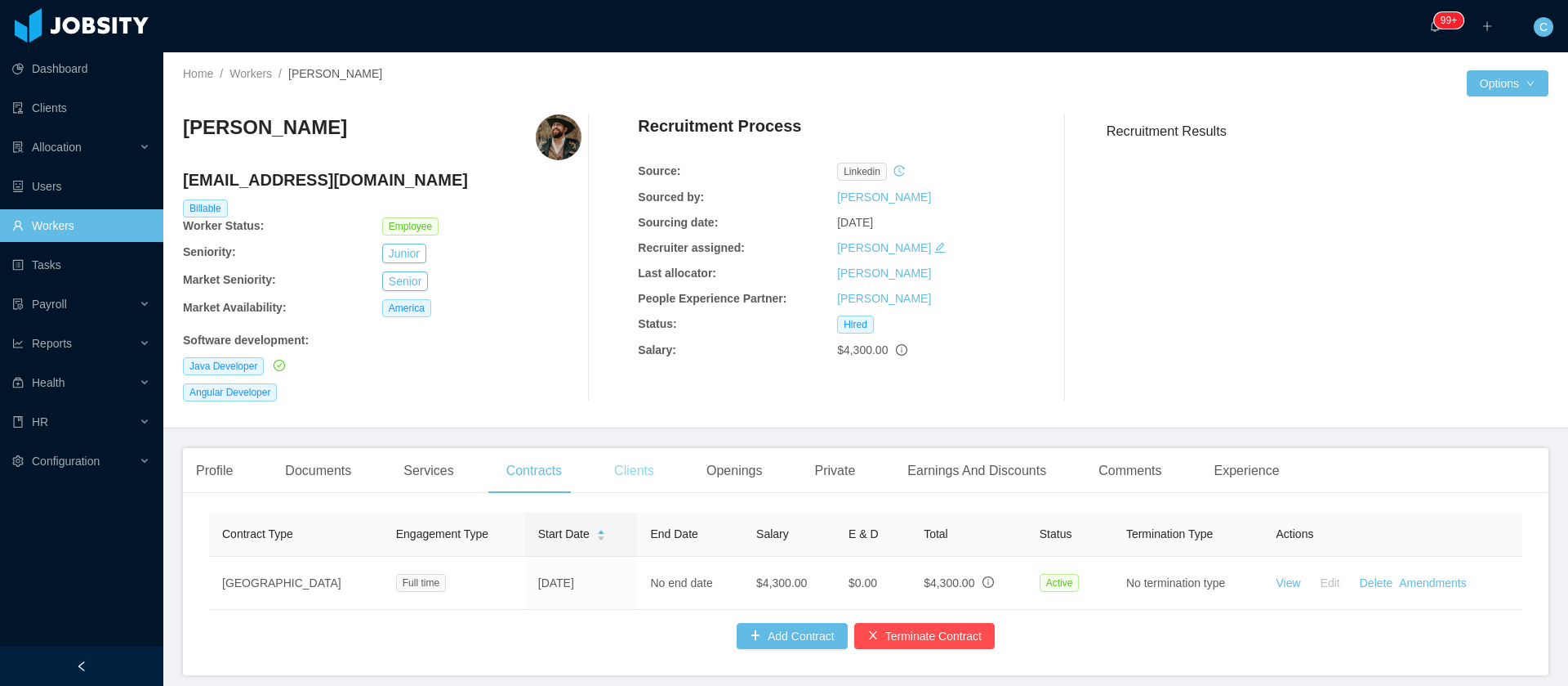
click at [627, 475] on div "Clients" at bounding box center [634, 470] width 66 height 46
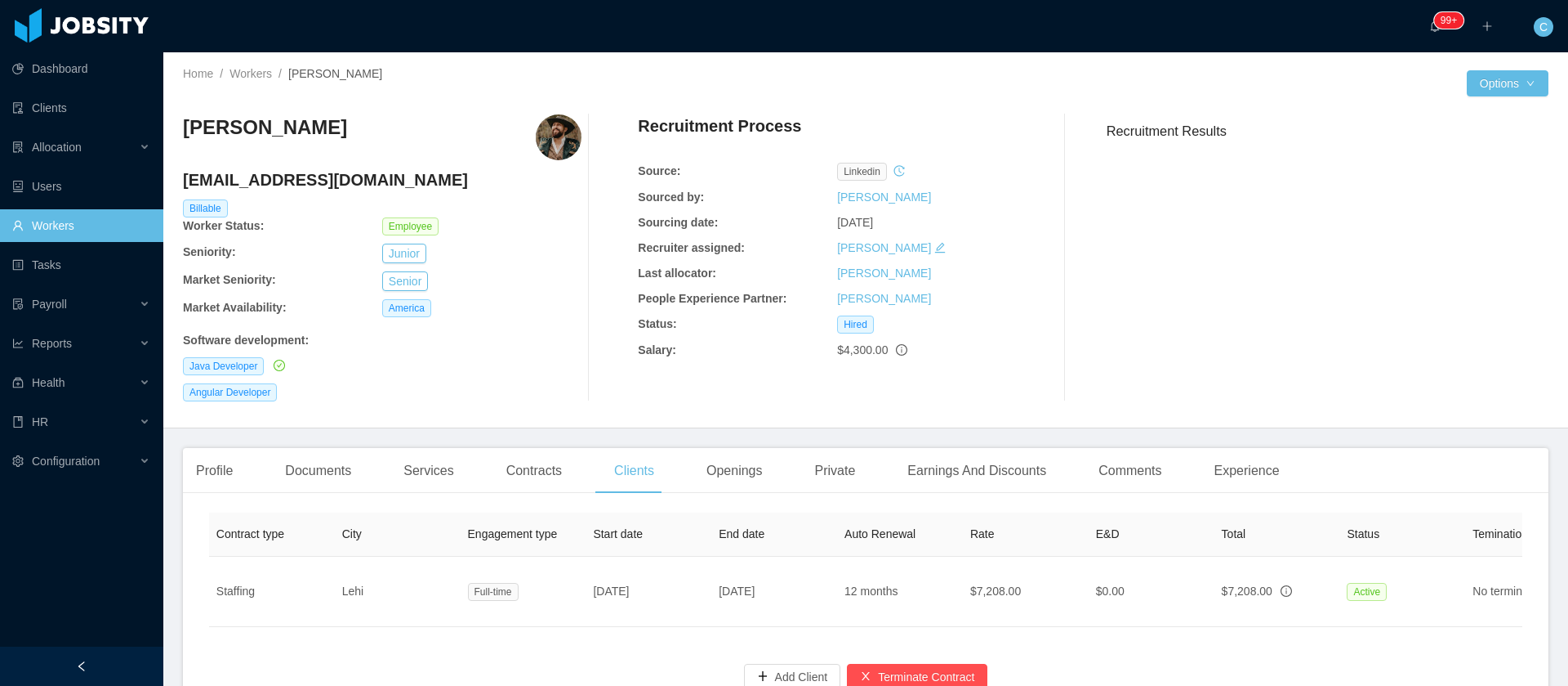
scroll to position [0, 339]
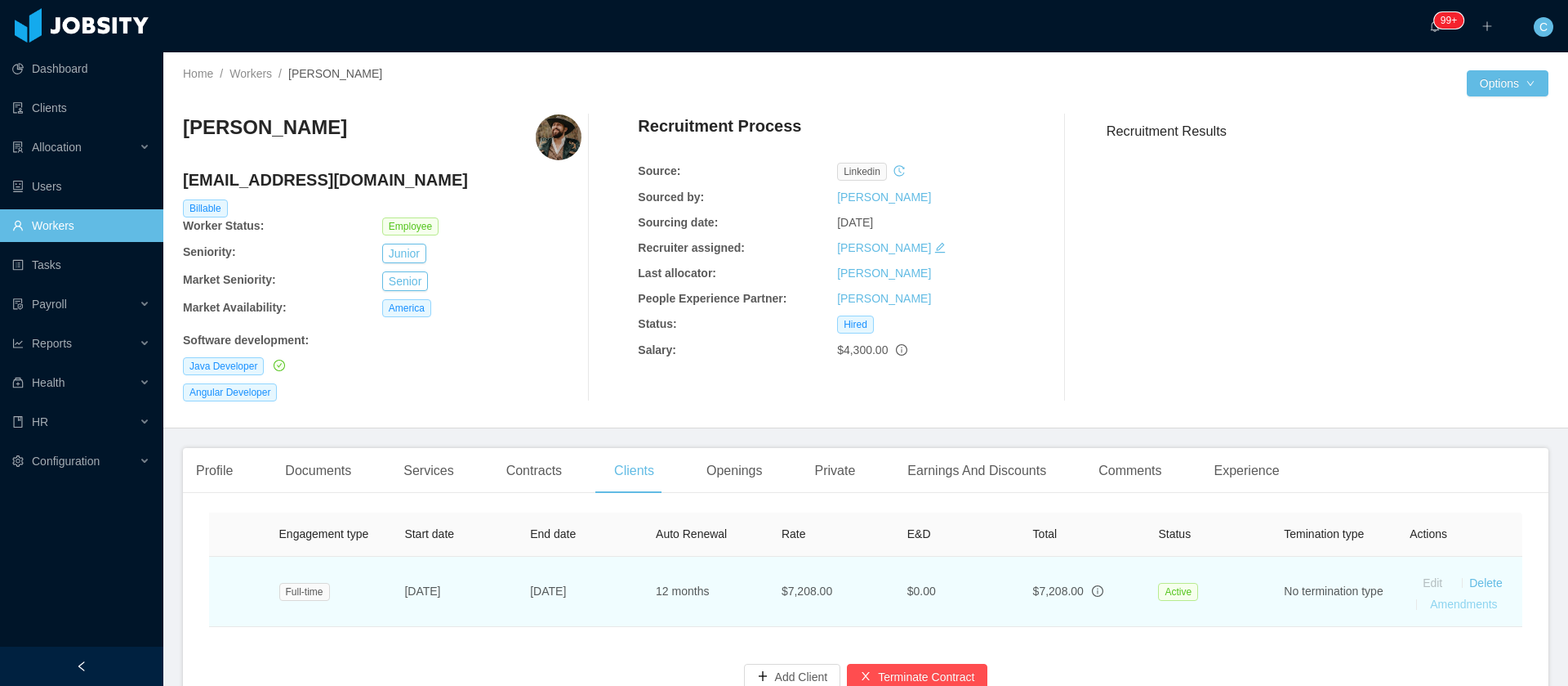
click at [1450, 610] on link "Amendments" at bounding box center [1464, 604] width 67 height 13
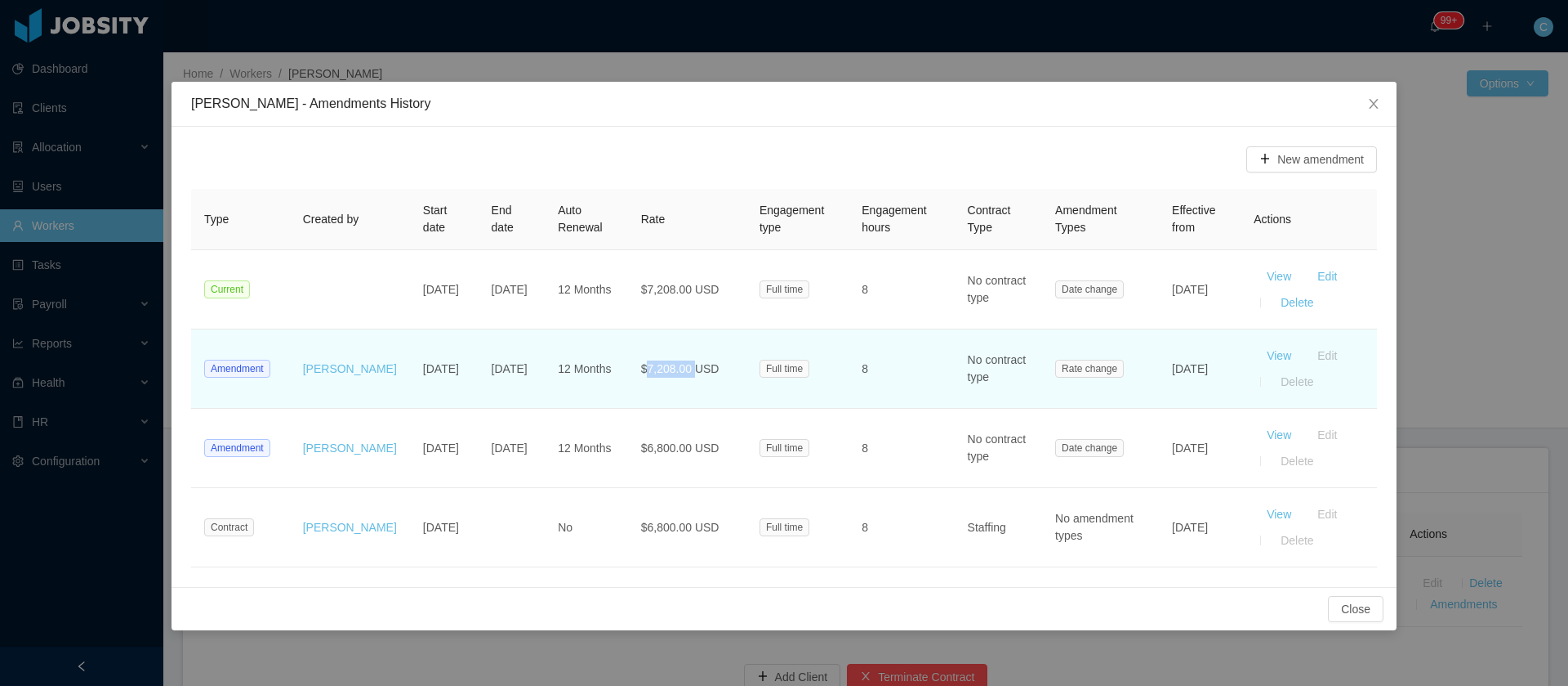
drag, startPoint x: 674, startPoint y: 372, endPoint x: 632, endPoint y: 362, distance: 43.2
click at [641, 362] on span "$7,208.00 USD" at bounding box center [680, 368] width 78 height 13
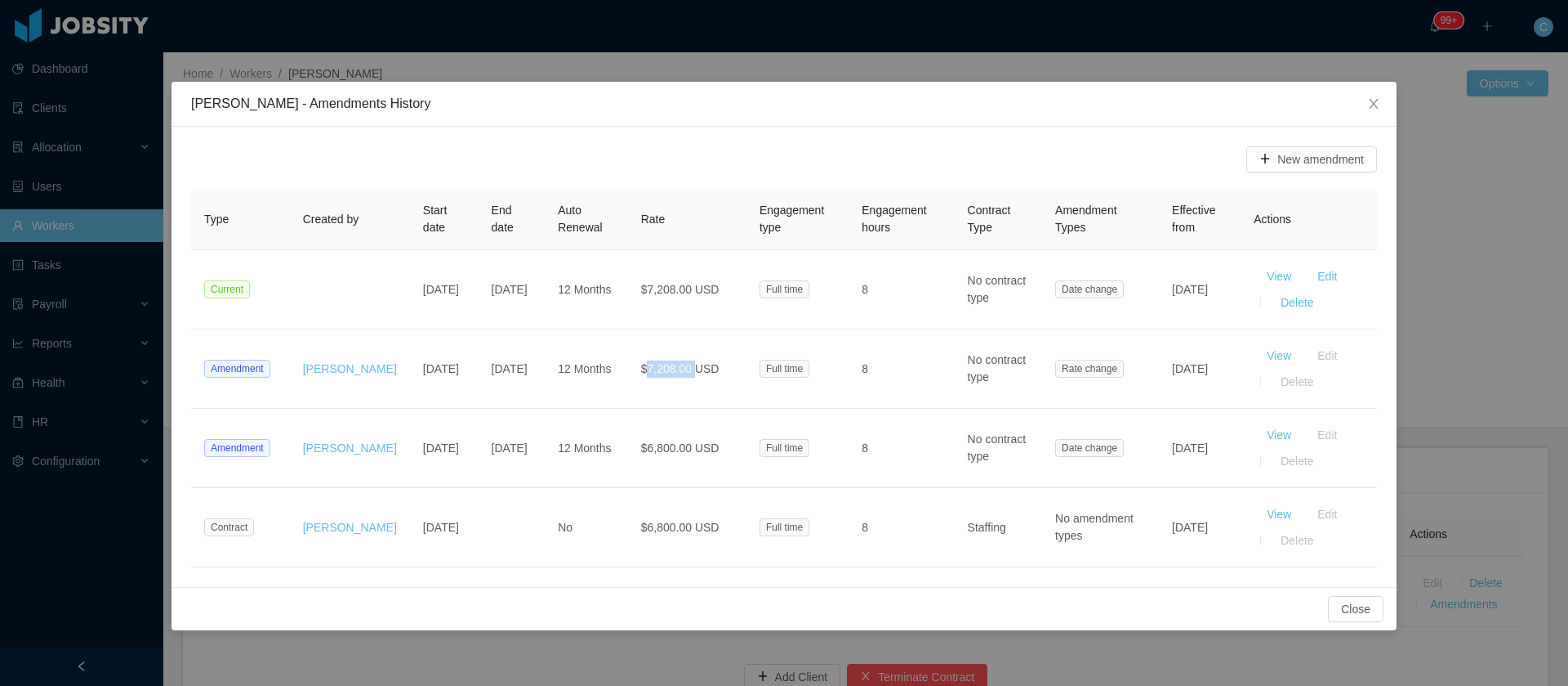
copy span "7,208.00"
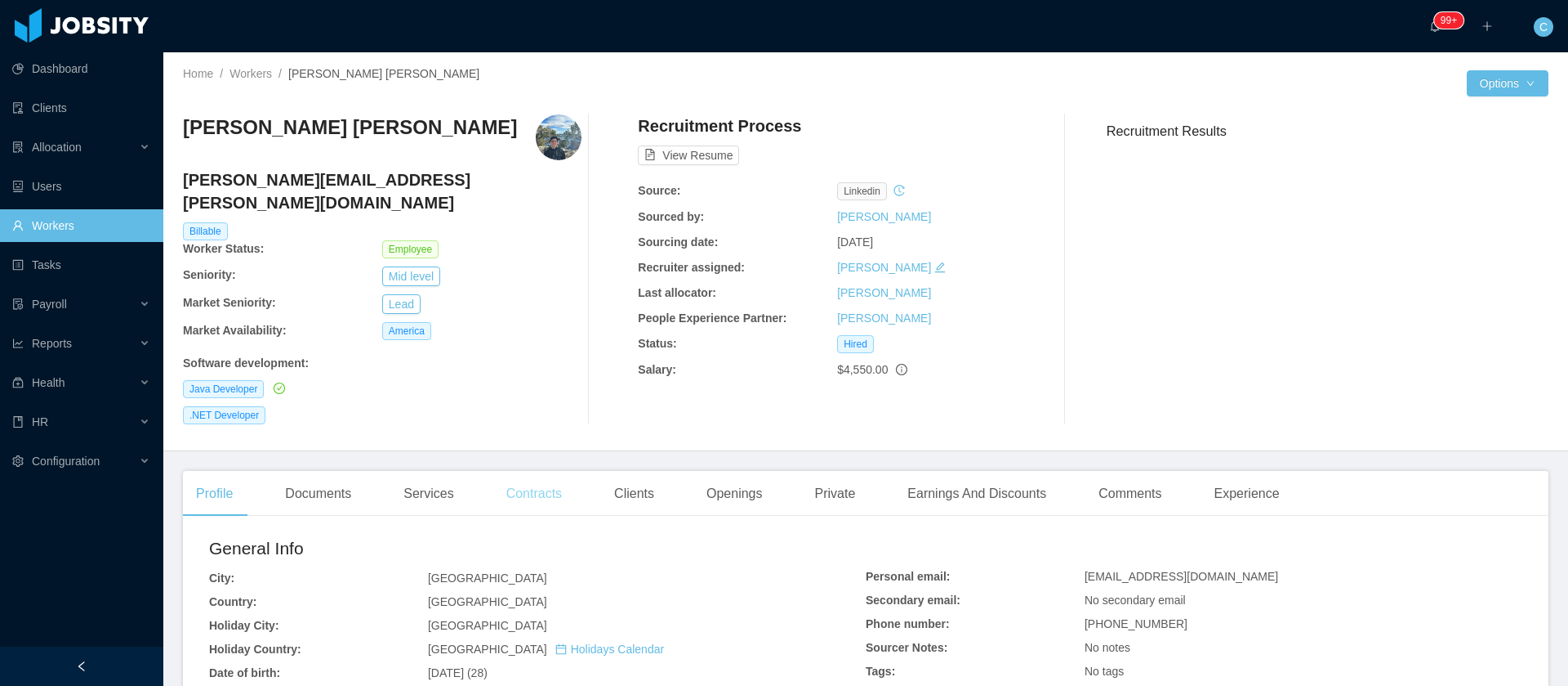
click at [554, 474] on div "Contracts" at bounding box center [535, 493] width 82 height 46
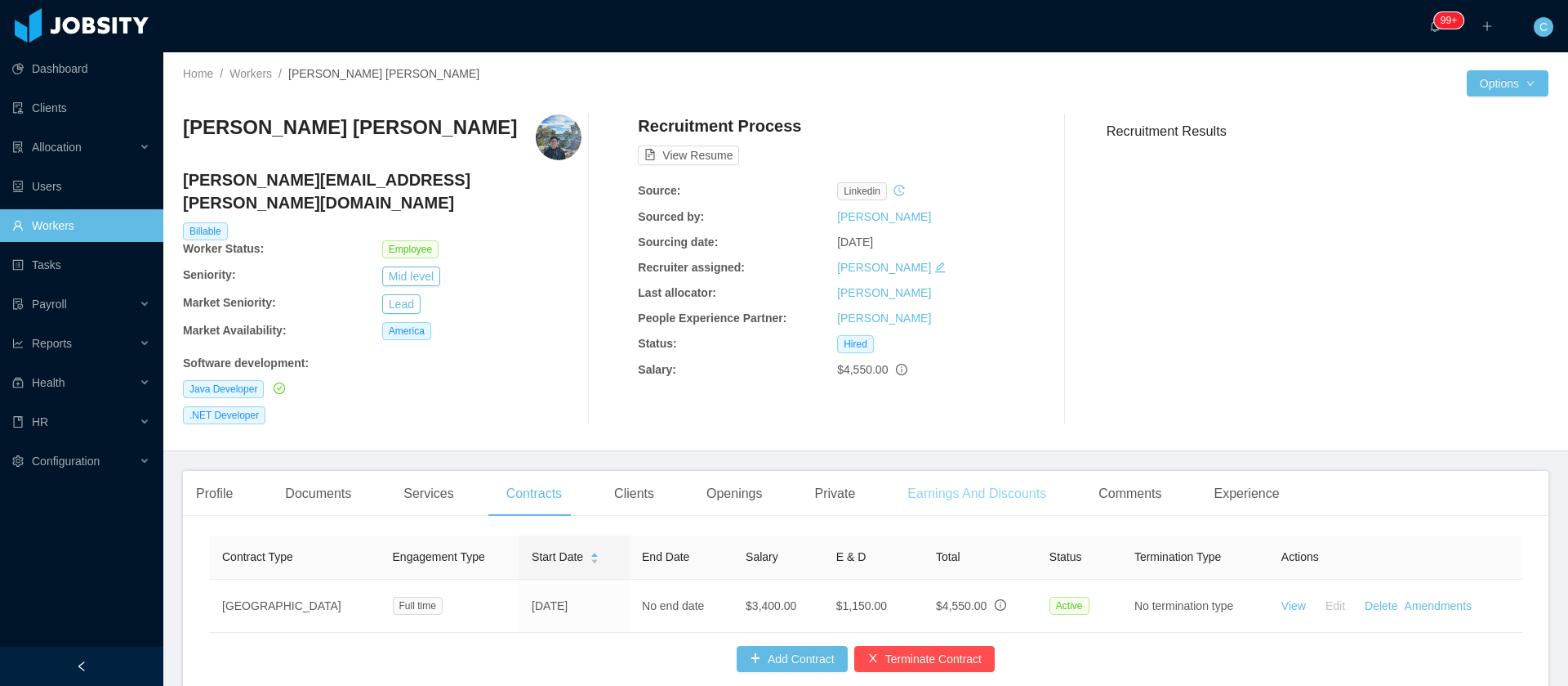
click at [951, 473] on div "Earnings And Discounts" at bounding box center [976, 493] width 165 height 46
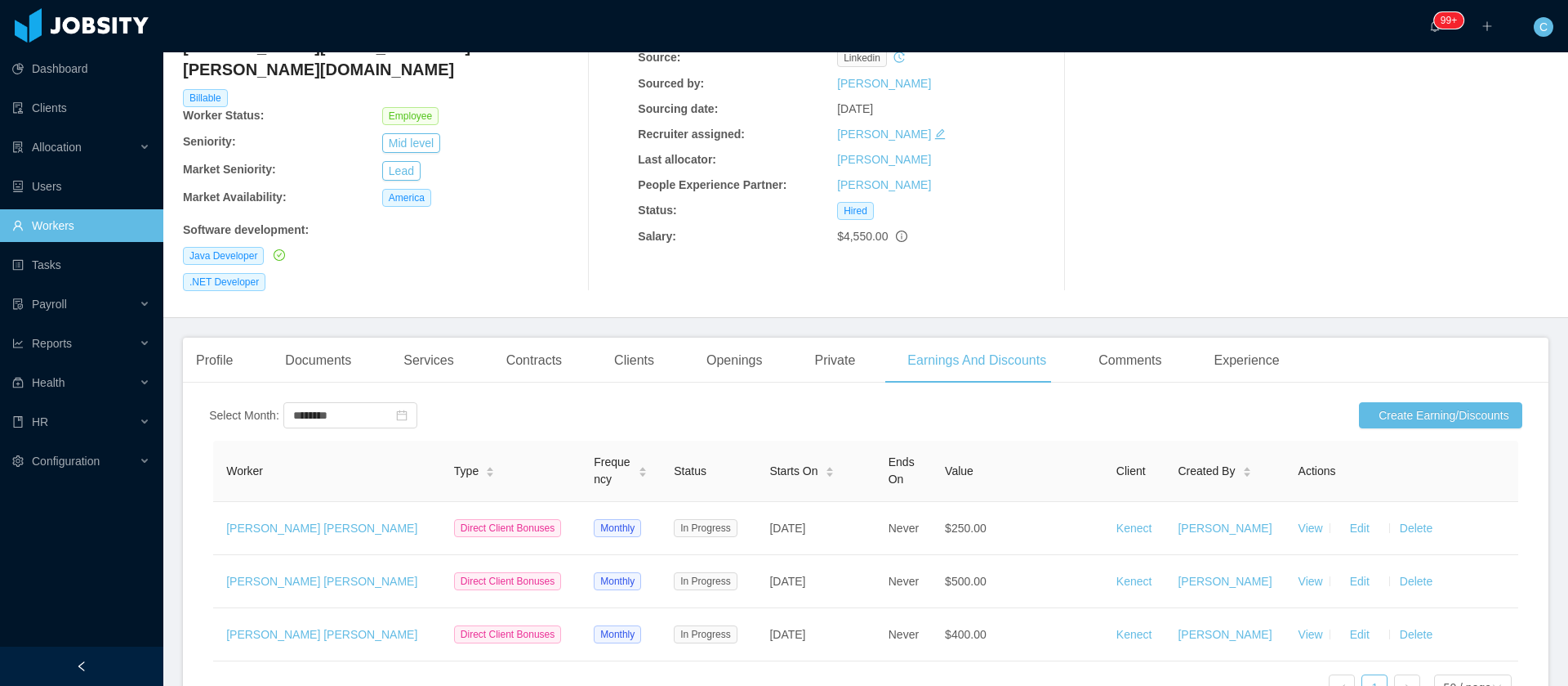
scroll to position [245, 0]
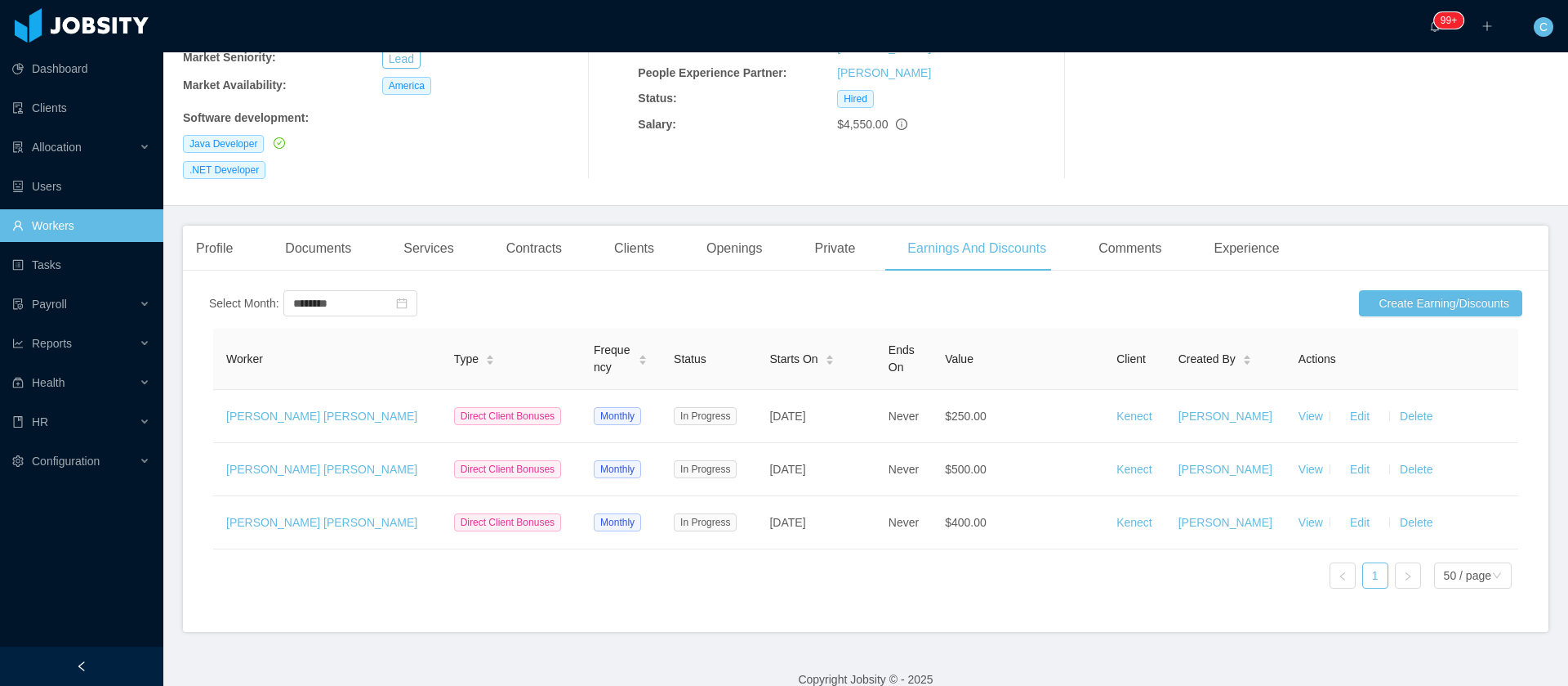
click at [520, 226] on div "Contracts" at bounding box center [535, 248] width 82 height 46
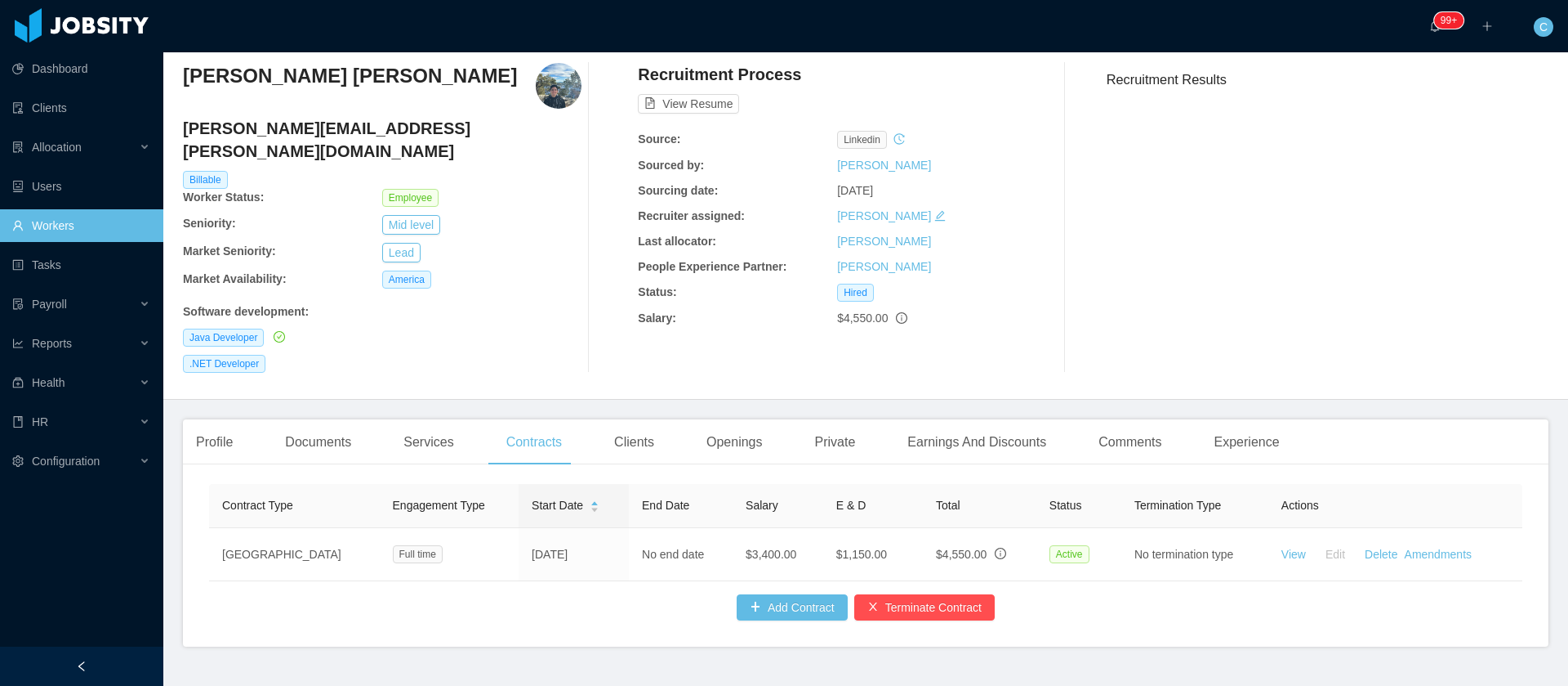
scroll to position [84, 0]
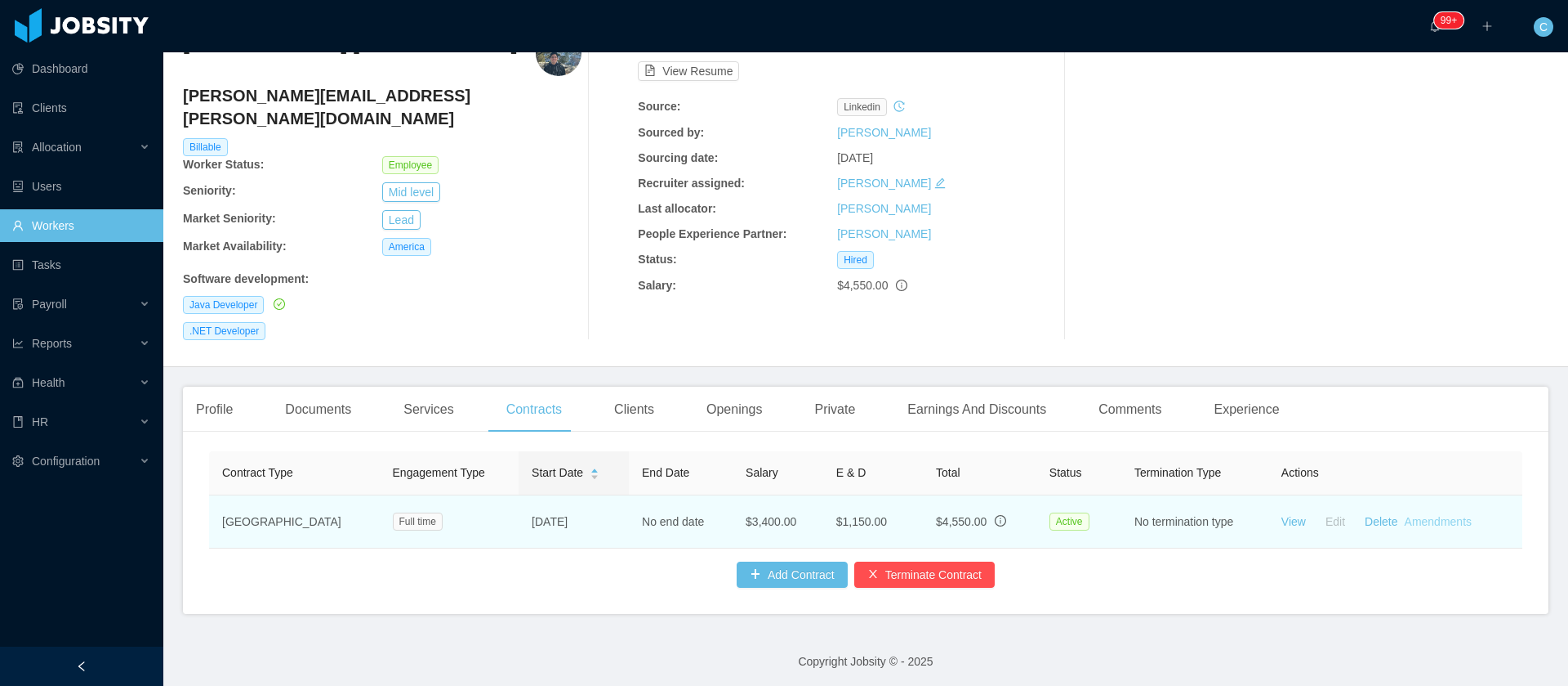
click at [1405, 514] on link "Amendments" at bounding box center [1438, 521] width 67 height 13
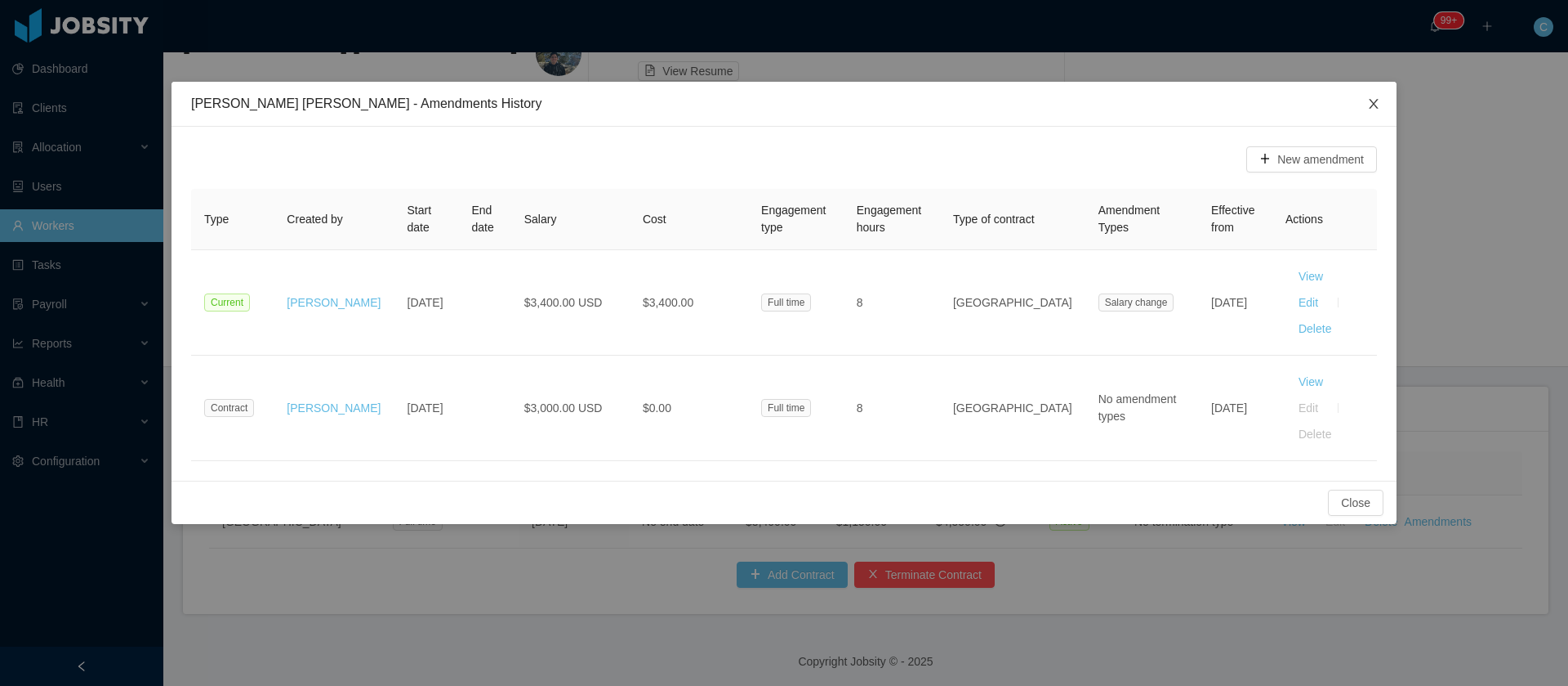
click at [1375, 106] on icon "icon: close" at bounding box center [1373, 103] width 9 height 10
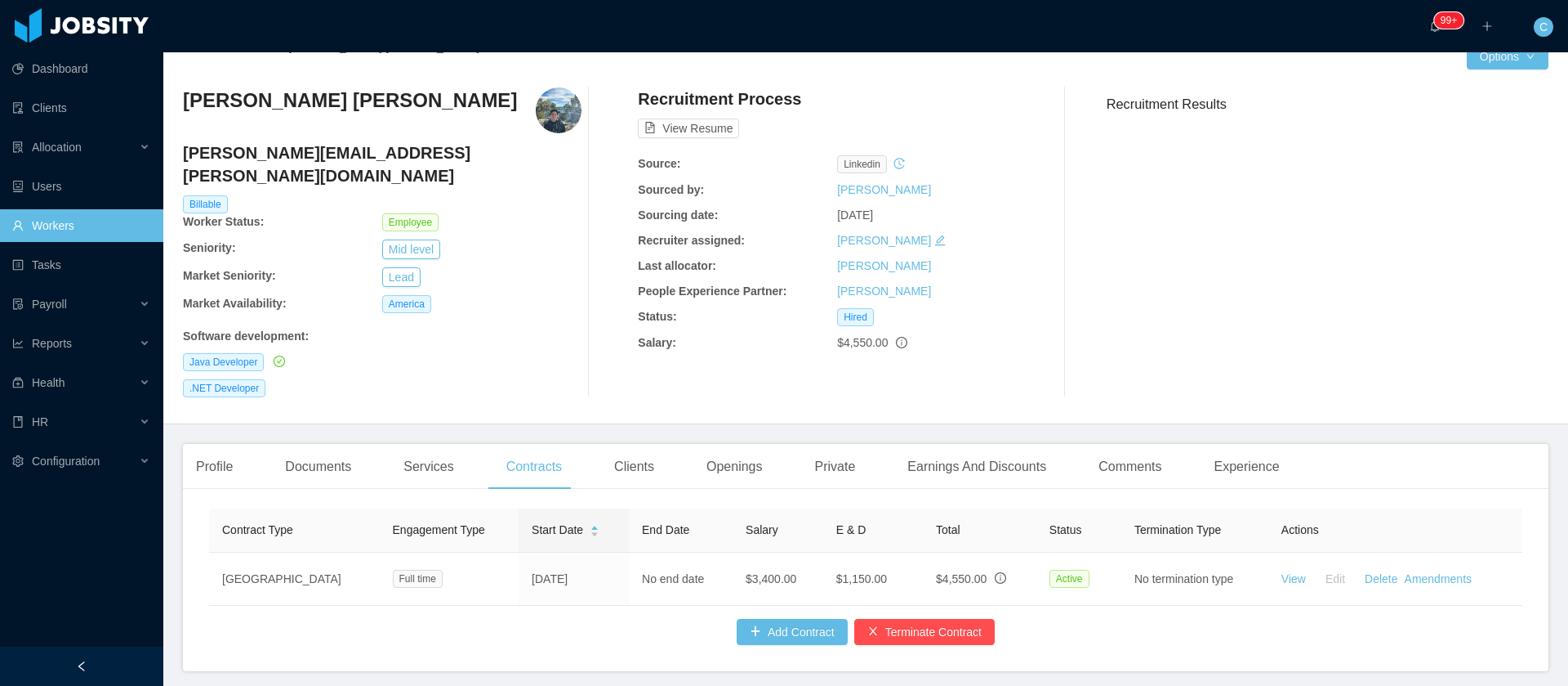
scroll to position [0, 0]
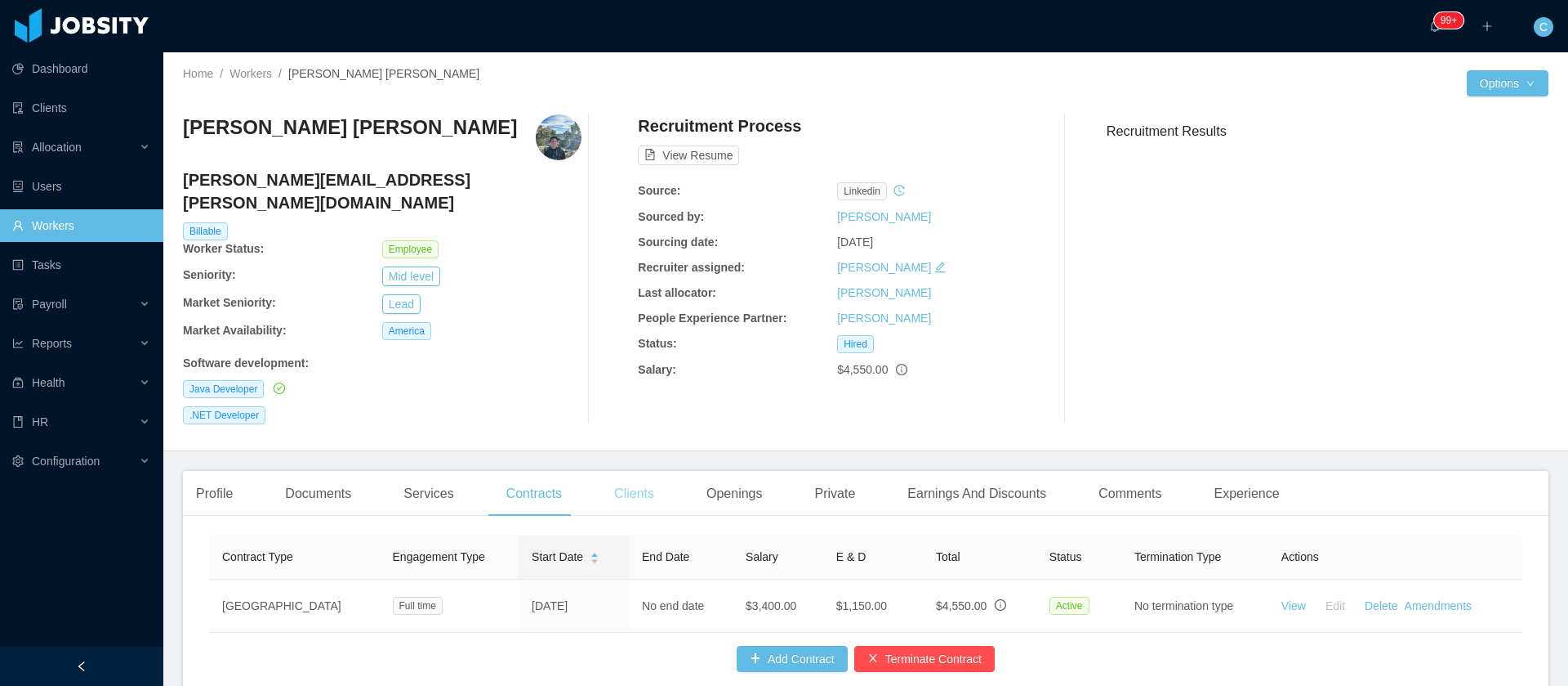
click at [640, 473] on div "Clients" at bounding box center [634, 493] width 66 height 46
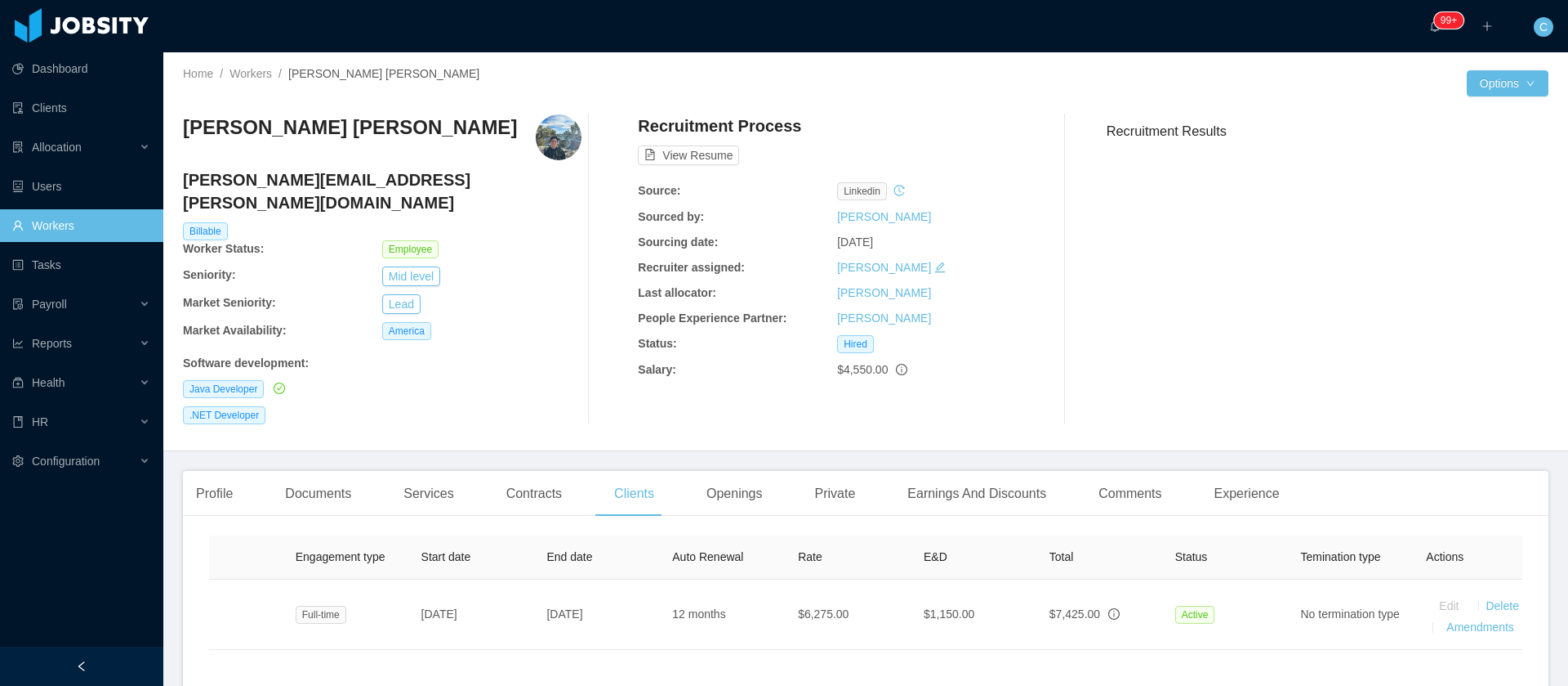
scroll to position [0, 307]
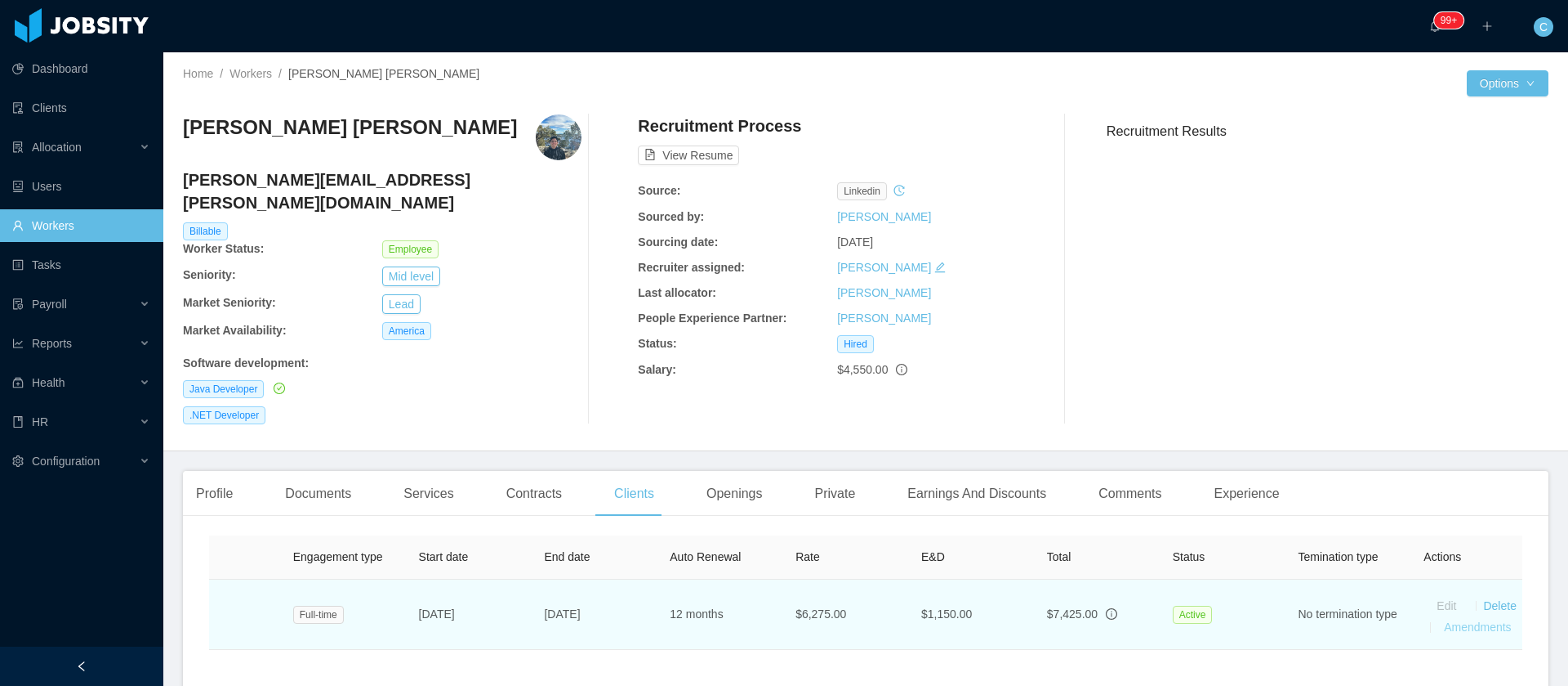
click at [1449, 620] on link "Amendments" at bounding box center [1478, 626] width 67 height 13
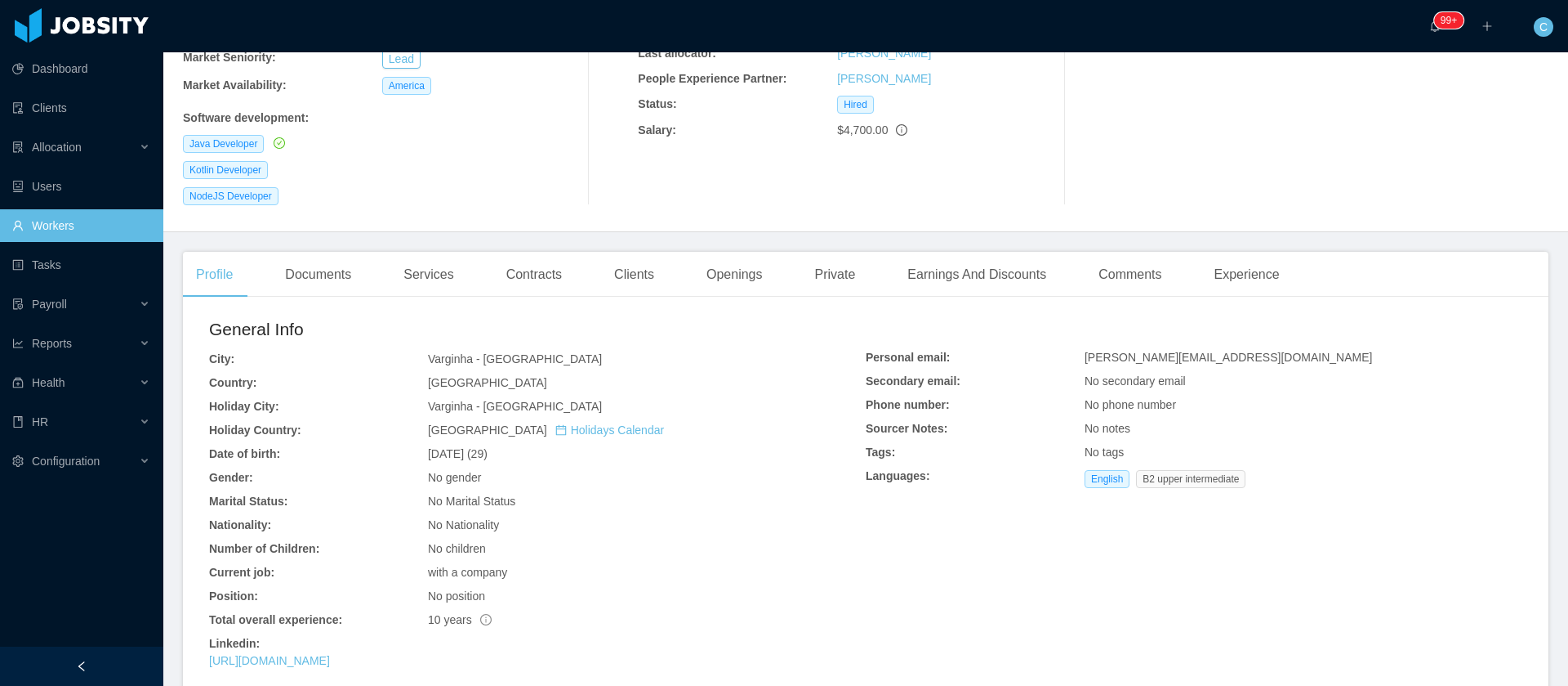
click at [534, 252] on div "Contracts" at bounding box center [535, 274] width 82 height 46
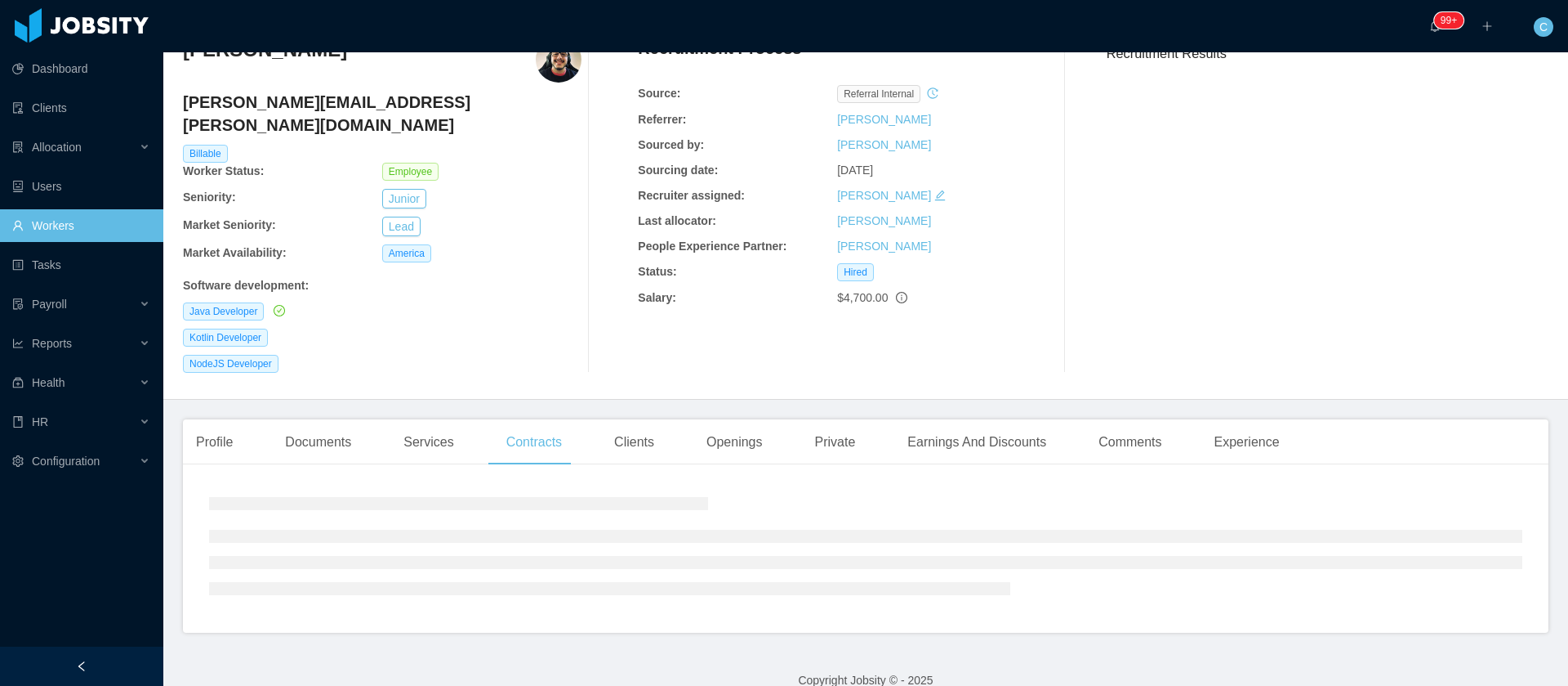
scroll to position [110, 0]
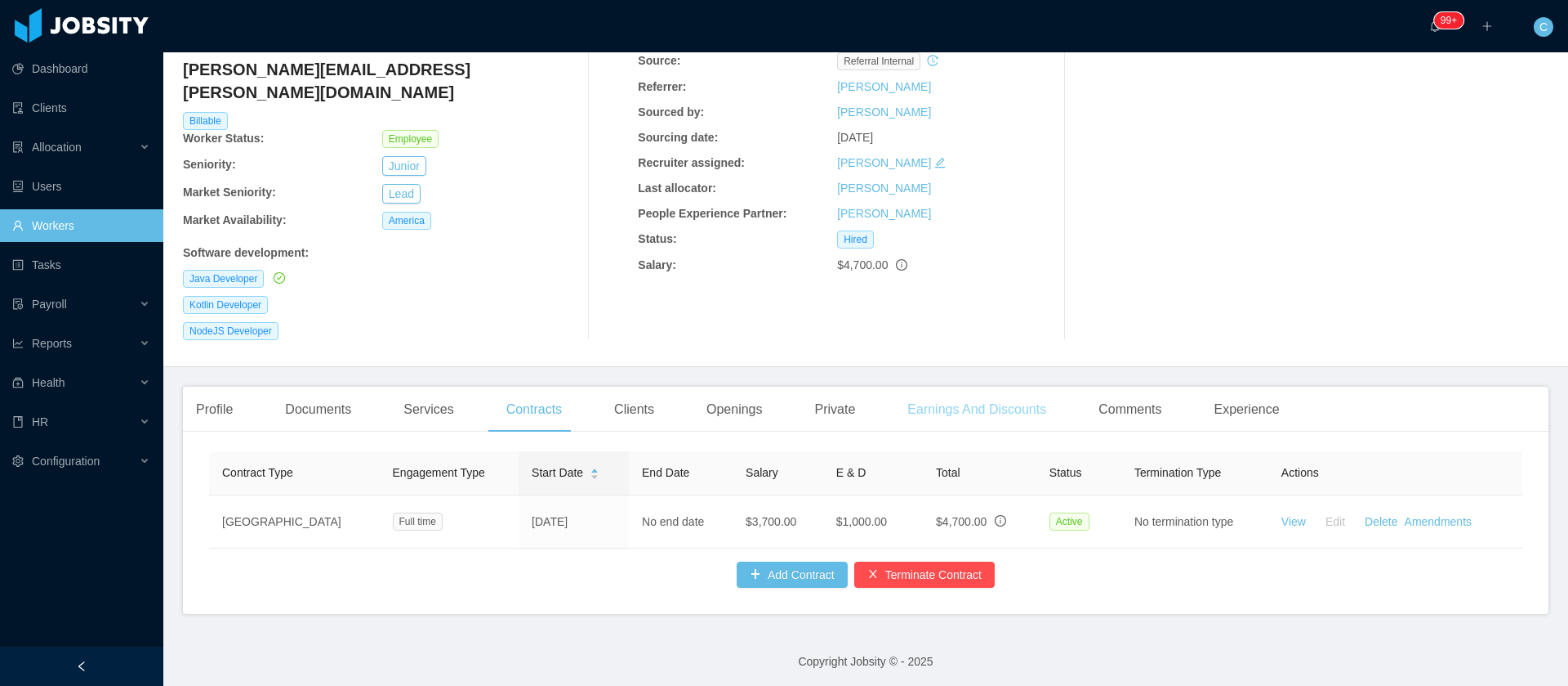
click at [961, 387] on div "Earnings And Discounts" at bounding box center [976, 409] width 165 height 46
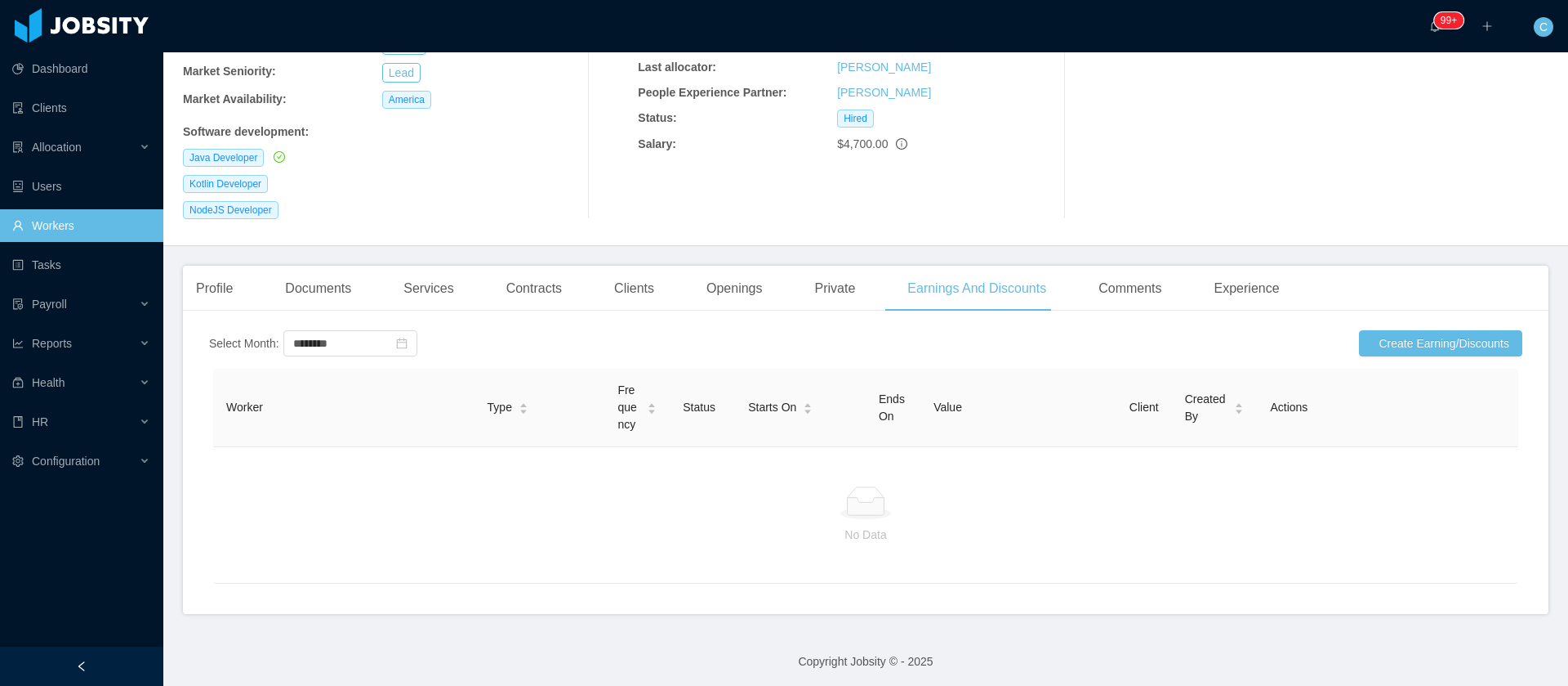
scroll to position [209, 0]
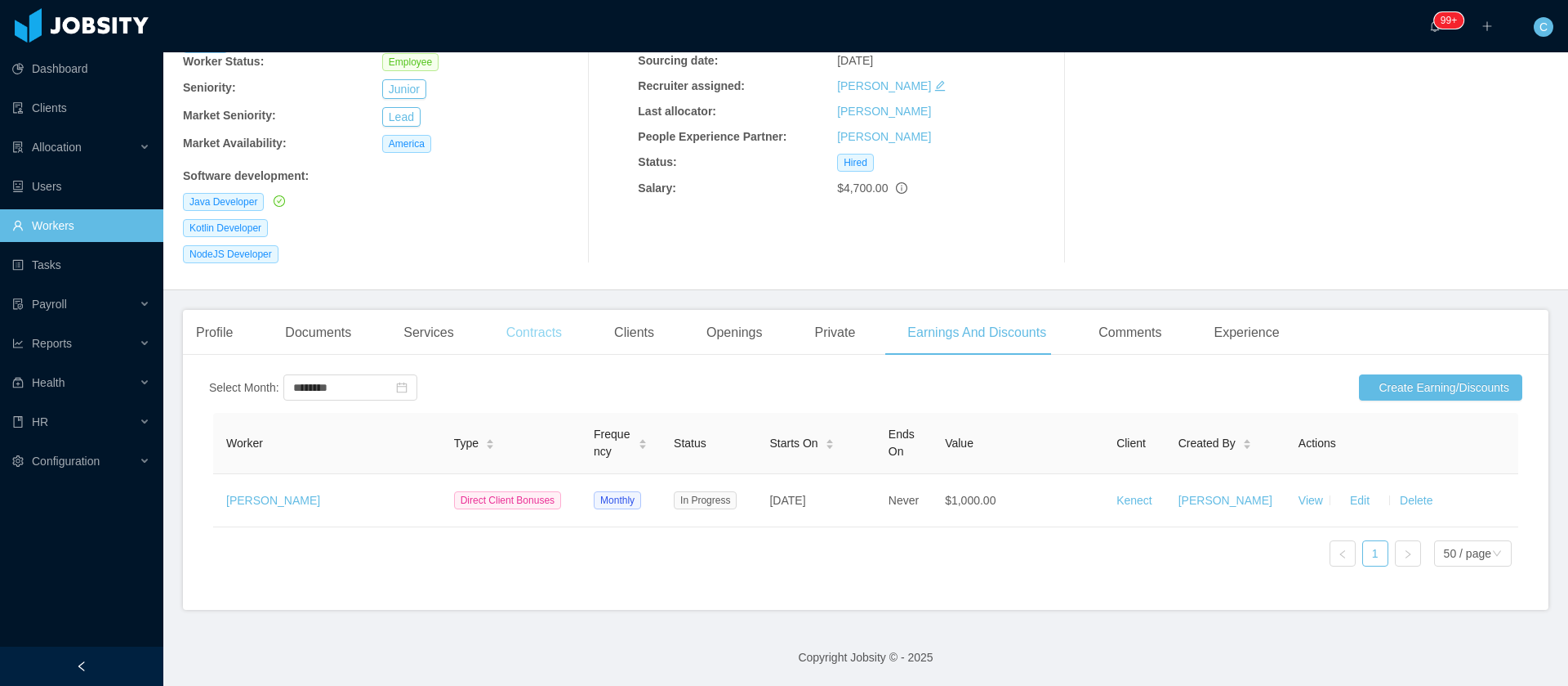
click at [494, 309] on div "Contracts" at bounding box center [535, 332] width 82 height 46
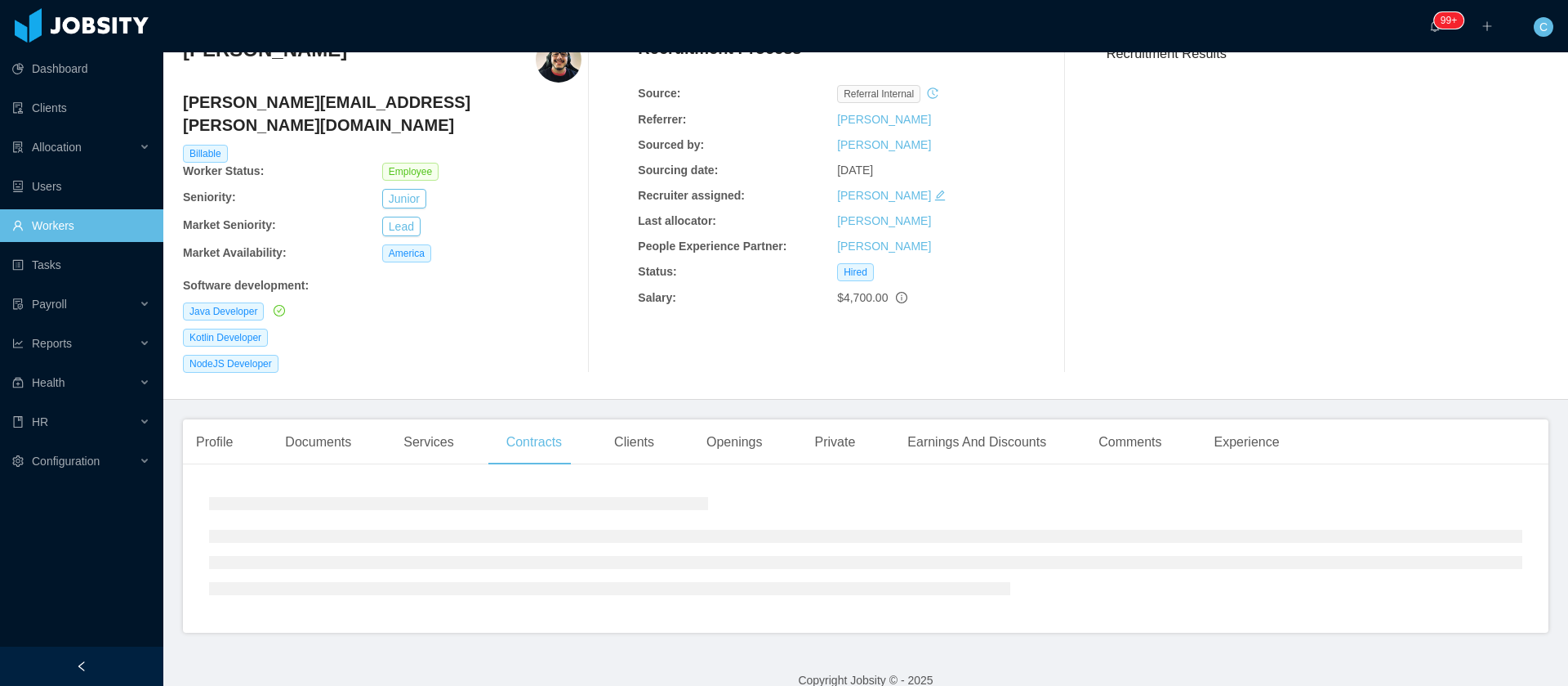
scroll to position [110, 0]
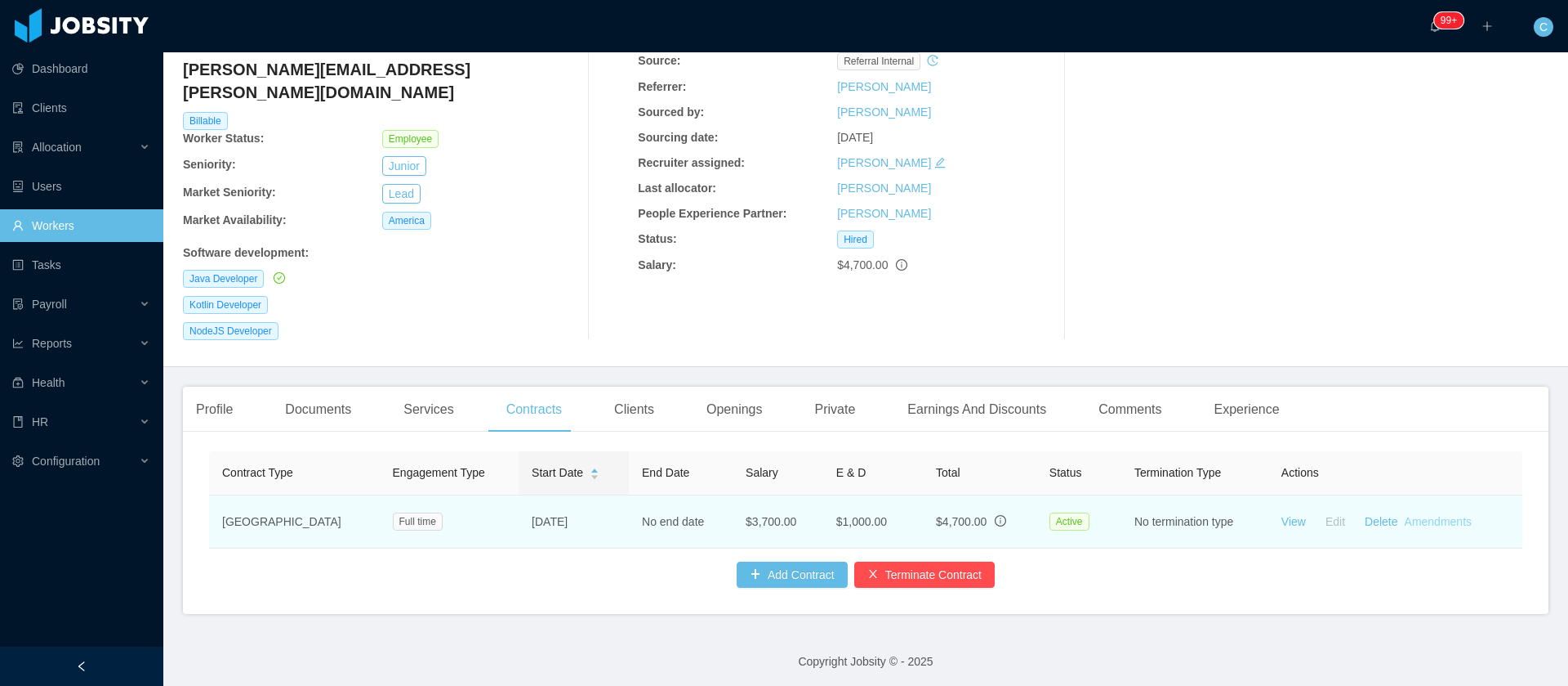
click at [1428, 514] on link "Amendments" at bounding box center [1438, 521] width 67 height 13
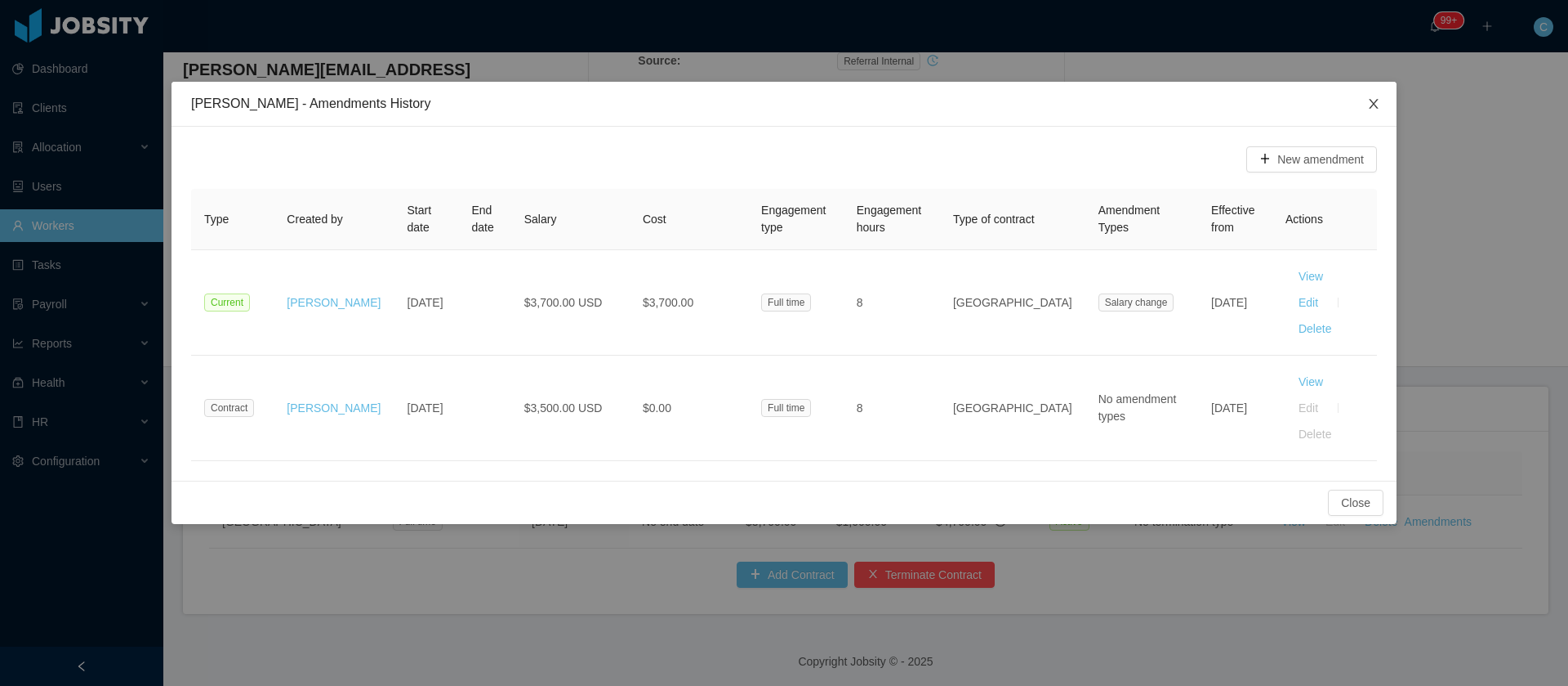
click at [1374, 112] on span "Close" at bounding box center [1373, 104] width 46 height 46
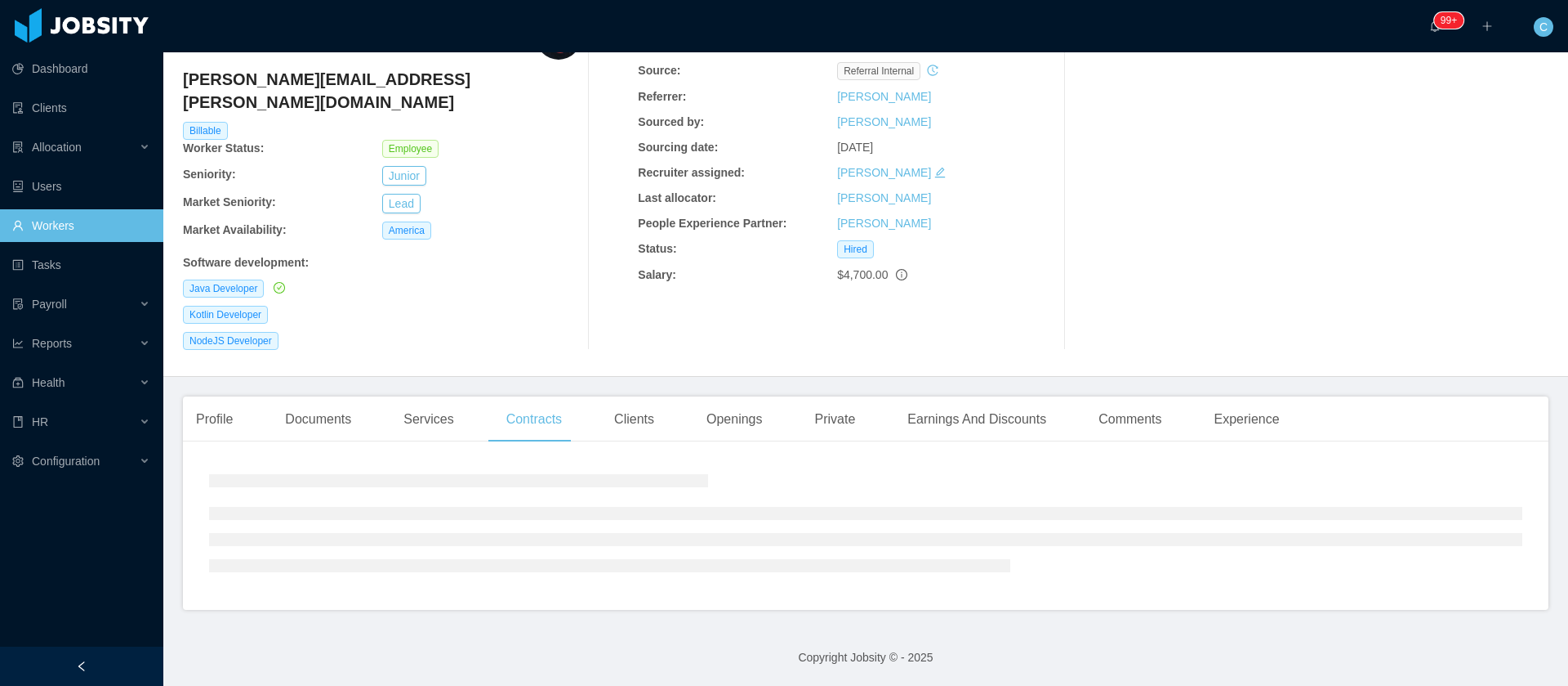
scroll to position [0, 0]
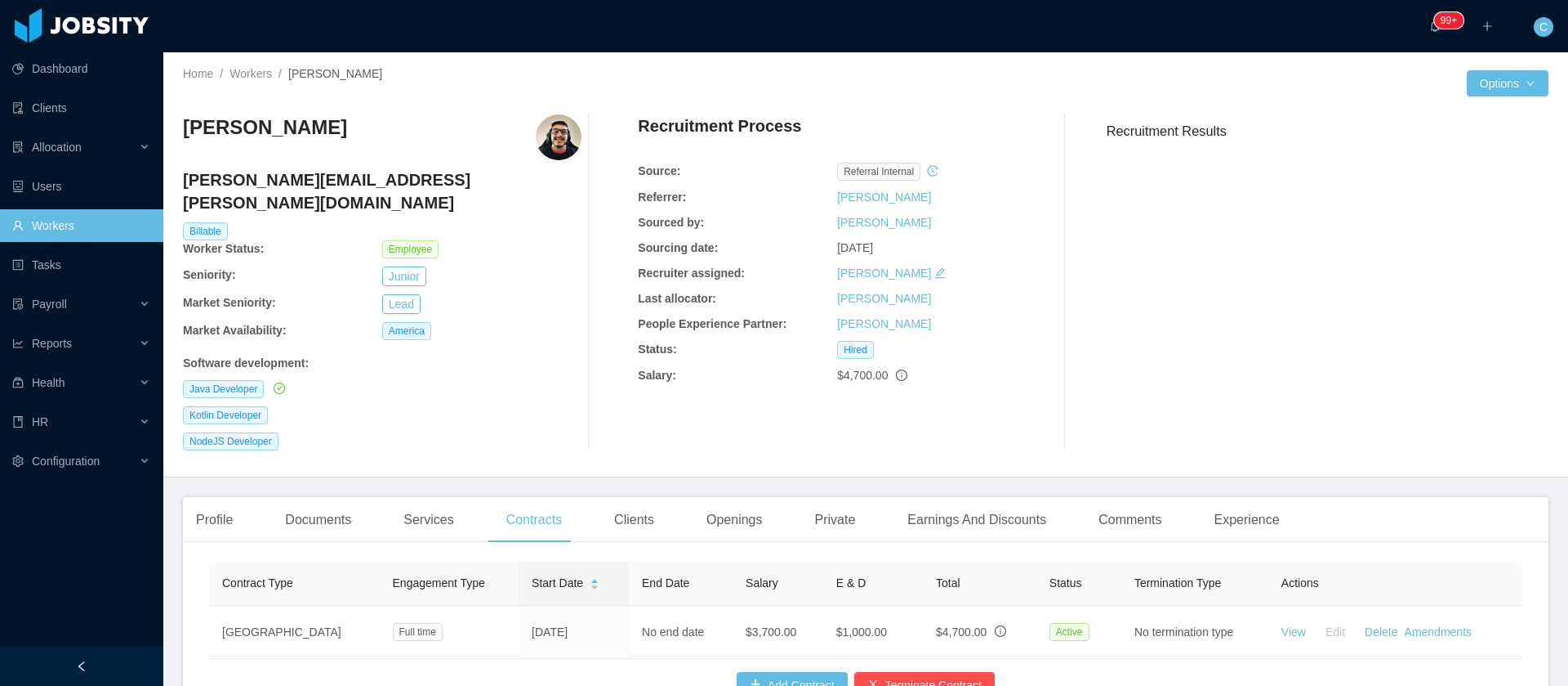
click at [624, 504] on div "Clients" at bounding box center [634, 519] width 66 height 46
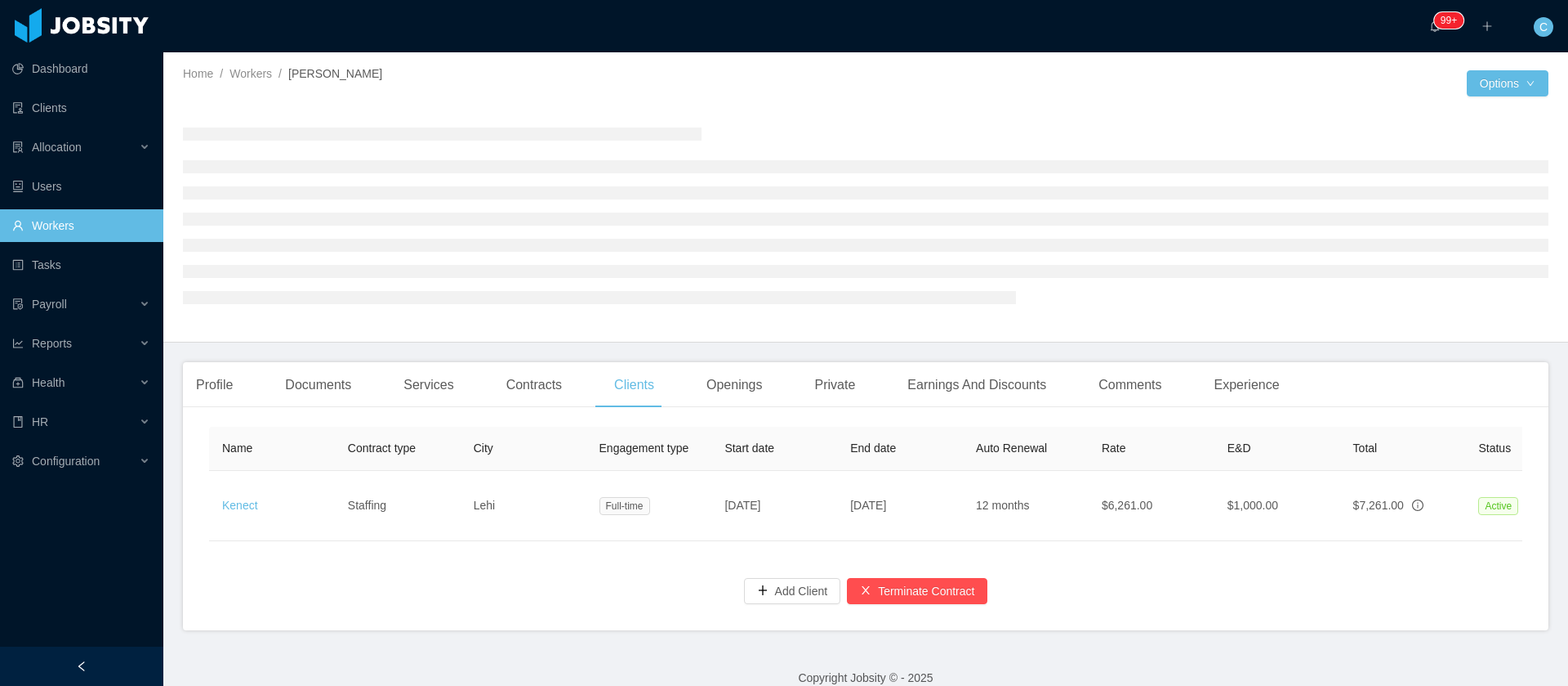
scroll to position [39, 0]
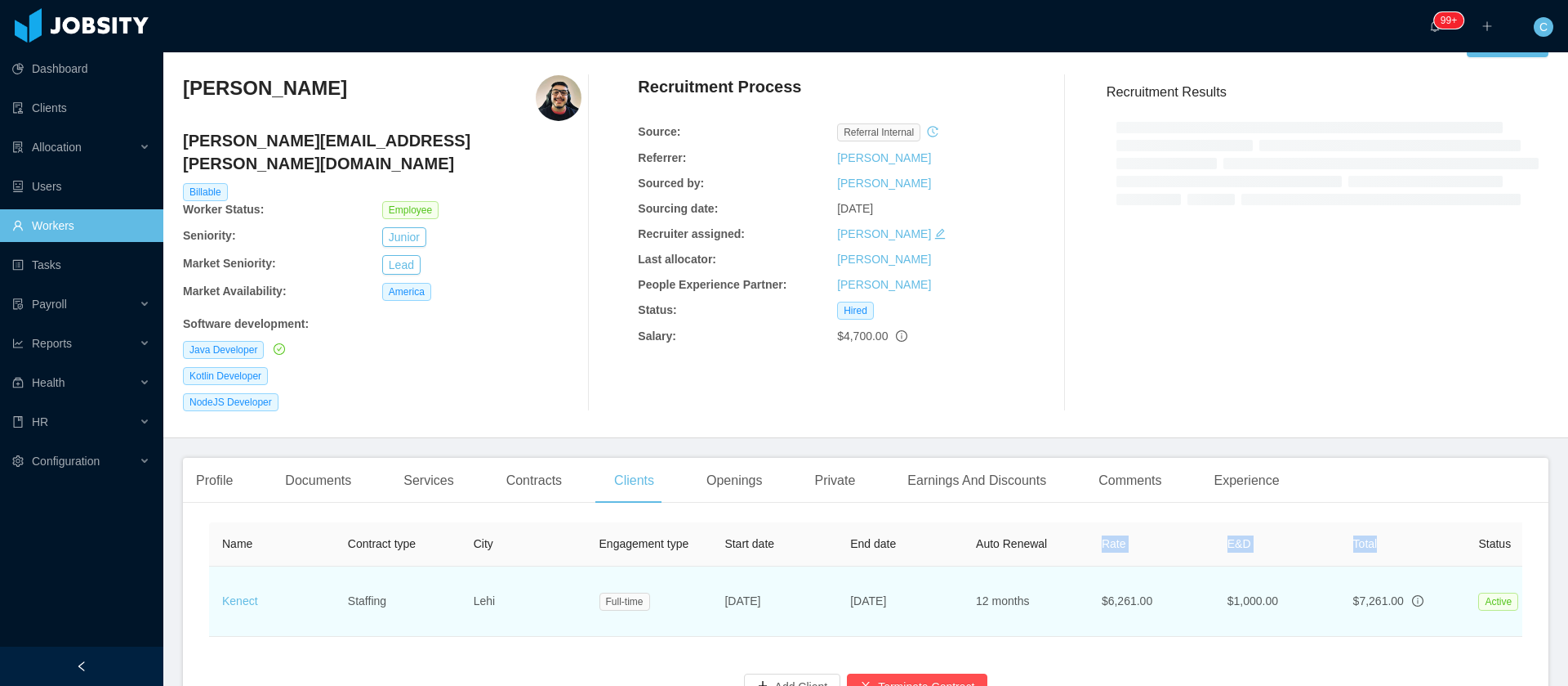
drag, startPoint x: 1070, startPoint y: 505, endPoint x: 1421, endPoint y: 542, distance: 352.9
click at [1449, 536] on tr "Name Contract type City Engagement type Start date End date Auto Renewal Rate E…" at bounding box center [1026, 543] width 1634 height 44
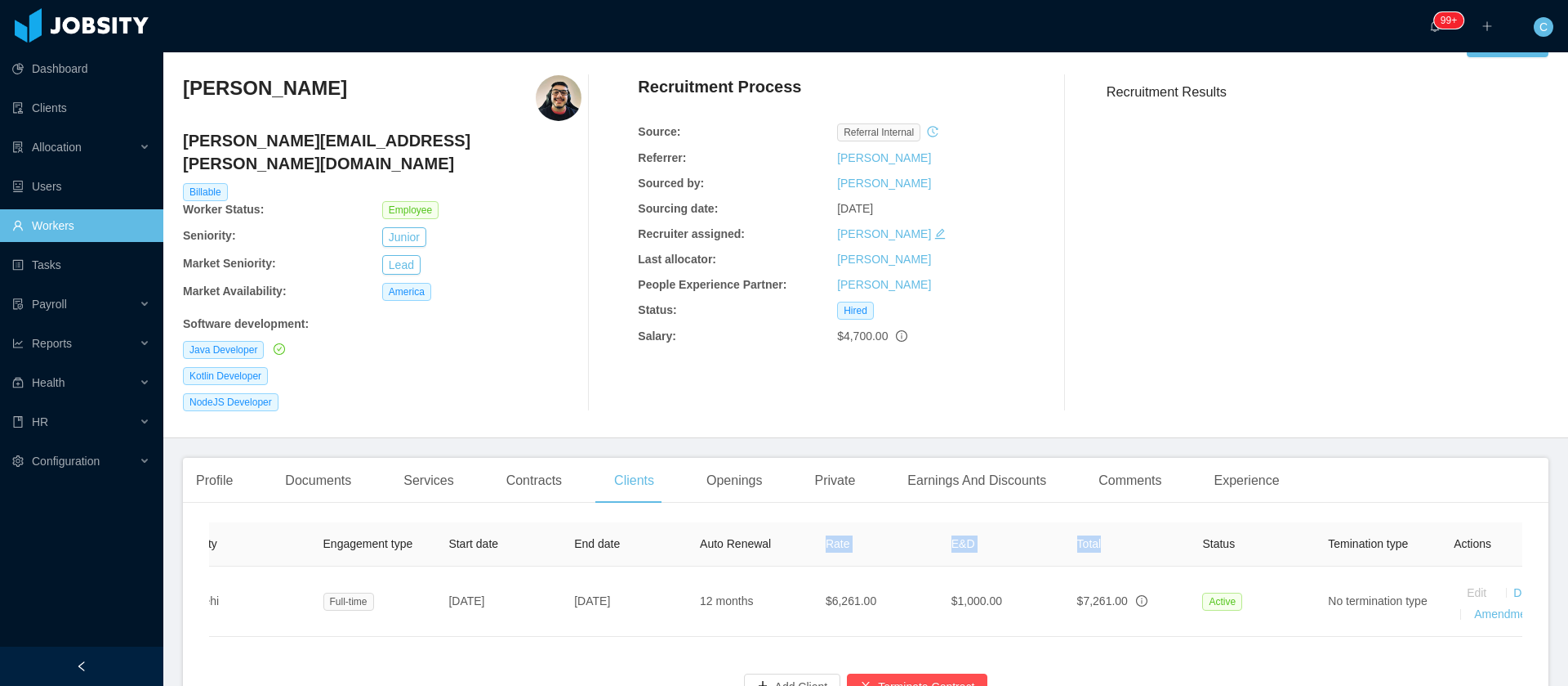
scroll to position [0, 339]
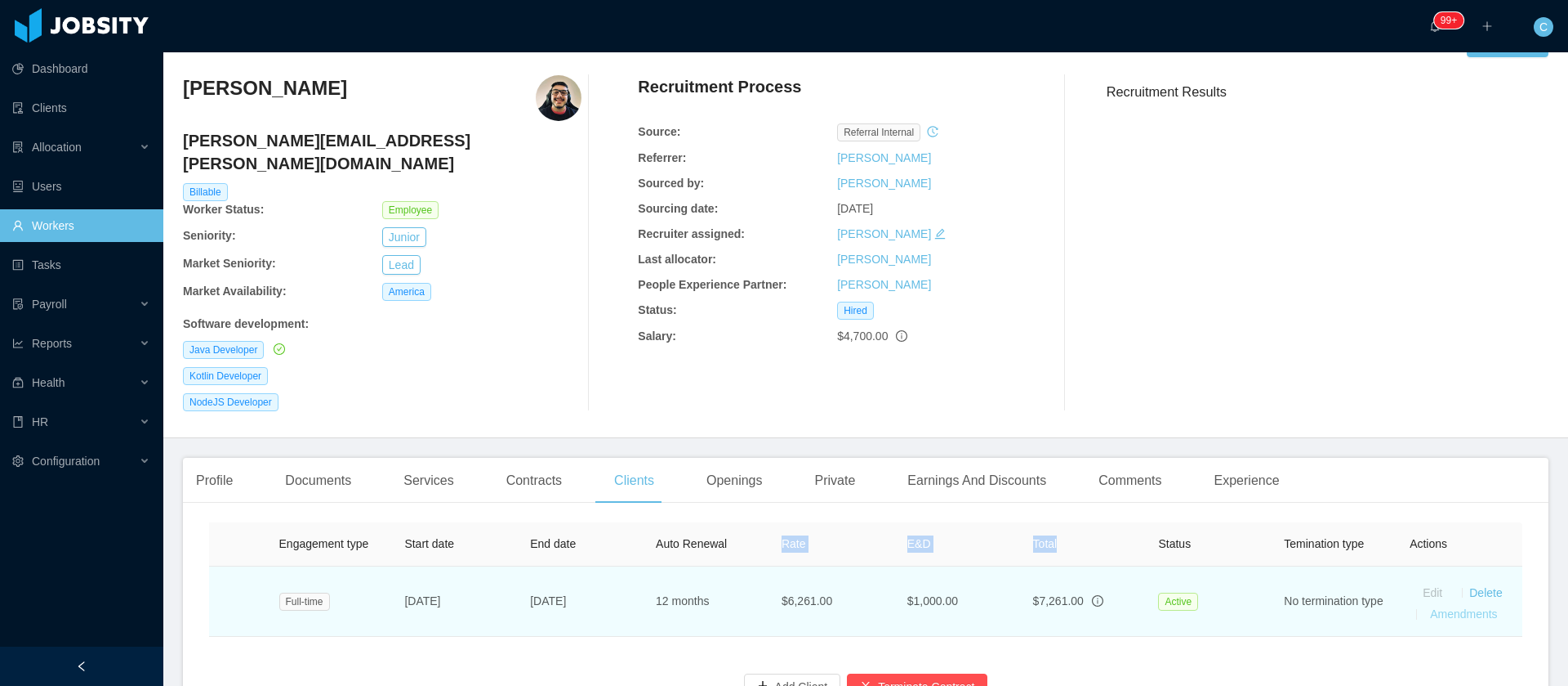
click at [1466, 607] on link "Amendments" at bounding box center [1464, 613] width 67 height 13
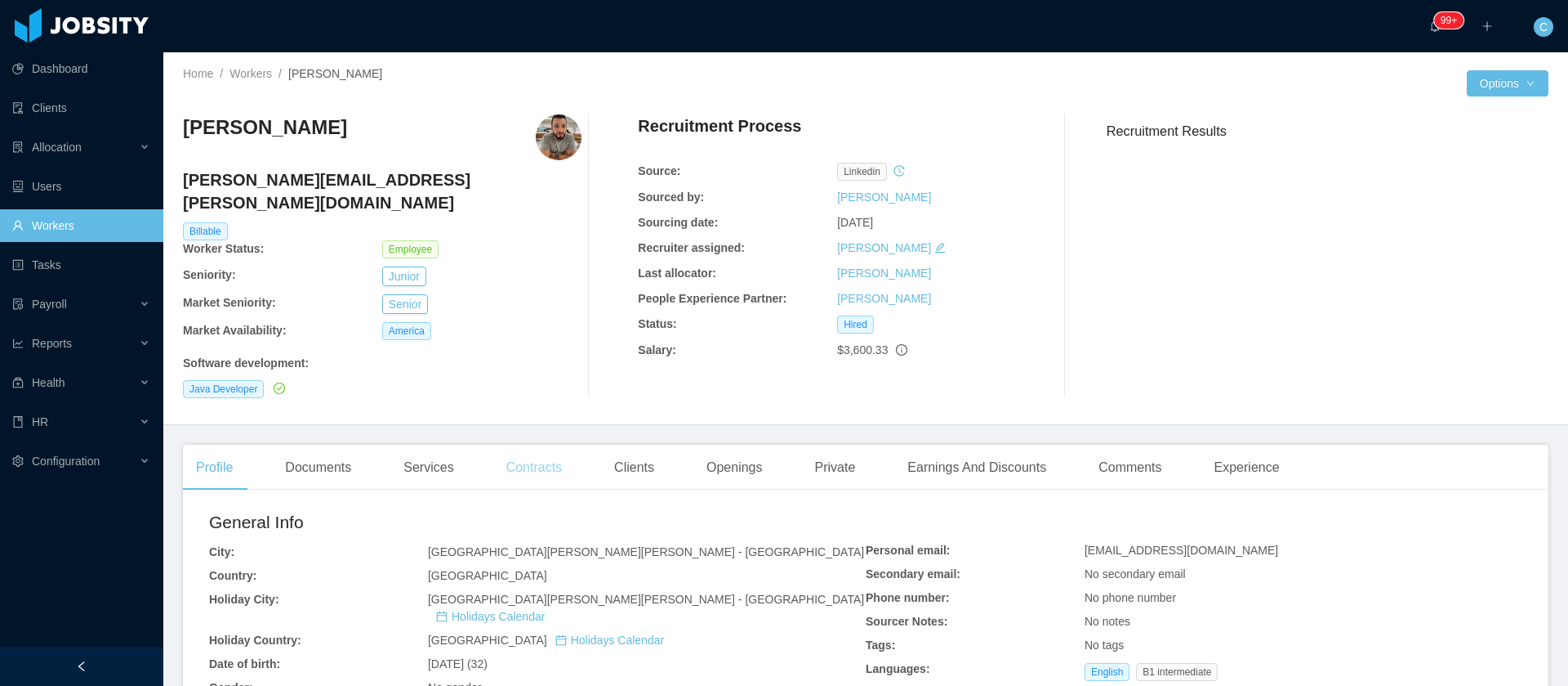
click at [540, 447] on div "Contracts" at bounding box center [535, 467] width 82 height 46
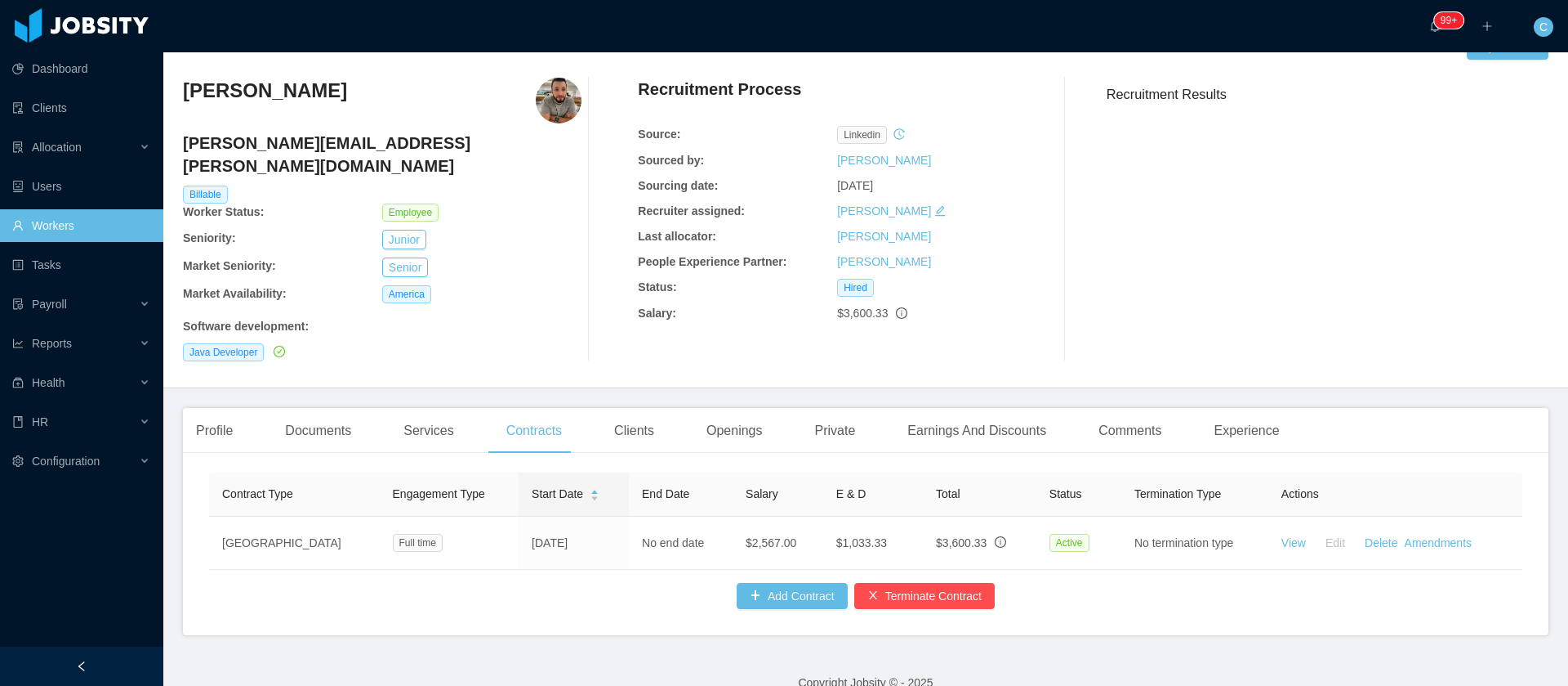
scroll to position [58, 0]
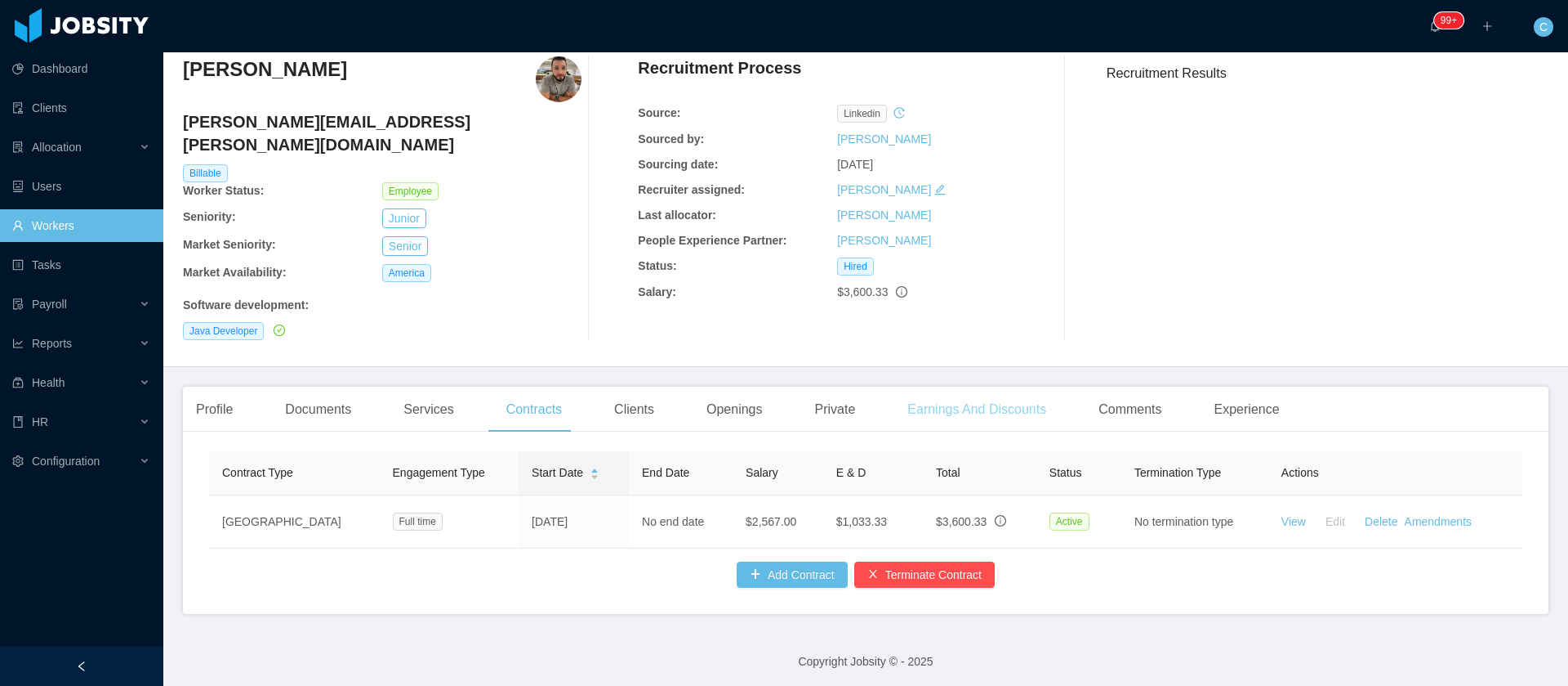
click at [1022, 396] on div "Earnings And Discounts" at bounding box center [976, 409] width 165 height 46
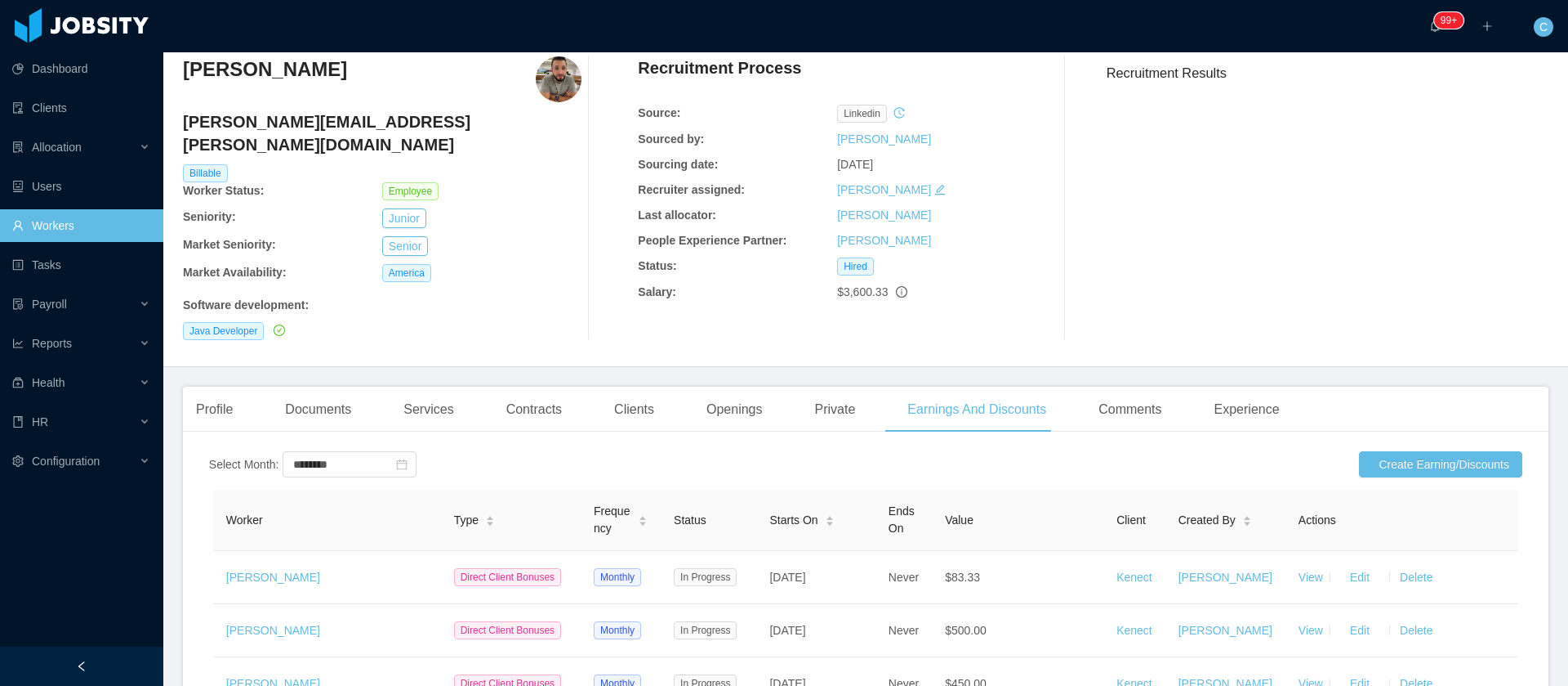
scroll to position [295, 0]
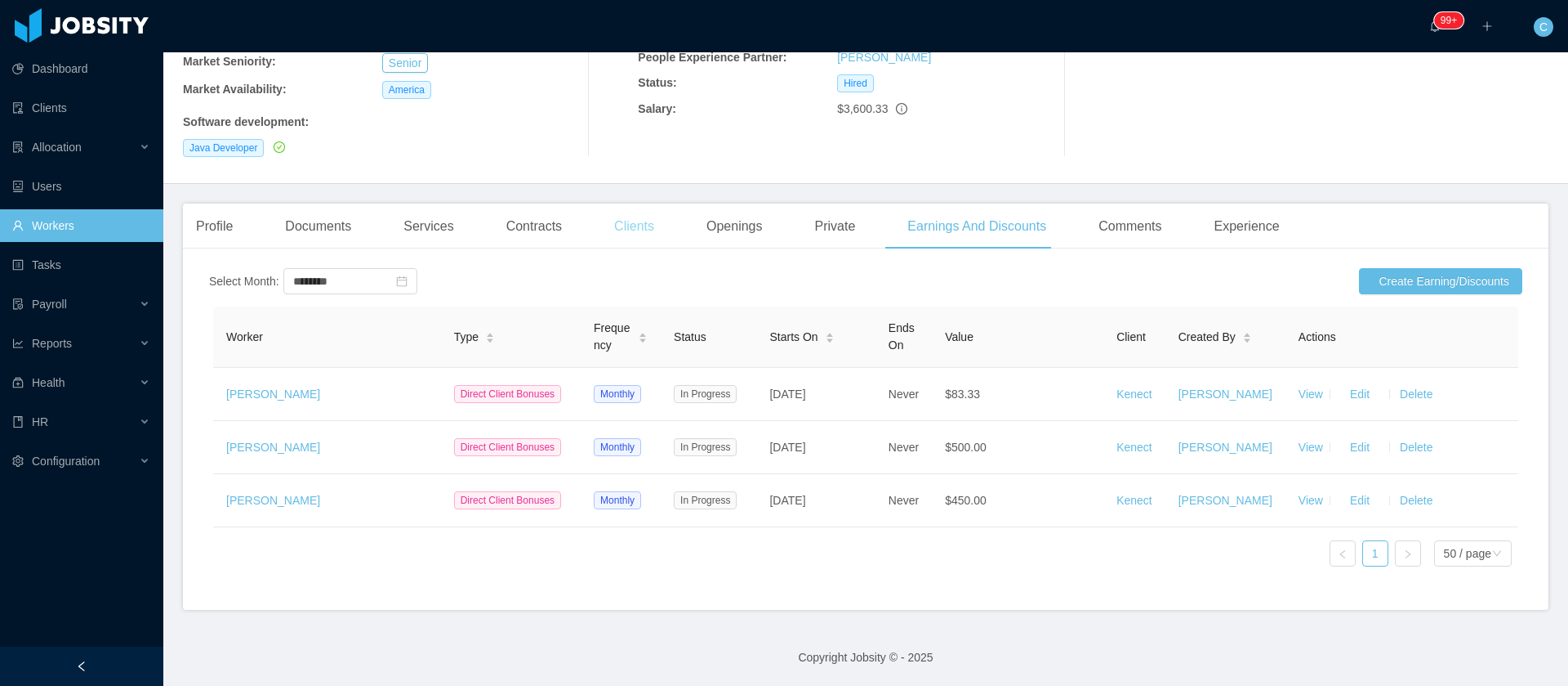
click at [623, 203] on div "Clients" at bounding box center [634, 226] width 66 height 46
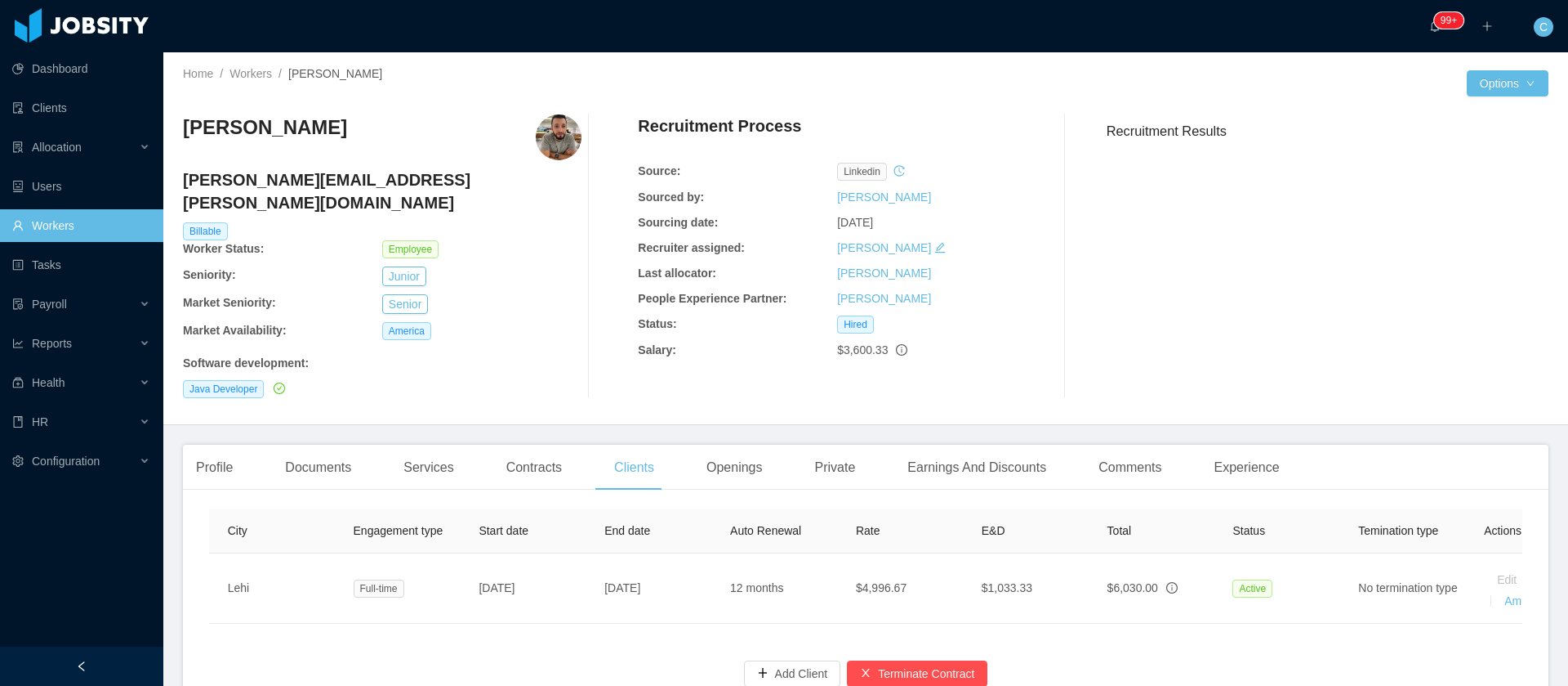
scroll to position [0, 329]
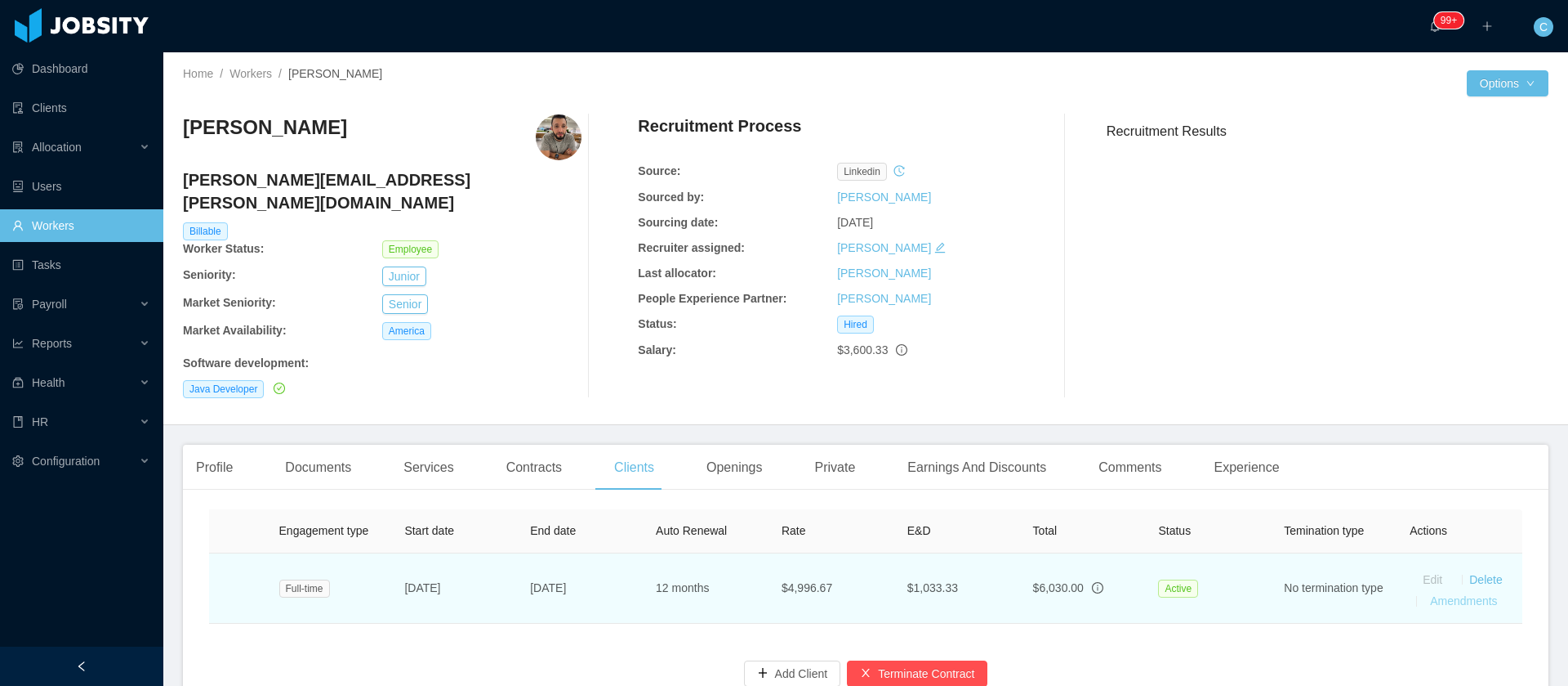
click at [1433, 594] on link "Amendments" at bounding box center [1464, 600] width 67 height 13
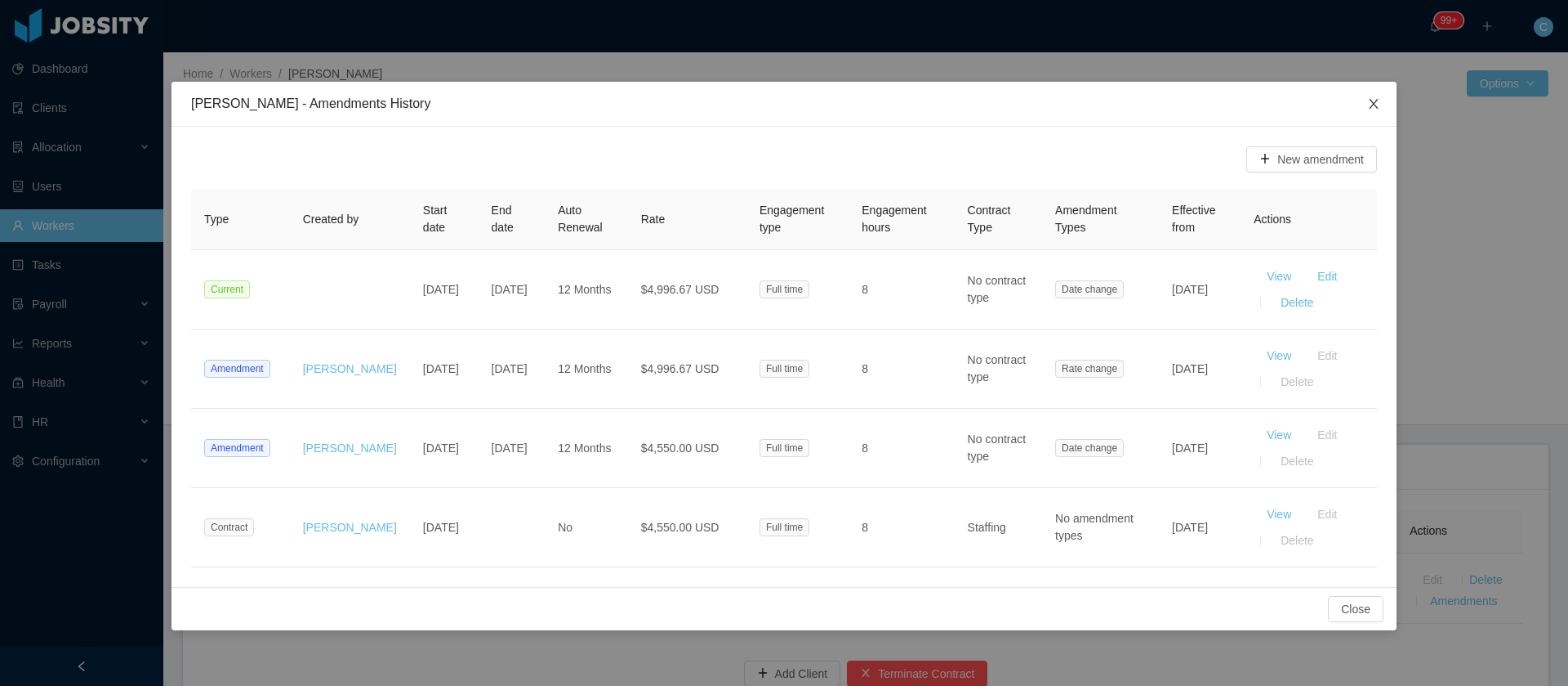
click at [1382, 108] on span "Close" at bounding box center [1373, 104] width 46 height 46
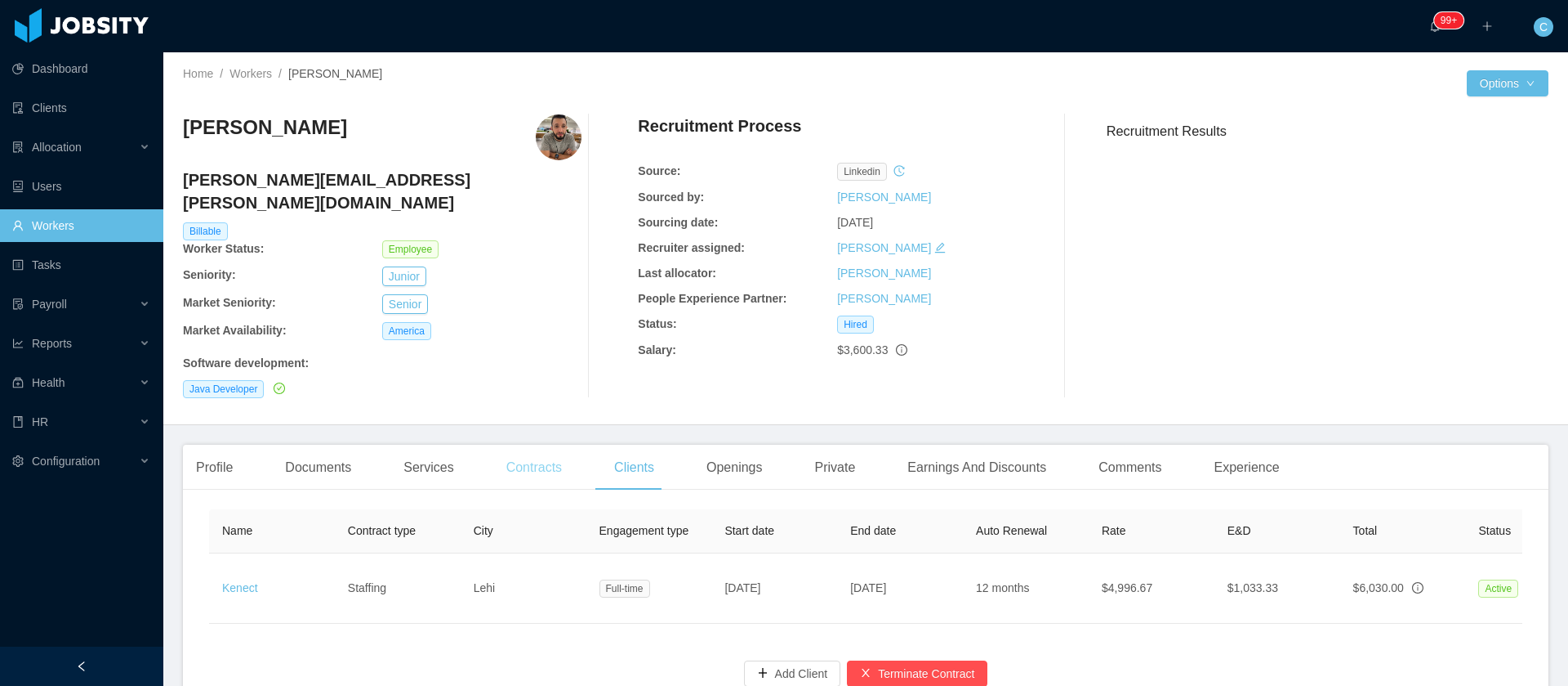
click at [558, 445] on div "Contracts" at bounding box center [535, 467] width 82 height 46
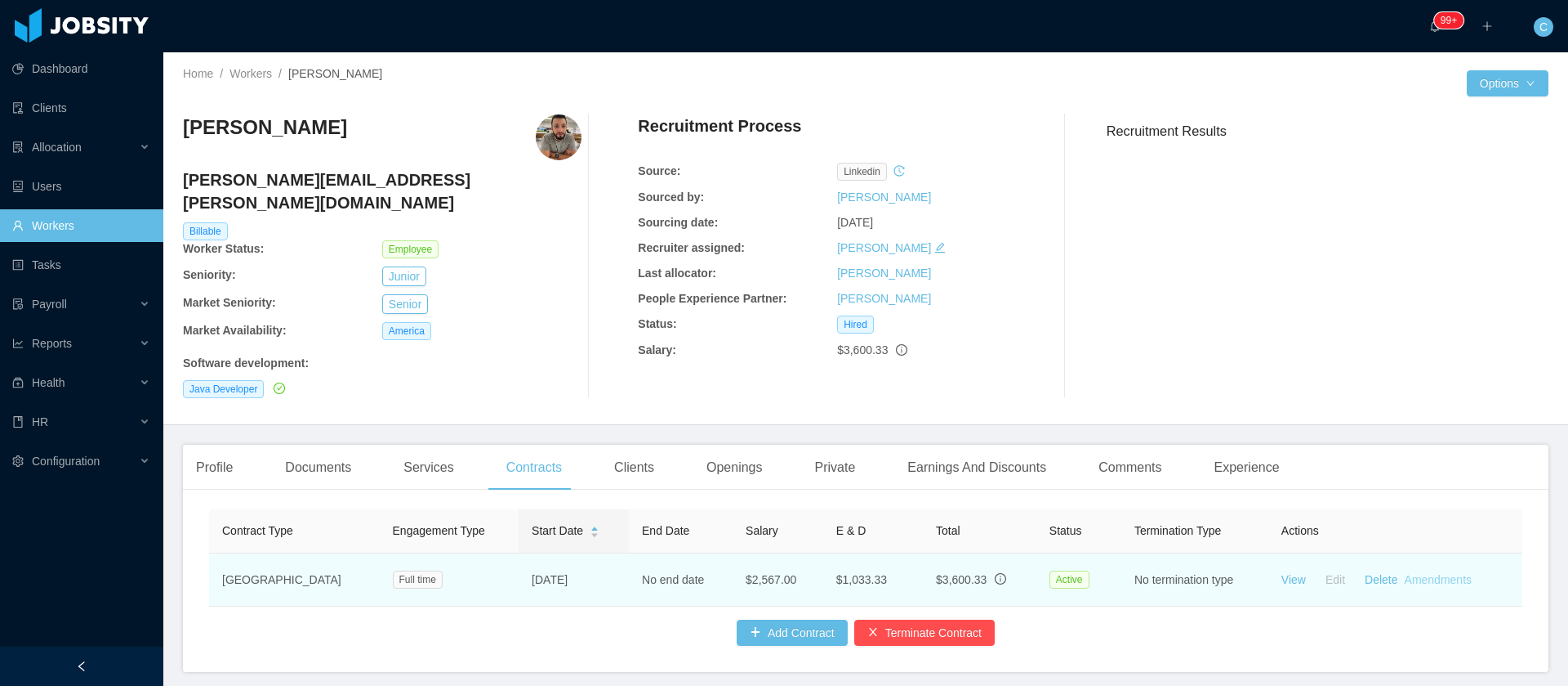
click at [1425, 573] on link "Amendments" at bounding box center [1438, 580] width 67 height 13
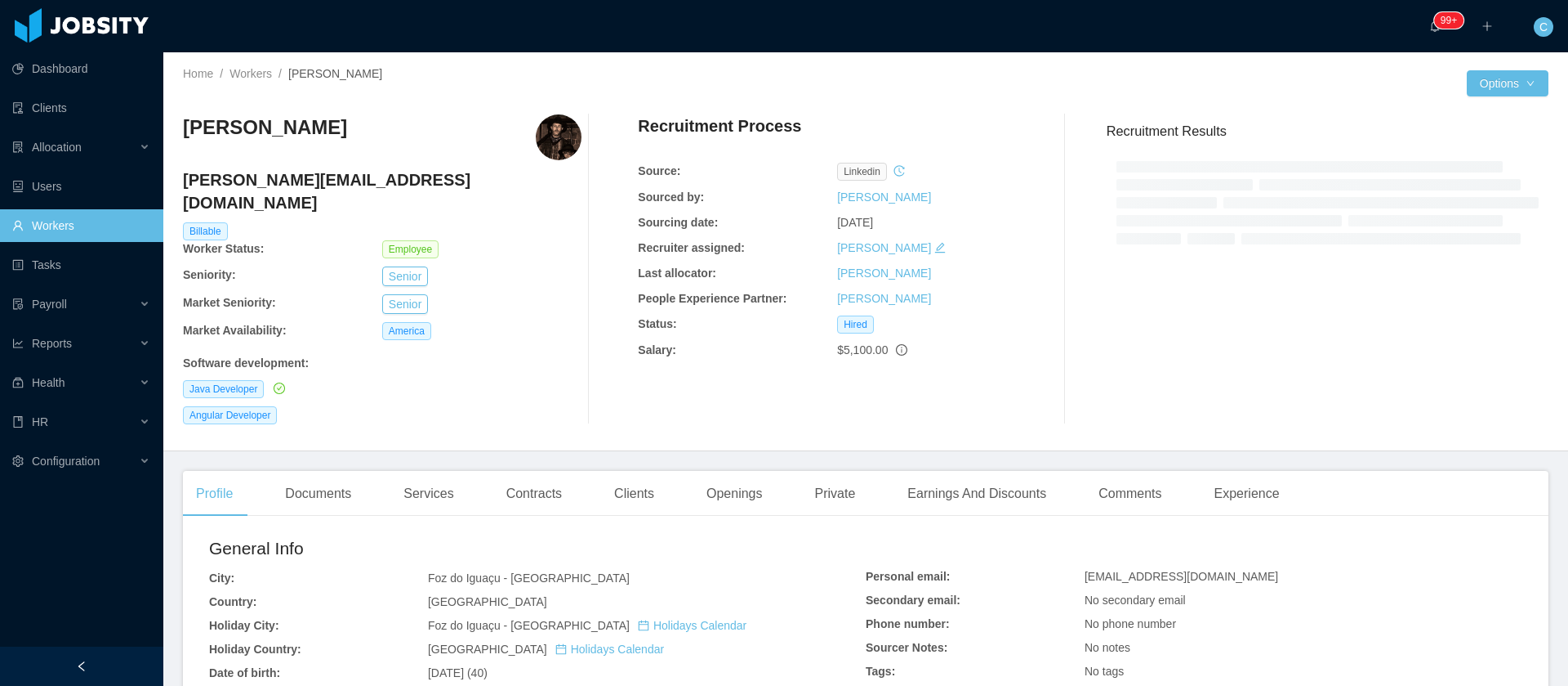
click at [552, 406] on div "Angular Developer" at bounding box center [382, 415] width 399 height 18
click at [543, 471] on div "Contracts" at bounding box center [535, 493] width 82 height 46
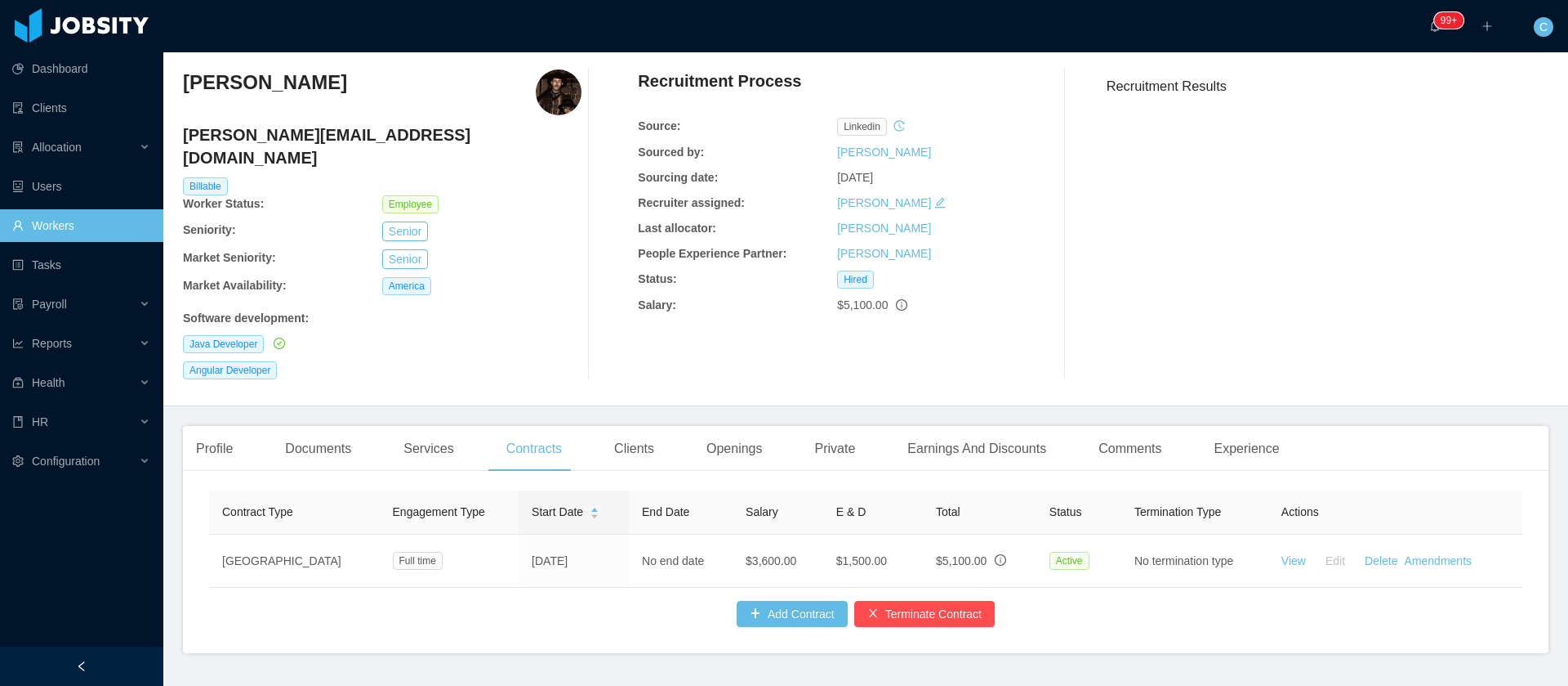
scroll to position [51, 0]
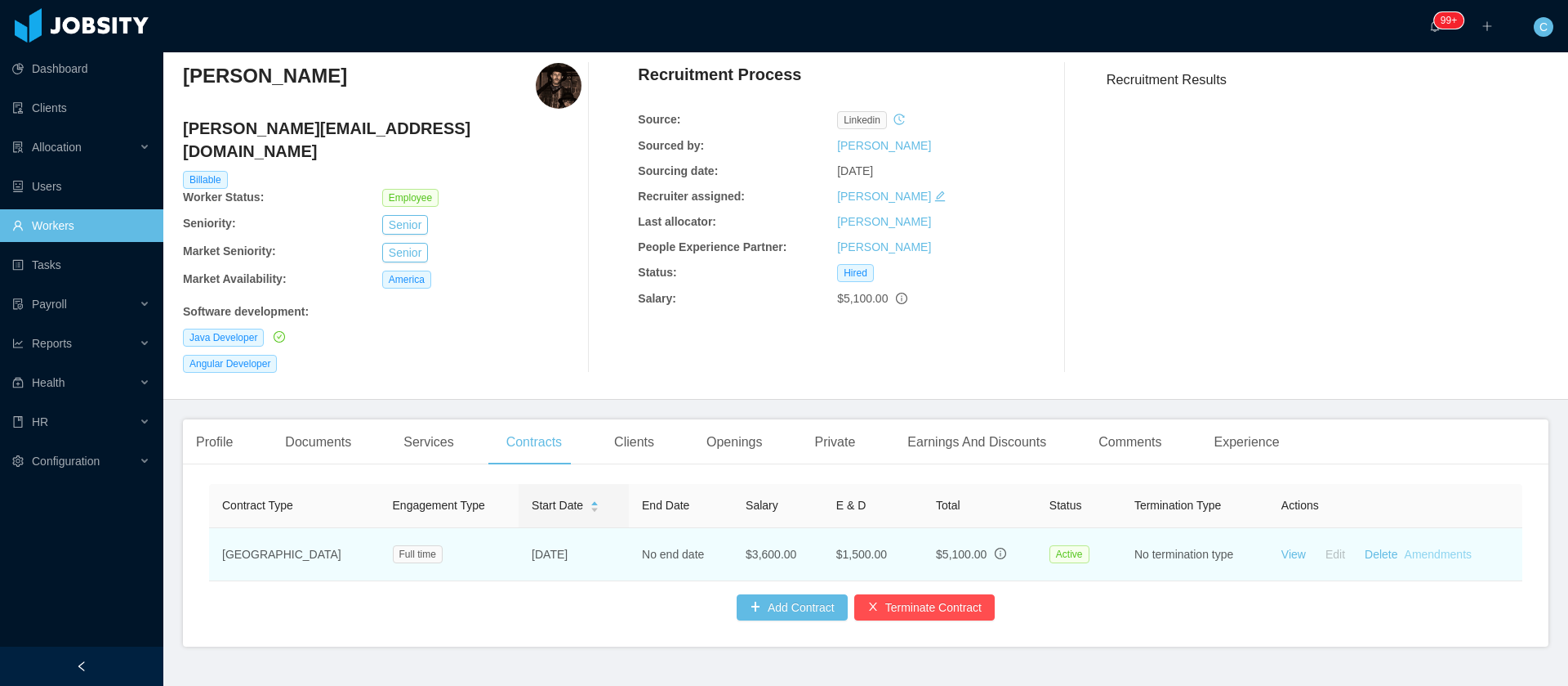
click at [1429, 547] on link "Amendments" at bounding box center [1438, 554] width 67 height 13
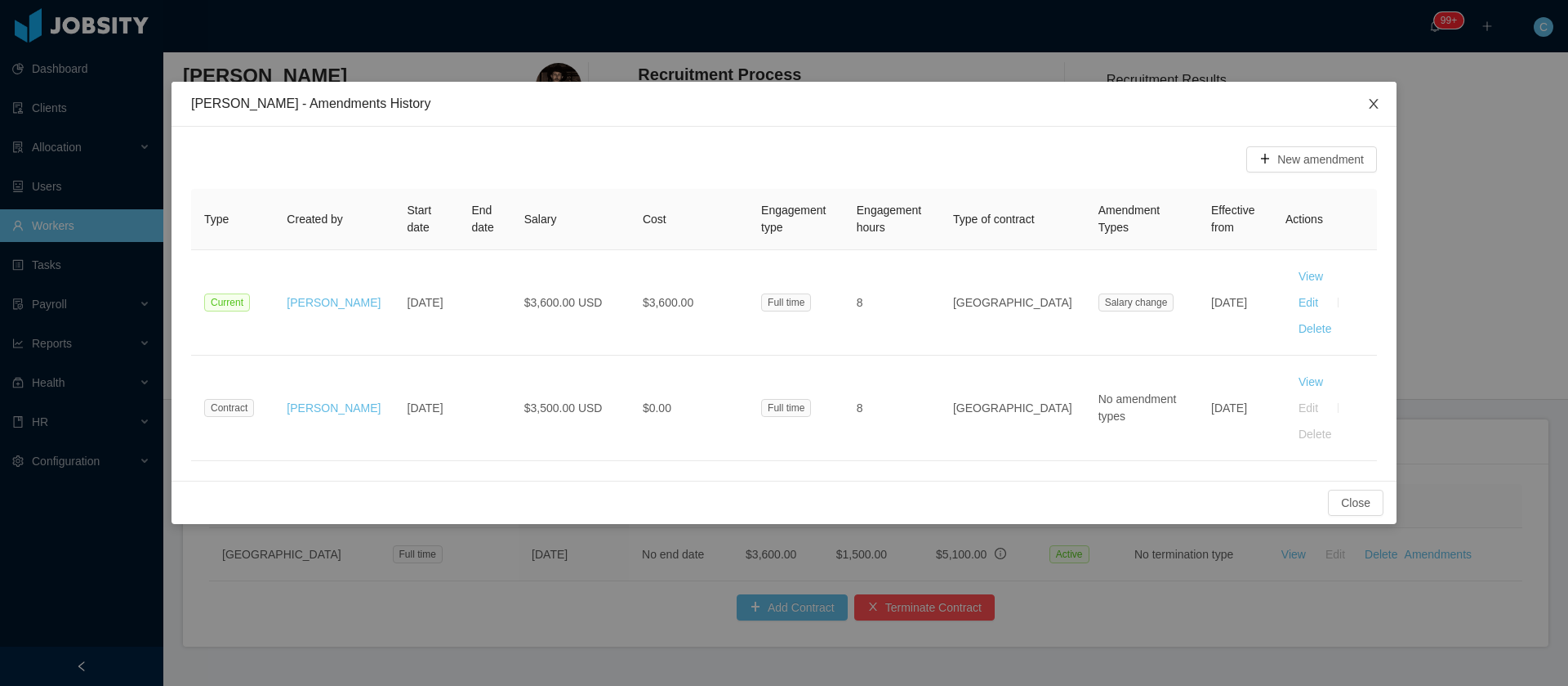
click at [1370, 99] on icon "icon: close" at bounding box center [1374, 103] width 13 height 13
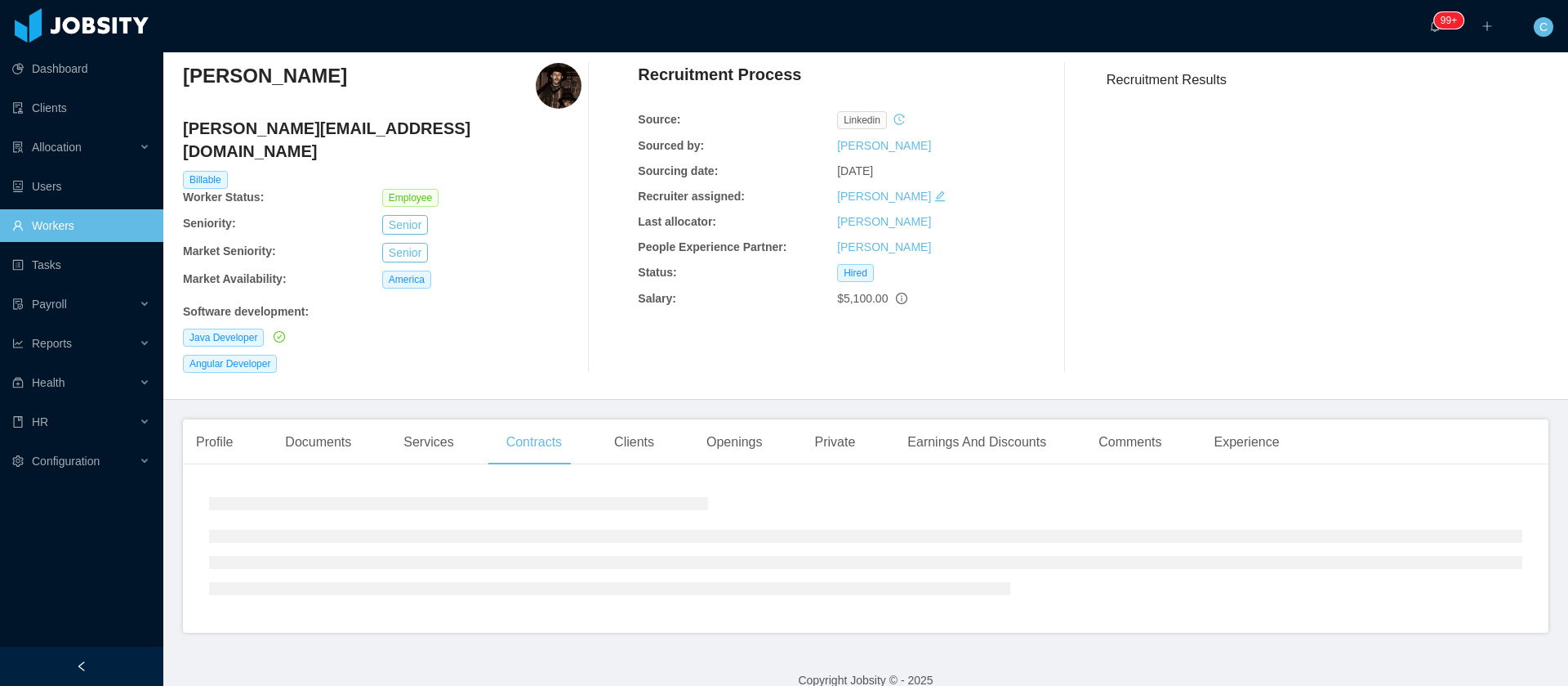
scroll to position [0, 0]
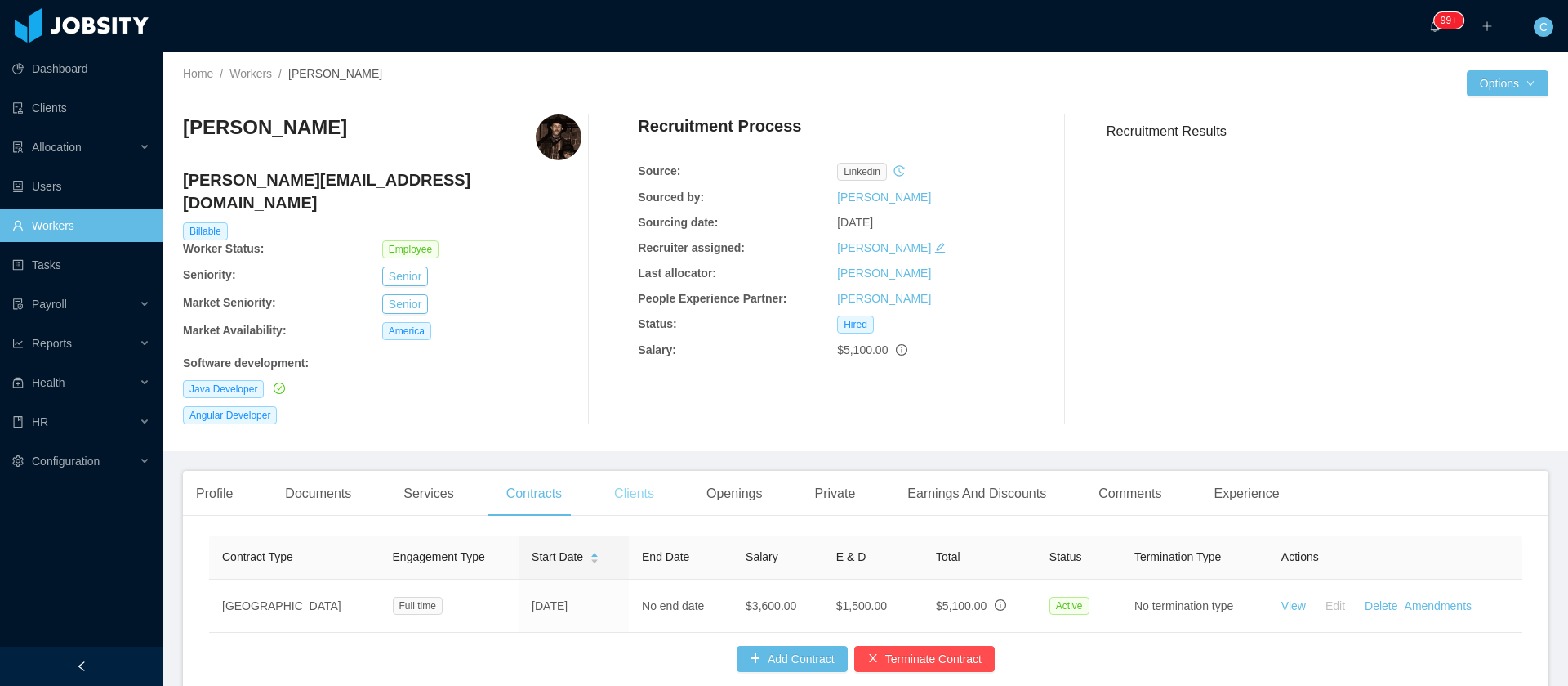
click at [620, 471] on div "Clients" at bounding box center [634, 493] width 66 height 46
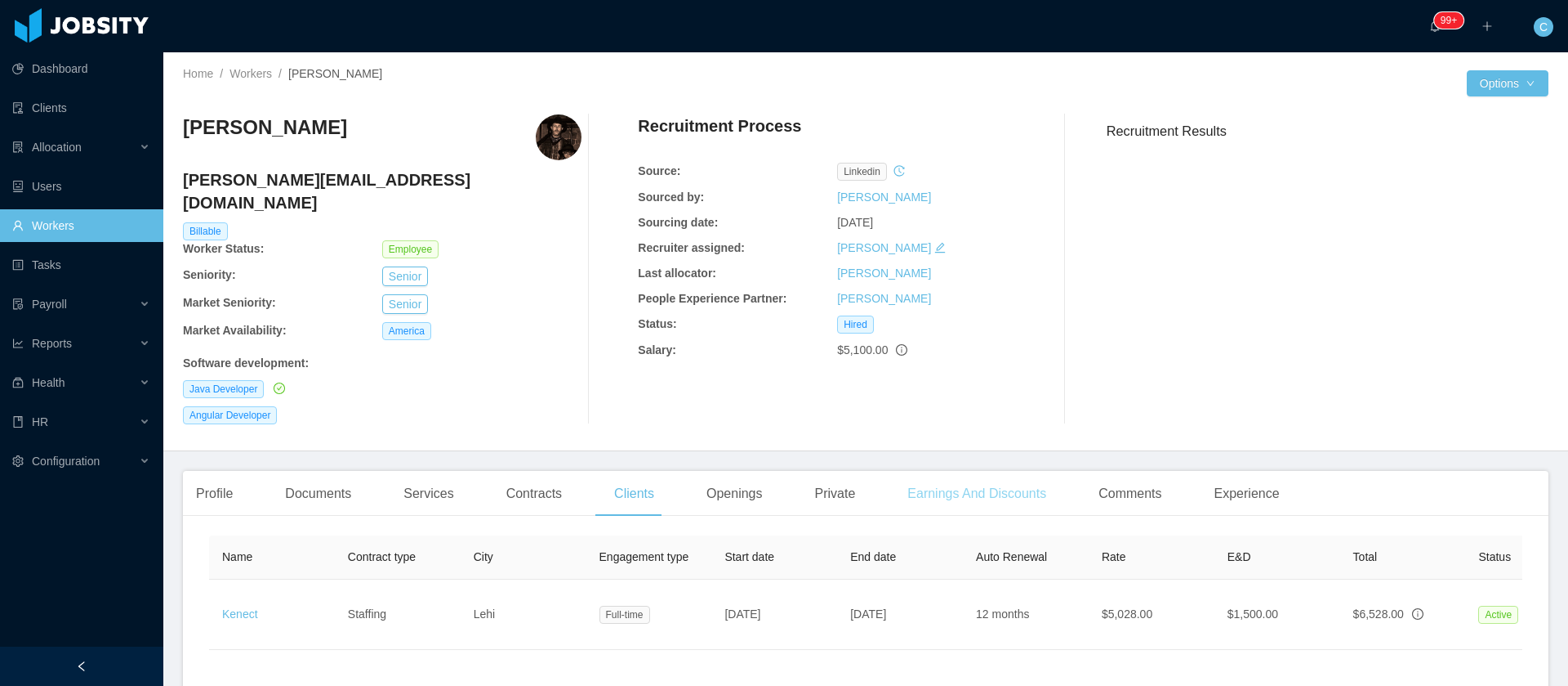
click at [1008, 479] on div "Earnings And Discounts" at bounding box center [976, 493] width 165 height 46
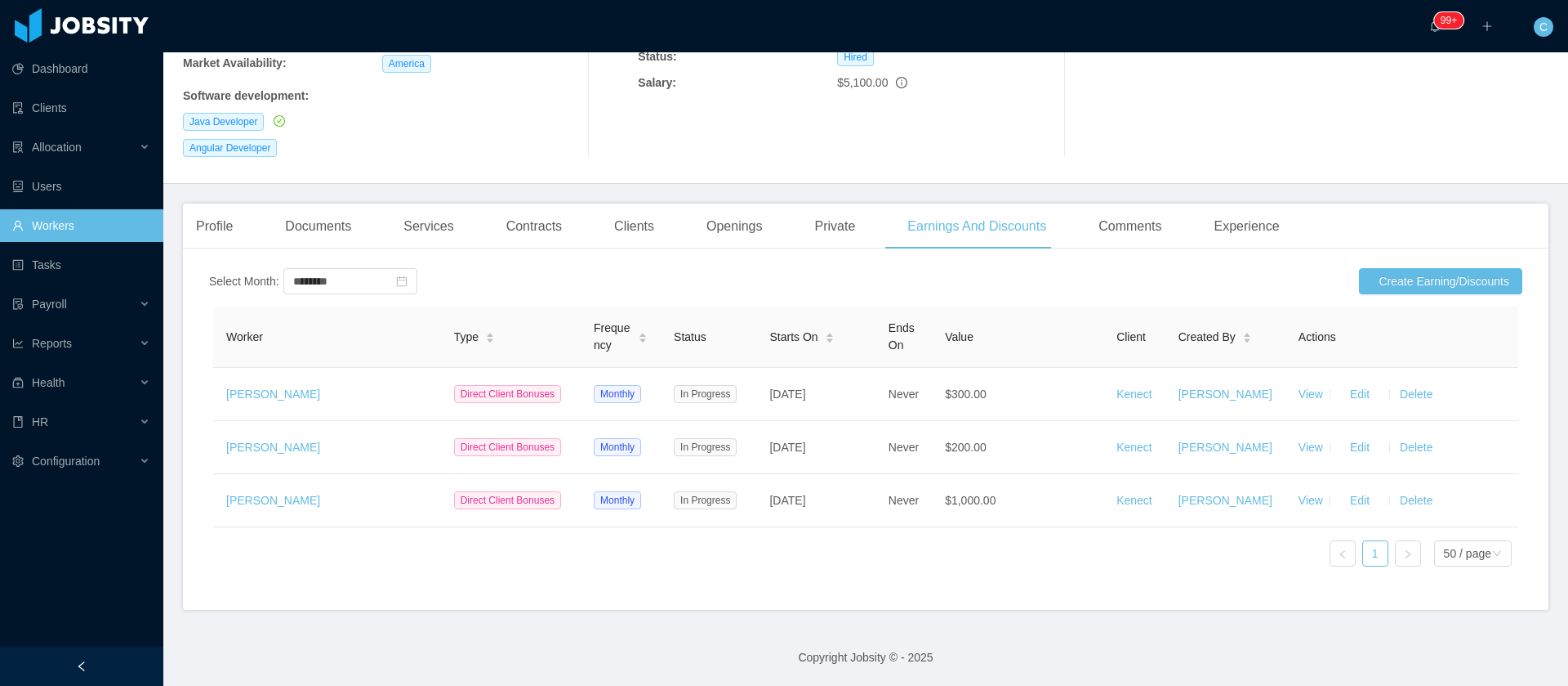
scroll to position [322, 0]
click at [609, 203] on div "Clients" at bounding box center [634, 226] width 66 height 46
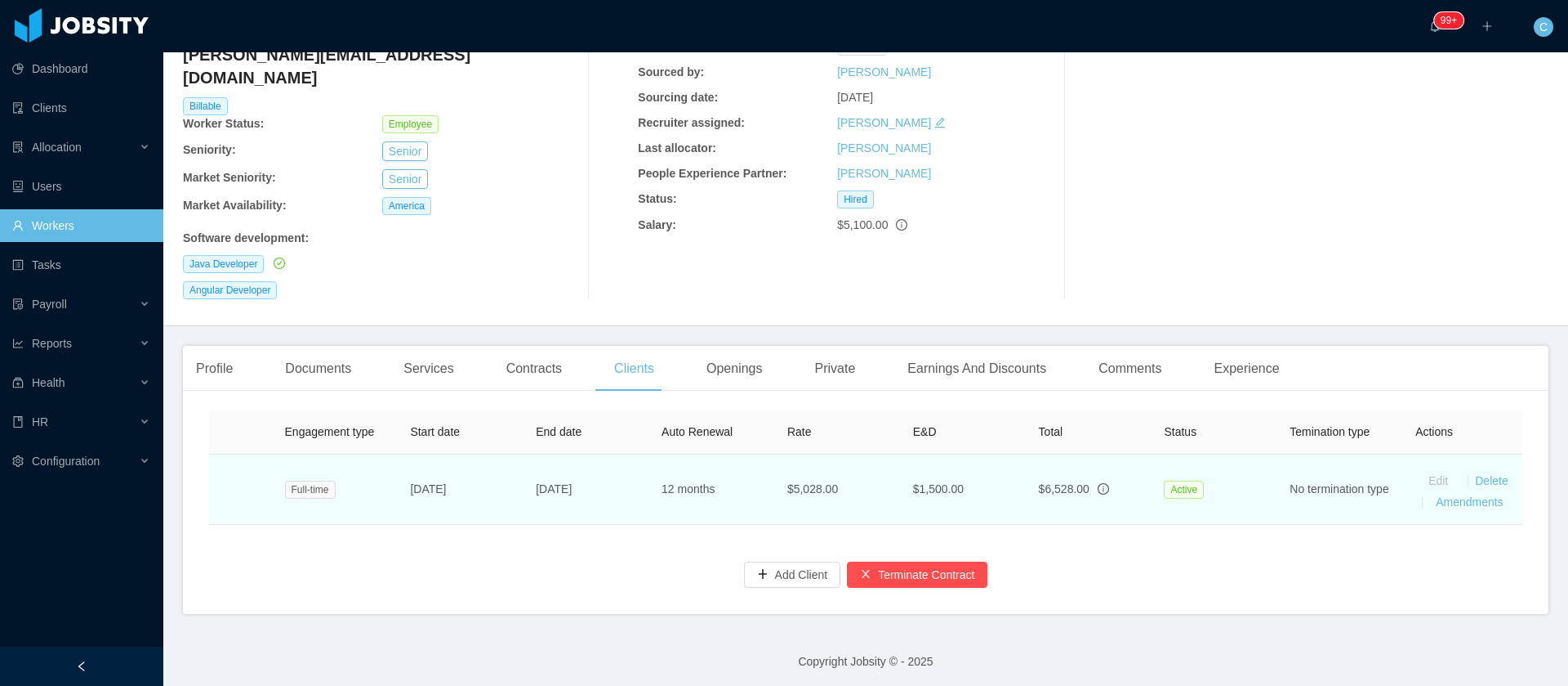
scroll to position [0, 339]
click at [1430, 495] on link "Amendments" at bounding box center [1464, 501] width 67 height 13
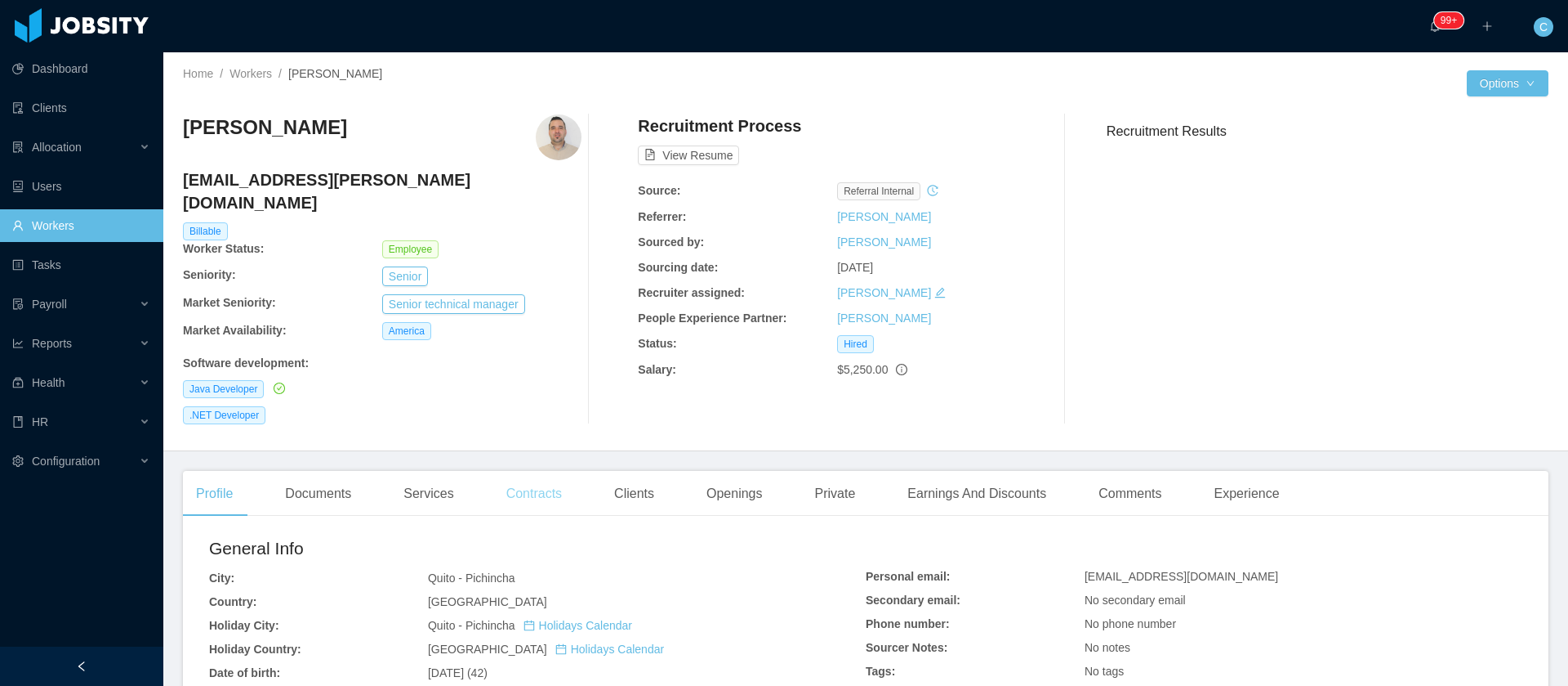
click at [541, 471] on div "Contracts" at bounding box center [535, 493] width 82 height 46
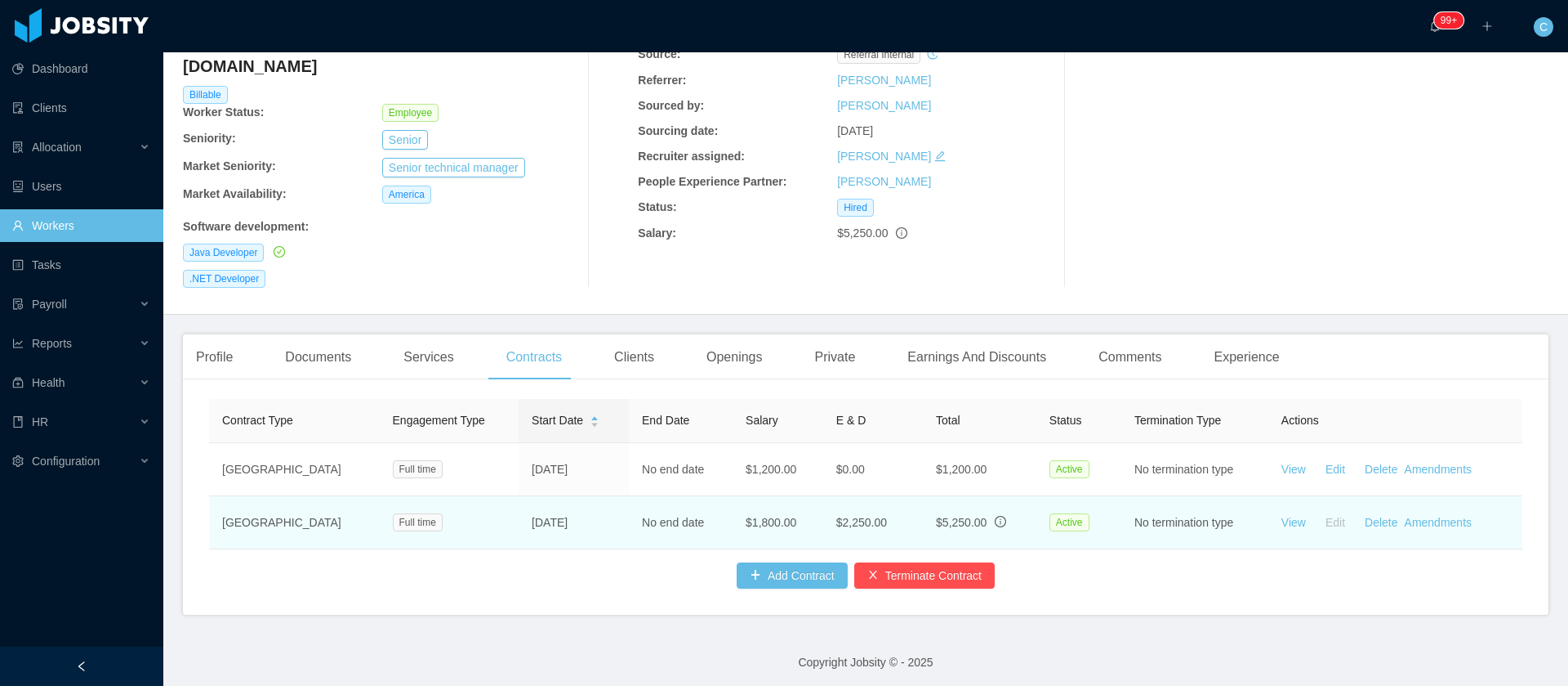
scroll to position [137, 0]
click at [1424, 514] on link "Amendments" at bounding box center [1438, 521] width 67 height 13
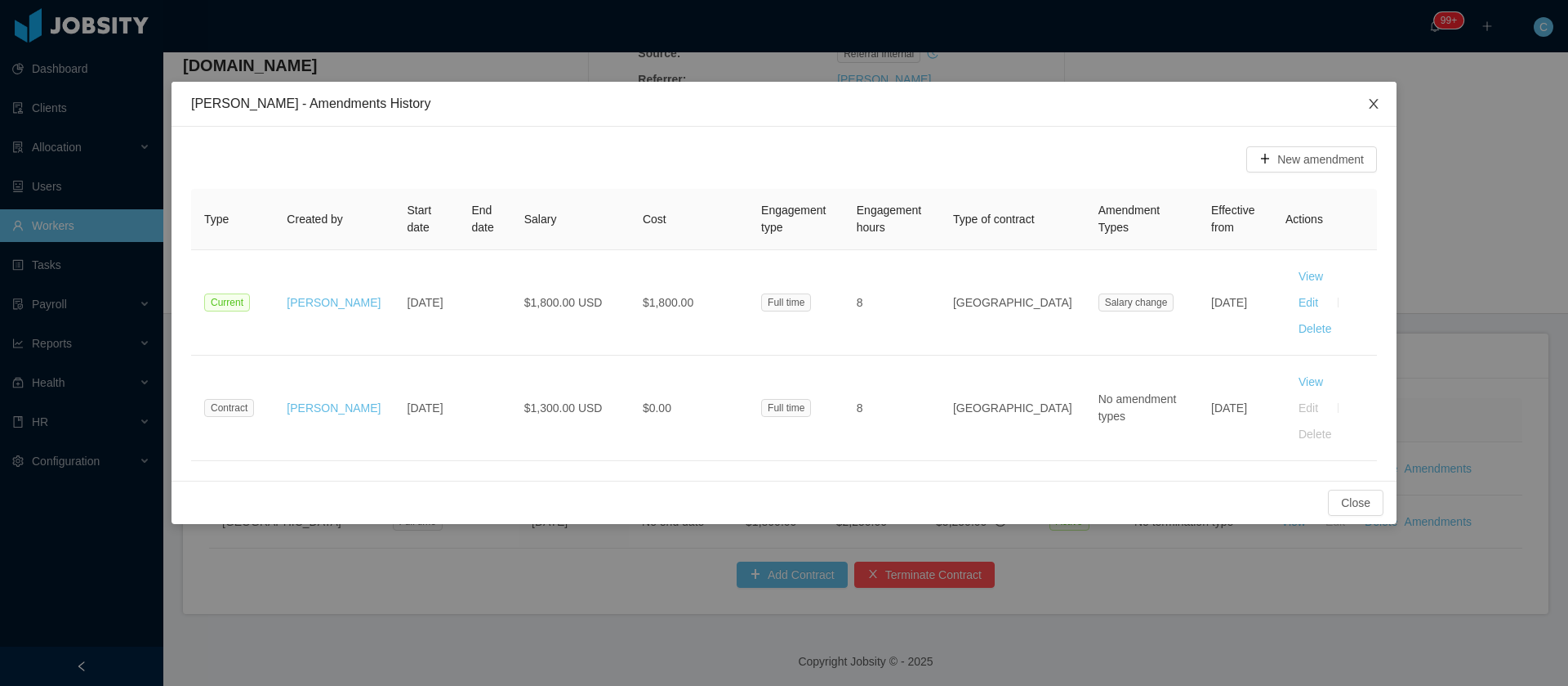
click at [1365, 108] on span "Close" at bounding box center [1373, 104] width 46 height 46
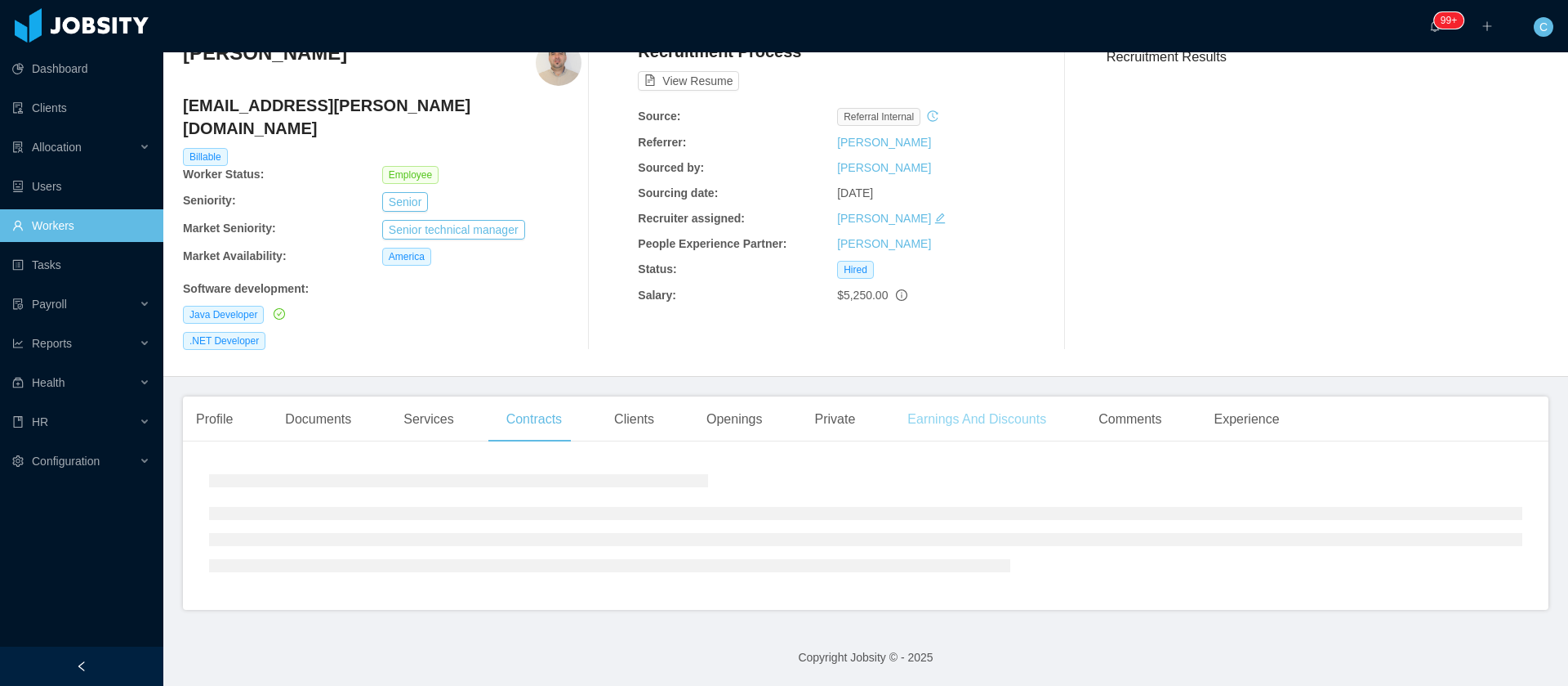
scroll to position [0, 0]
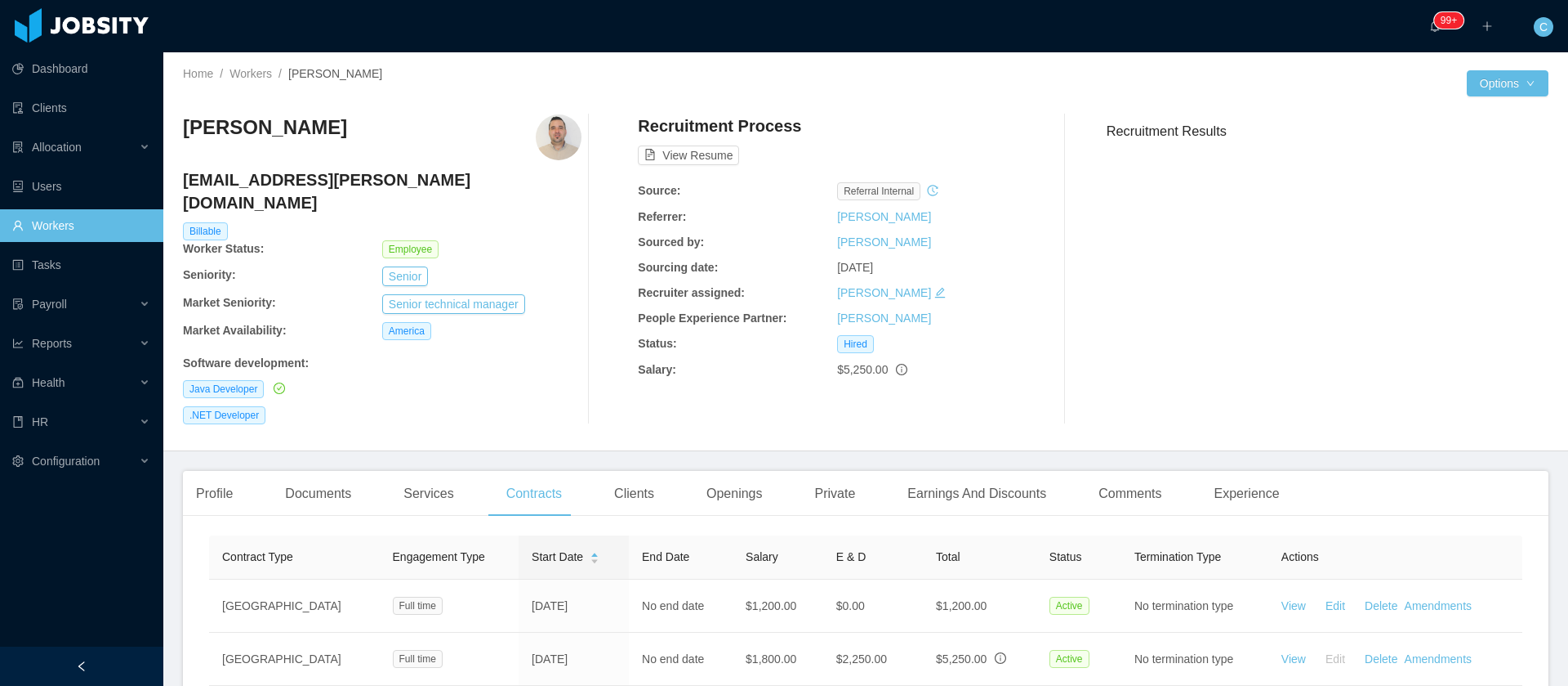
click at [654, 471] on div "Clients" at bounding box center [634, 493] width 66 height 46
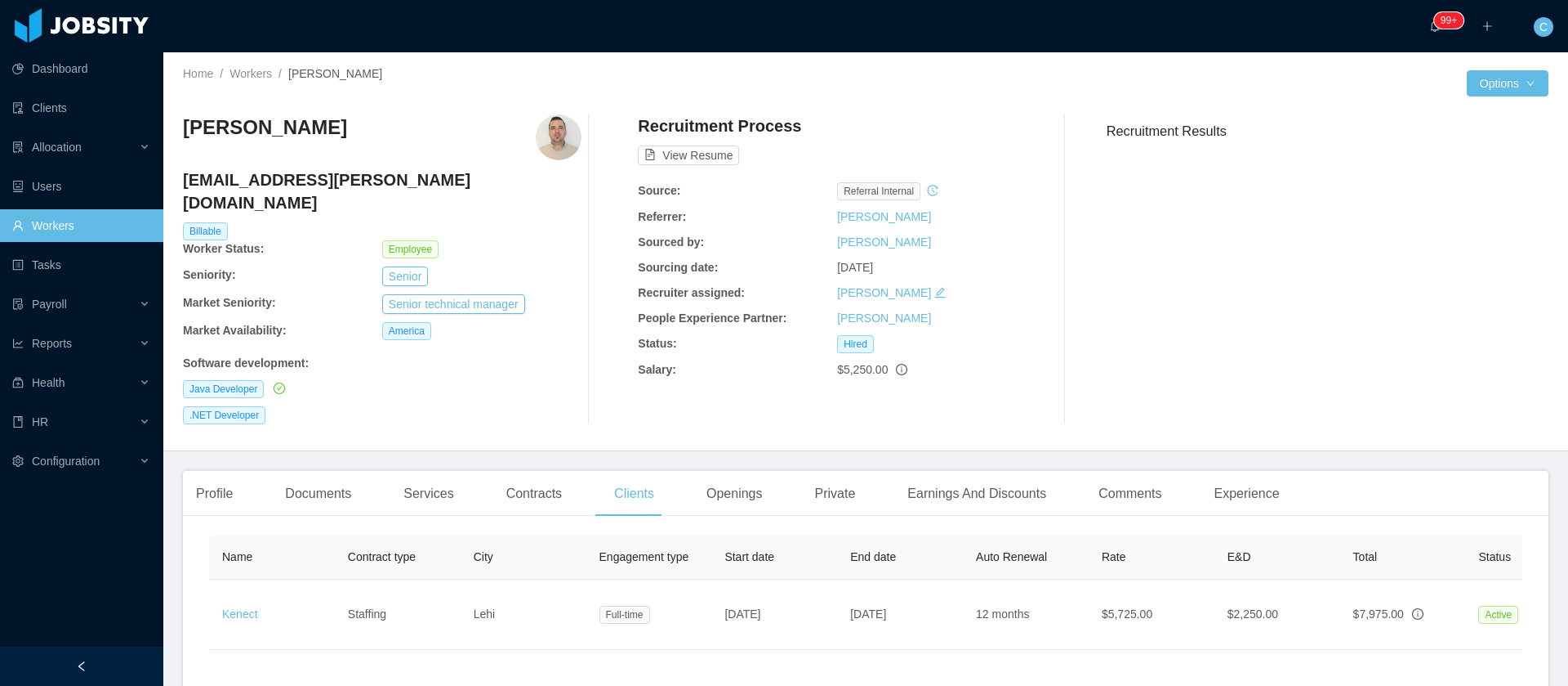
scroll to position [0, 339]
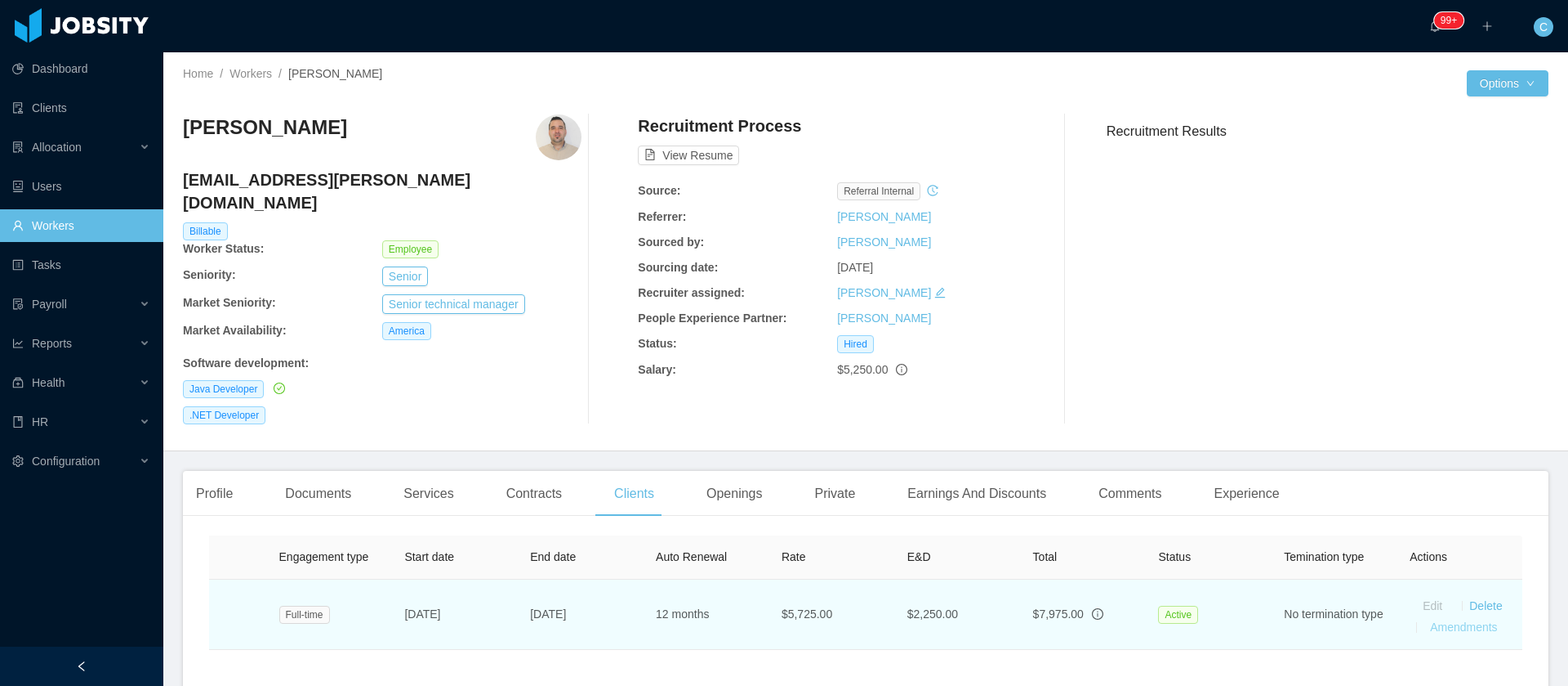
click at [1430, 620] on link "Amendments" at bounding box center [1464, 626] width 67 height 13
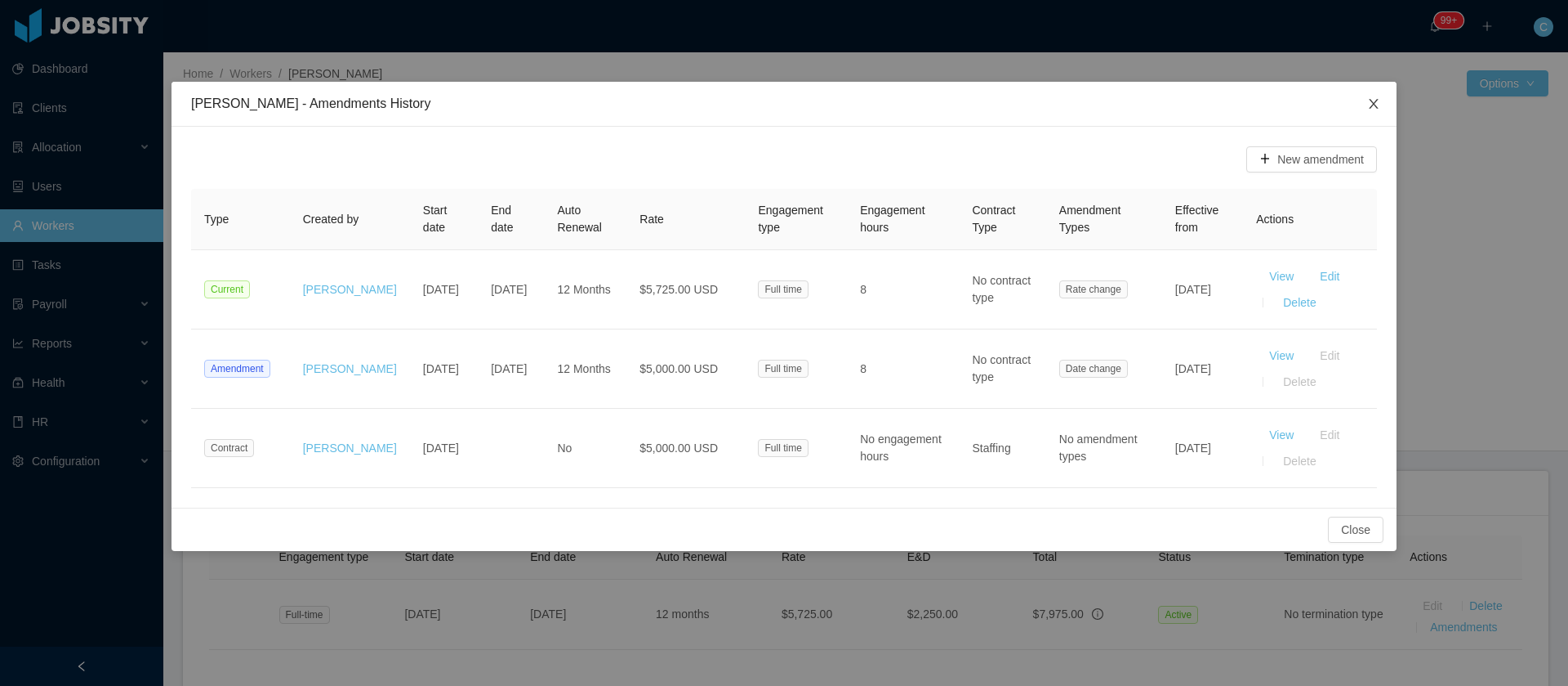
click at [1368, 112] on span "Close" at bounding box center [1373, 104] width 46 height 46
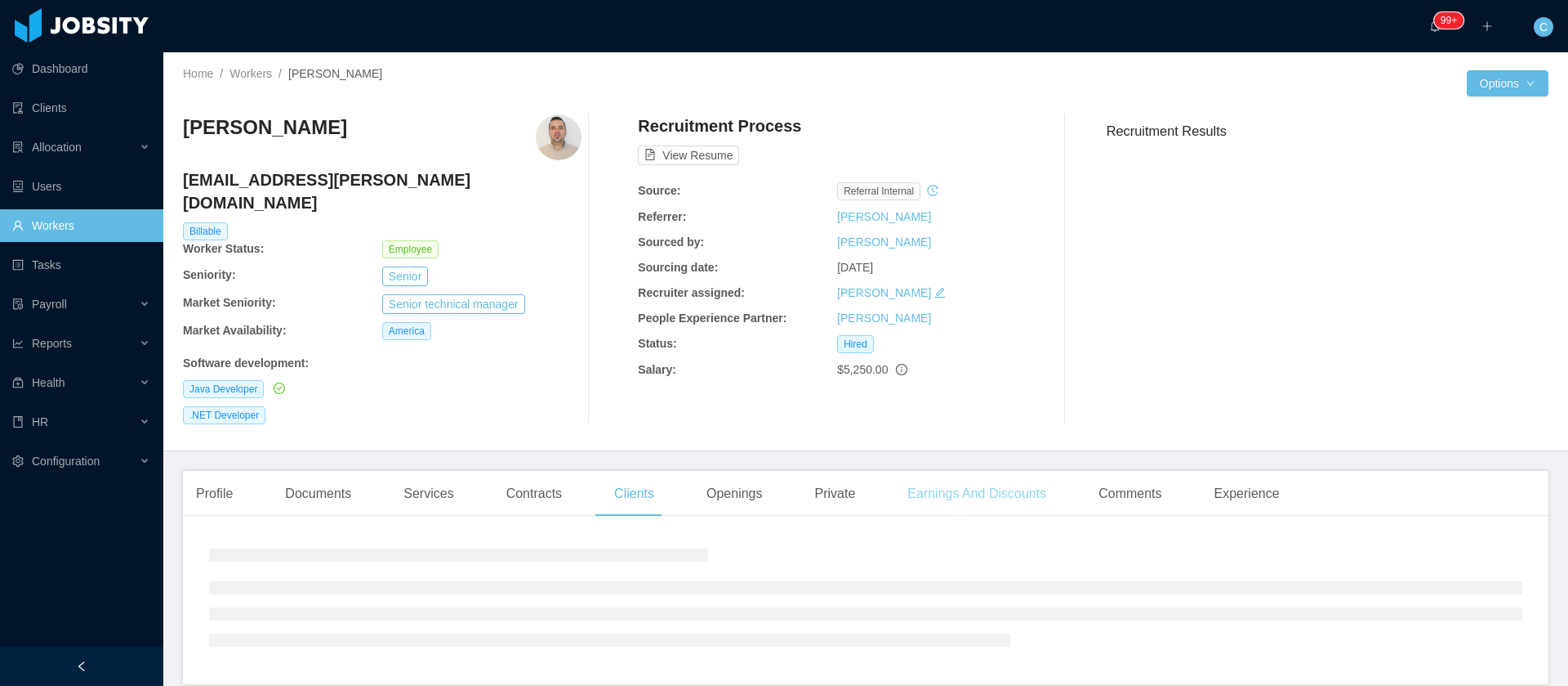
click at [911, 471] on div "Earnings And Discounts" at bounding box center [976, 493] width 165 height 46
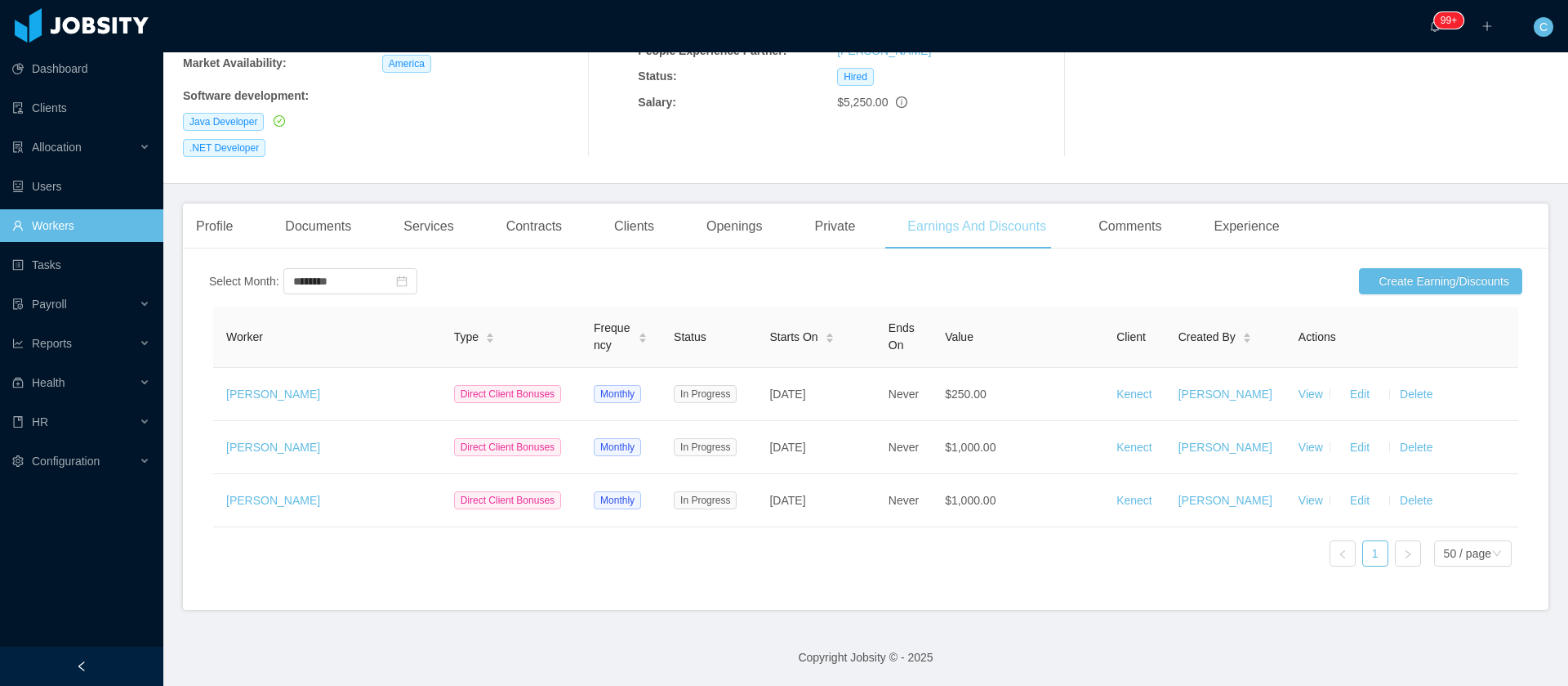
scroll to position [305, 0]
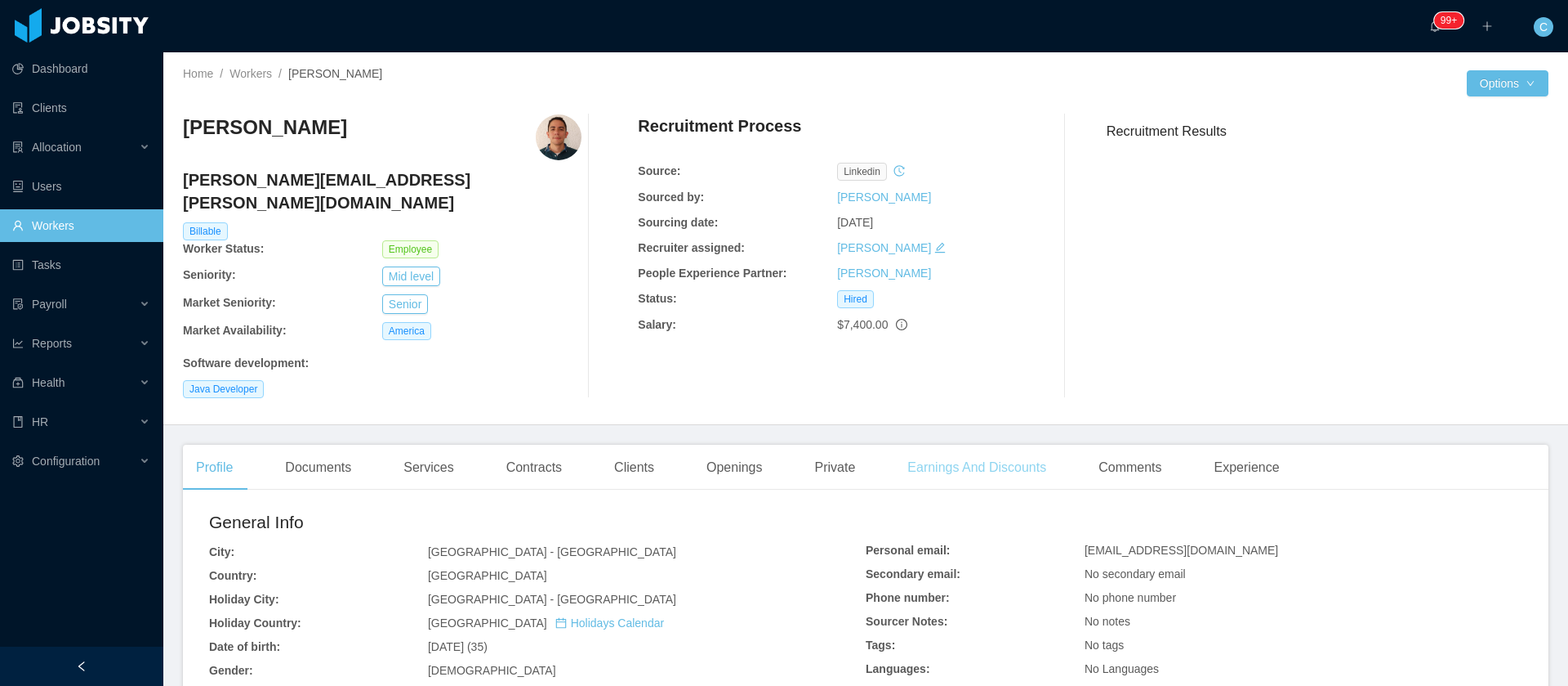
click at [939, 447] on div "Earnings And Discounts" at bounding box center [976, 467] width 165 height 46
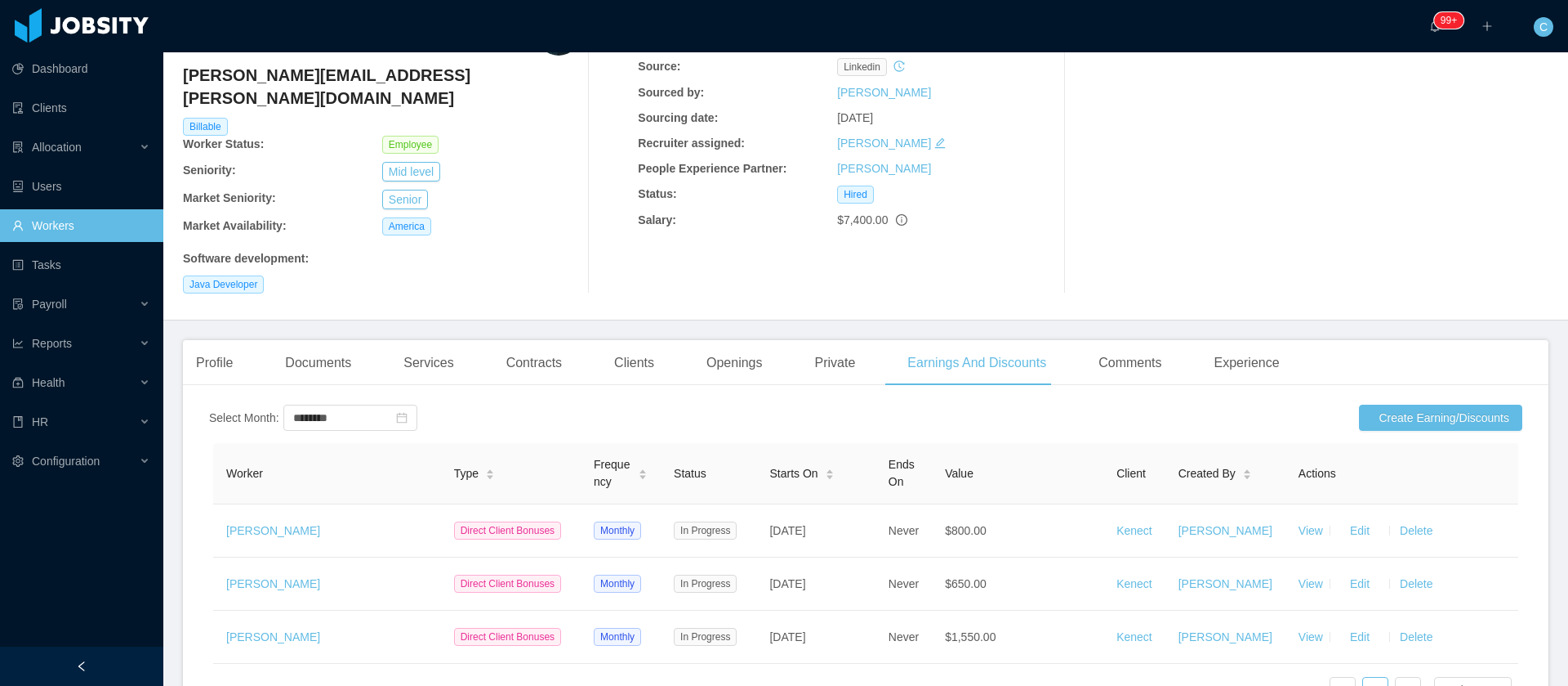
scroll to position [245, 0]
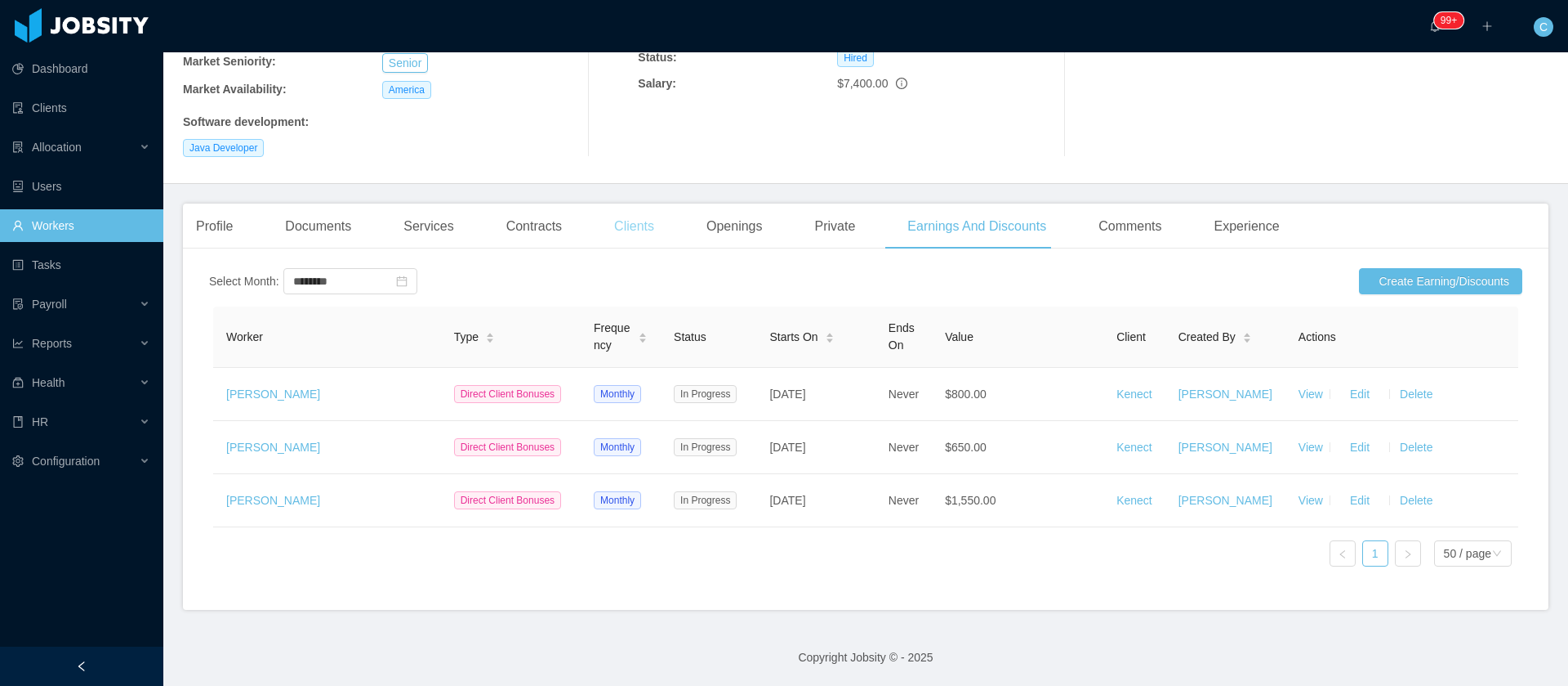
click at [616, 208] on div "Clients" at bounding box center [634, 226] width 66 height 46
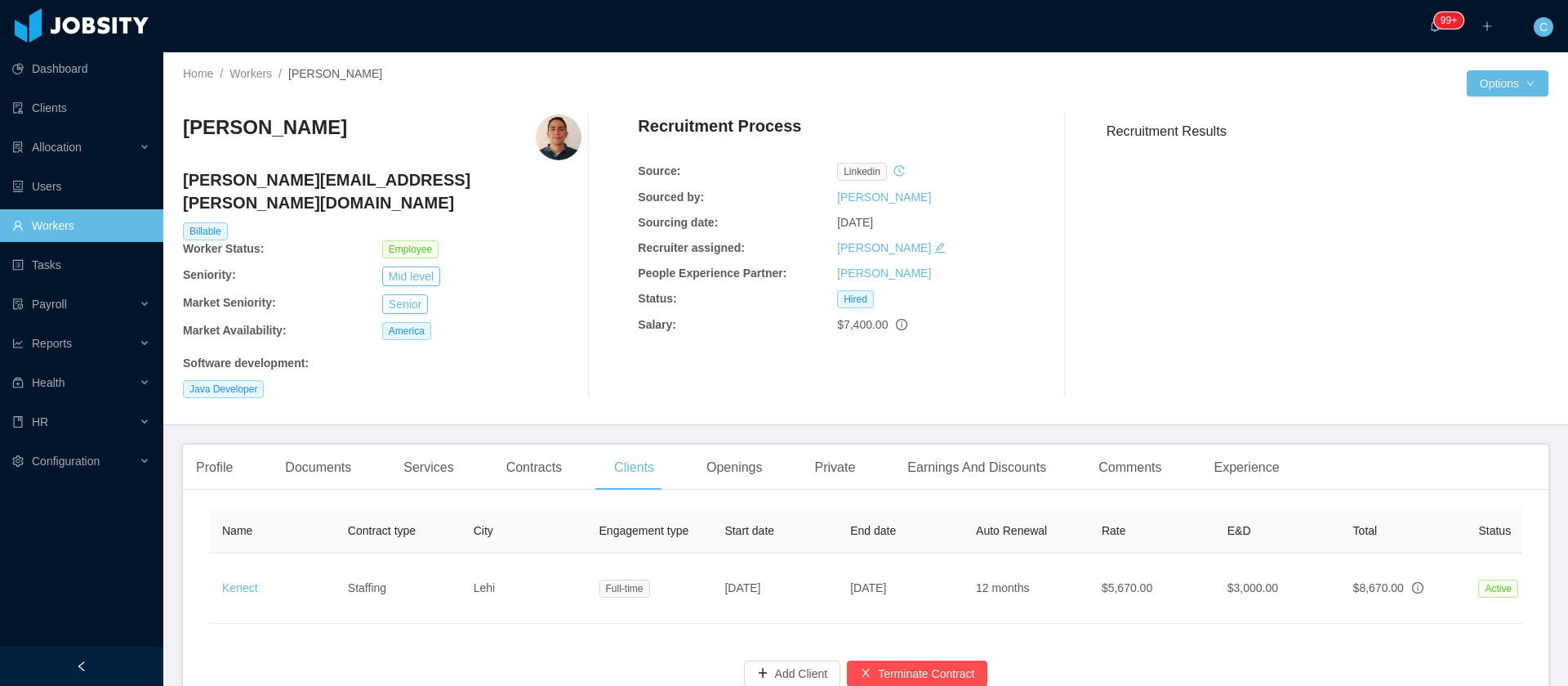
scroll to position [0, 339]
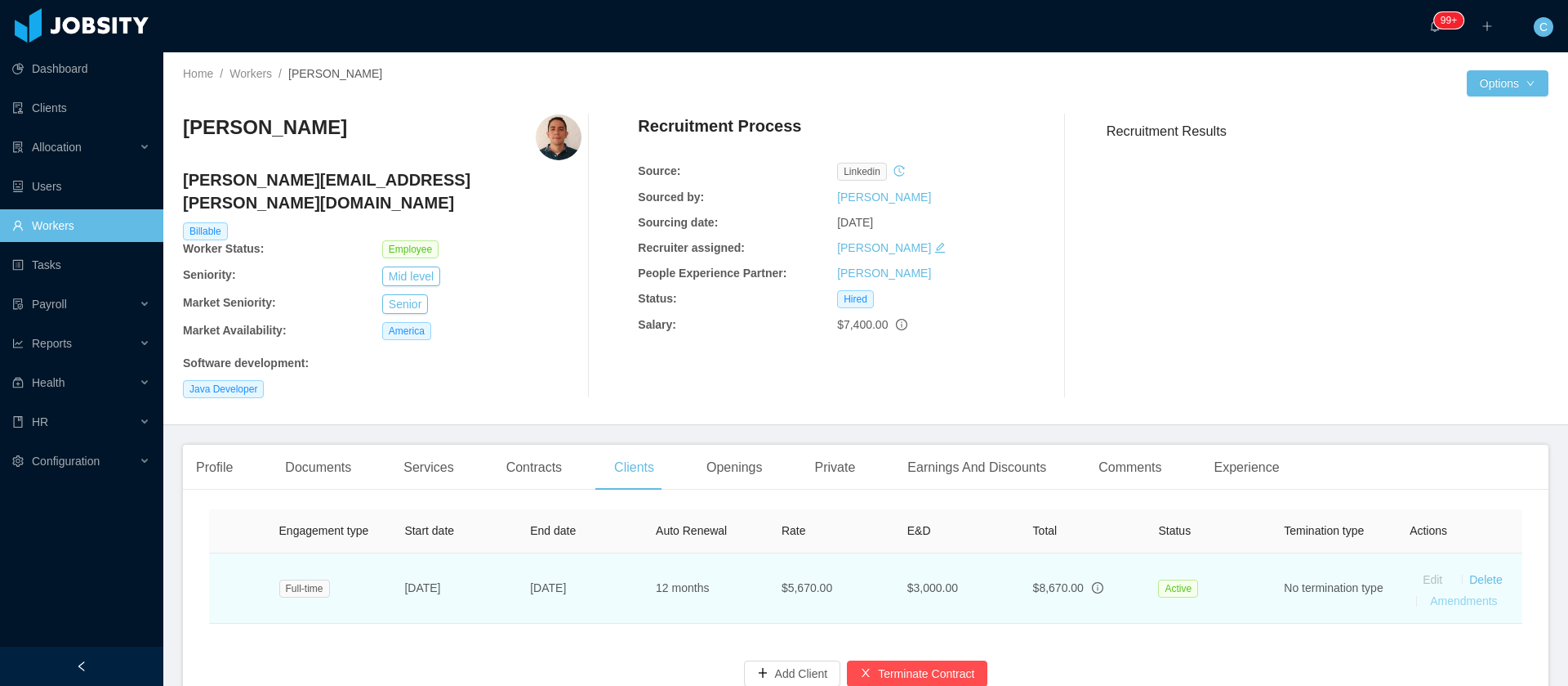
click at [1463, 594] on link "Amendments" at bounding box center [1464, 600] width 67 height 13
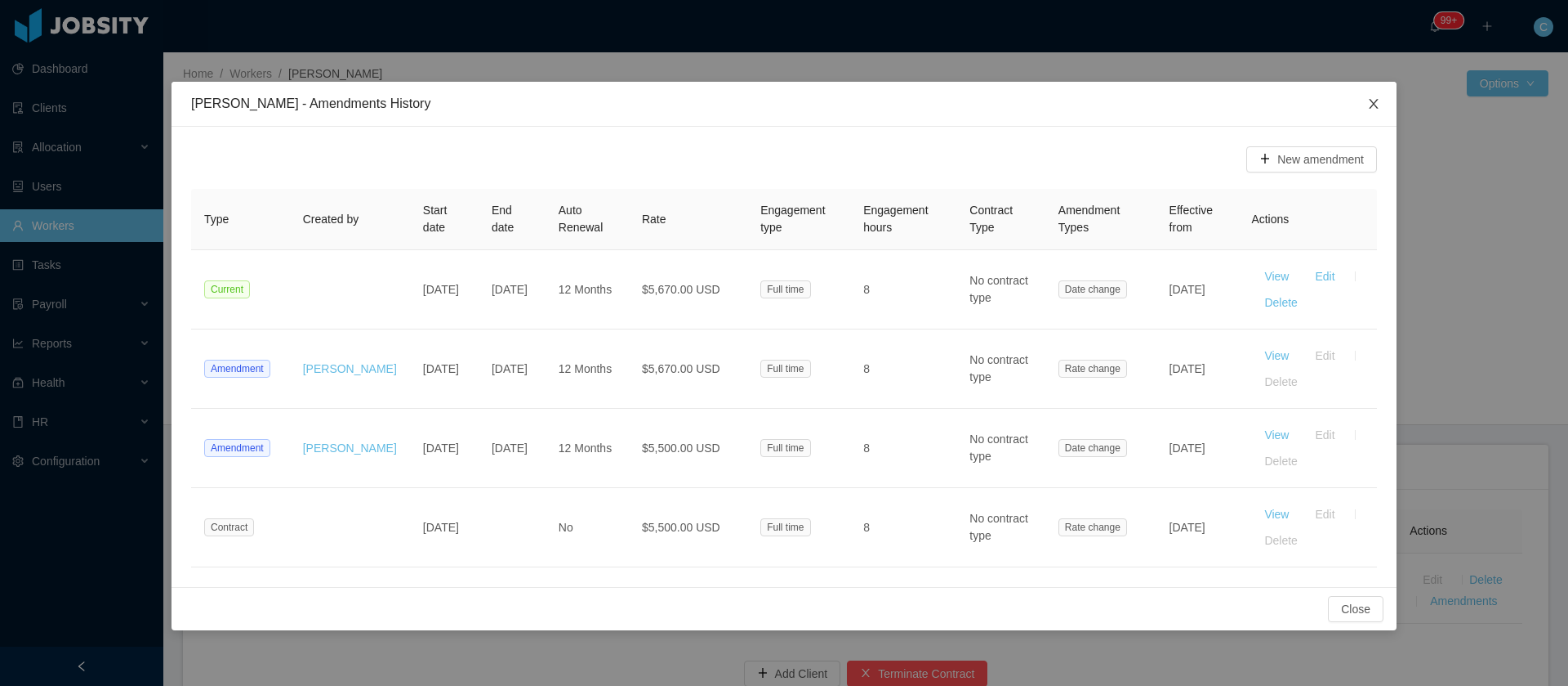
click at [1370, 97] on icon "icon: close" at bounding box center [1374, 103] width 13 height 13
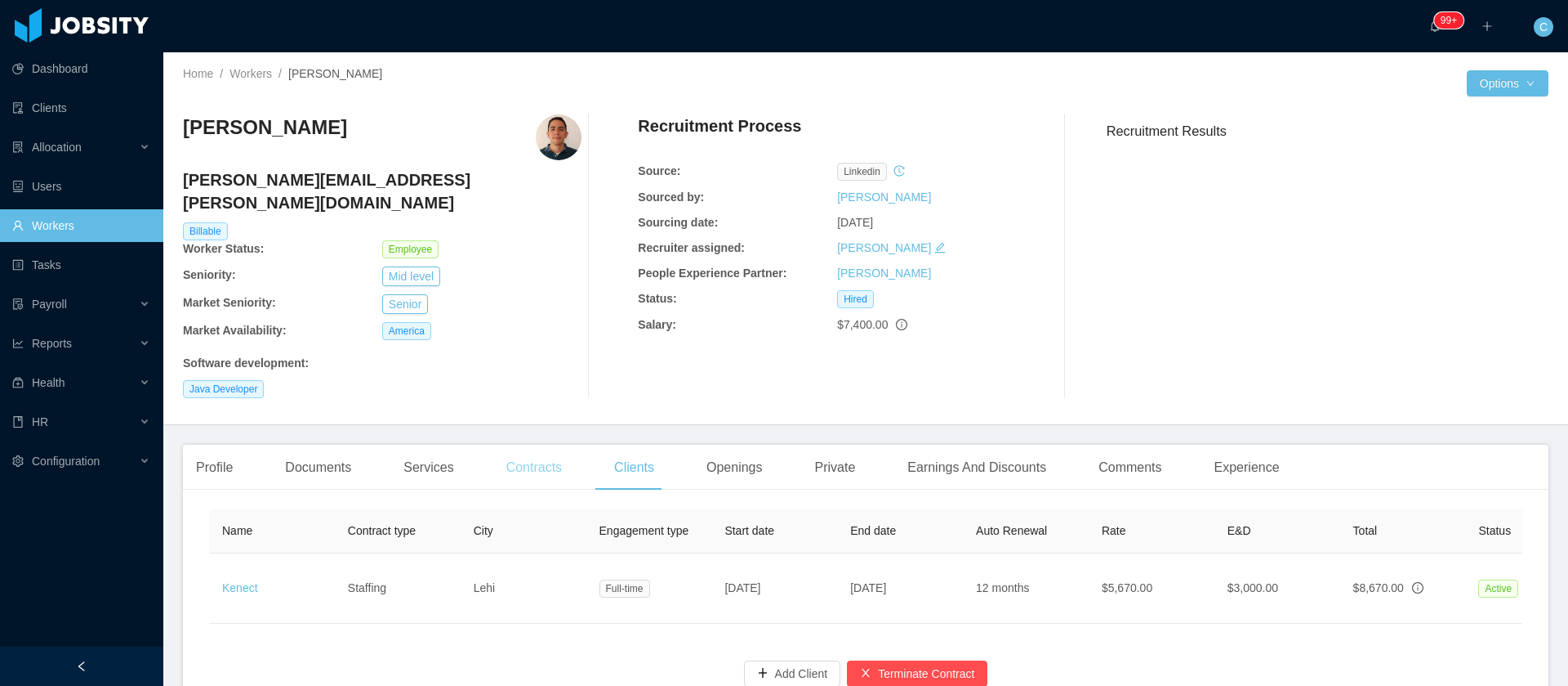
click at [536, 455] on div "Contracts" at bounding box center [535, 467] width 82 height 46
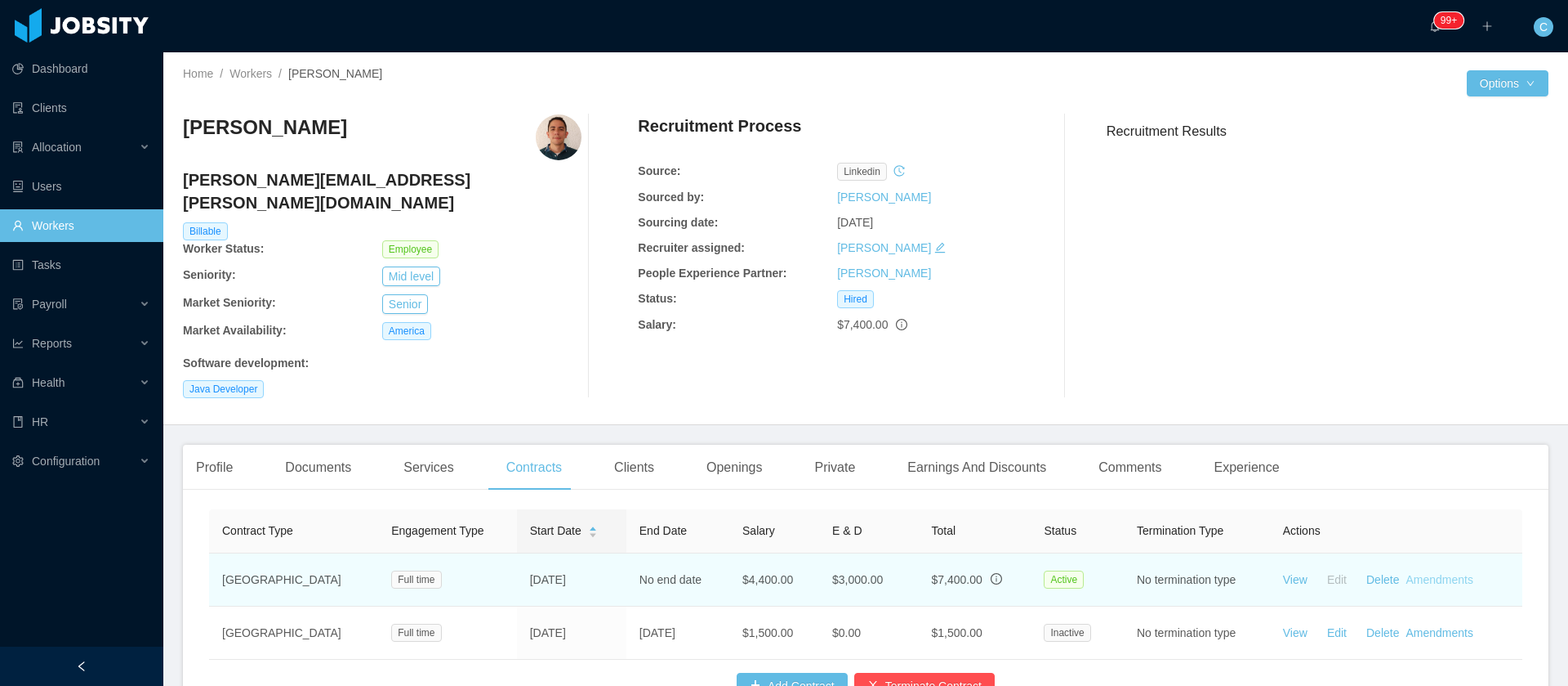
click at [1416, 573] on link "Amendments" at bounding box center [1439, 580] width 67 height 13
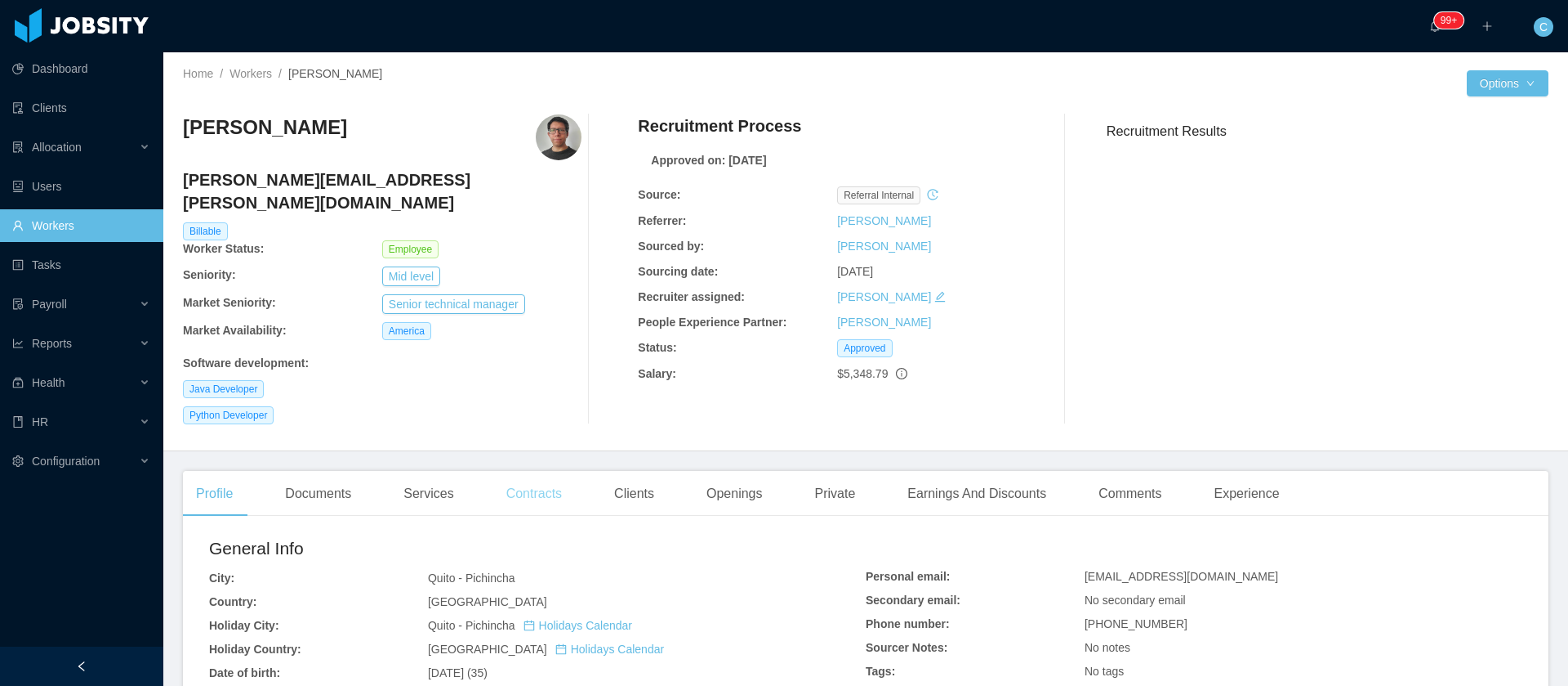
click at [534, 471] on div "Contracts" at bounding box center [535, 493] width 82 height 46
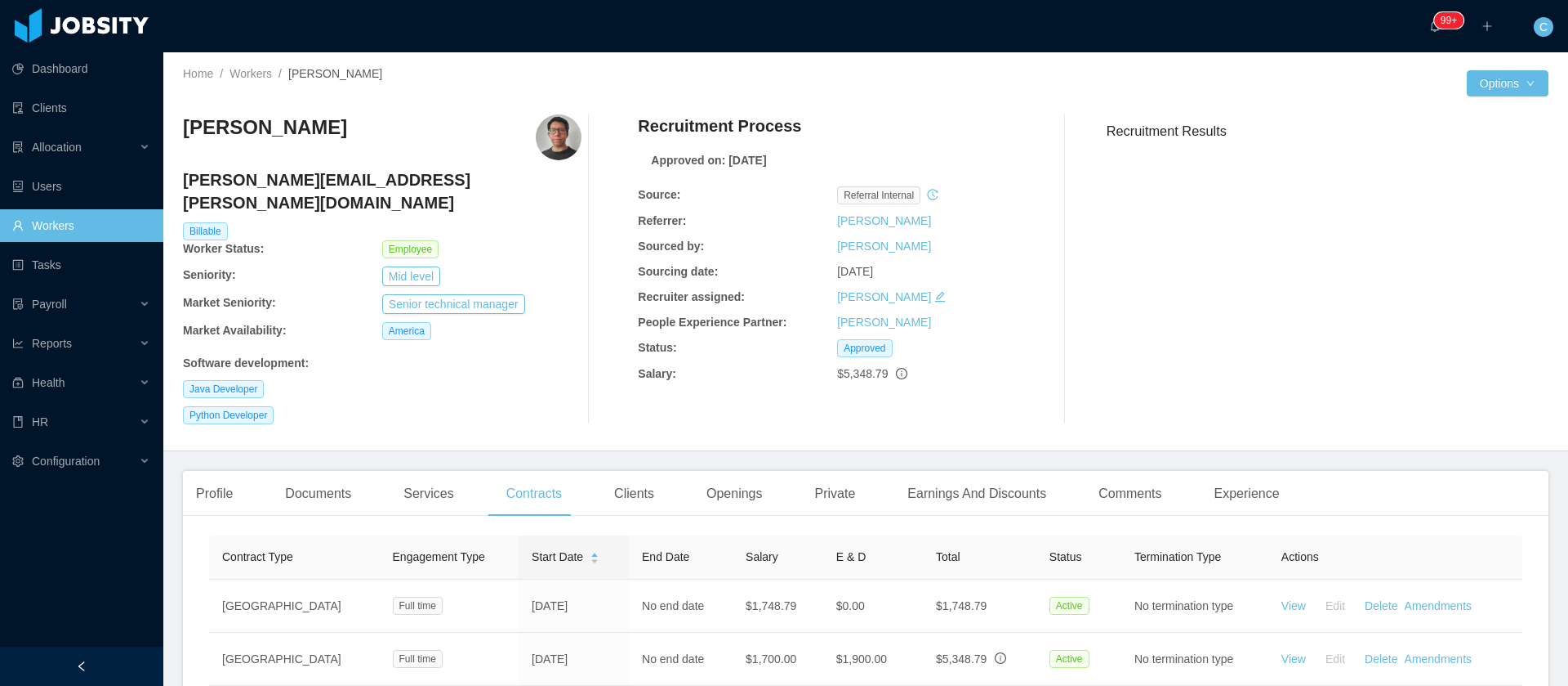
scroll to position [137, 0]
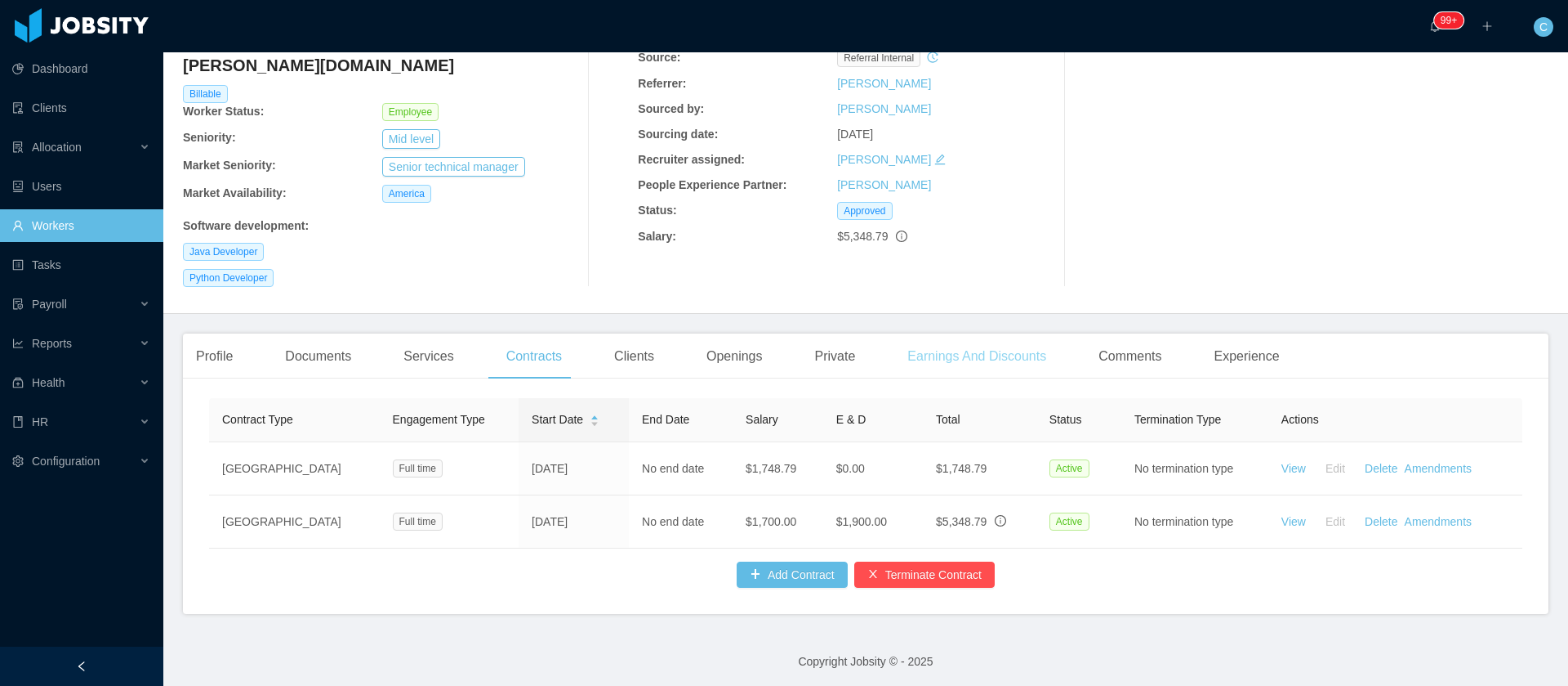
click at [981, 334] on div "Earnings And Discounts" at bounding box center [976, 356] width 165 height 46
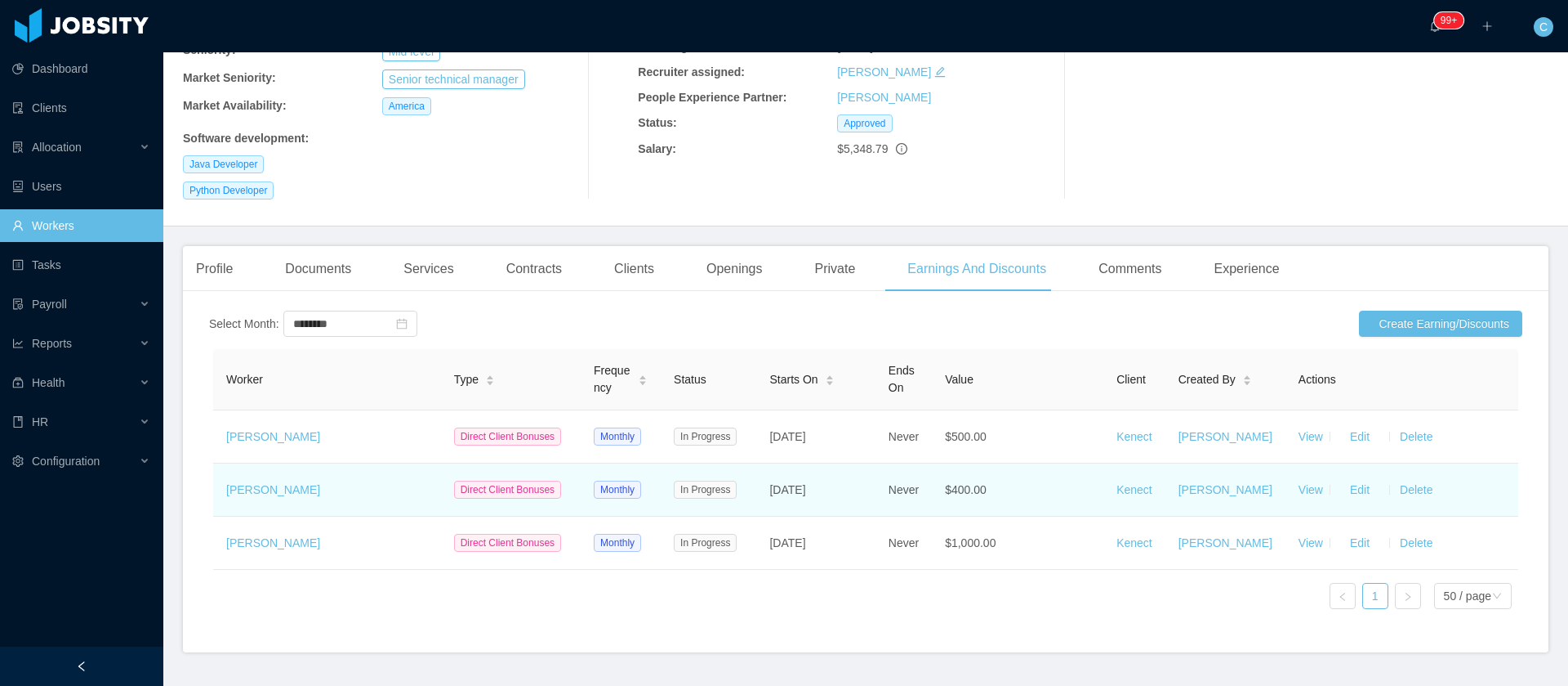
scroll to position [322, 0]
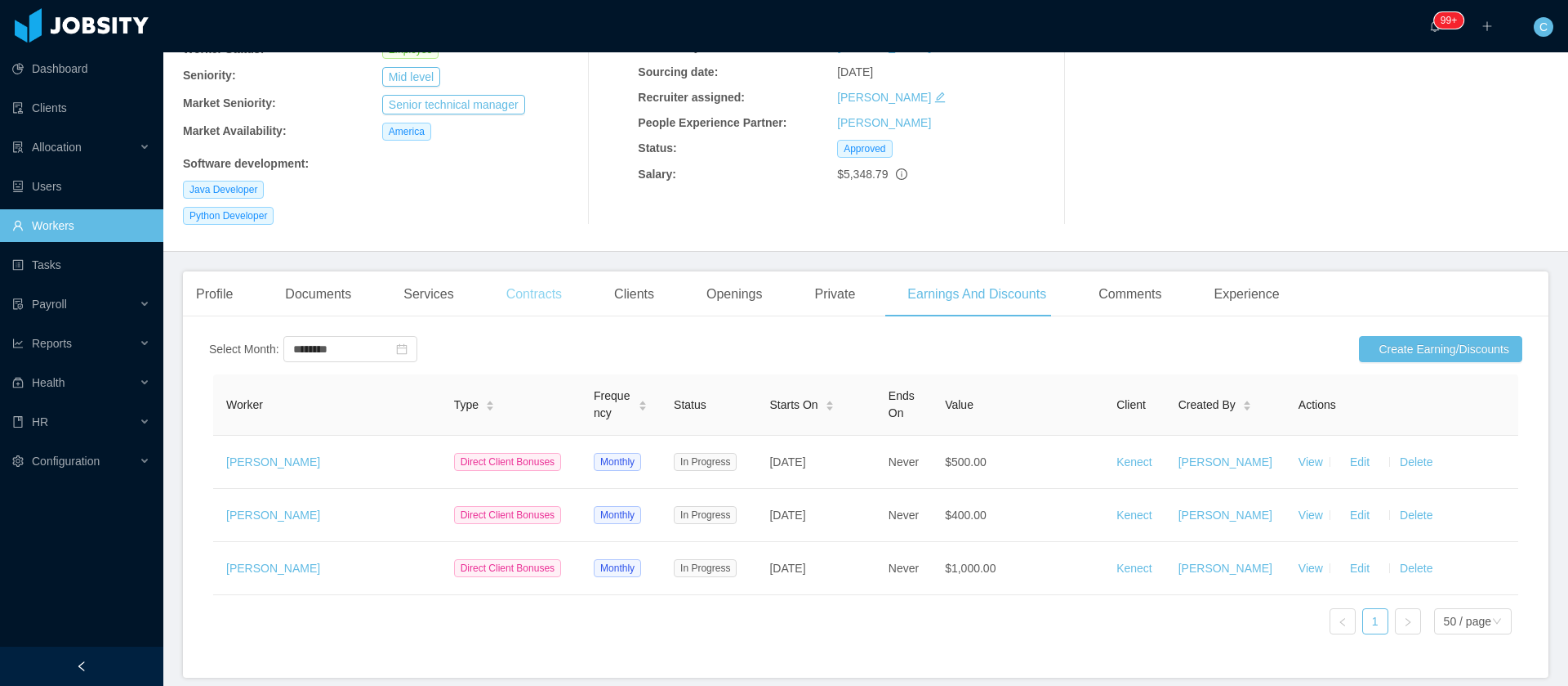
click at [552, 275] on div "Contracts" at bounding box center [535, 294] width 82 height 46
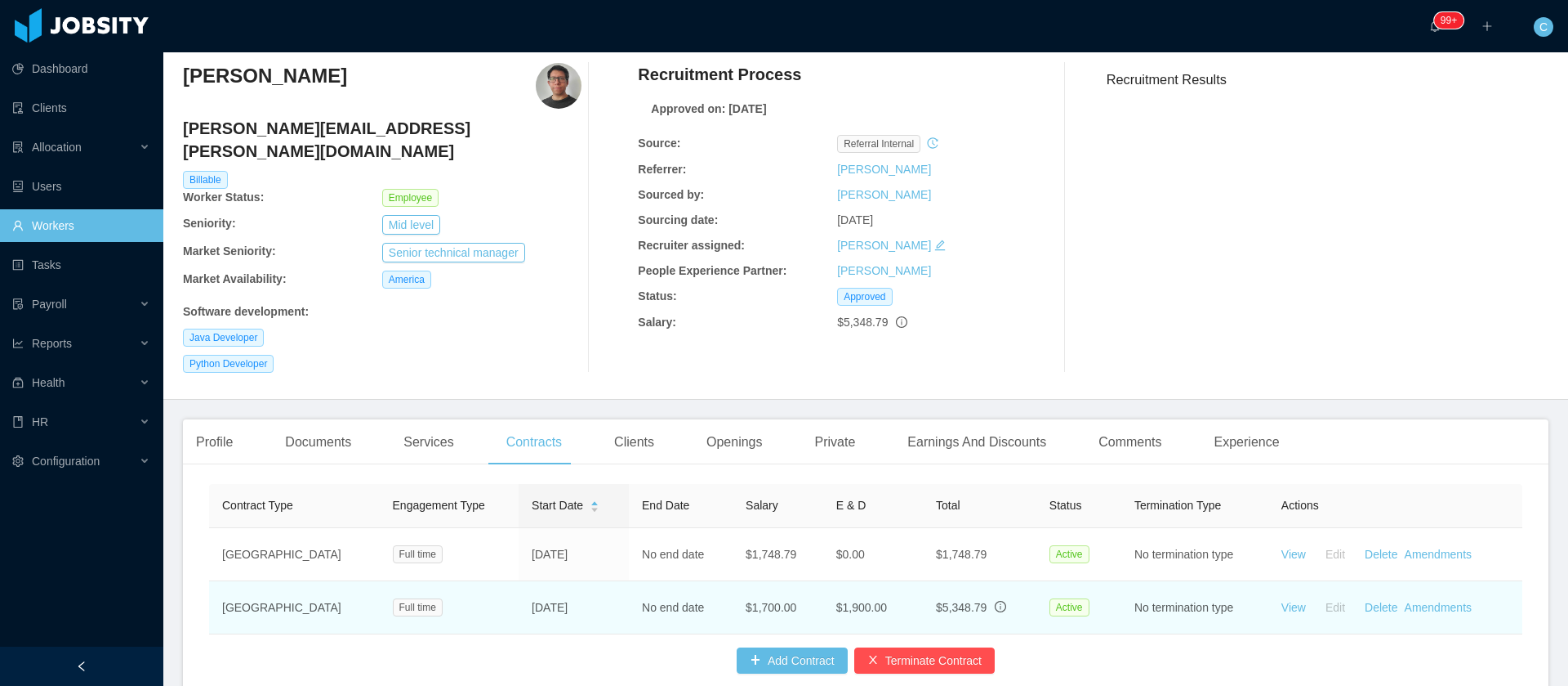
scroll to position [137, 0]
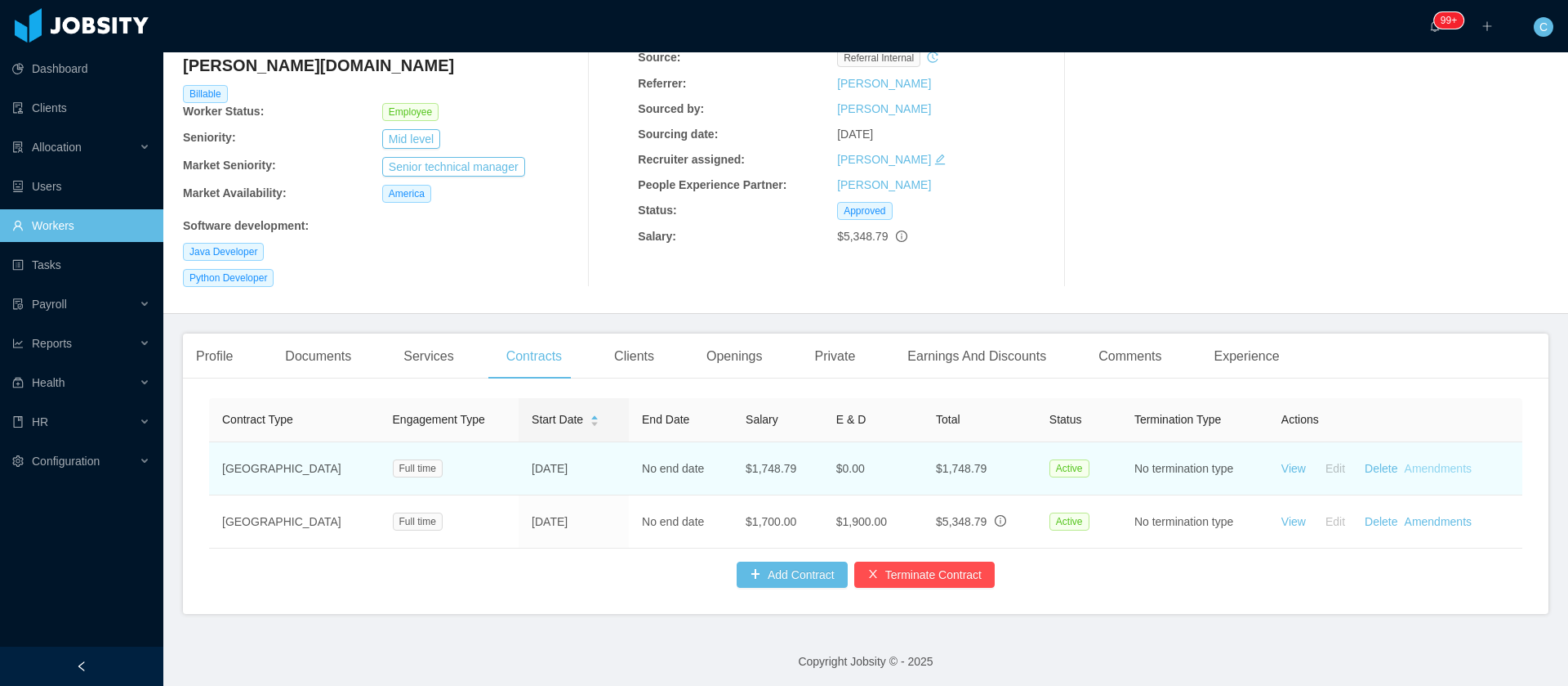
click at [1425, 461] on link "Amendments" at bounding box center [1438, 468] width 67 height 13
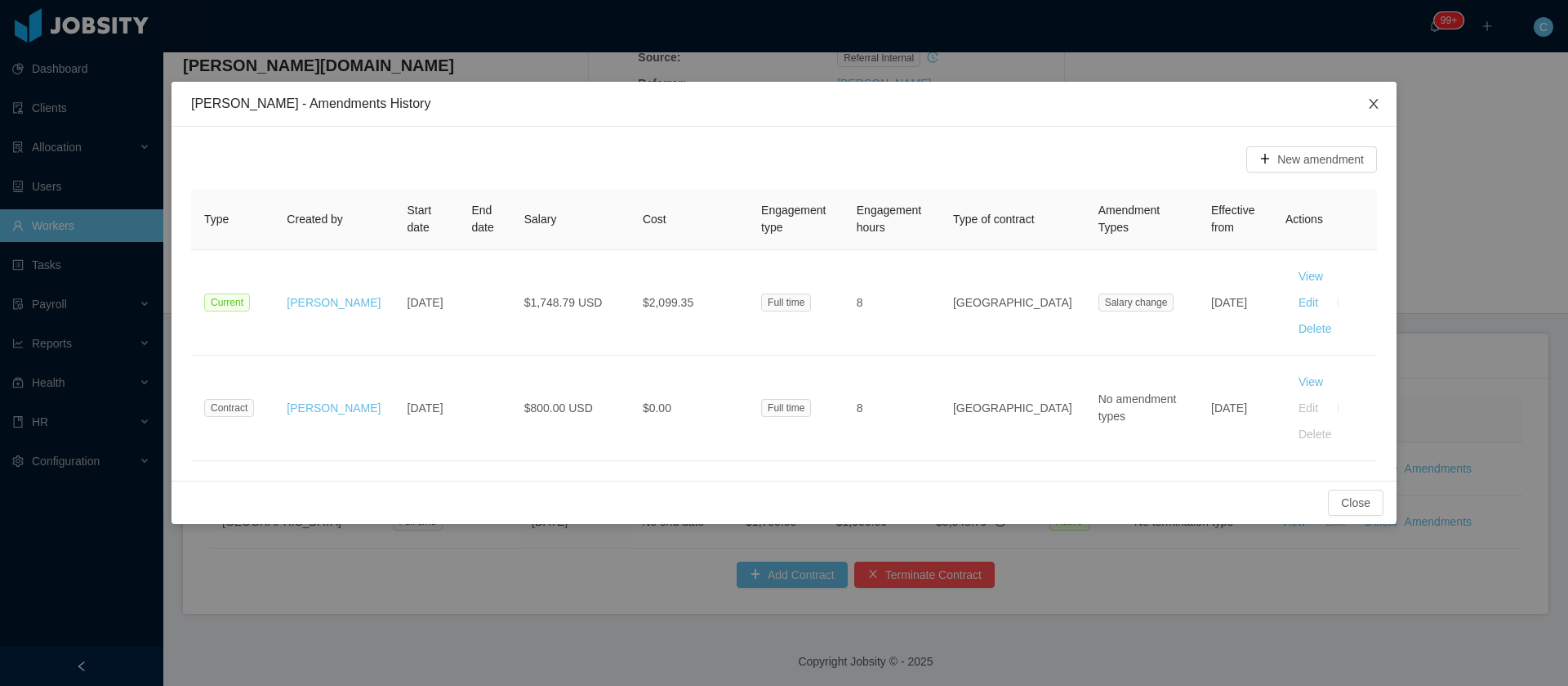
click at [1380, 103] on icon "icon: close" at bounding box center [1374, 103] width 13 height 13
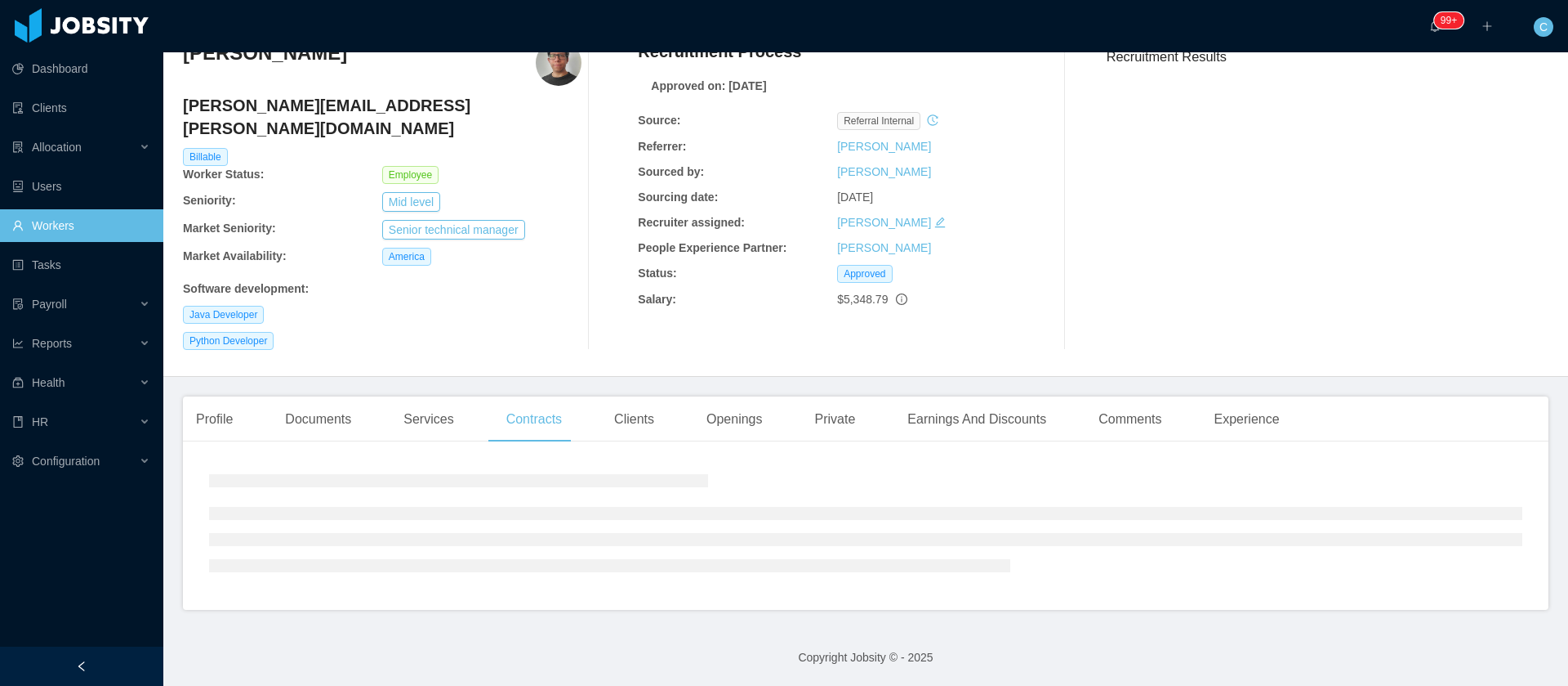
scroll to position [0, 0]
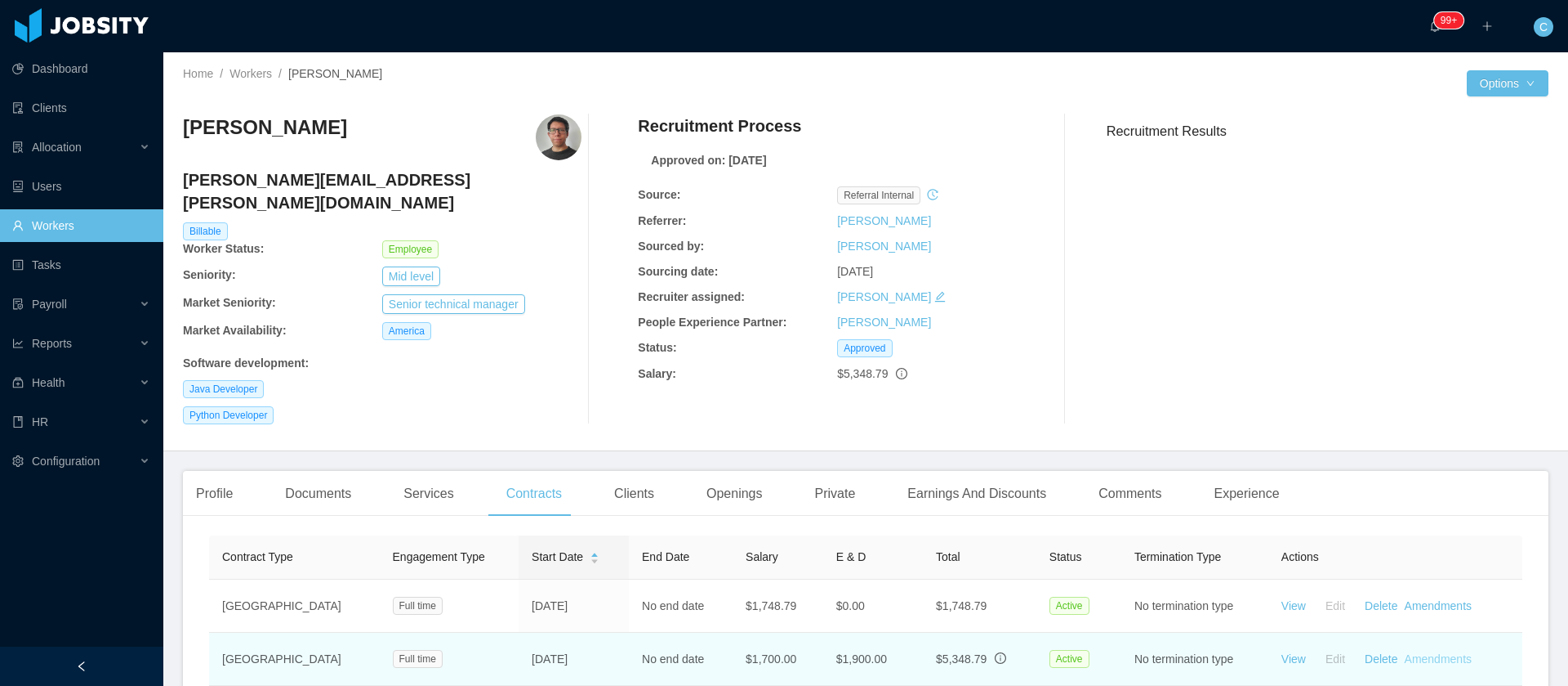
click at [1422, 652] on link "Amendments" at bounding box center [1438, 659] width 67 height 13
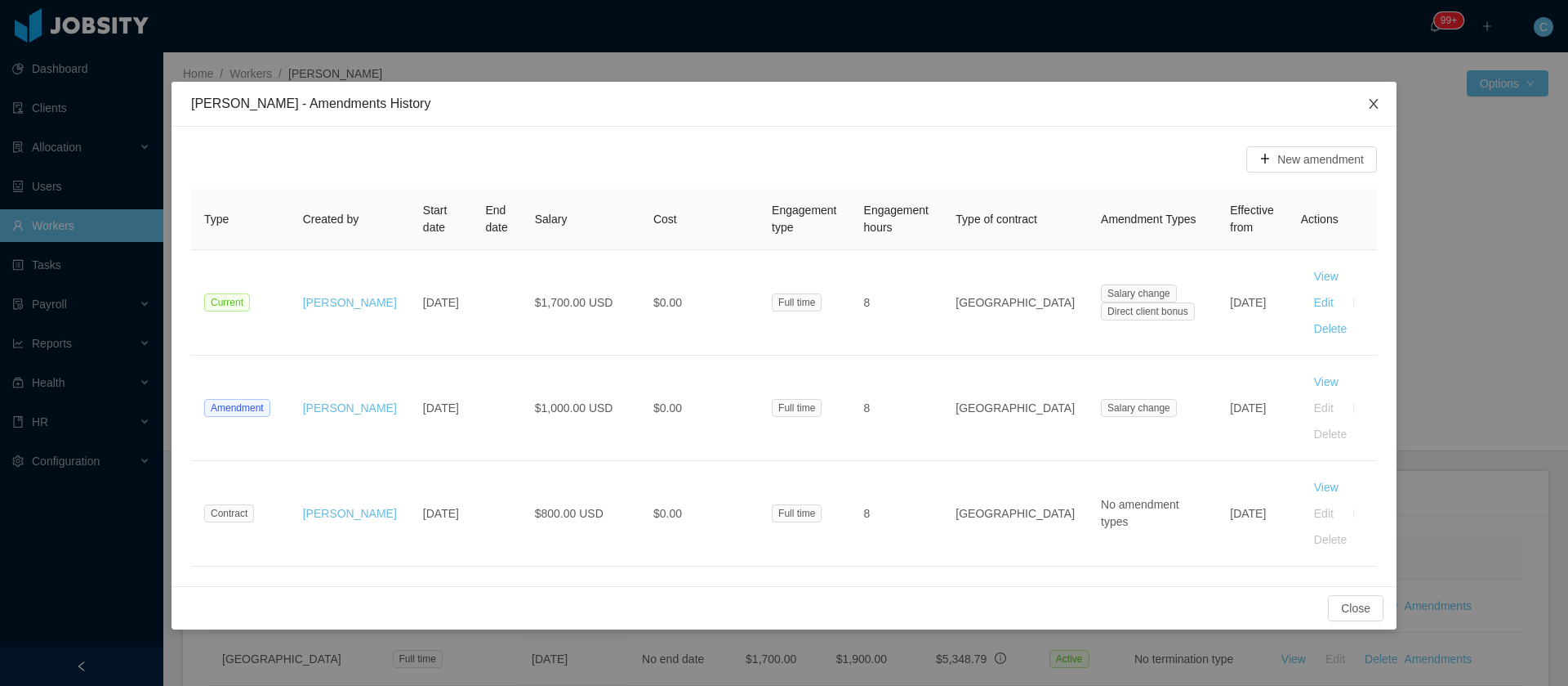
drag, startPoint x: 1382, startPoint y: 111, endPoint x: 1324, endPoint y: 52, distance: 82.7
click at [1381, 111] on span "Close" at bounding box center [1373, 104] width 46 height 46
